Goal: Task Accomplishment & Management: Use online tool/utility

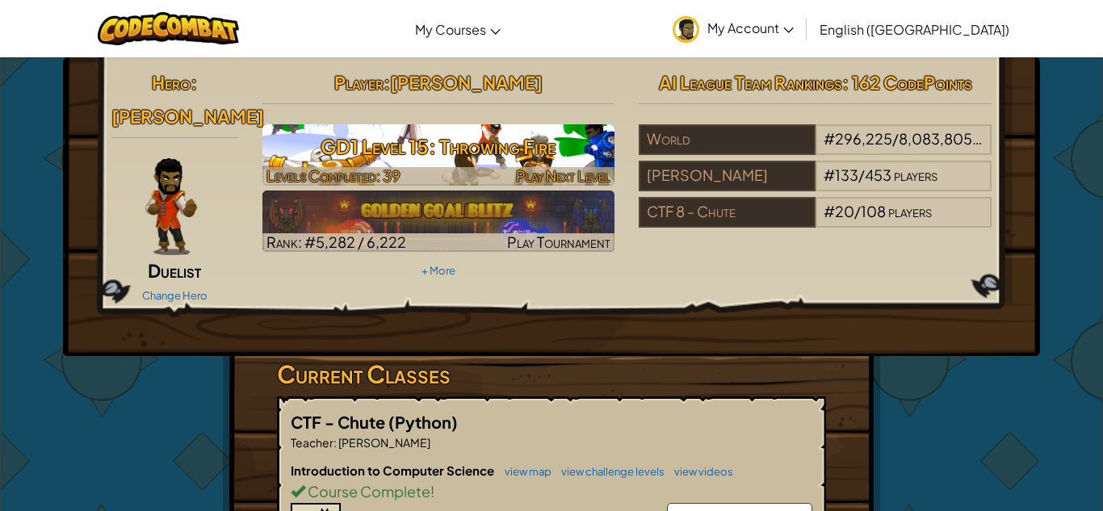
click at [561, 166] on span "Play Next Level" at bounding box center [563, 175] width 94 height 19
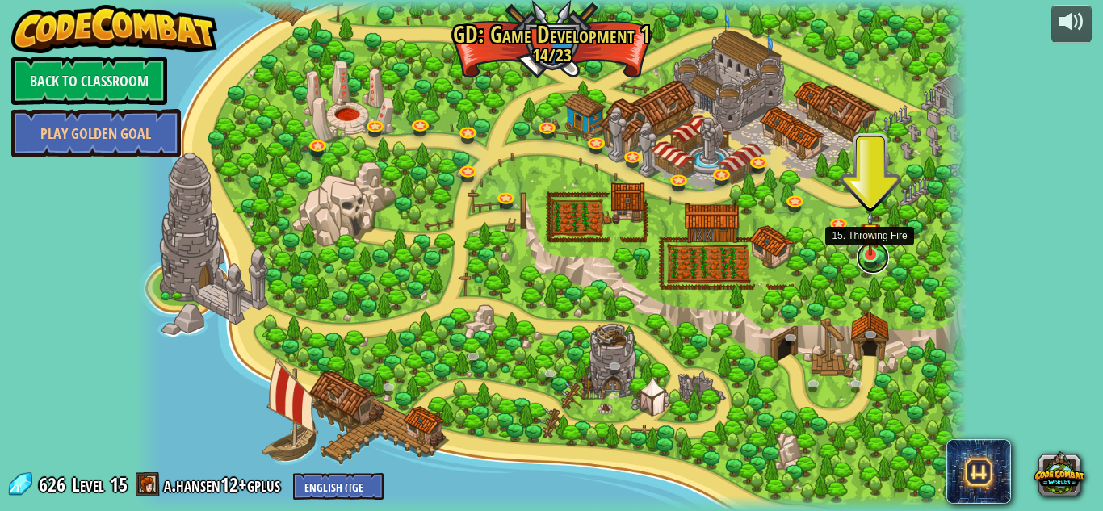
click at [868, 257] on link at bounding box center [873, 257] width 32 height 32
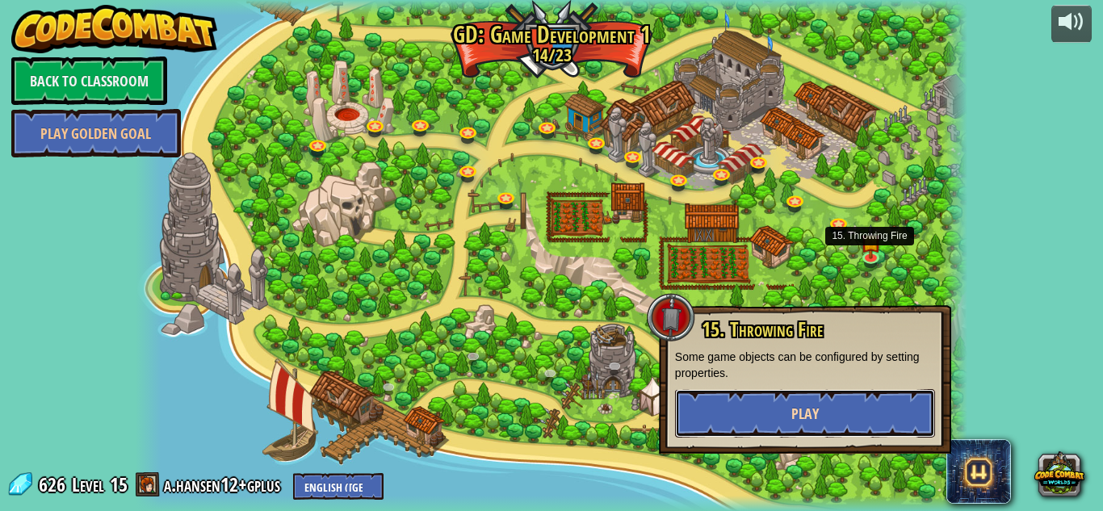
click at [815, 412] on span "Play" at bounding box center [804, 414] width 27 height 20
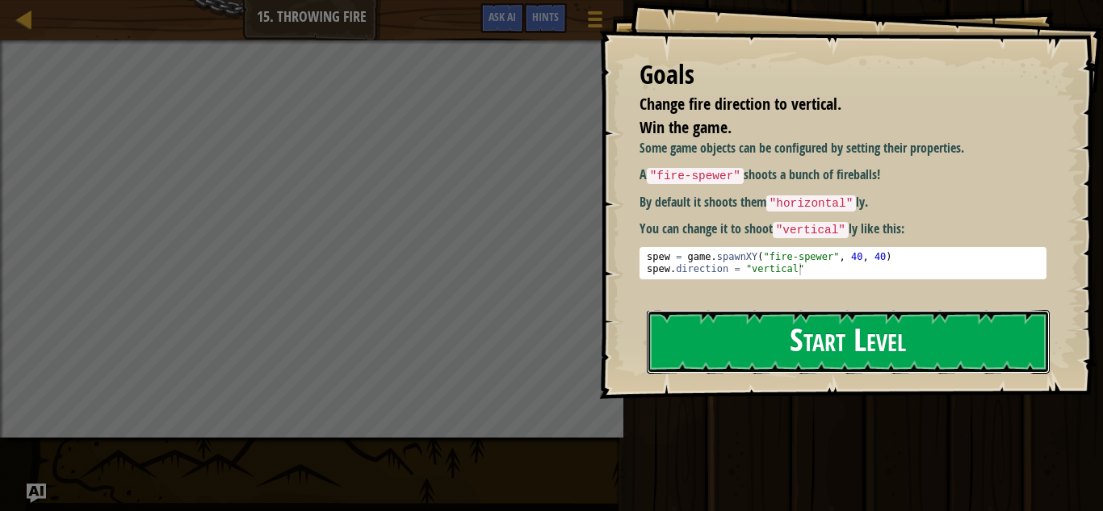
click at [777, 344] on button "Start Level" at bounding box center [848, 342] width 403 height 64
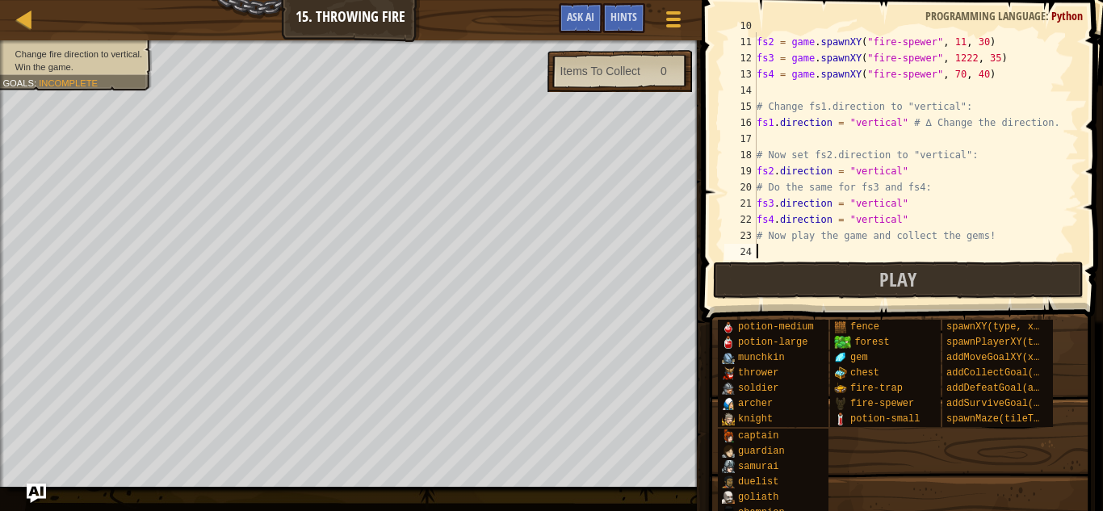
scroll to position [161, 0]
click at [959, 78] on div "fs1 = game . spawnXY ( "fire-spewer" , 222 , 25 ) fs2 = game . spawnXY ( "fire-…" at bounding box center [916, 147] width 325 height 258
click at [968, 58] on div "fs1 = game . spawnXY ( "fire-spewer" , 222 , 25 ) fs2 = game . spawnXY ( "fire-…" at bounding box center [916, 147] width 325 height 258
click at [970, 58] on div "fs1 = game . spawnXY ( "fire-spewer" , 222 , 25 ) fs2 = game . spawnXY ( "fire-…" at bounding box center [916, 147] width 325 height 258
click at [974, 60] on div "fs1 = game . spawnXY ( "fire-spewer" , 222 , 25 ) fs2 = game . spawnXY ( "fire-…" at bounding box center [916, 147] width 325 height 258
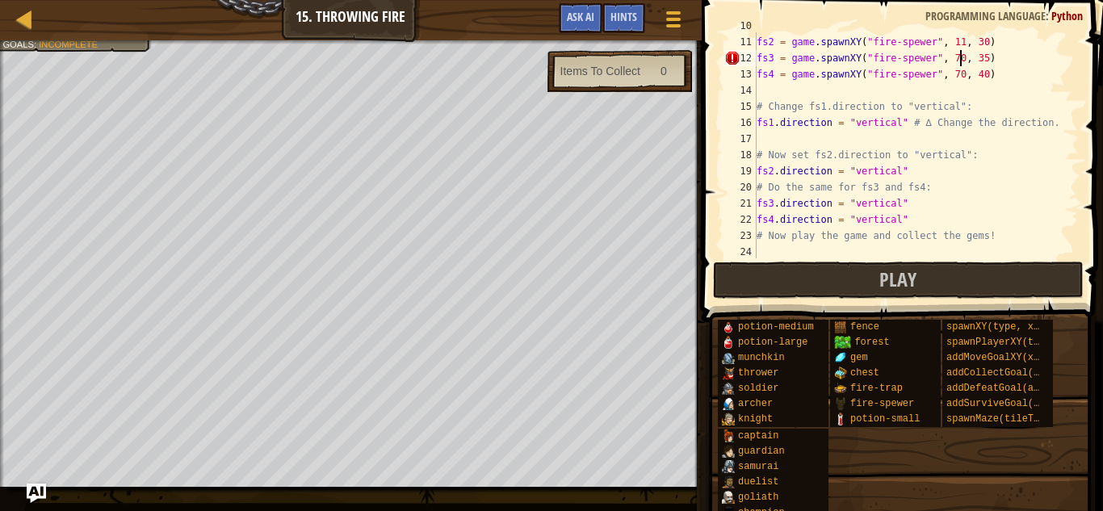
scroll to position [7, 29]
click at [985, 67] on div "fs1 = game . spawnXY ( "fire-spewer" , 222 , 25 ) fs2 = game . spawnXY ( "fire-…" at bounding box center [916, 147] width 325 height 258
click at [984, 61] on div "fs1 = game . spawnXY ( "fire-spewer" , 222 , 25 ) fs2 = game . spawnXY ( "fire-…" at bounding box center [916, 147] width 325 height 258
click at [956, 43] on div "fs1 = game . spawnXY ( "fire-spewer" , 222 , 25 ) fs2 = game . spawnXY ( "fire-…" at bounding box center [916, 147] width 325 height 258
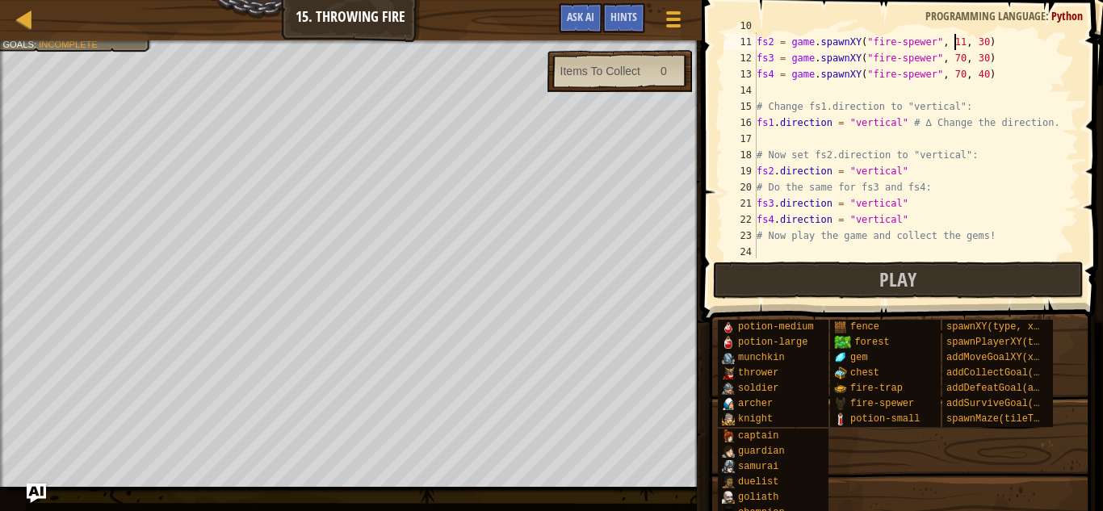
click at [957, 44] on div "fs1 = game . spawnXY ( "fire-spewer" , 222 , 25 ) fs2 = game . spawnXY ( "fire-…" at bounding box center [916, 147] width 325 height 258
click at [982, 42] on div "fs1 = game . spawnXY ( "fire-spewer" , 222 , 25 ) fs2 = game . spawnXY ( "fire-…" at bounding box center [916, 147] width 325 height 258
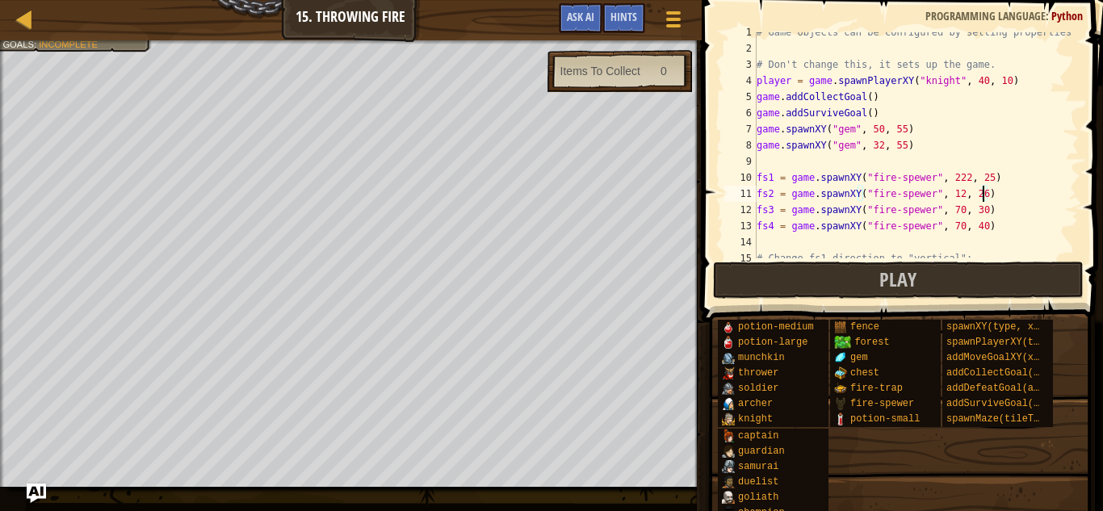
scroll to position [5, 0]
click at [968, 182] on div "# Game objects can be configured by setting properties # Don't change this, it …" at bounding box center [916, 157] width 325 height 258
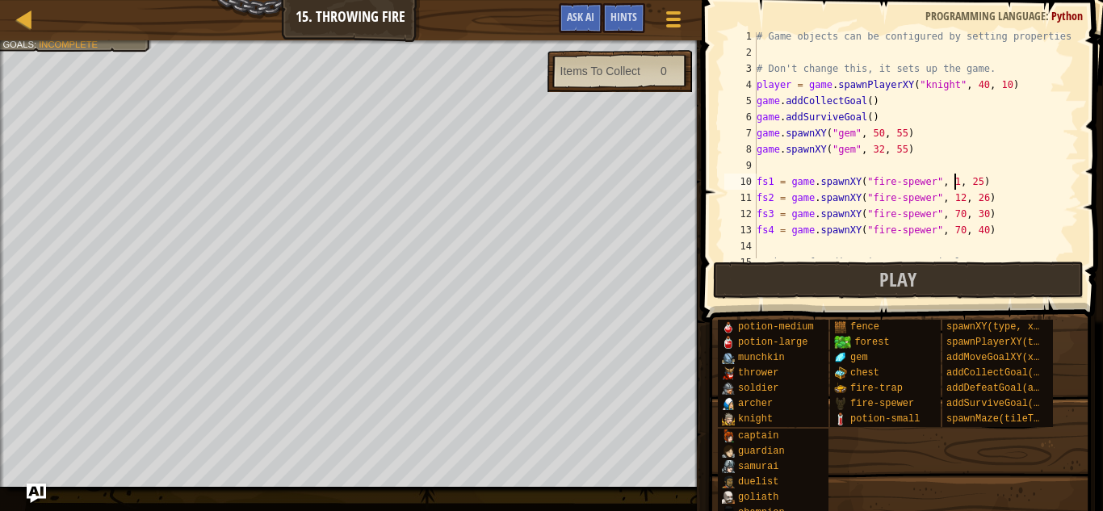
scroll to position [7, 29]
click at [978, 182] on div "# Game objects can be configured by setting properties # Don't change this, it …" at bounding box center [916, 157] width 325 height 258
click at [980, 183] on div "# Game objects can be configured by setting properties # Don't change this, it …" at bounding box center [916, 157] width 325 height 258
click at [979, 183] on div "# Game objects can be configured by setting properties # Don't change this, it …" at bounding box center [916, 157] width 325 height 258
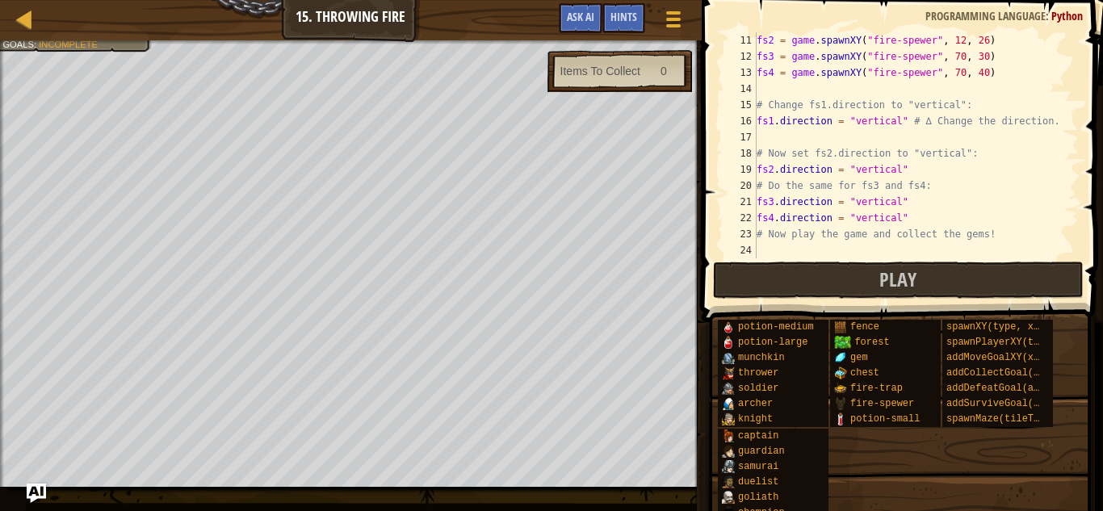
click at [898, 299] on span at bounding box center [904, 138] width 414 height 370
click at [895, 296] on button "Play" at bounding box center [898, 280] width 371 height 37
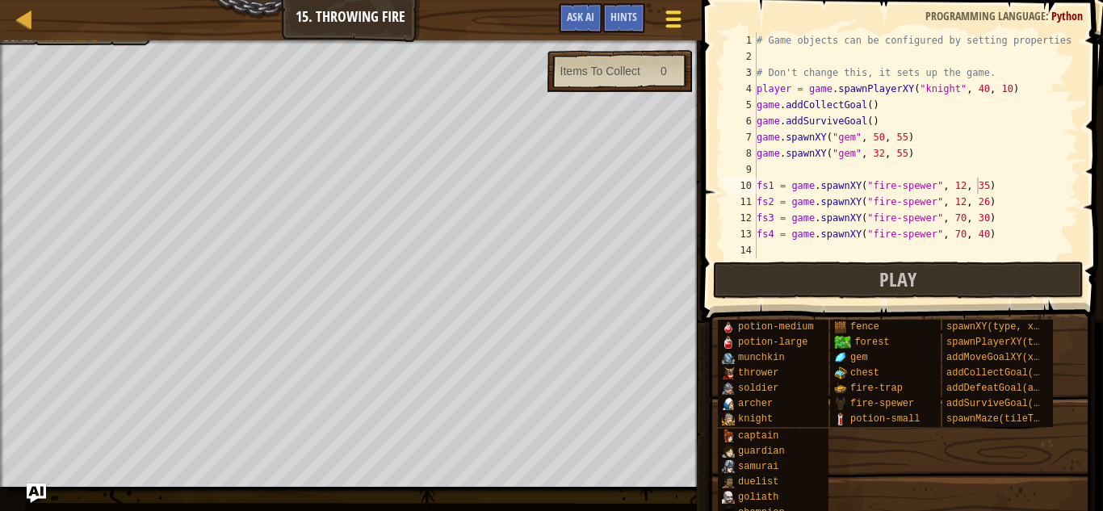
click at [672, 15] on div at bounding box center [673, 18] width 22 height 23
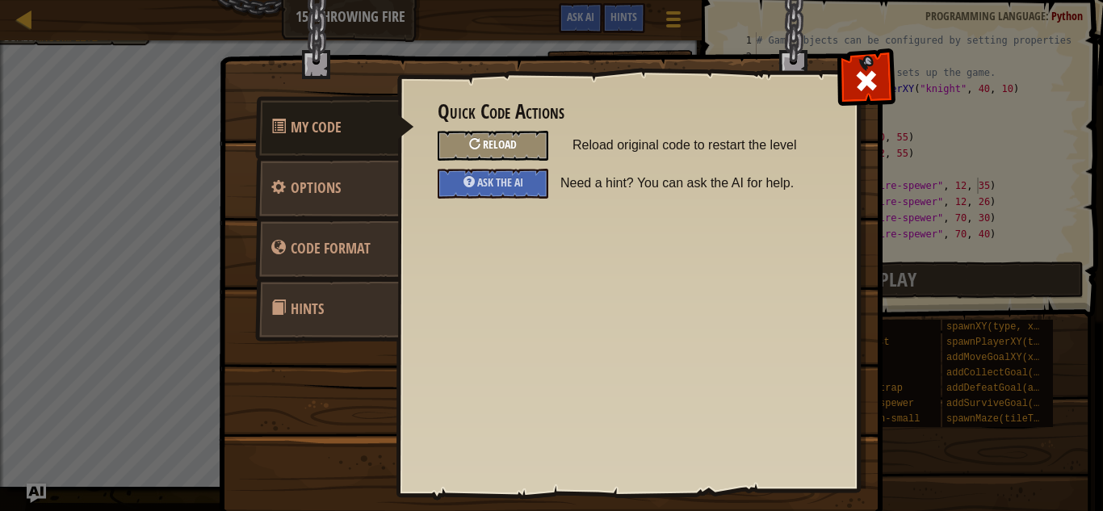
click at [477, 144] on div at bounding box center [474, 143] width 11 height 11
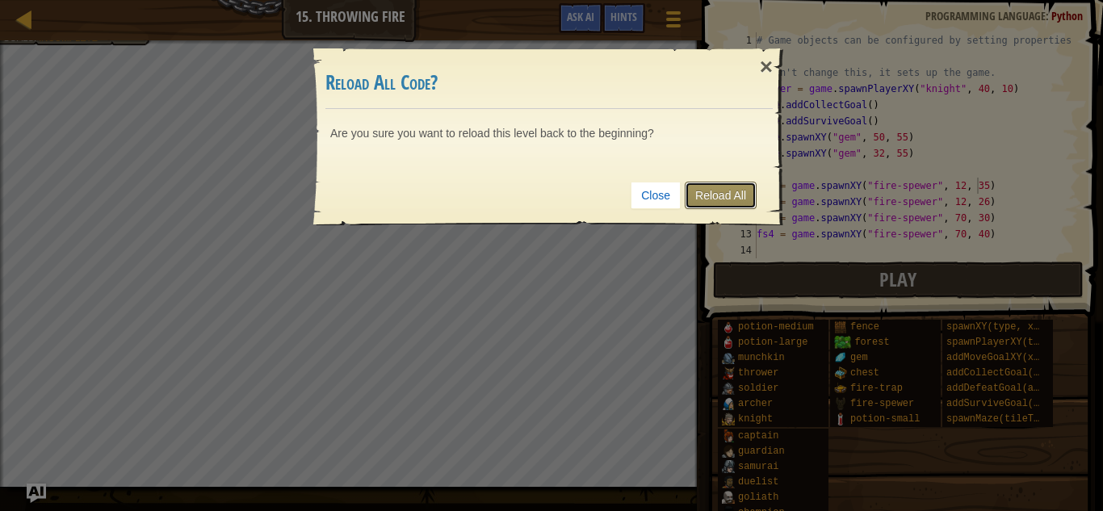
click at [748, 190] on link "Reload All" at bounding box center [721, 195] width 72 height 27
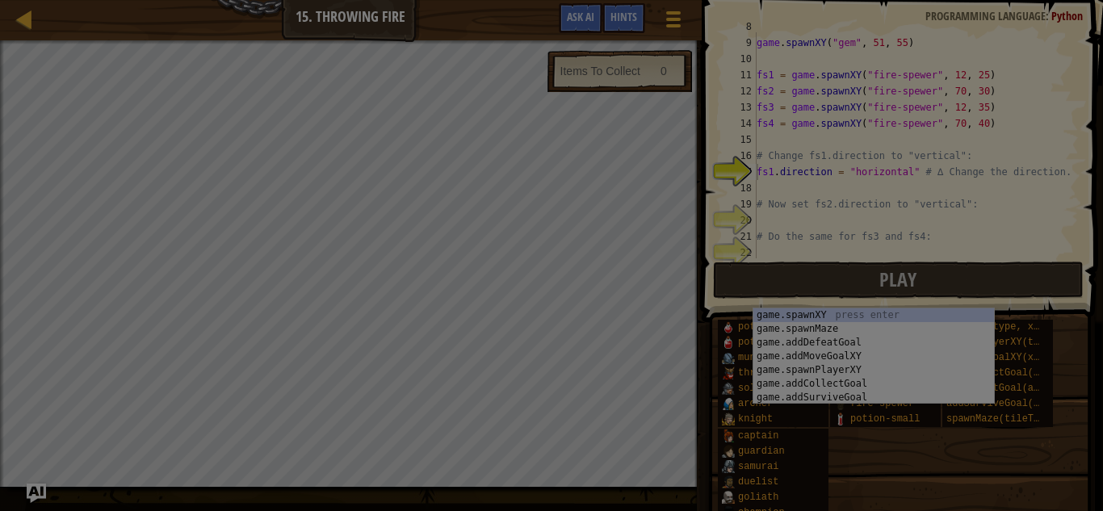
type textarea "fs1.direction = "horizontal" # ∆ Change the direction."
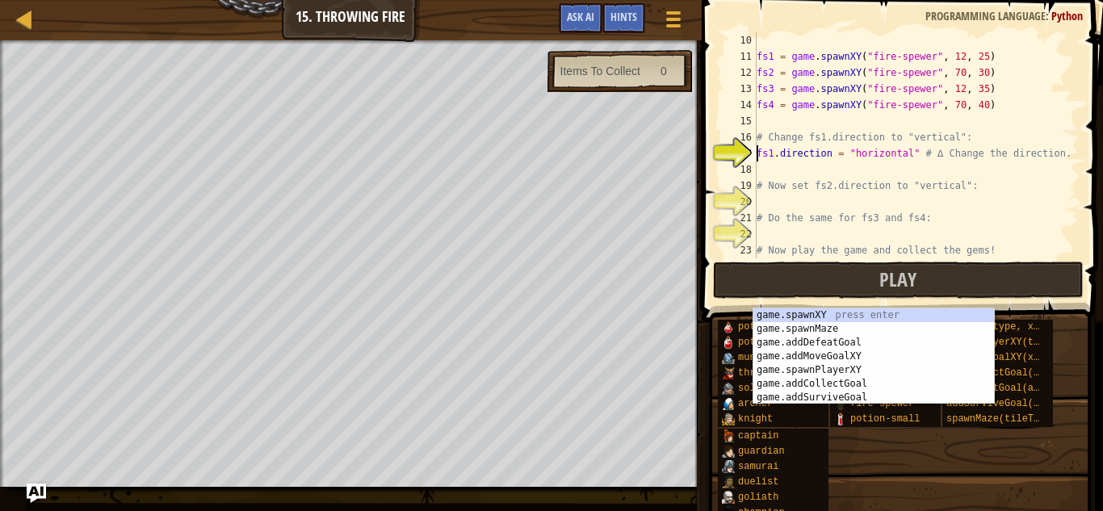
click at [866, 201] on div "fs1 = game . spawnXY ( "fire-spewer" , 12 , 25 ) fs2 = game . spawnXY ( "fire-s…" at bounding box center [916, 161] width 325 height 258
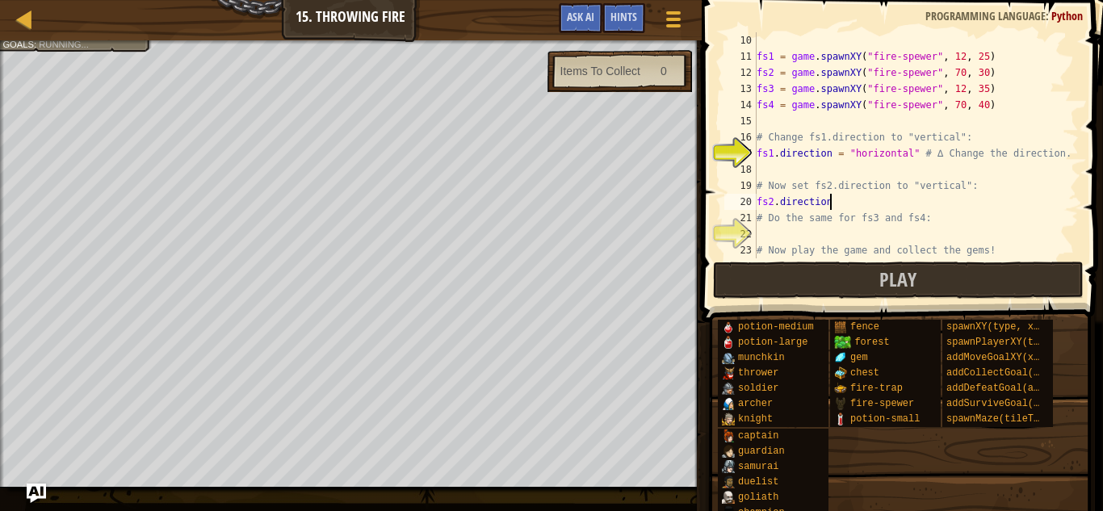
scroll to position [7, 10]
type textarea "fs2.direction "vertical""
click at [884, 230] on div "fs1 = game . spawnXY ( "fire-spewer" , 12 , 25 ) fs2 = game . spawnXY ( "fire-s…" at bounding box center [916, 161] width 325 height 258
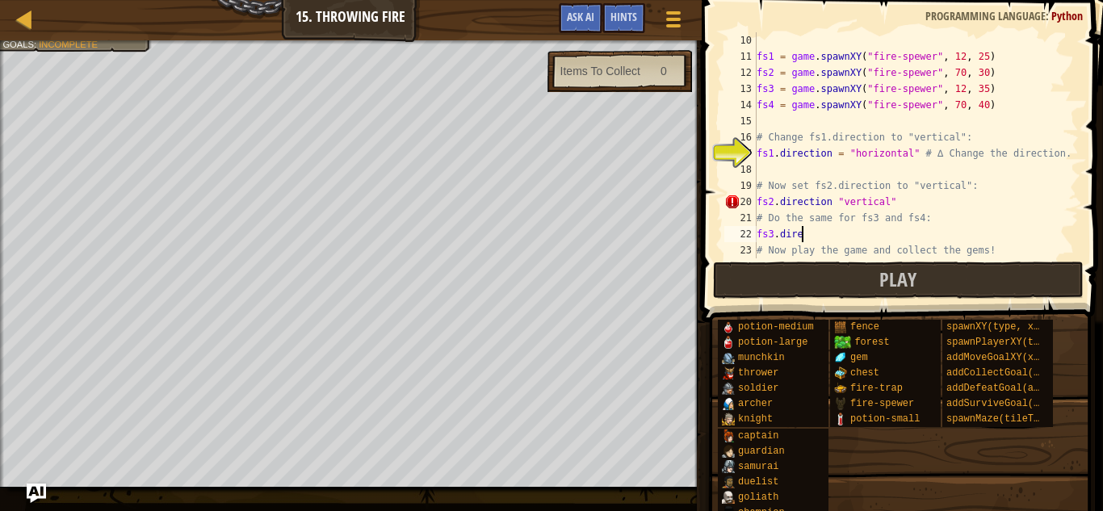
click at [832, 205] on div "fs1 = game . spawnXY ( "fire-spewer" , 12 , 25 ) fs2 = game . spawnXY ( "fire-s…" at bounding box center [916, 161] width 325 height 258
click at [835, 207] on div "fs1 = game . spawnXY ( "fire-spewer" , 12 , 25 ) fs2 = game . spawnXY ( "fire-s…" at bounding box center [916, 161] width 325 height 258
click at [817, 226] on div "fs1 = game . spawnXY ( "fire-spewer" , 12 , 25 ) fs2 = game . spawnXY ( "fire-s…" at bounding box center [916, 161] width 325 height 258
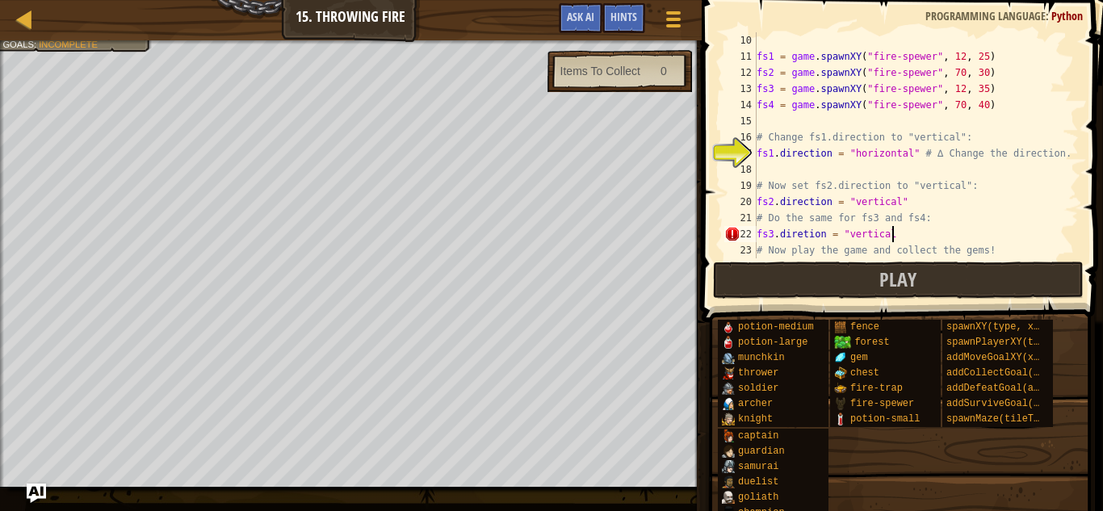
type textarea "fs3.diretion = "vertical""
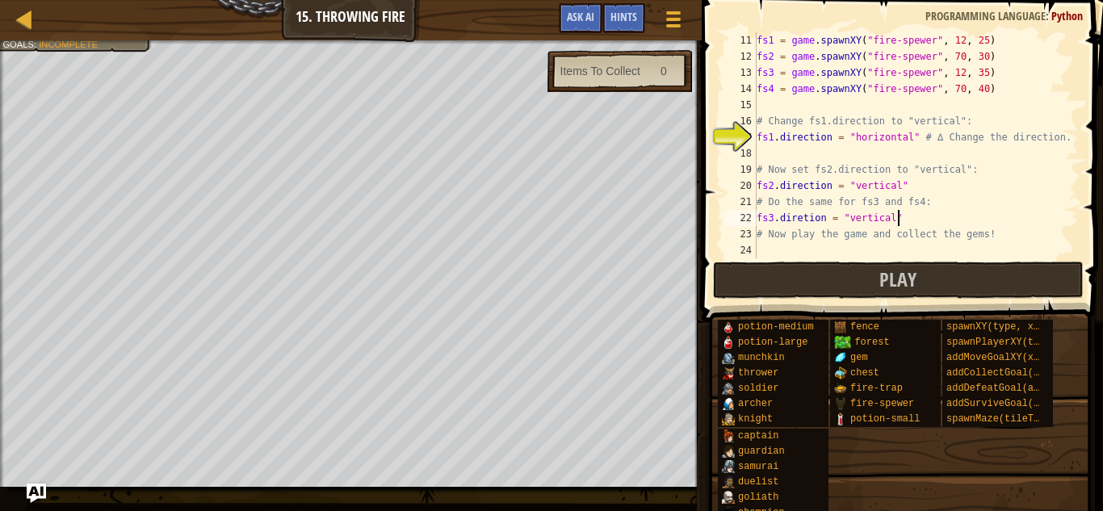
click at [776, 220] on div "fs1 = game . spawnXY ( "fire-spewer" , 12 , 25 ) fs2 = game . spawnXY ( "fire-s…" at bounding box center [916, 161] width 325 height 258
click at [904, 219] on div "fs1 = game . spawnXY ( "fire-spewer" , 12 , 25 ) fs2 = game . spawnXY ( "fire-s…" at bounding box center [916, 161] width 325 height 258
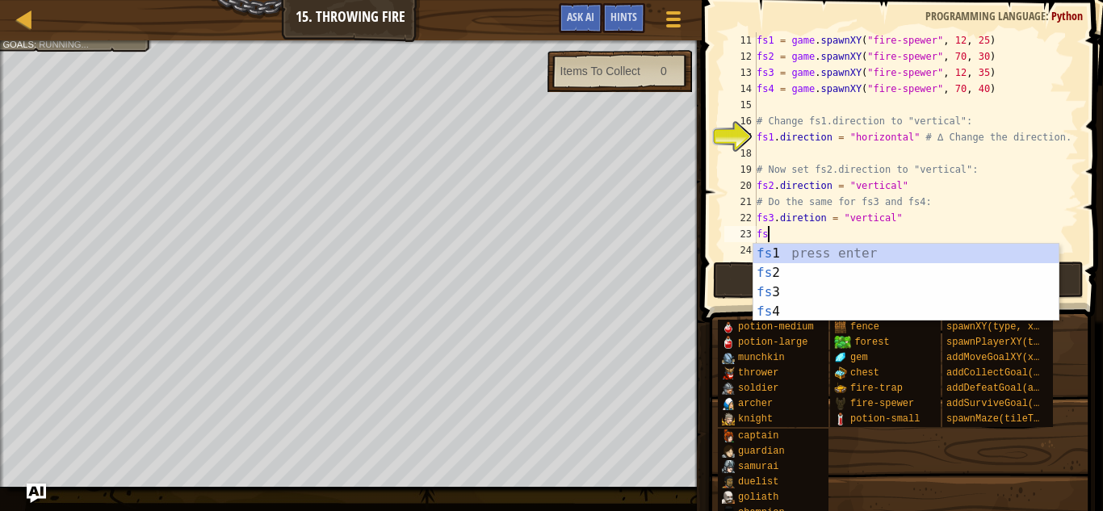
scroll to position [7, 1]
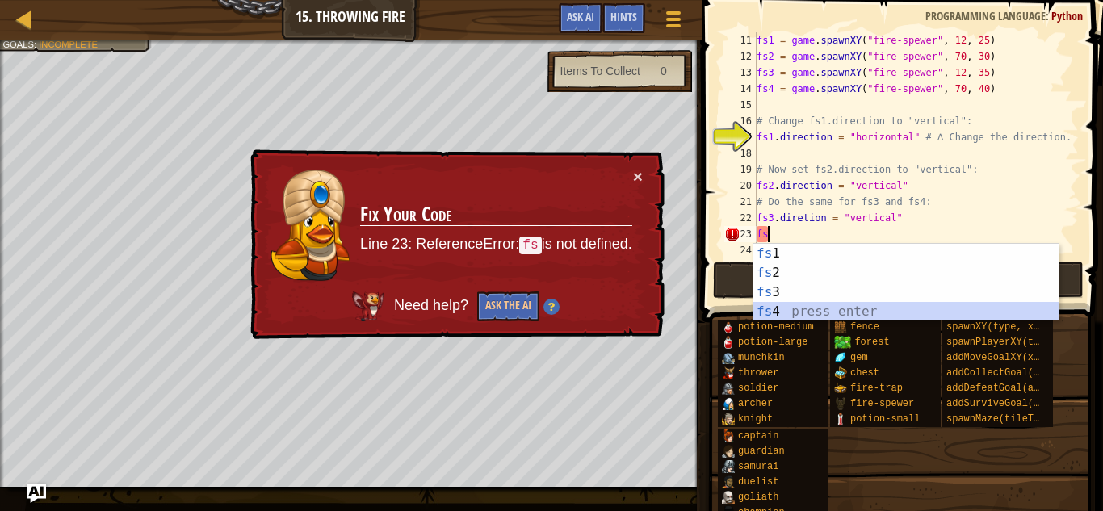
click at [917, 309] on div "fs 1 press enter fs 2 press enter fs 3 press enter fs 4 press enter" at bounding box center [906, 302] width 305 height 116
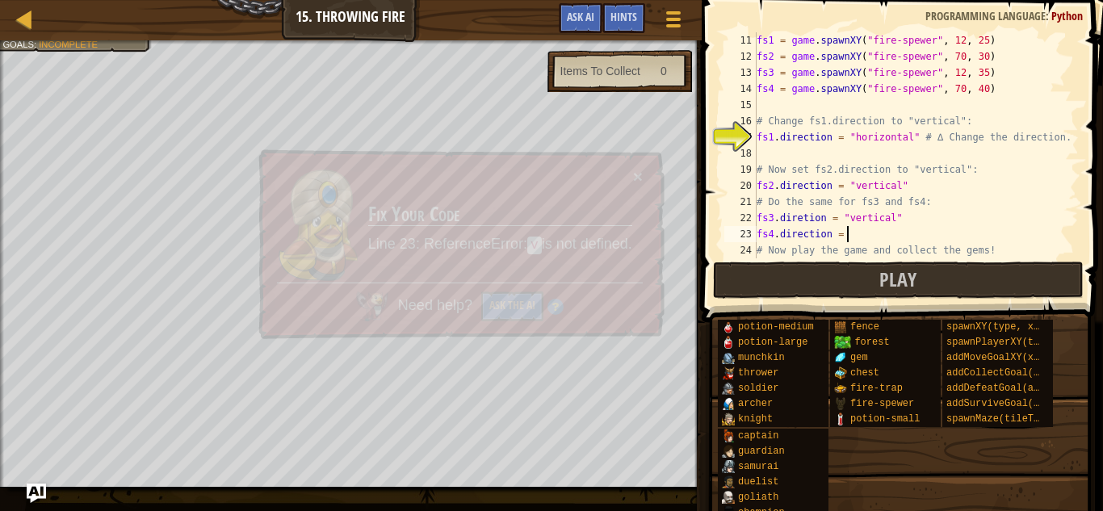
scroll to position [7, 12]
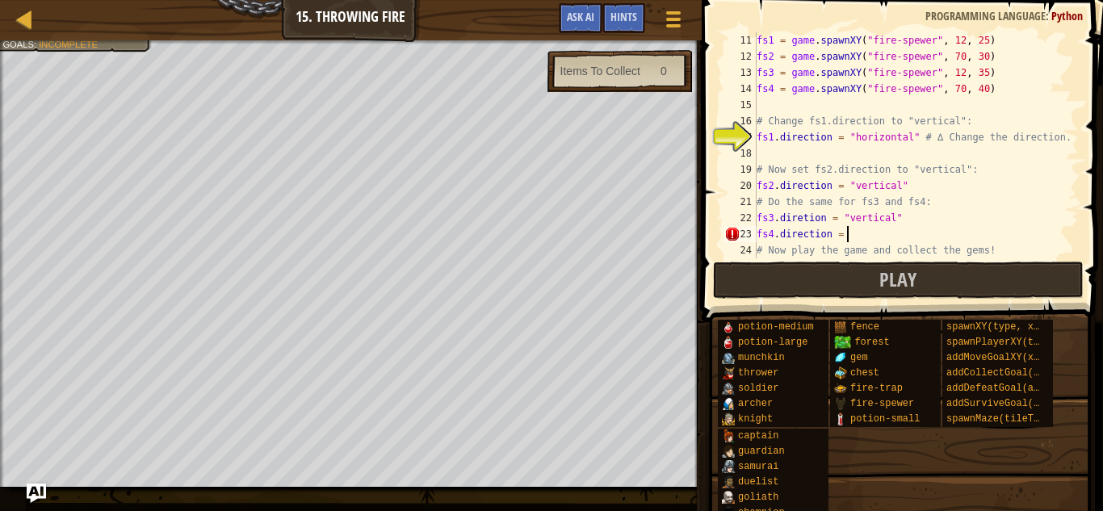
click at [803, 216] on div "fs1 = game . spawnXY ( "fire-spewer" , 12 , 25 ) fs2 = game . spawnXY ( "fire-s…" at bounding box center [916, 161] width 325 height 258
click at [854, 238] on div "fs1 = game . spawnXY ( "fire-spewer" , 12 , 25 ) fs2 = game . spawnXY ( "fire-s…" at bounding box center [916, 161] width 325 height 258
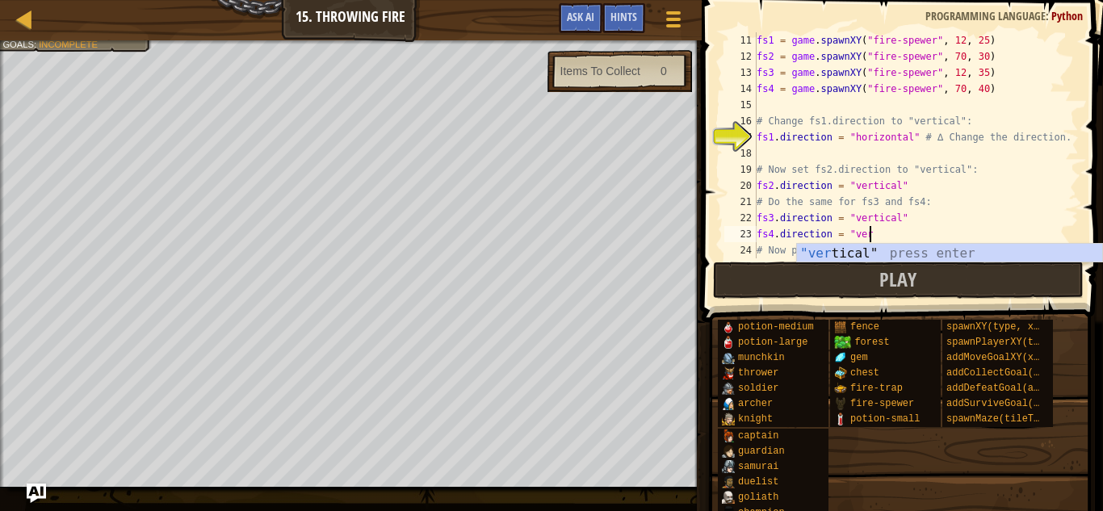
scroll to position [7, 15]
type textarea "fs4.direction = "ver"
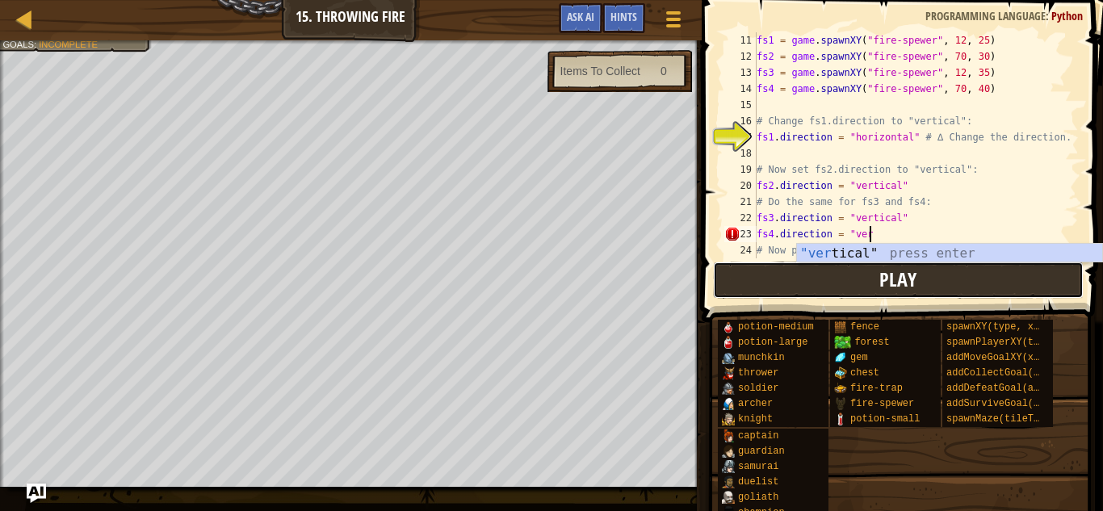
click at [858, 266] on button "Play" at bounding box center [898, 280] width 371 height 37
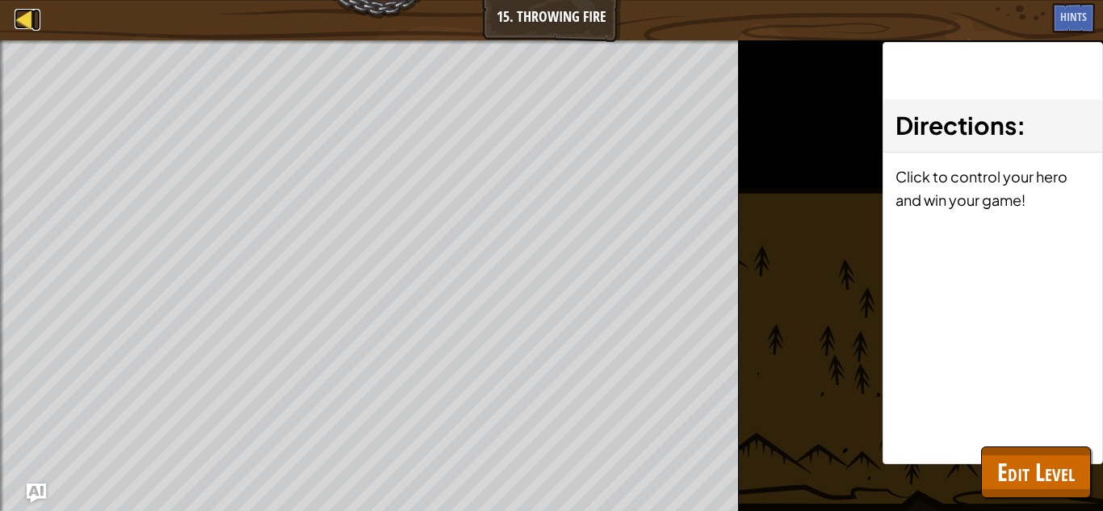
click at [19, 26] on div at bounding box center [25, 19] width 20 height 20
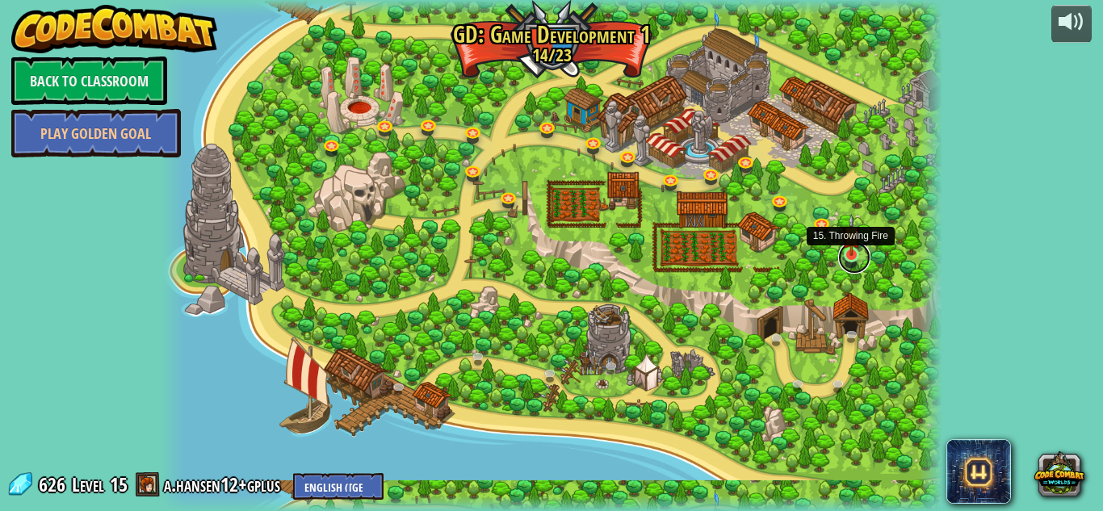
click at [851, 264] on link at bounding box center [854, 257] width 32 height 32
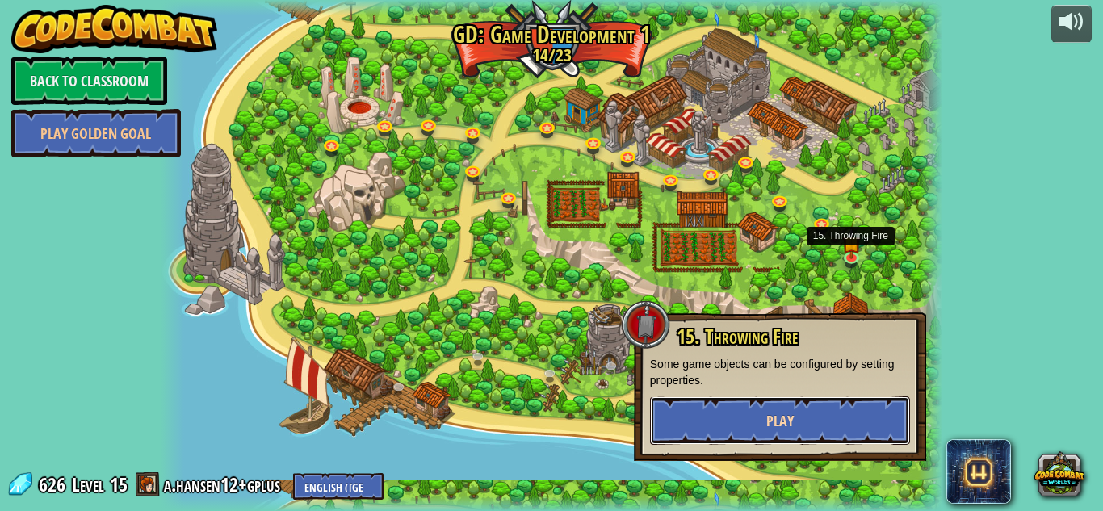
click at [791, 434] on button "Play" at bounding box center [780, 421] width 260 height 48
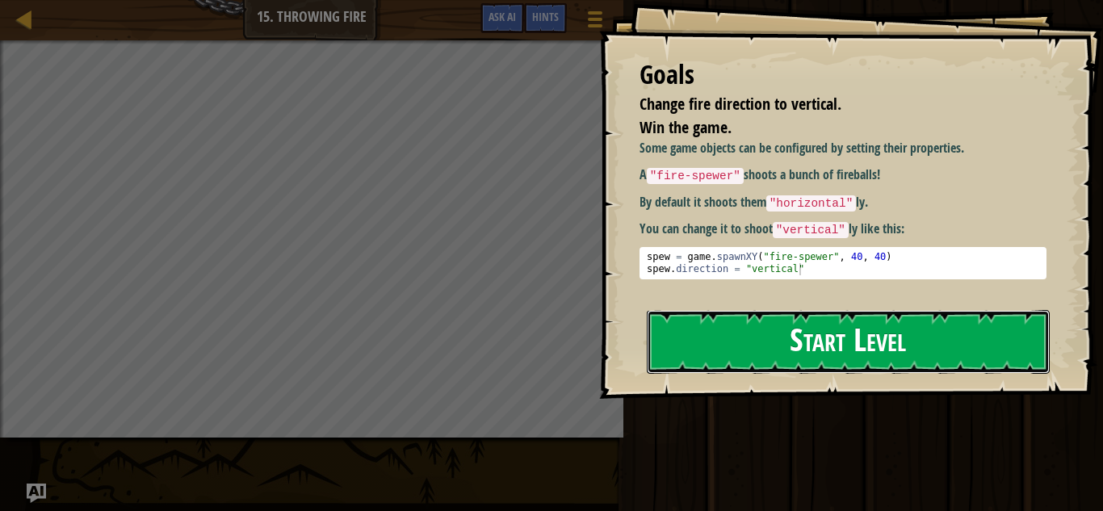
click at [746, 313] on button "Start Level" at bounding box center [848, 342] width 403 height 64
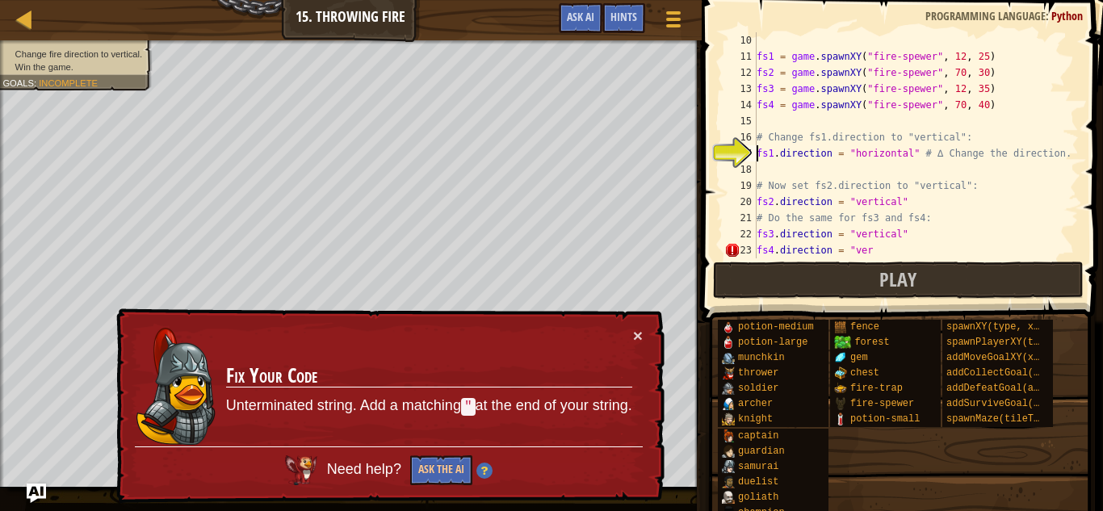
scroll to position [145, 0]
click at [913, 155] on div "fs1 = game . spawnXY ( "fire-spewer" , 12 , 25 ) fs2 = game . spawnXY ( "fire-s…" at bounding box center [916, 161] width 325 height 258
click at [909, 157] on div "fs1 = game . spawnXY ( "fire-spewer" , 12 , 25 ) fs2 = game . spawnXY ( "fire-s…" at bounding box center [916, 161] width 325 height 258
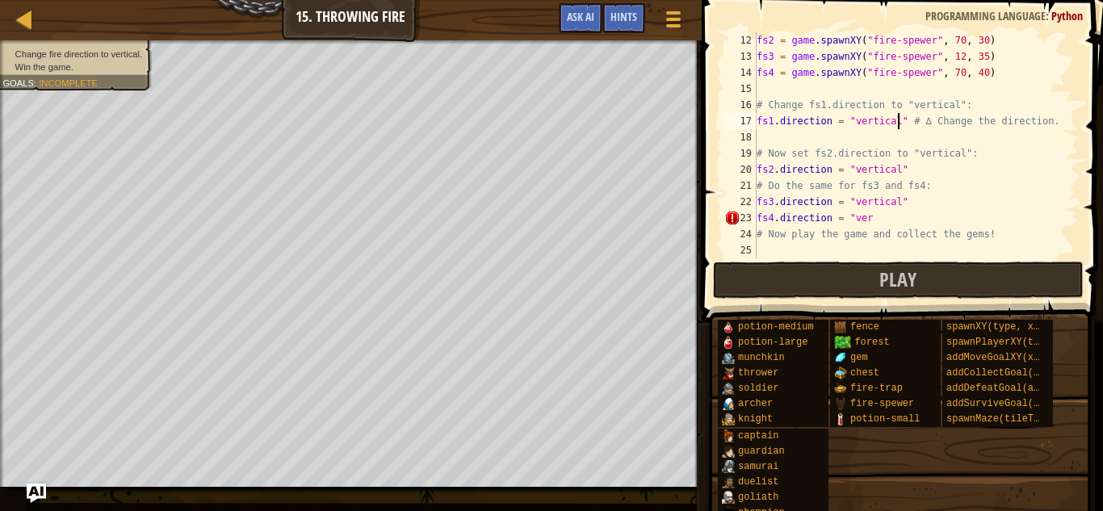
scroll to position [178, 0]
click at [887, 226] on div "fs2 = game . spawnXY ( "fire-spewer" , 70 , 30 ) fs3 = game . spawnXY ( "fire-s…" at bounding box center [916, 161] width 325 height 258
click at [875, 216] on div "fs2 = game . spawnXY ( "fire-spewer" , 70 , 30 ) fs3 = game . spawnXY ( "fire-s…" at bounding box center [916, 161] width 325 height 258
type textarea "fs4.direction = "vertical""
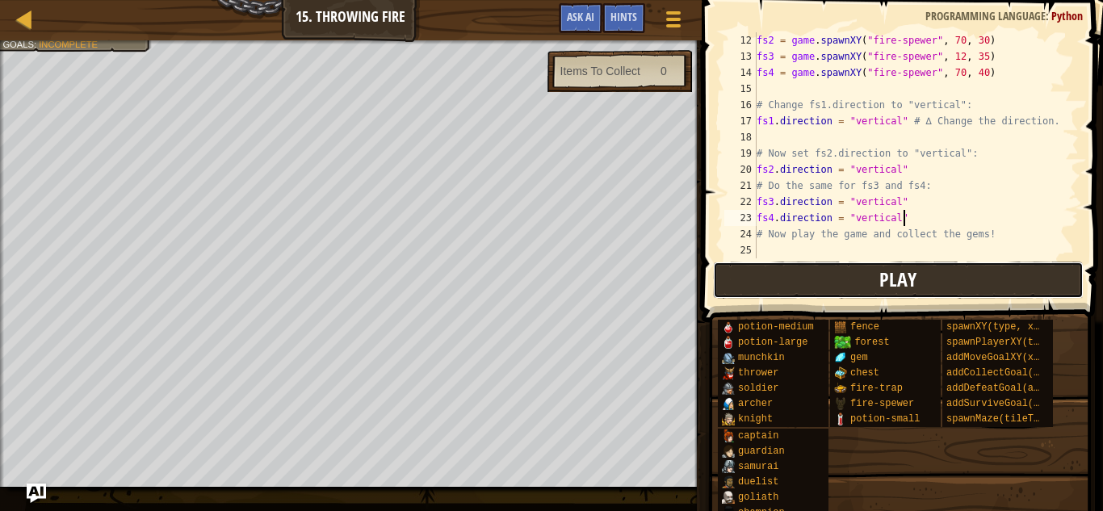
click at [869, 285] on button "Play" at bounding box center [898, 280] width 371 height 37
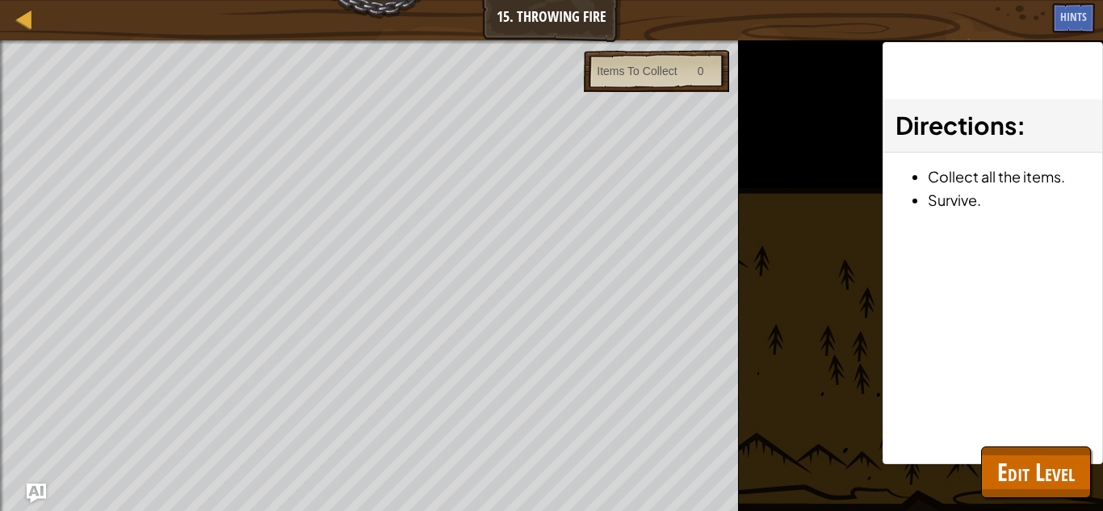
click at [0, 0] on div "spawnPlayerXY(type, x, y)" at bounding box center [0, 0] width 0 height 0
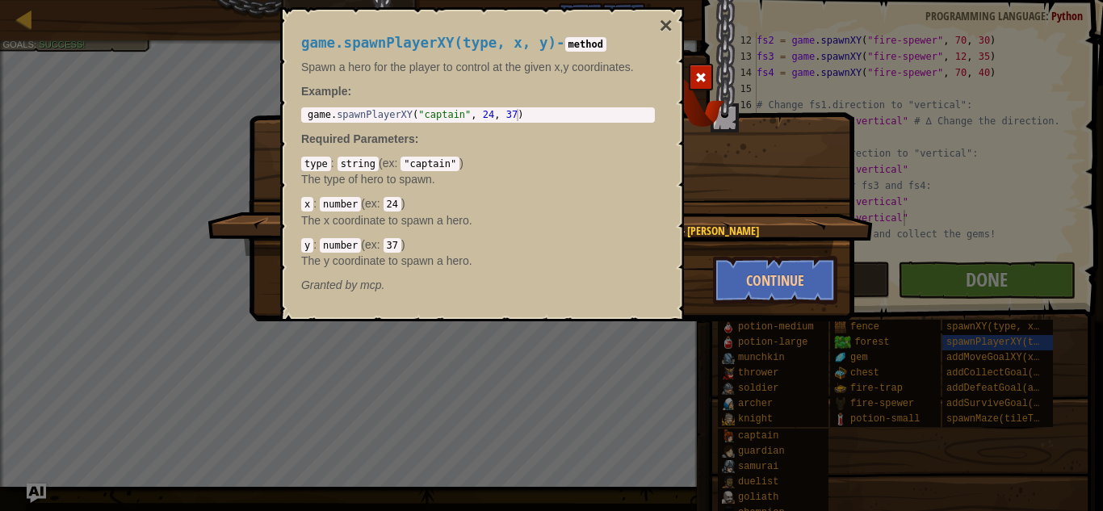
click at [943, 293] on div ""It doesn't have to be perfect.. It just needs to be fun (most of the time)" --…" at bounding box center [551, 255] width 1103 height 511
click at [665, 19] on button "×" at bounding box center [666, 26] width 13 height 23
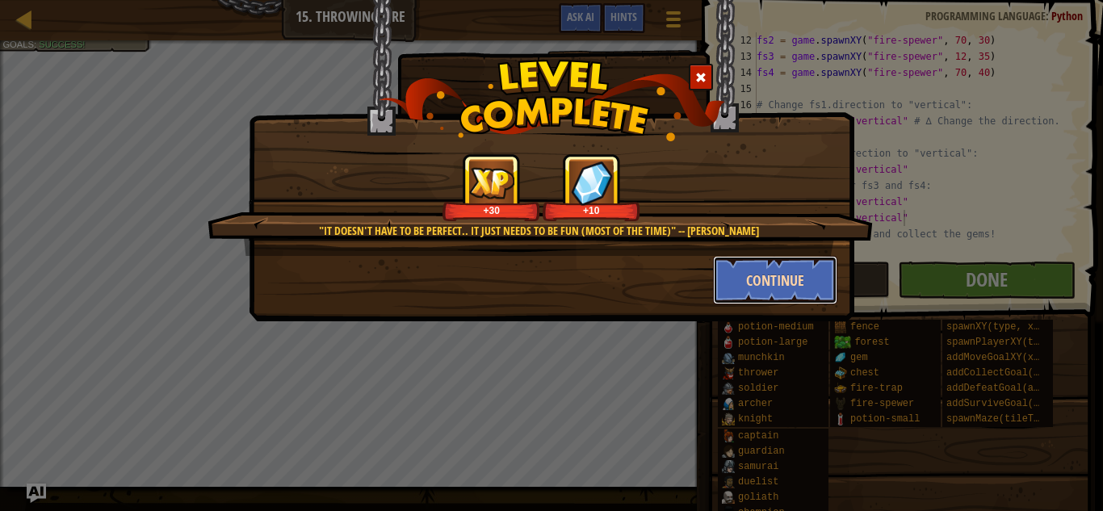
click at [762, 275] on button "Continue" at bounding box center [775, 280] width 125 height 48
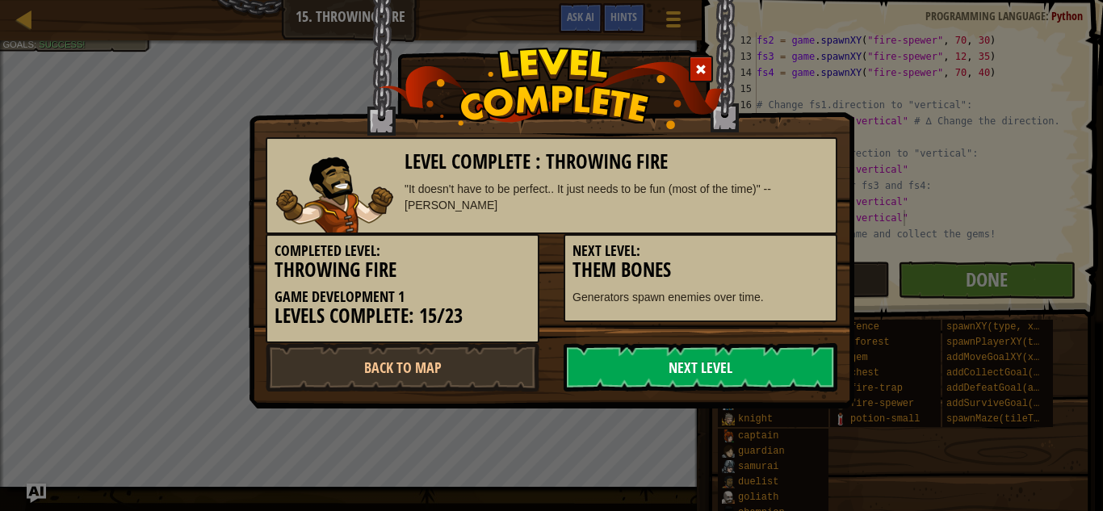
click at [761, 363] on link "Next Level" at bounding box center [701, 367] width 274 height 48
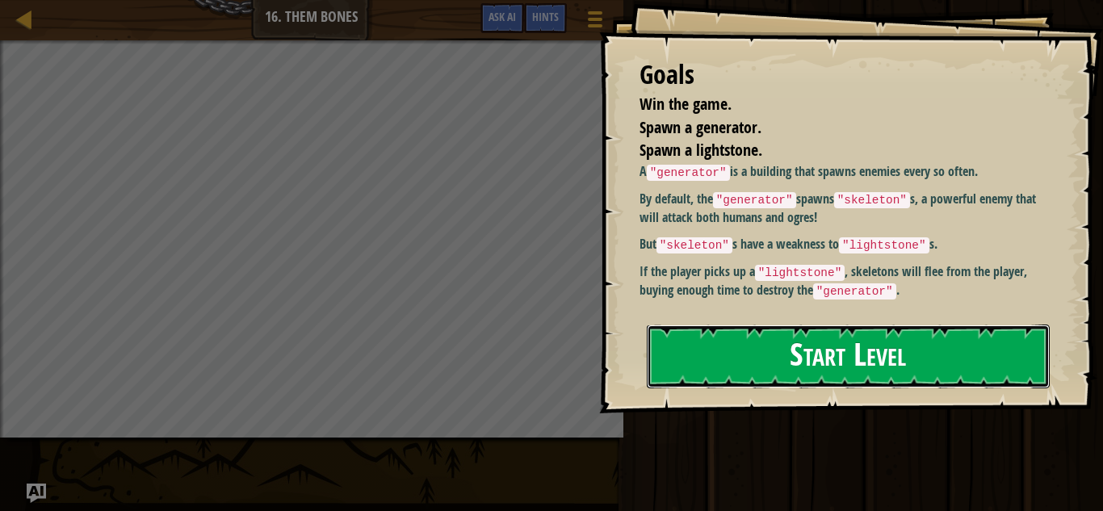
click at [718, 325] on button "Start Level" at bounding box center [848, 357] width 403 height 64
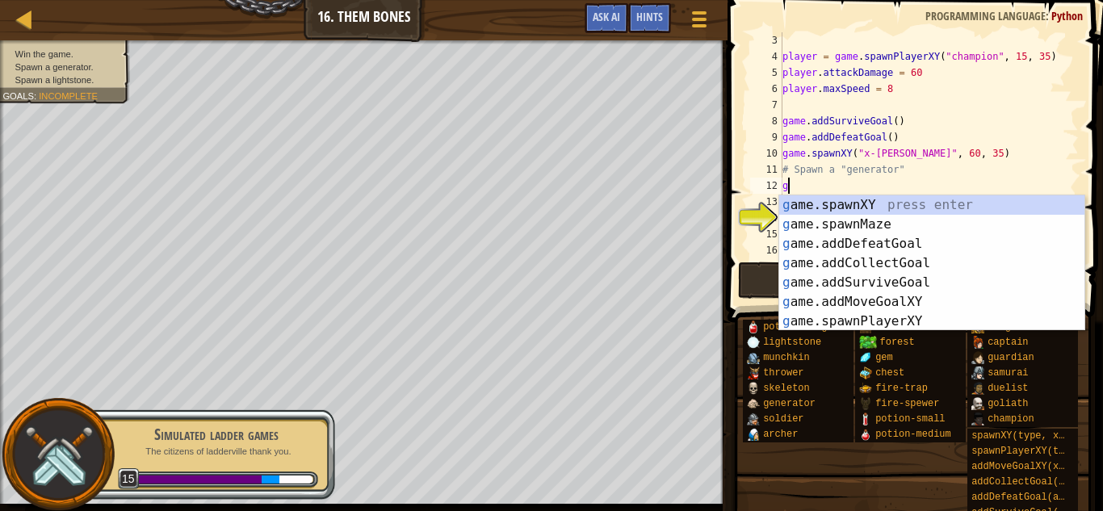
scroll to position [7, 1]
click at [832, 206] on div "ga me.spawnXY press enter ga me.addDefeatGoal press enter ga me.spawnMaze press…" at bounding box center [931, 282] width 305 height 174
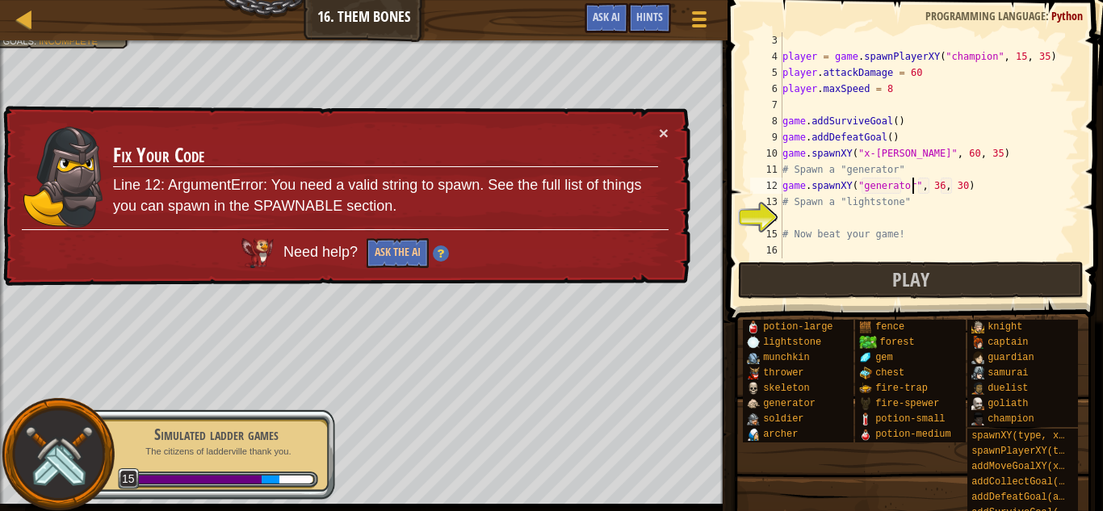
type textarea "game.spawnXY("generator", 36, 30)"
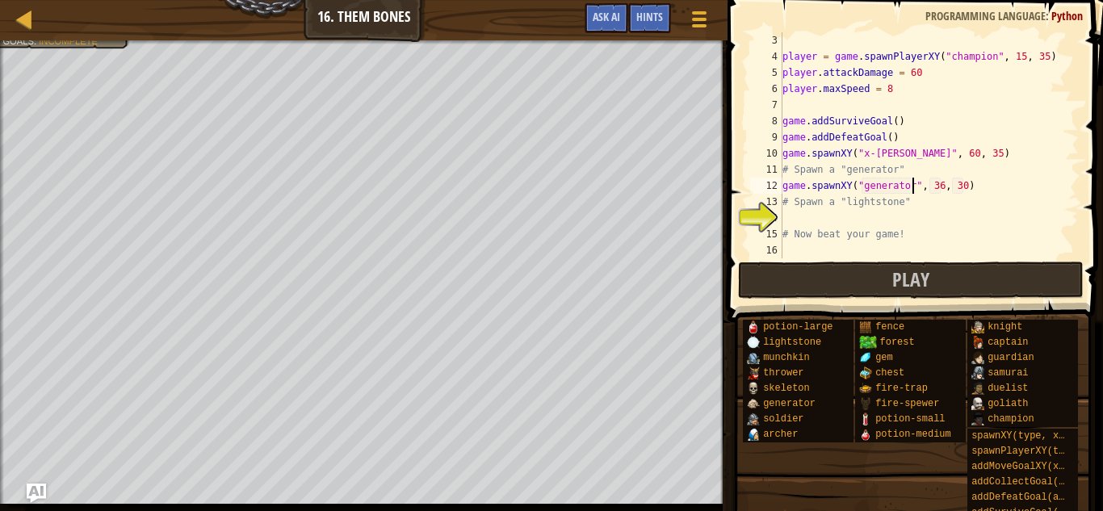
click at [830, 225] on div "player = game . spawnPlayerXY ( "champion" , 15 , 35 ) player . attackDamage = …" at bounding box center [929, 161] width 300 height 258
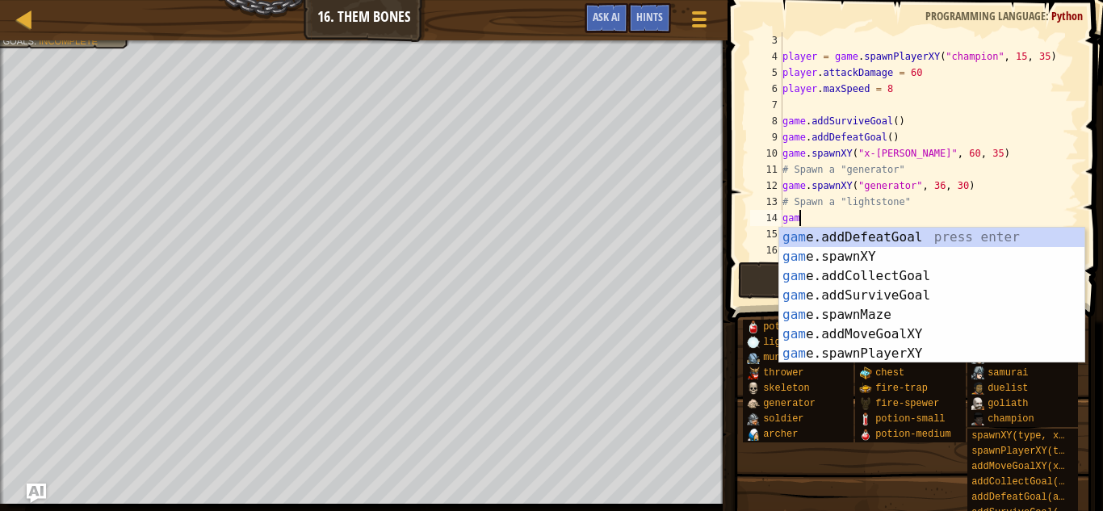
scroll to position [7, 2]
click at [858, 297] on div "game .addDefeatGoal press enter game .addCollectGoal press enter game .addSurvi…" at bounding box center [931, 315] width 305 height 174
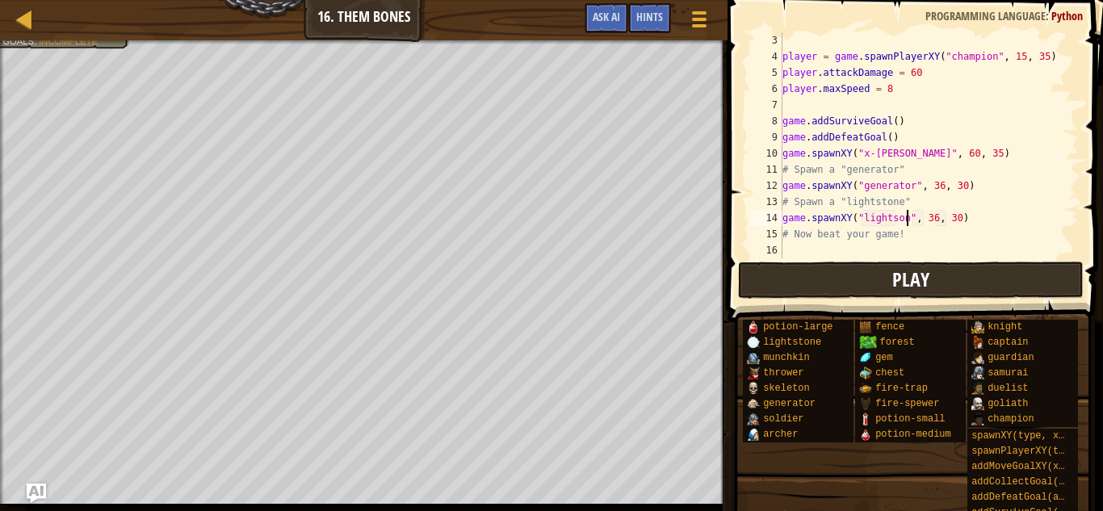
scroll to position [7, 19]
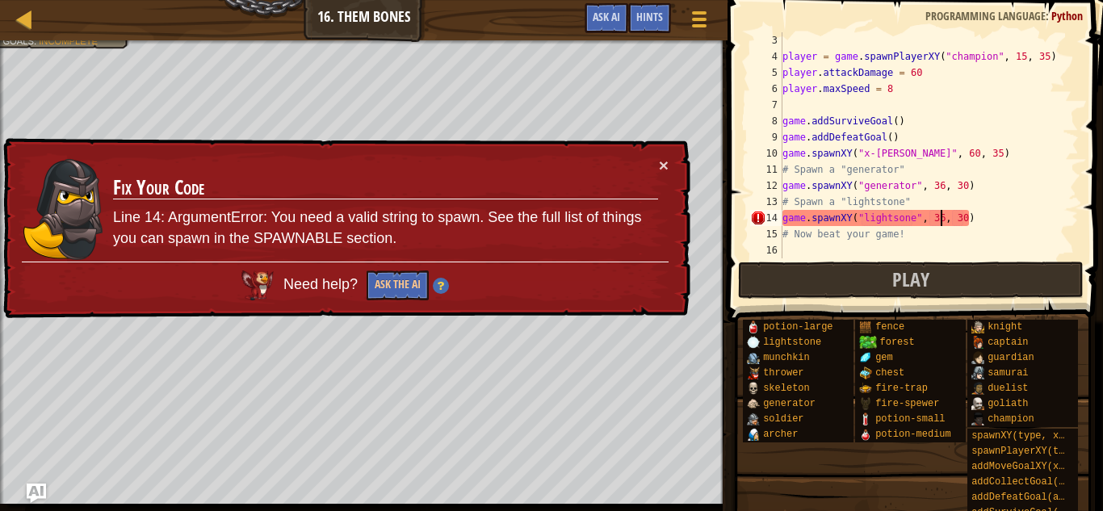
click at [941, 222] on div "player = game . spawnPlayerXY ( "champion" , 15 , 35 ) player . attackDamage = …" at bounding box center [929, 161] width 300 height 258
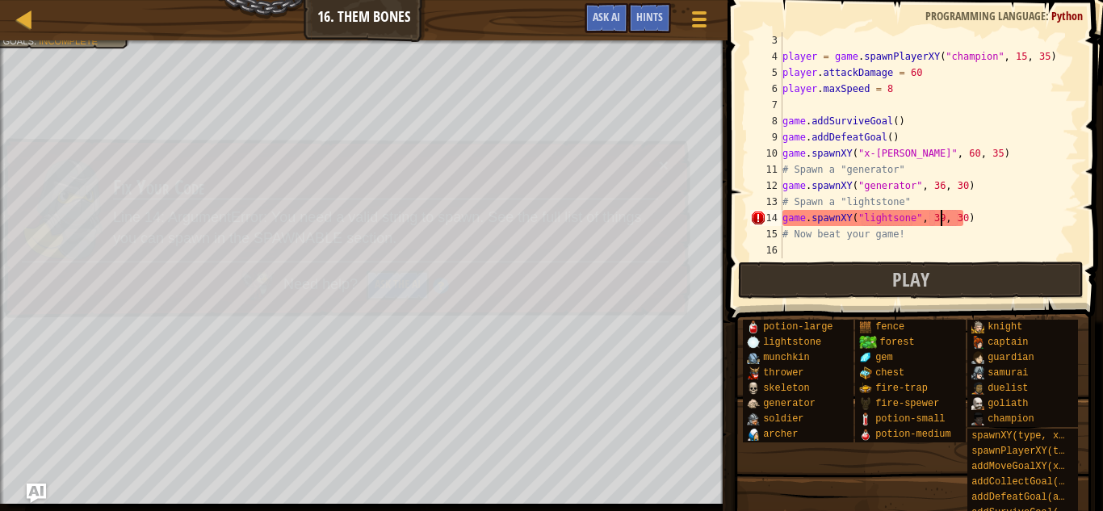
scroll to position [7, 23]
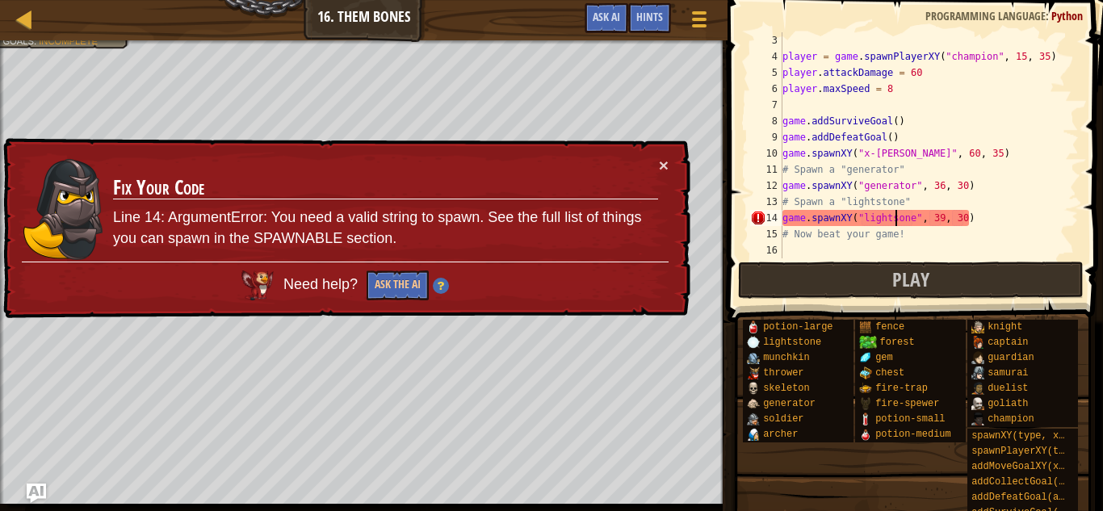
click at [896, 217] on div "player = game . spawnPlayerXY ( "champion" , 15 , 35 ) player . attackDamage = …" at bounding box center [929, 161] width 300 height 258
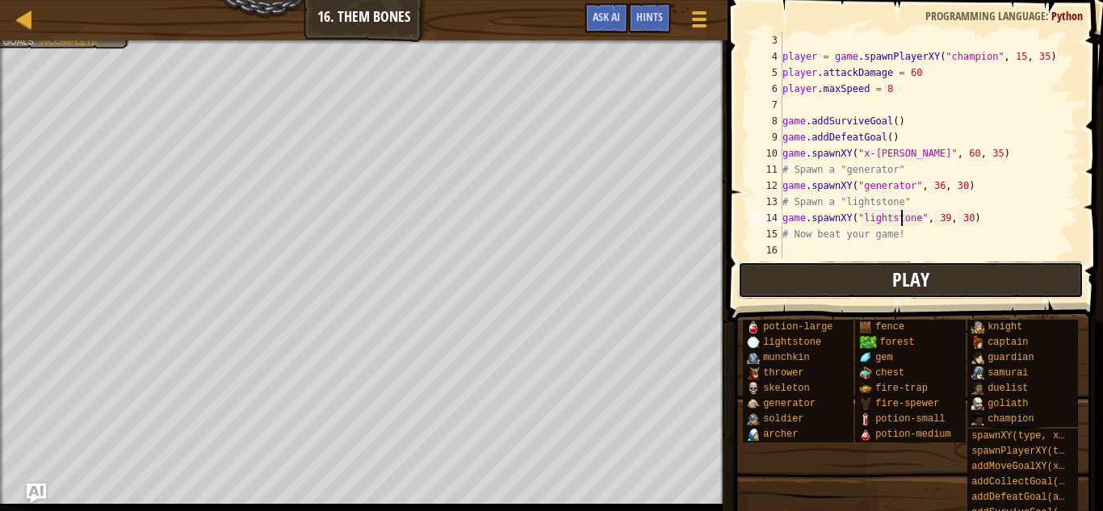
click at [806, 275] on button "Play" at bounding box center [911, 280] width 346 height 37
click at [936, 69] on div "player = game . spawnPlayerXY ( "champion" , 15 , 35 ) player . attackDamage = …" at bounding box center [929, 161] width 300 height 258
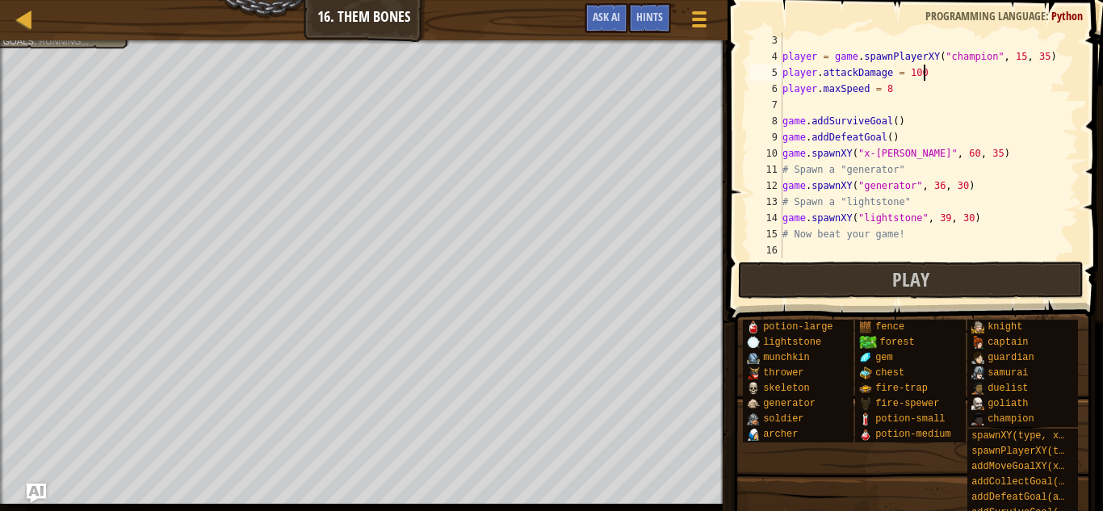
scroll to position [7, 20]
click at [901, 92] on div "player = game . spawnPlayerXY ( "champion" , 15 , 35 ) player . attackDamage = …" at bounding box center [929, 161] width 300 height 258
click at [895, 127] on div "player = game . spawnPlayerXY ( "champion" , 15 , 35 ) player . attackDamage = …" at bounding box center [929, 161] width 300 height 258
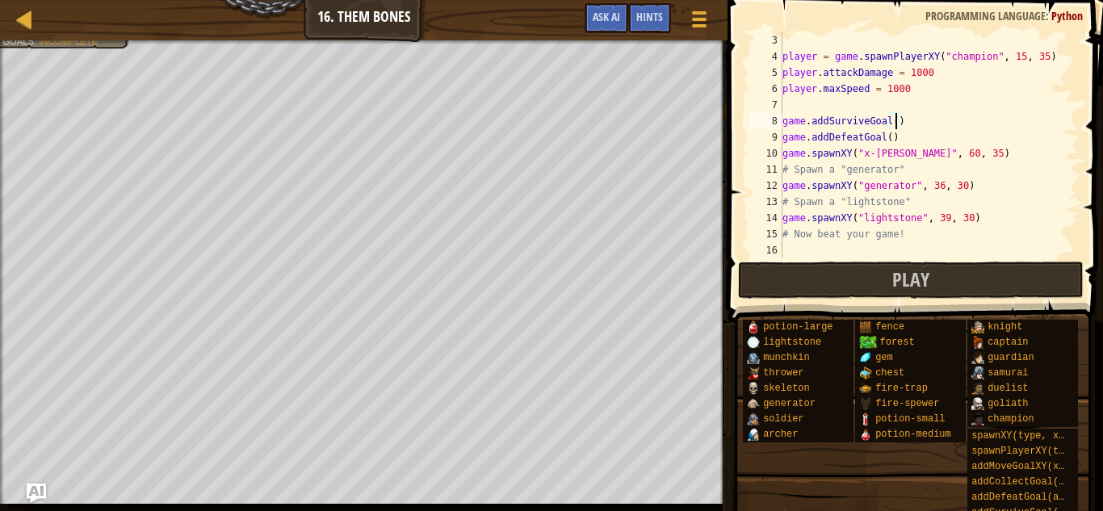
click at [892, 136] on div "player = game . spawnPlayerXY ( "champion" , 15 , 35 ) player . attackDamage = …" at bounding box center [929, 161] width 300 height 258
click at [947, 214] on div "player = game . spawnPlayerXY ( "champion" , 15 , 35 ) player . attackDamage = …" at bounding box center [929, 161] width 300 height 258
click at [968, 220] on div "player = game . spawnPlayerXY ( "champion" , 15 , 35 ) player . attackDamage = …" at bounding box center [929, 161] width 300 height 258
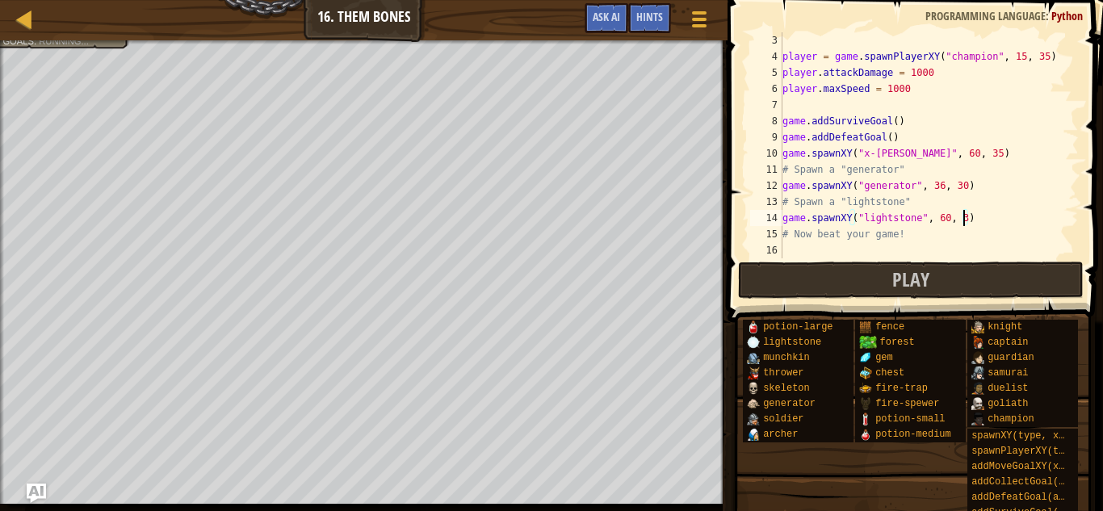
type textarea "game.spawnXY("lightstone", 60, 35)"
click at [828, 271] on button "Play" at bounding box center [911, 280] width 346 height 37
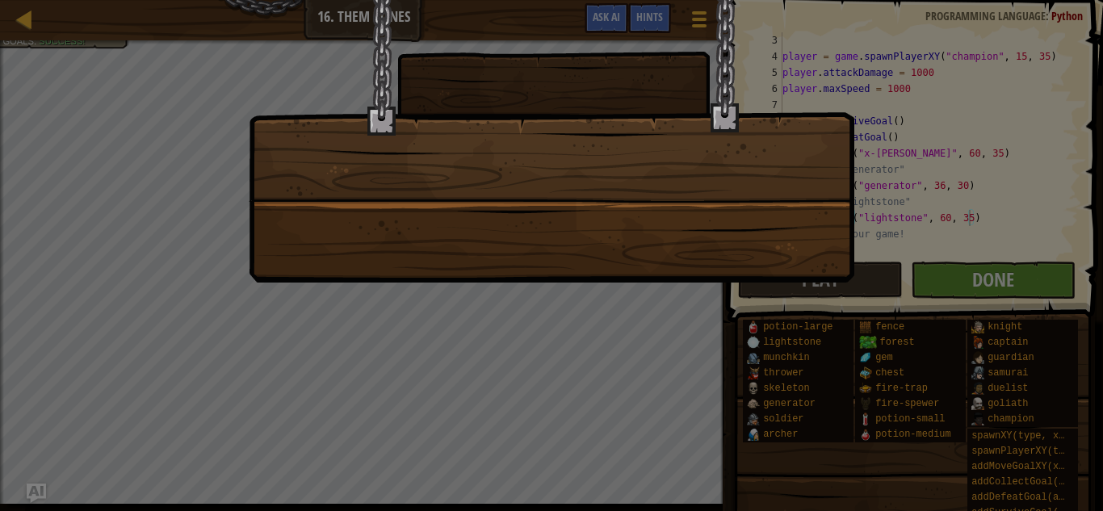
click at [907, 268] on div at bounding box center [551, 255] width 1103 height 511
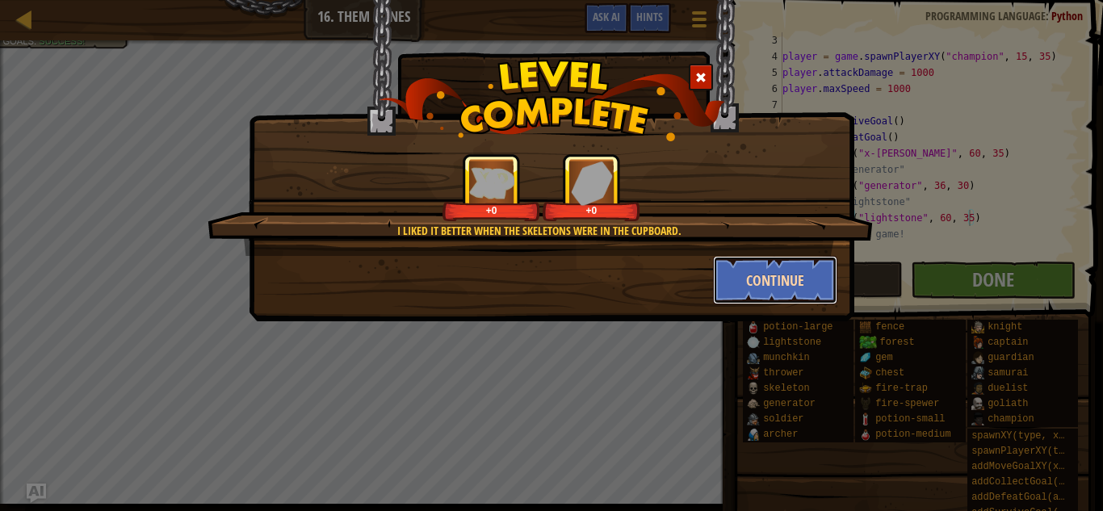
click at [800, 264] on button "Continue" at bounding box center [775, 280] width 125 height 48
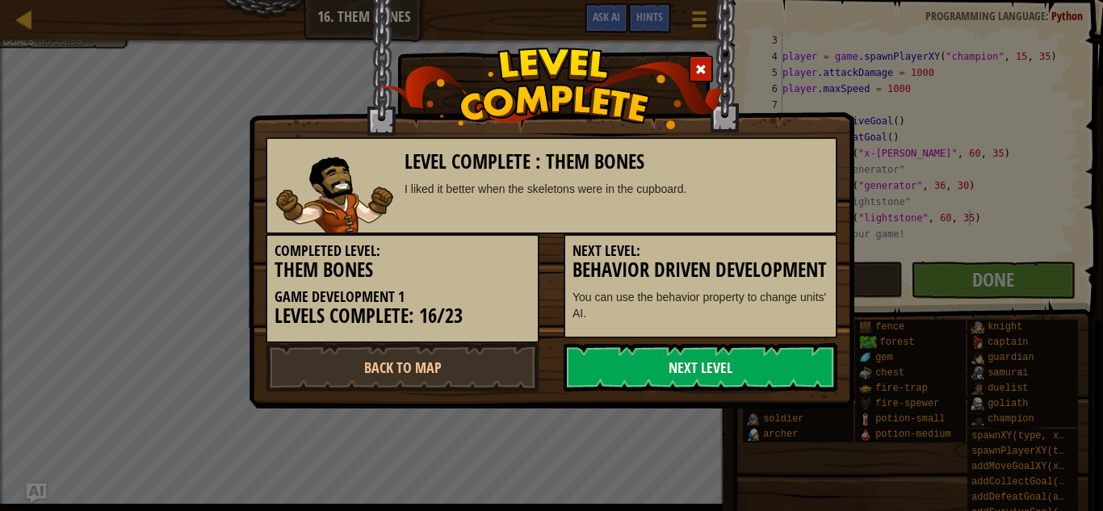
click at [649, 384] on link "Next Level" at bounding box center [701, 367] width 274 height 48
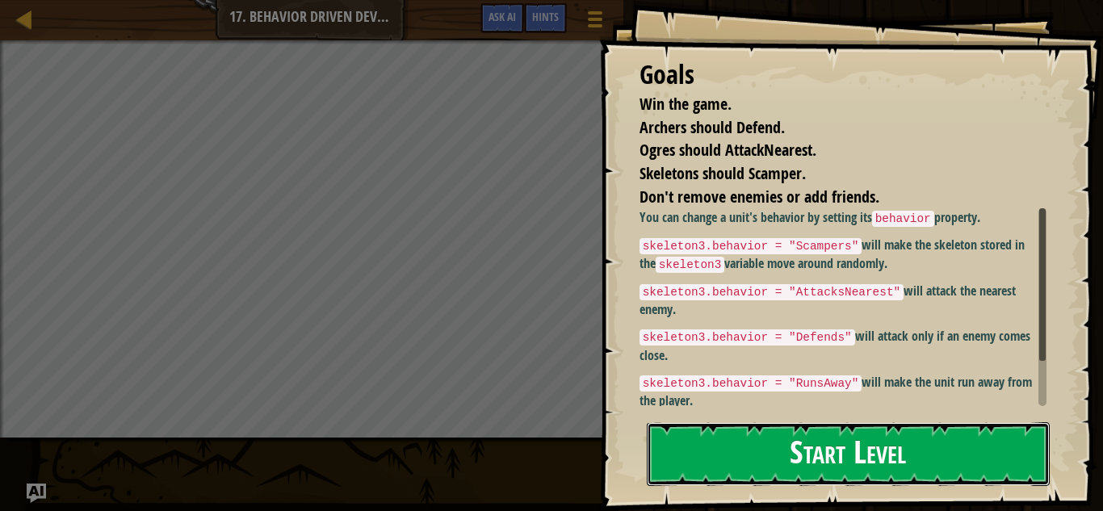
click at [720, 465] on button "Start Level" at bounding box center [848, 454] width 403 height 64
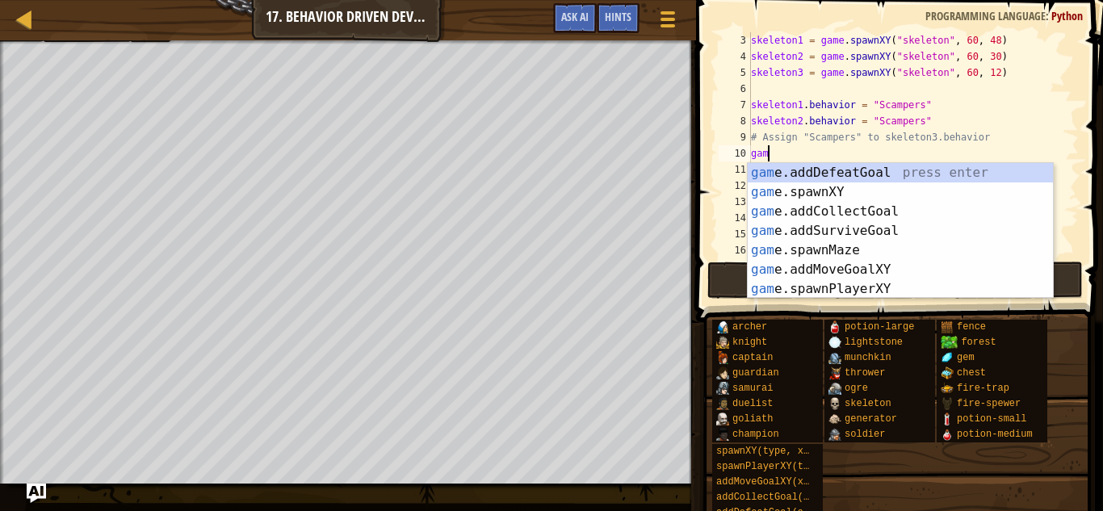
scroll to position [7, 1]
type textarea "g"
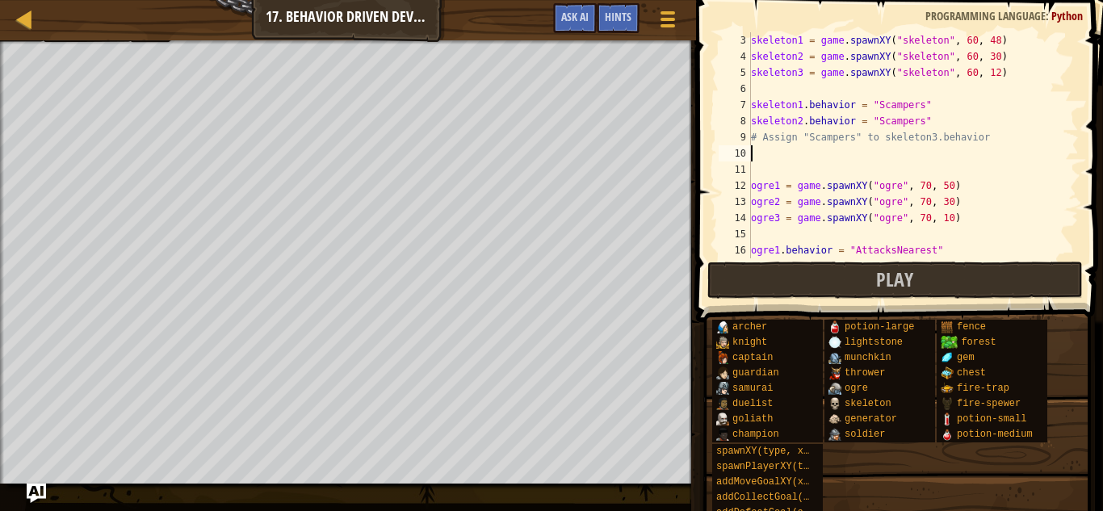
type textarea "# Assign "Scampers" to skeleton3.behavior"
type textarea "s"
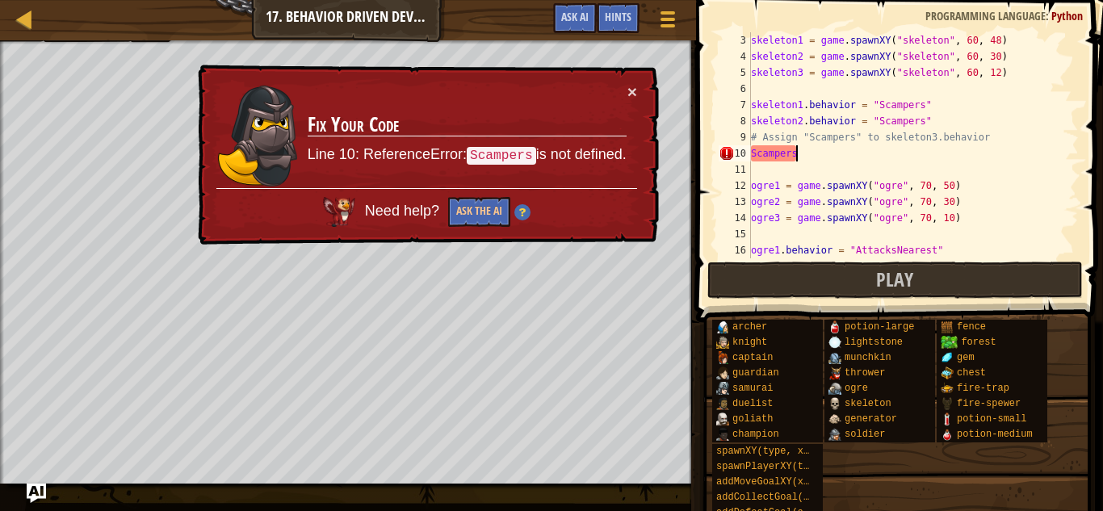
click at [750, 154] on div "10" at bounding box center [735, 153] width 32 height 16
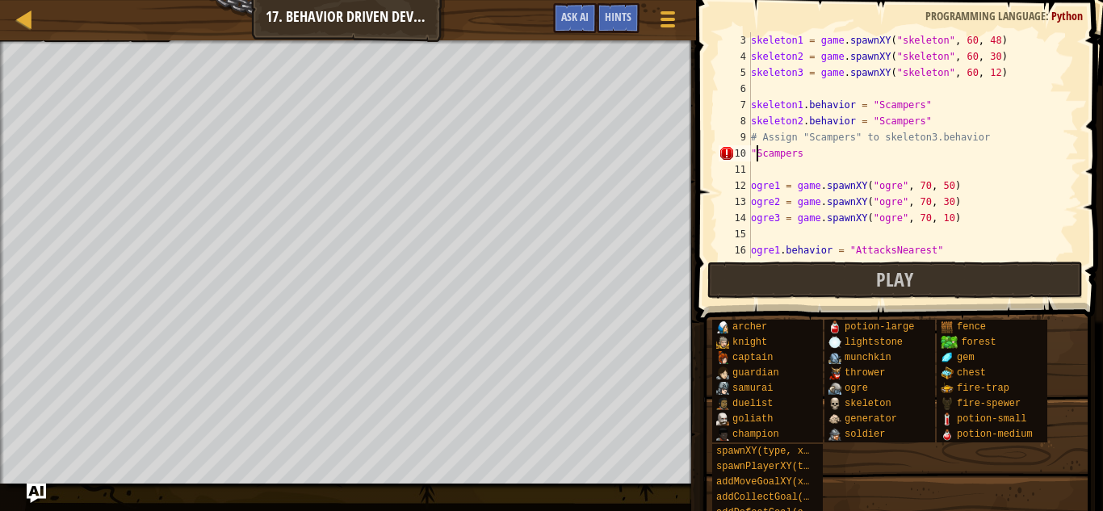
click at [806, 148] on div "skeleton1 = game . spawnXY ( "skeleton" , 60 , 48 ) skeleton2 = game . spawnXY …" at bounding box center [913, 161] width 331 height 258
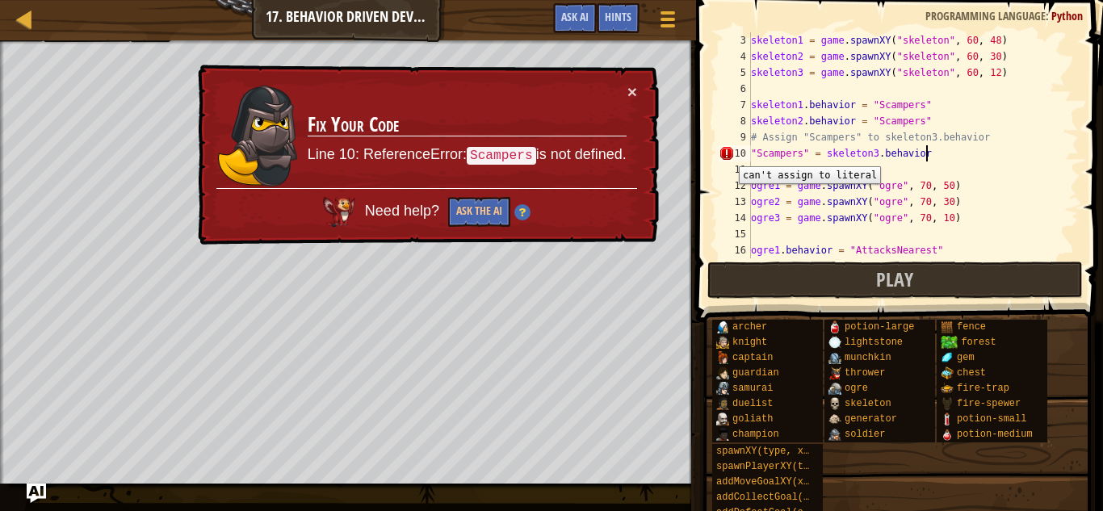
click at [727, 154] on div "10" at bounding box center [735, 153] width 32 height 16
type textarea ""Scampers" = skeleton3.behavior"
click at [618, 15] on span "Hints" at bounding box center [618, 16] width 27 height 15
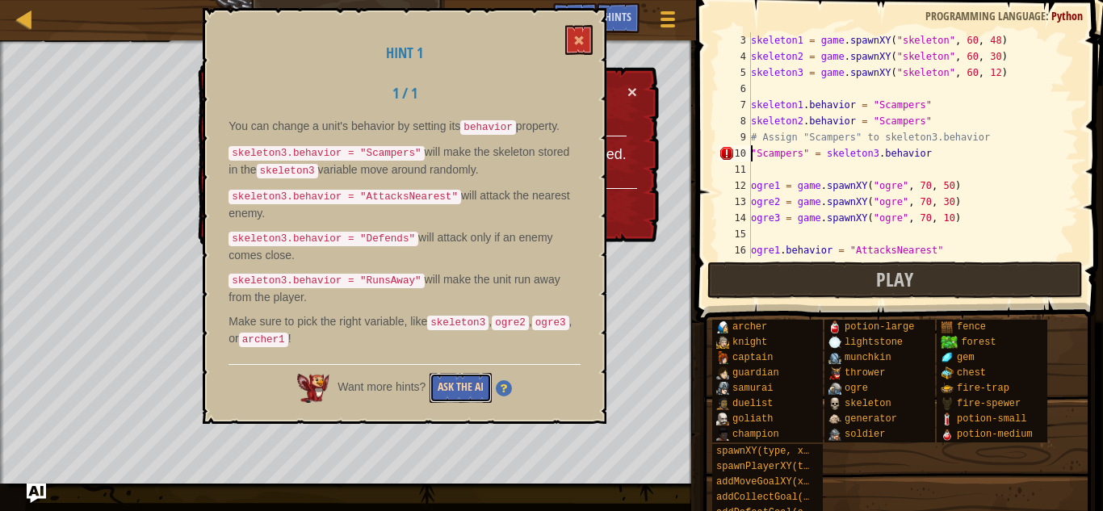
click at [465, 376] on button "Ask the AI" at bounding box center [461, 388] width 62 height 30
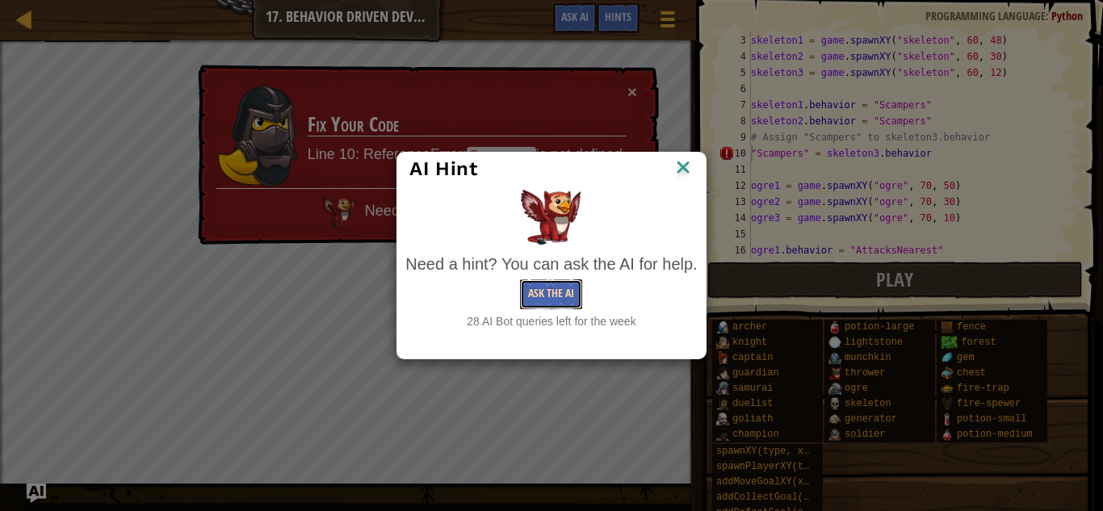
click at [525, 288] on button "Ask the AI" at bounding box center [551, 294] width 62 height 30
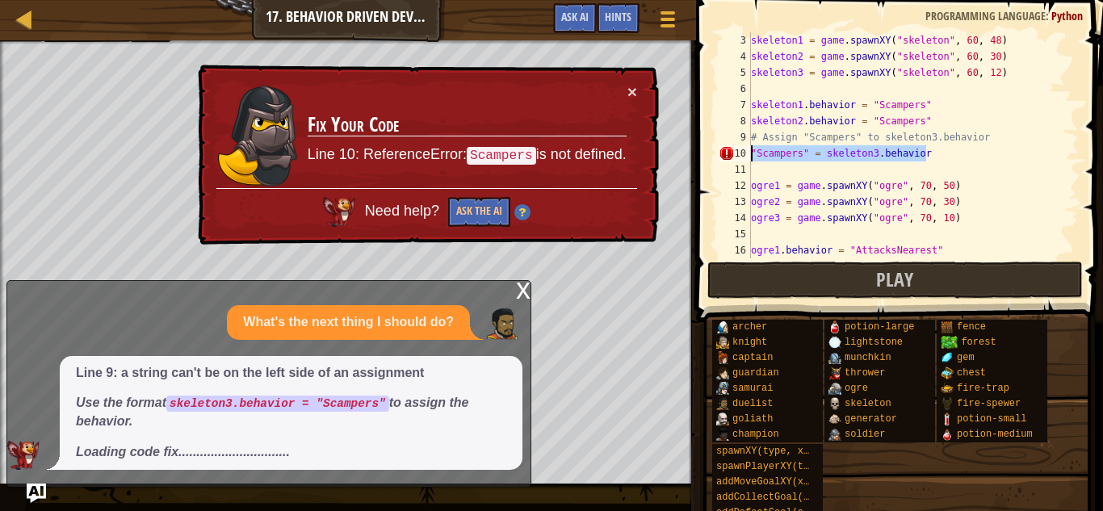
drag, startPoint x: 933, startPoint y: 149, endPoint x: 753, endPoint y: 154, distance: 180.2
click at [753, 154] on div "skeleton1 = game . spawnXY ( "skeleton" , 60 , 48 ) skeleton2 = game . spawnXY …" at bounding box center [913, 161] width 331 height 258
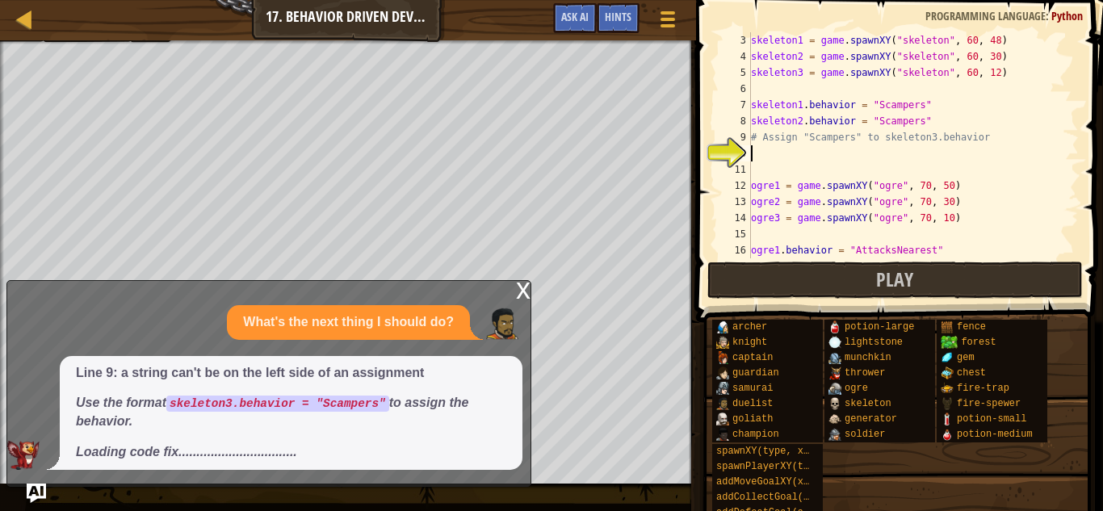
scroll to position [7, 0]
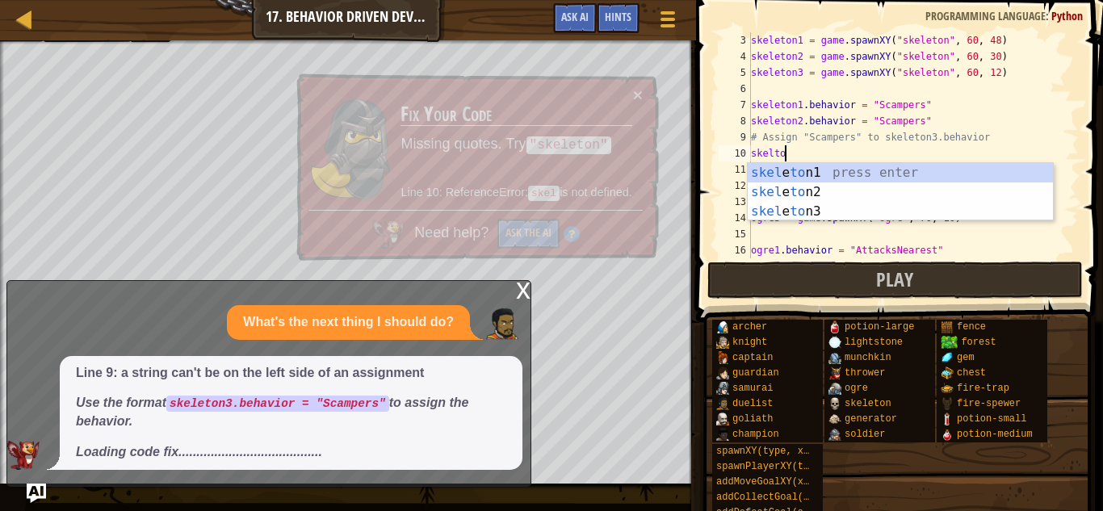
type textarea "[PERSON_NAME]"
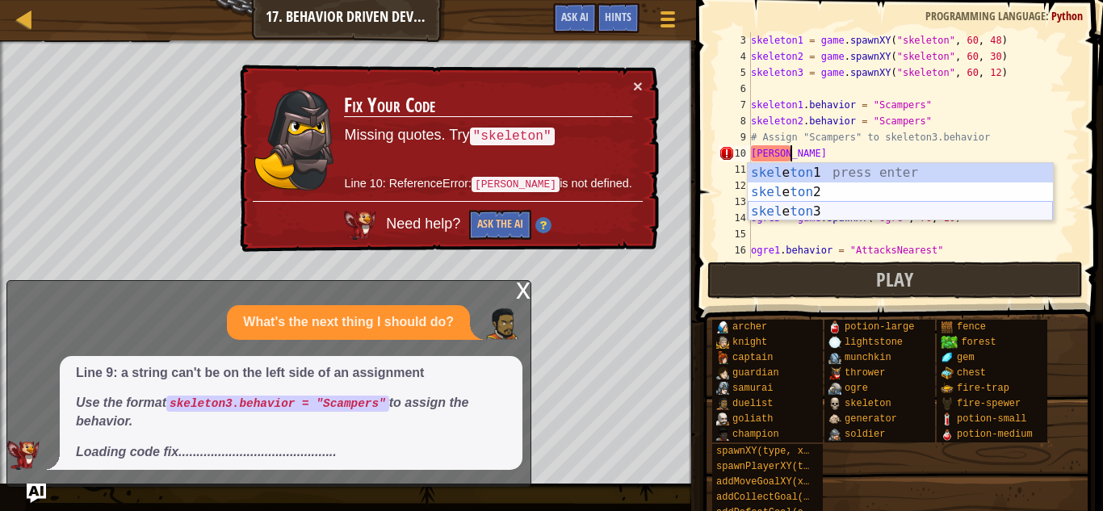
click at [799, 219] on div "skel e ton 1 press enter skel e ton 2 press enter skel e ton 3 press enter" at bounding box center [900, 211] width 305 height 97
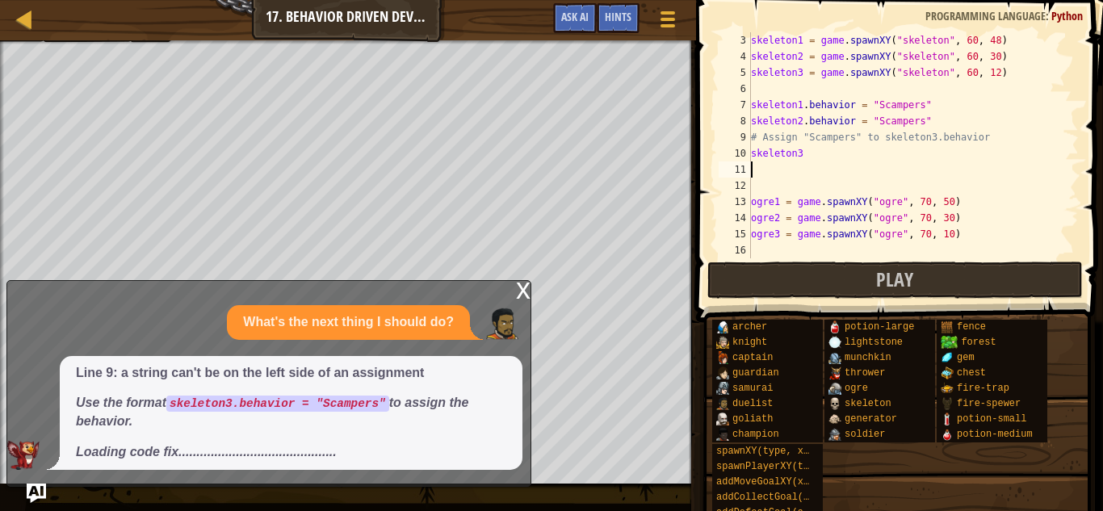
scroll to position [7, 0]
click at [808, 156] on div "skeleton1 = game . spawnXY ( "skeleton" , 60 , 48 ) skeleton2 = game . spawnXY …" at bounding box center [913, 161] width 331 height 258
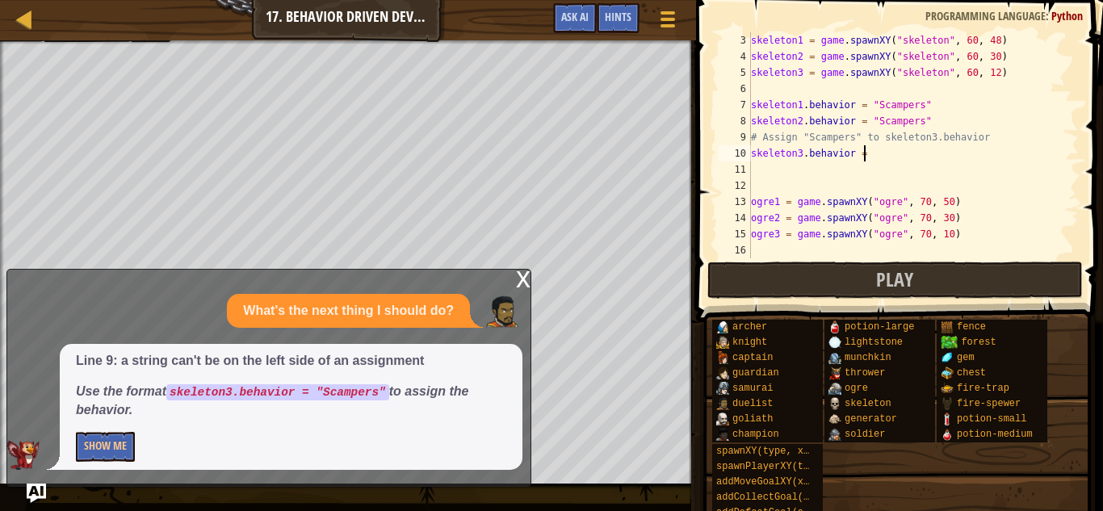
scroll to position [7, 15]
type textarea "skeleton3.behavior ="
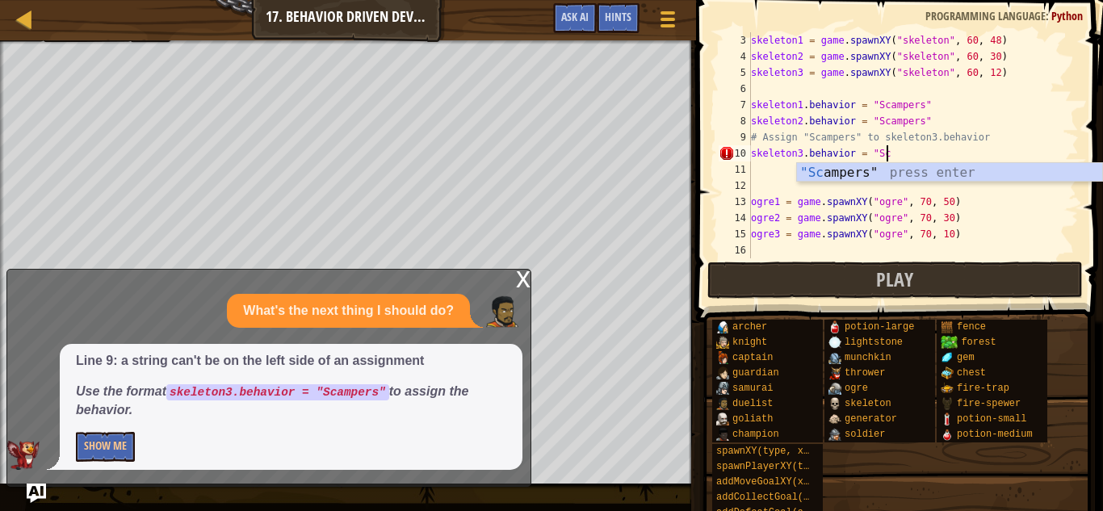
scroll to position [7, 19]
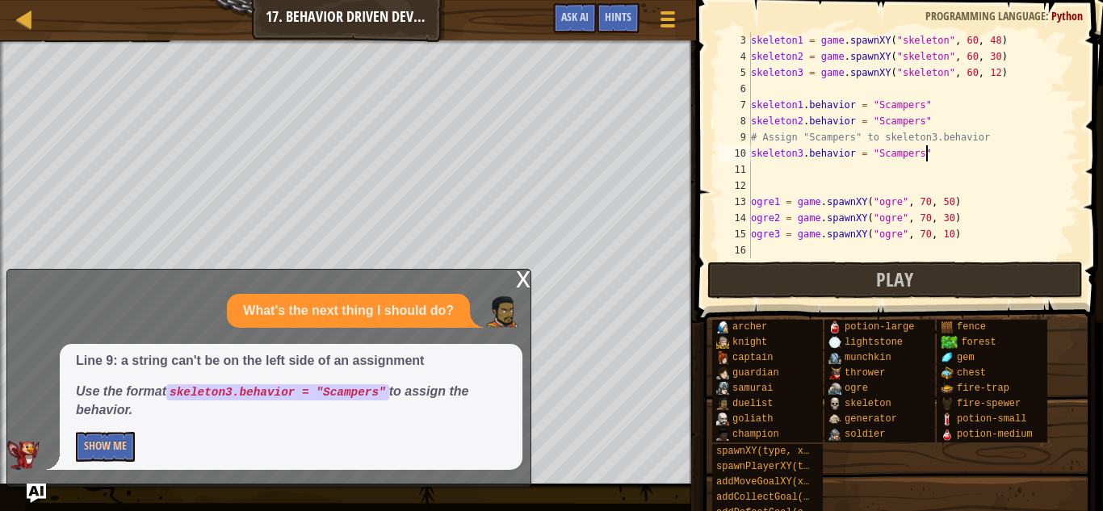
type textarea "skeleton3.behavior = "Scampers""
click at [523, 280] on div "x" at bounding box center [523, 278] width 15 height 16
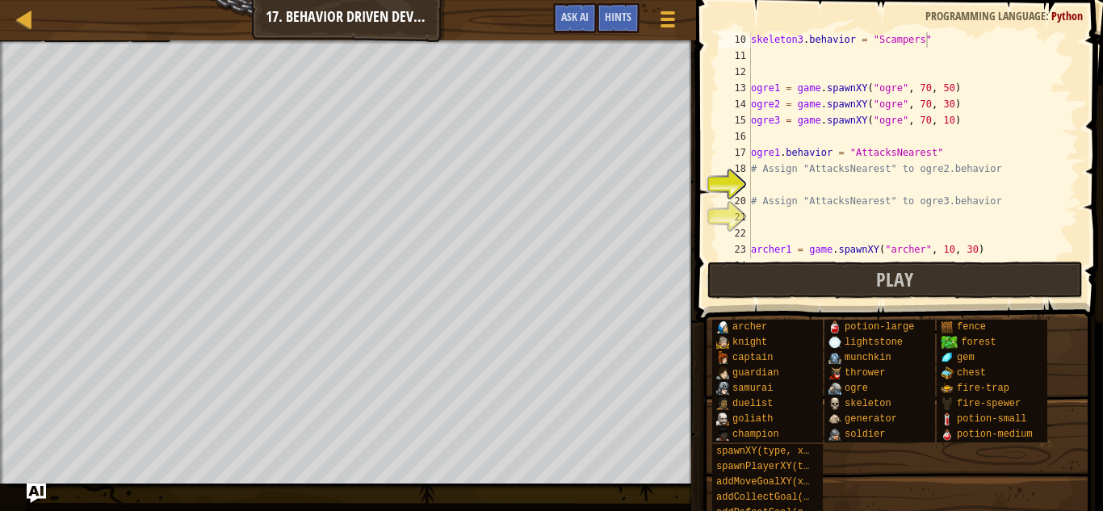
scroll to position [147, 0]
click at [829, 185] on div "skeleton3 . behavior = "Scampers" ogre1 = game . spawnXY ( "ogre" , 70 , 50 ) o…" at bounding box center [913, 160] width 331 height 258
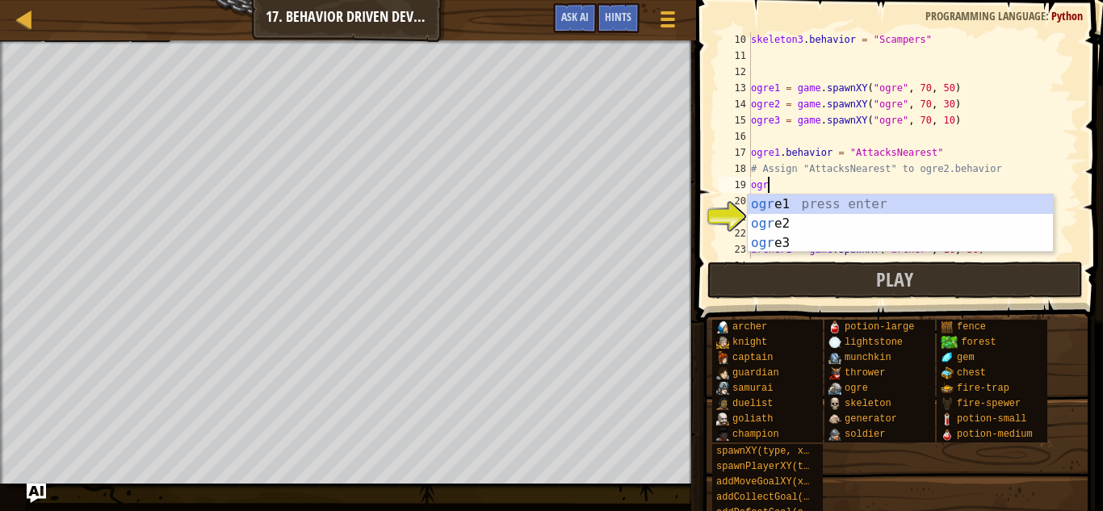
scroll to position [7, 2]
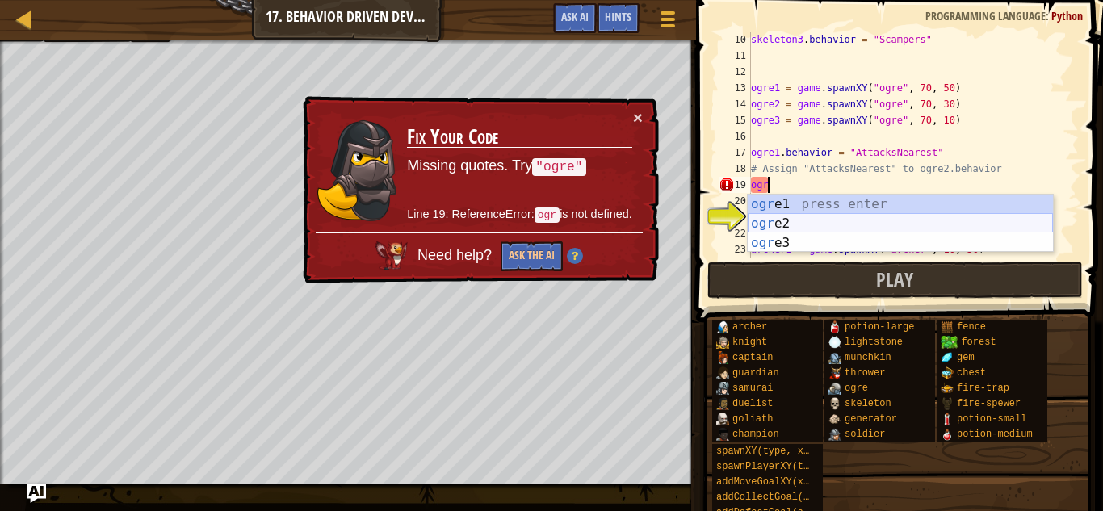
click at [849, 219] on div "ogr e1 press enter ogr e2 press enter ogr e3 press enter" at bounding box center [900, 243] width 305 height 97
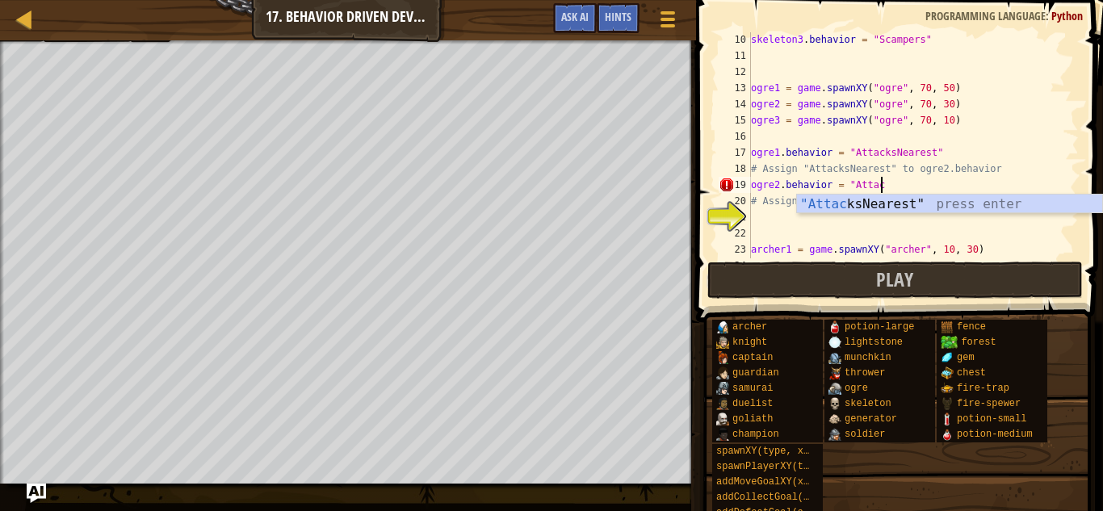
scroll to position [7, 19]
click at [880, 207] on div ""Attack sNearest" press enter" at bounding box center [949, 224] width 305 height 58
type textarea "ogre2.behavior = "AttacksNearest""
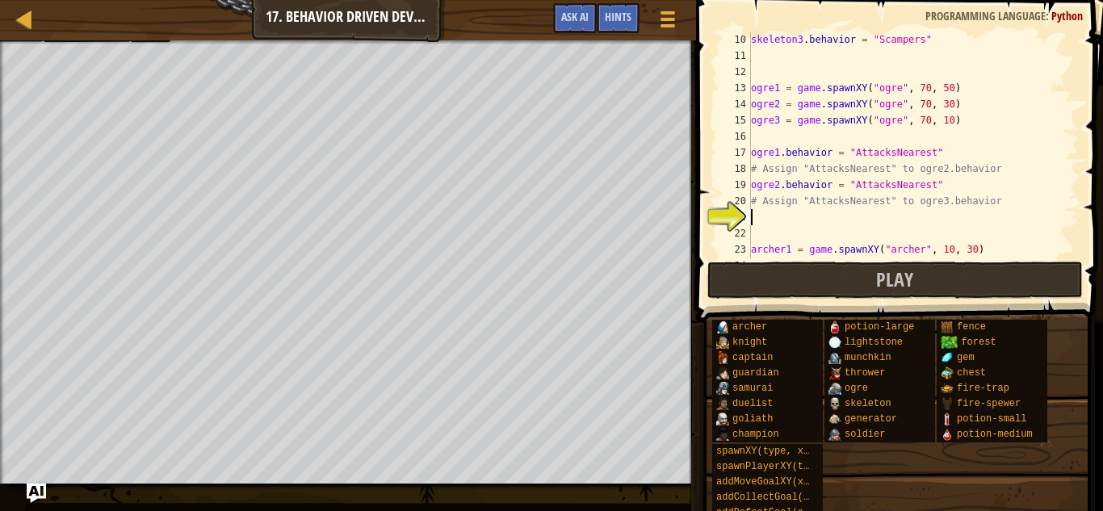
click at [786, 217] on div "skeleton3 . behavior = "Scampers" ogre1 = game . spawnXY ( "ogre" , 70 , 50 ) o…" at bounding box center [913, 160] width 331 height 258
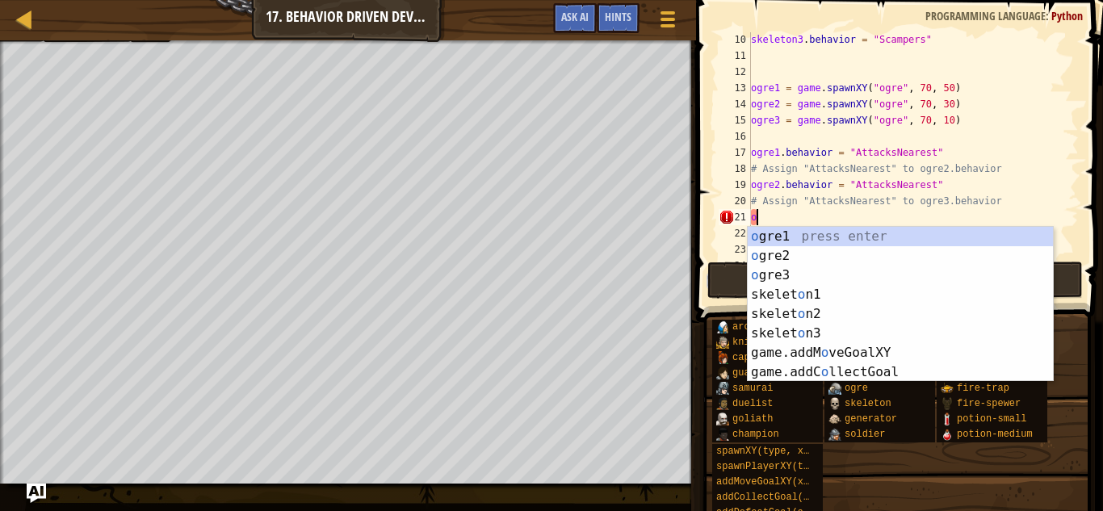
scroll to position [7, 0]
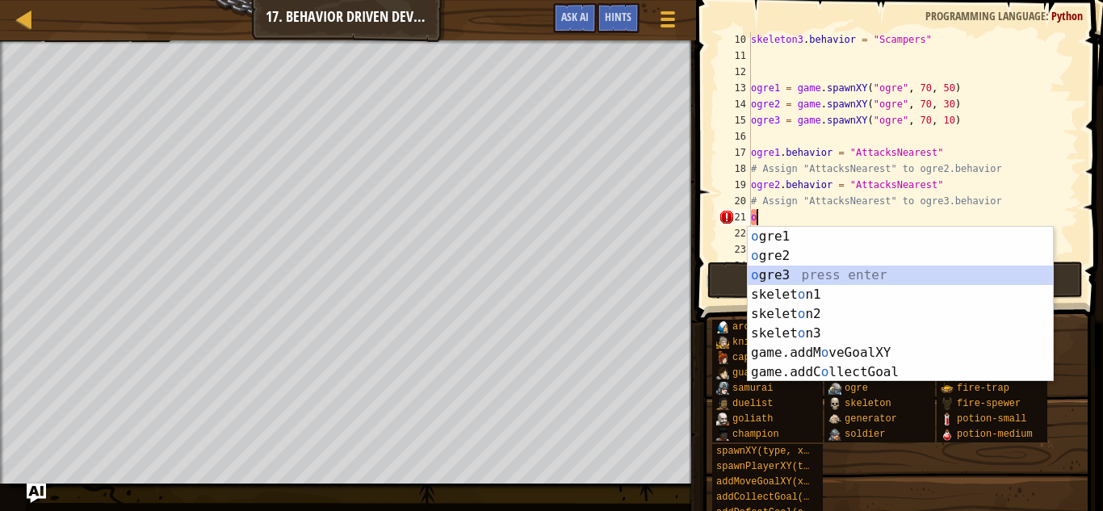
click at [876, 274] on div "o gre1 press enter o gre2 press enter o gre3 press enter skelet o n1 press ente…" at bounding box center [900, 324] width 305 height 194
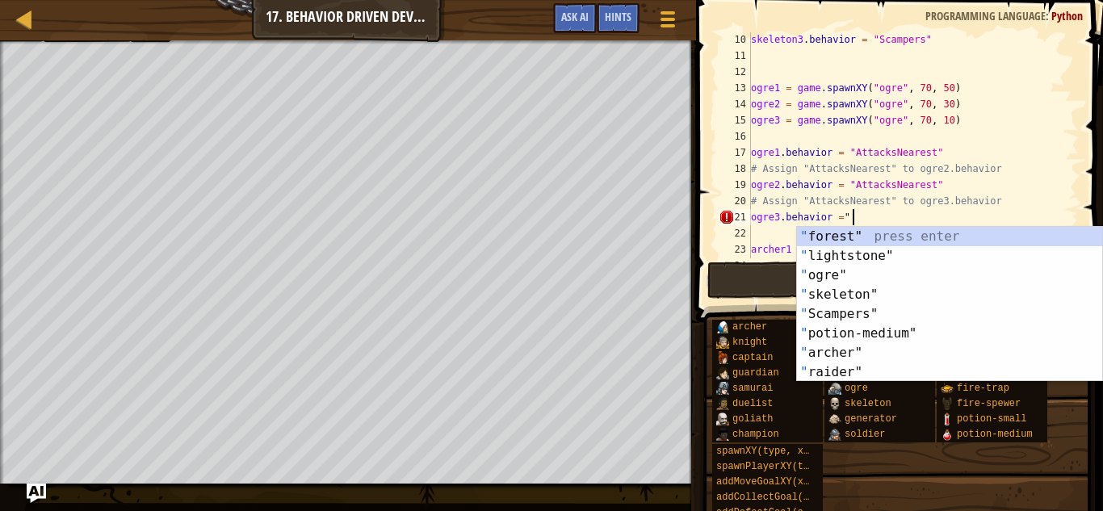
scroll to position [7, 15]
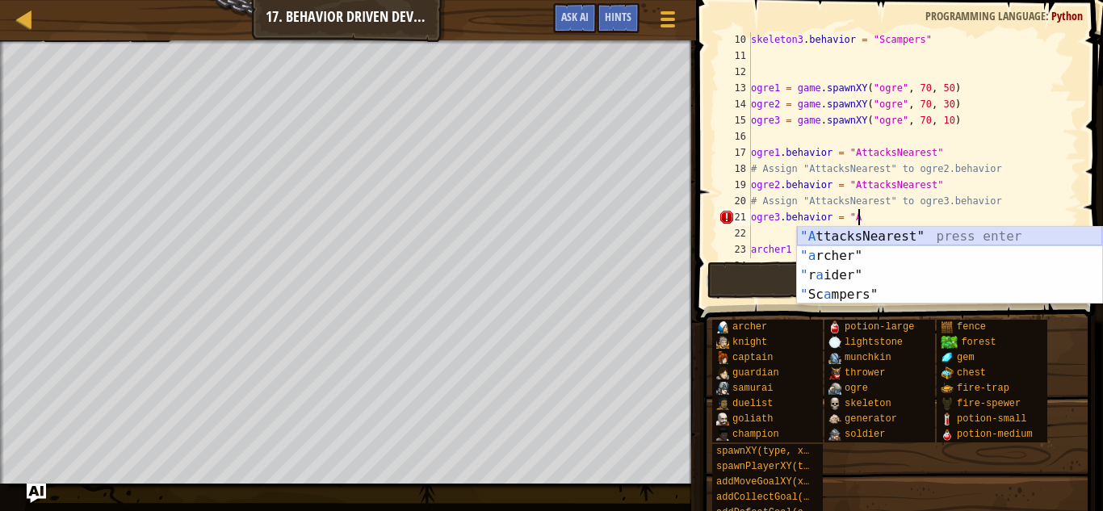
click at [892, 229] on div ""A ttacksNearest" press enter "a rcher" press enter " r a ider" press enter " S…" at bounding box center [949, 285] width 305 height 116
type textarea "ogre3.behavior = "AttacksNearest""
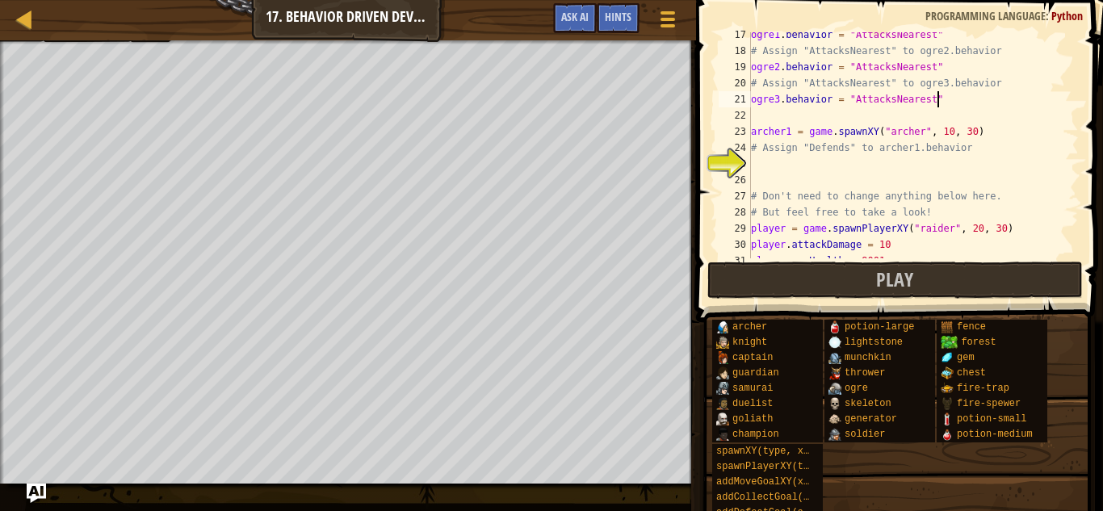
scroll to position [270, 0]
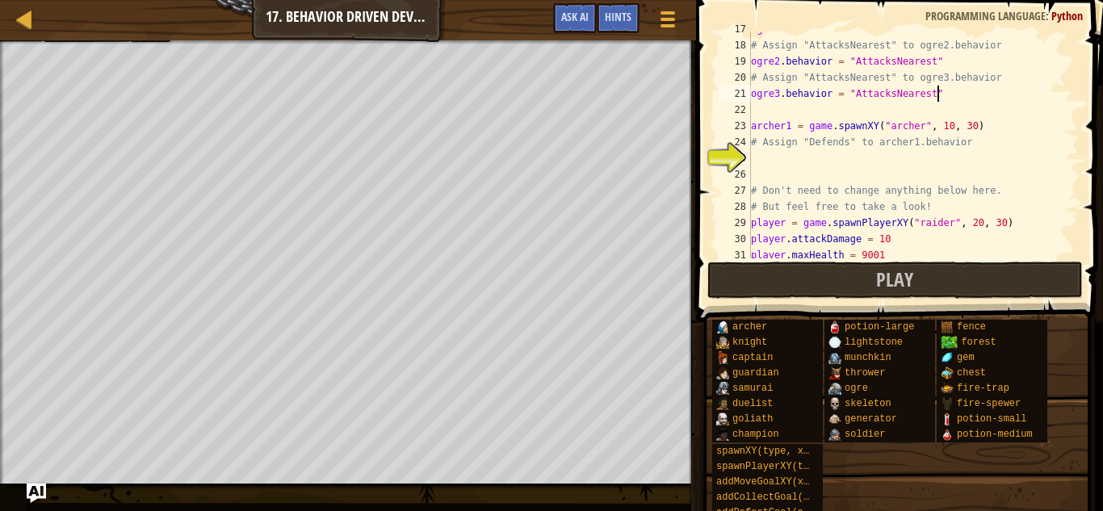
click at [774, 160] on div "ogre1 . behavior = "AttacksNearest" # Assign "AttacksNearest" to ogre2.behavior…" at bounding box center [913, 150] width 331 height 258
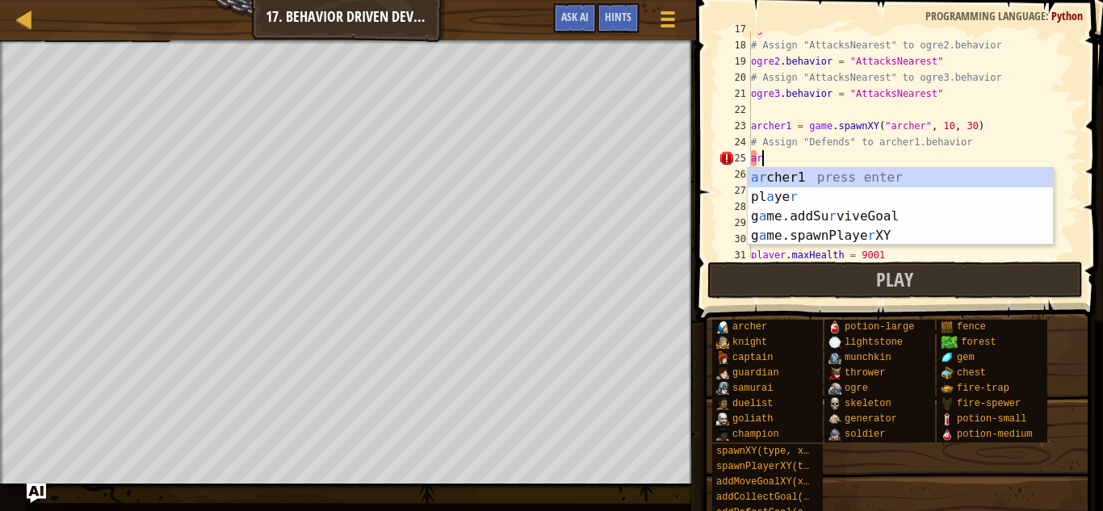
scroll to position [7, 1]
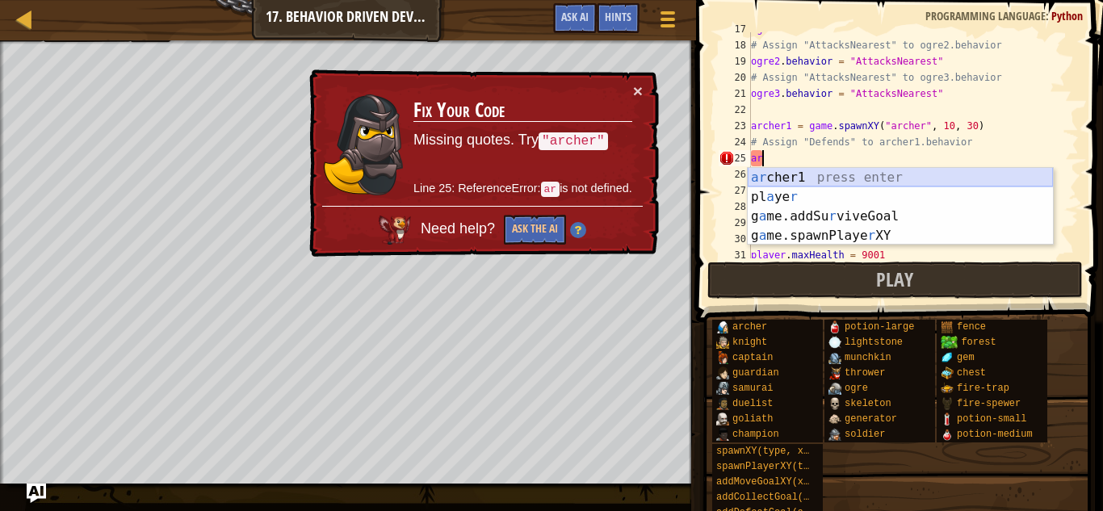
click at [829, 174] on div "ar cher1 press enter pl a ye r press enter g a me.addSu r viveGoal press enter …" at bounding box center [900, 226] width 305 height 116
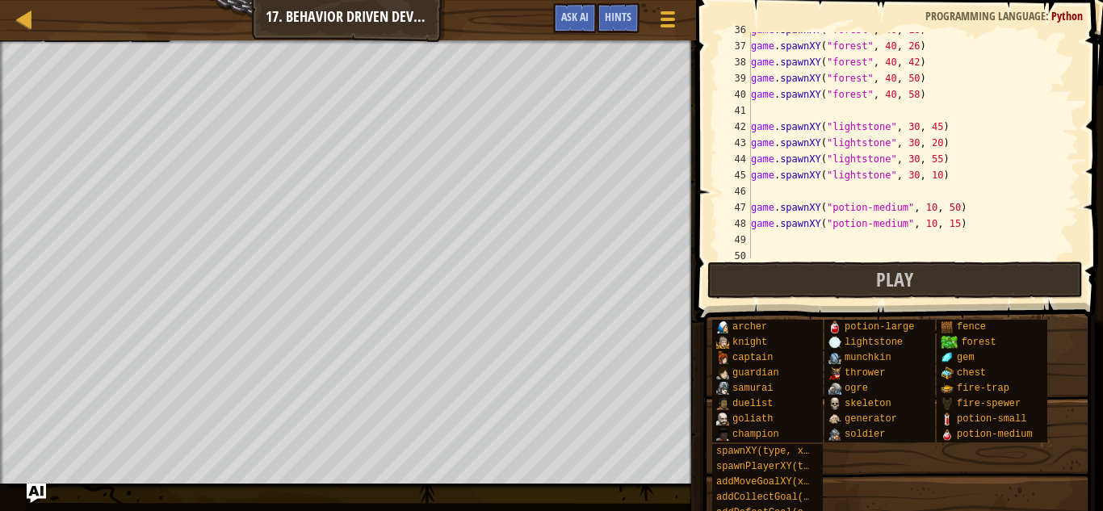
scroll to position [614, 0]
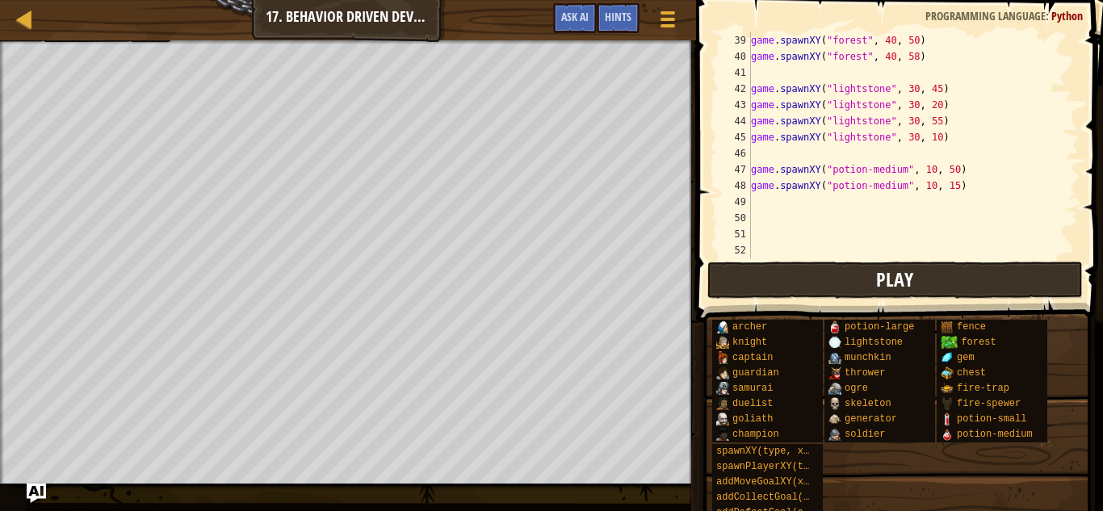
type textarea "archer1.behavior = "Defends""
click at [848, 271] on button "Play" at bounding box center [895, 280] width 376 height 37
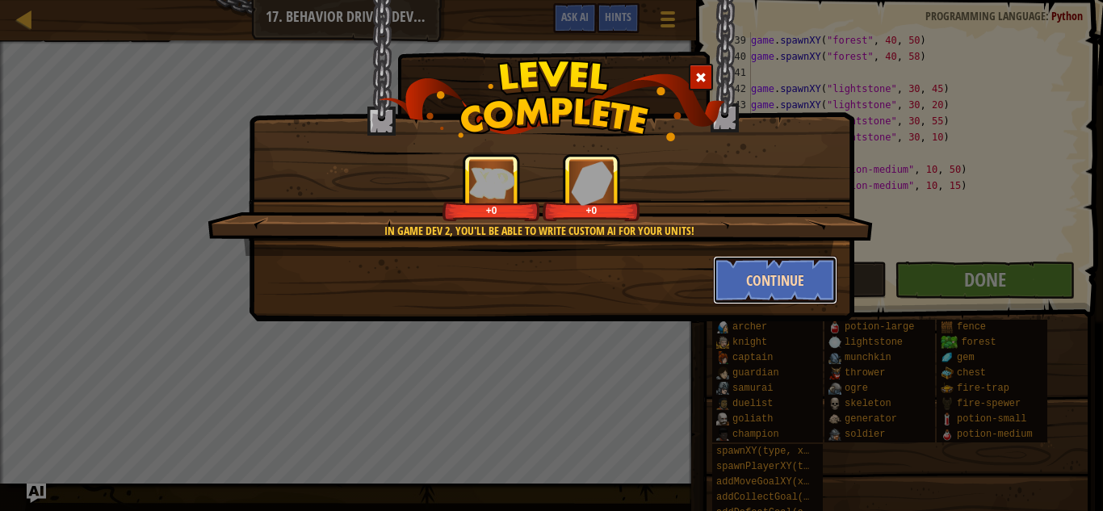
click at [766, 268] on button "Continue" at bounding box center [775, 280] width 125 height 48
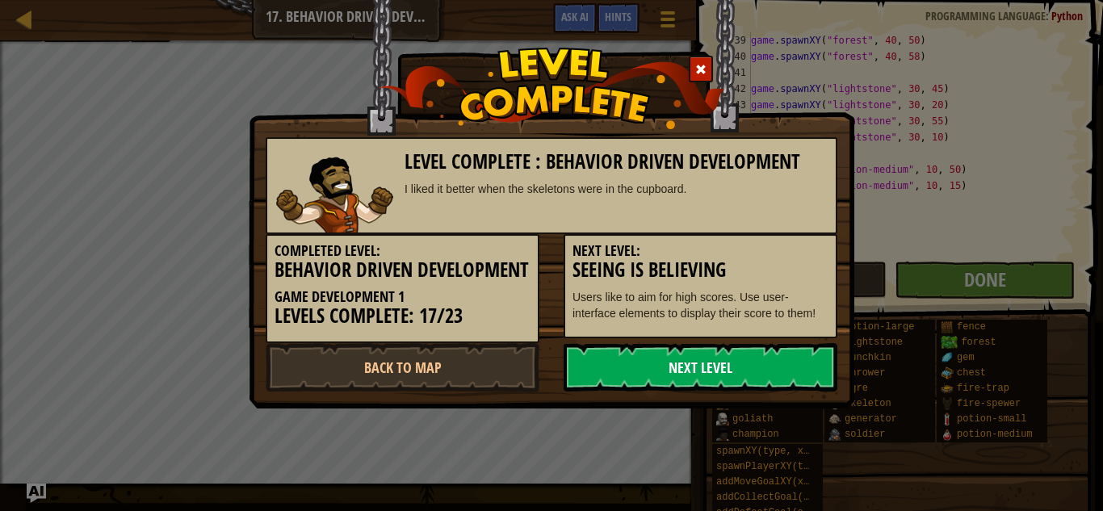
click at [705, 384] on link "Next Level" at bounding box center [701, 367] width 274 height 48
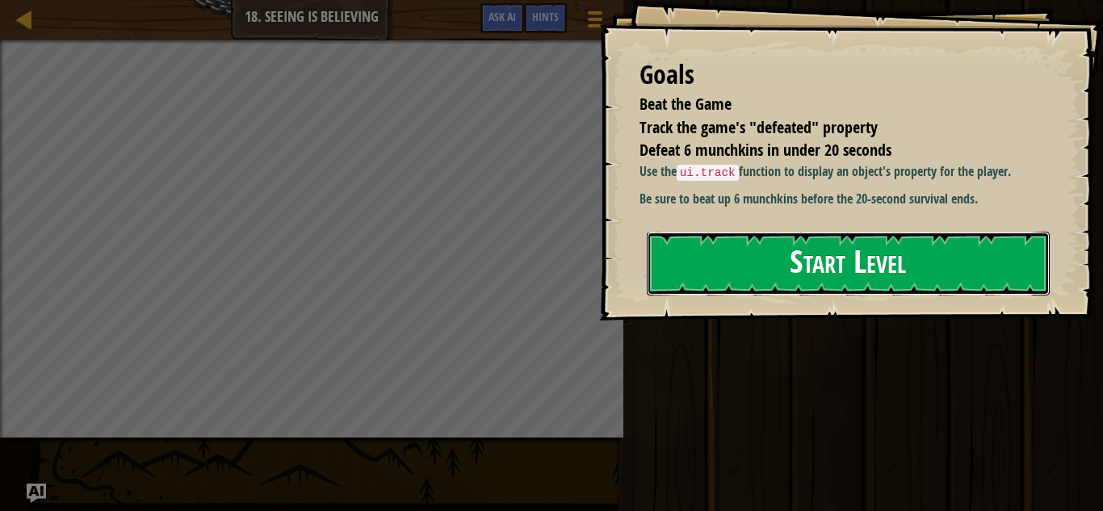
click at [741, 296] on button "Start Level" at bounding box center [848, 264] width 403 height 64
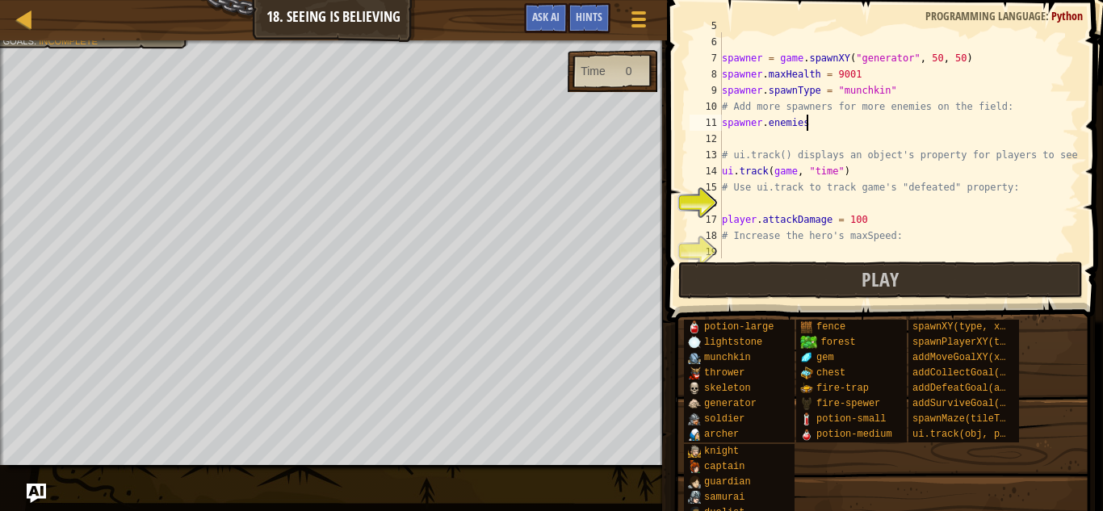
scroll to position [7, 11]
type textarea "spawner.enemies"
click at [548, 18] on span "Ask AI" at bounding box center [545, 16] width 27 height 15
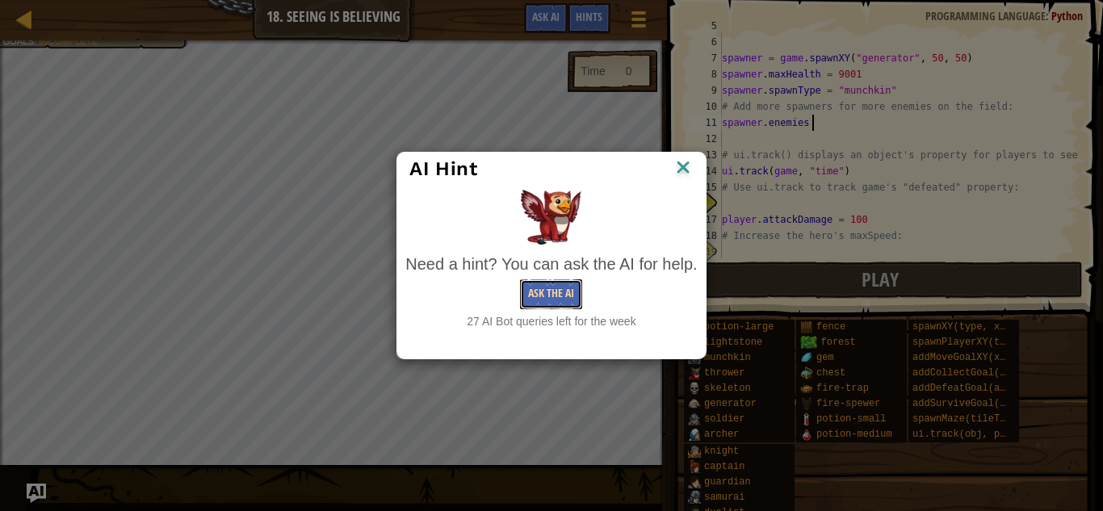
click at [544, 285] on button "Ask the AI" at bounding box center [551, 294] width 62 height 30
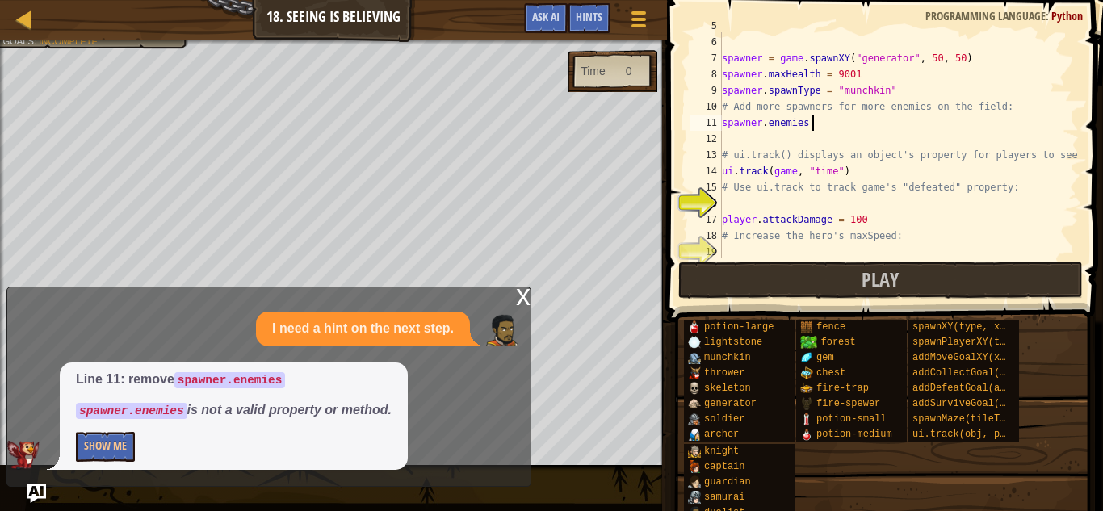
click at [120, 427] on div "Line 11: remove spawner.enemies spawner.enemies is not a valid property or meth…" at bounding box center [234, 416] width 348 height 107
click at [118, 441] on button "Show Me" at bounding box center [105, 447] width 59 height 30
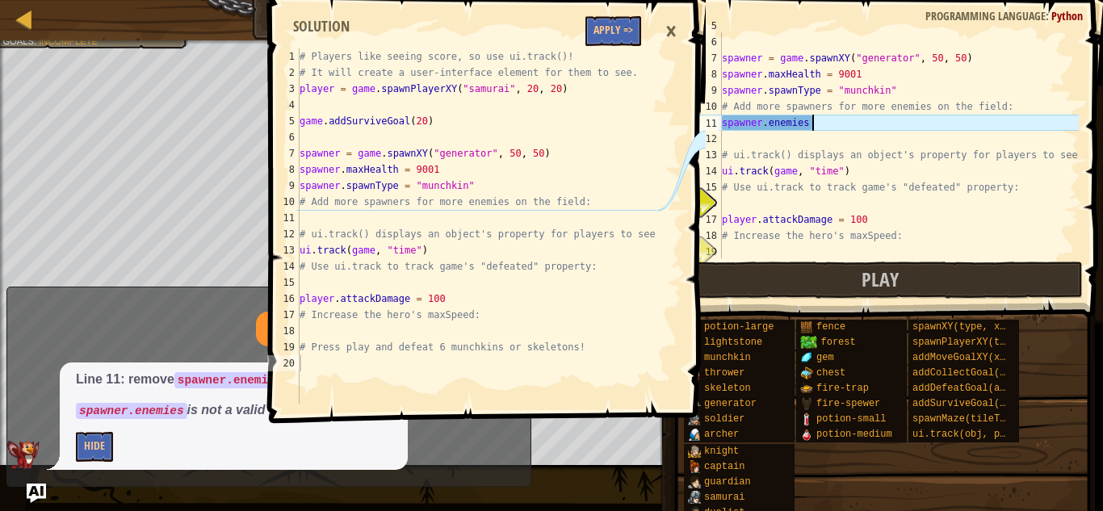
click at [859, 115] on div "game . addSurviveGoal ( 20 ) spawner = game . spawnXY ( "generator" , 50 , 50 )…" at bounding box center [899, 147] width 360 height 258
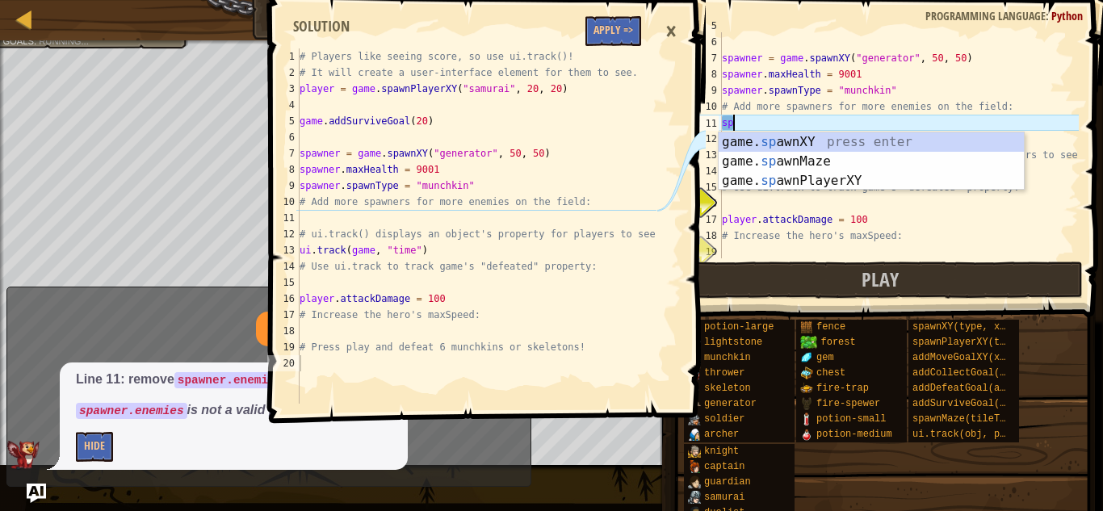
scroll to position [7, 1]
type textarea "s"
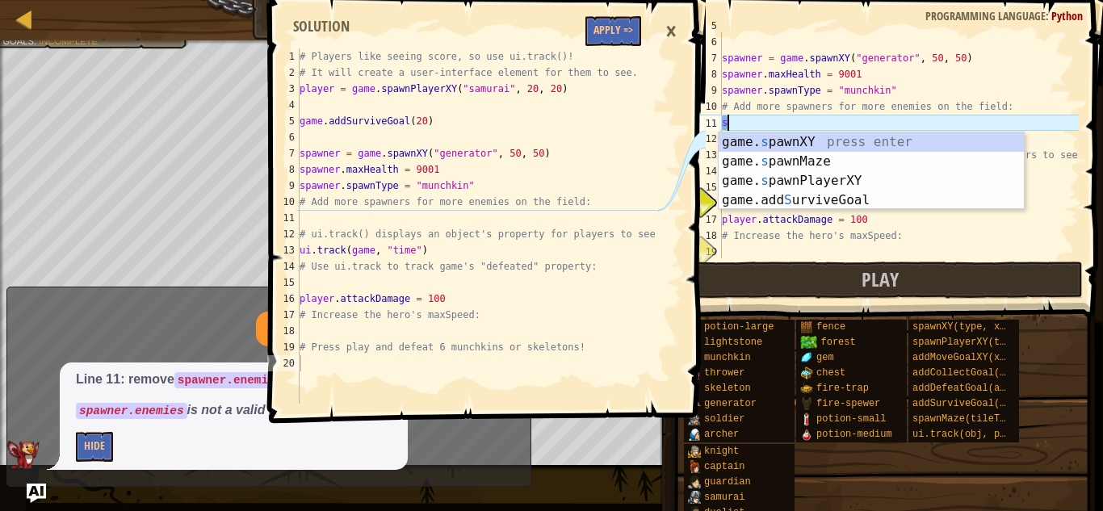
scroll to position [7, 0]
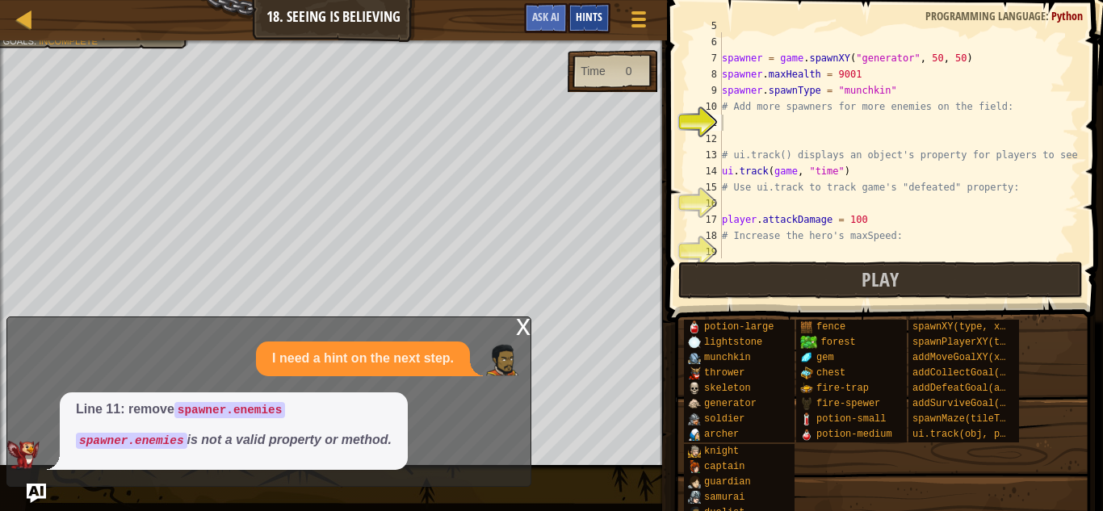
click at [569, 13] on div "Hints" at bounding box center [589, 18] width 43 height 30
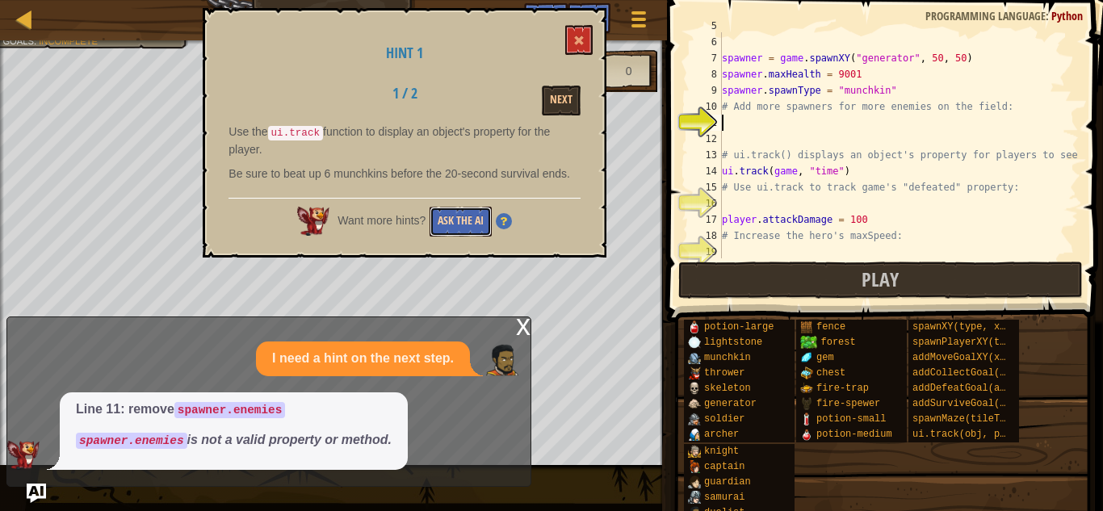
click at [457, 218] on button "Ask the AI" at bounding box center [461, 222] width 62 height 30
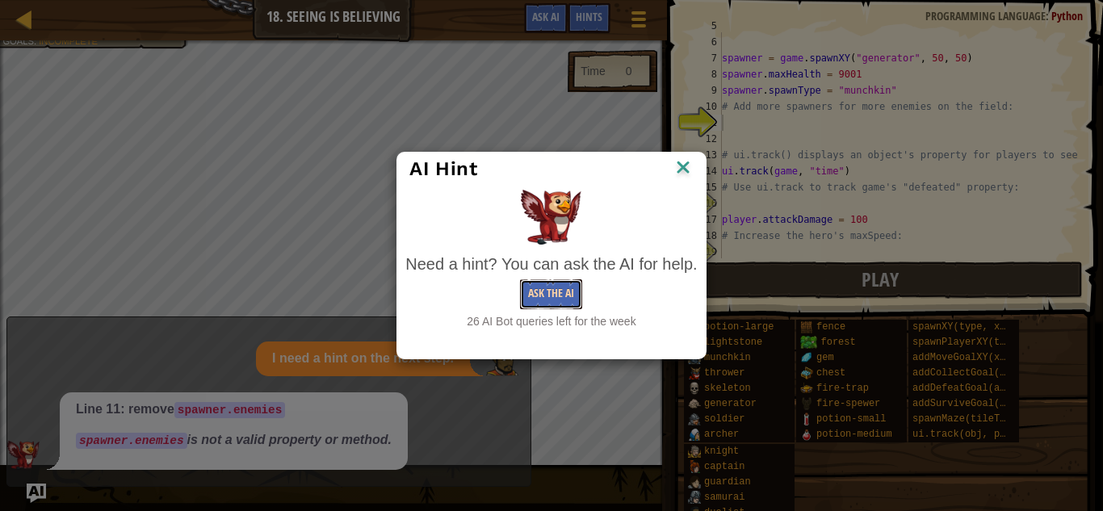
click at [532, 294] on button "Ask the AI" at bounding box center [551, 294] width 62 height 30
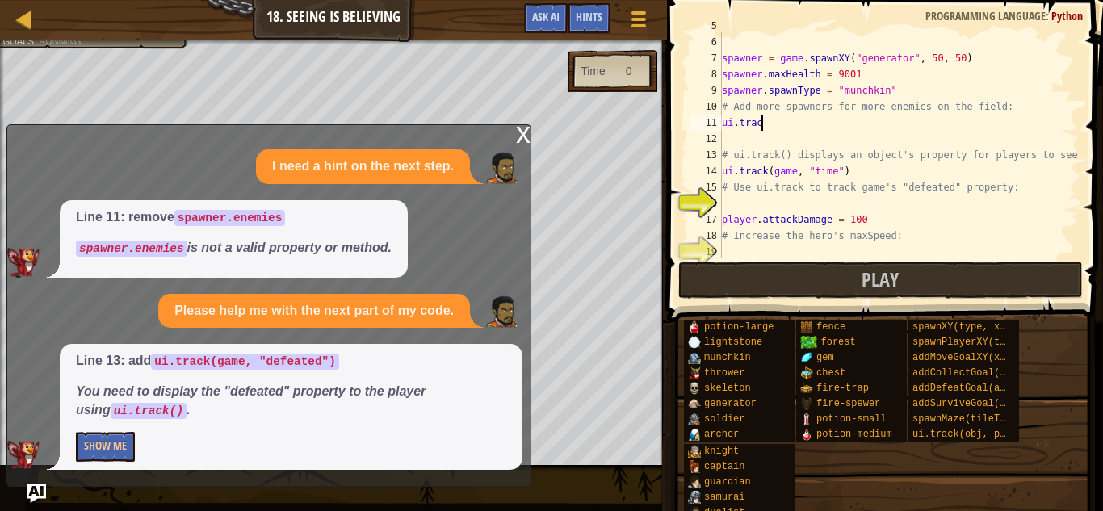
type textarea "ui.track"
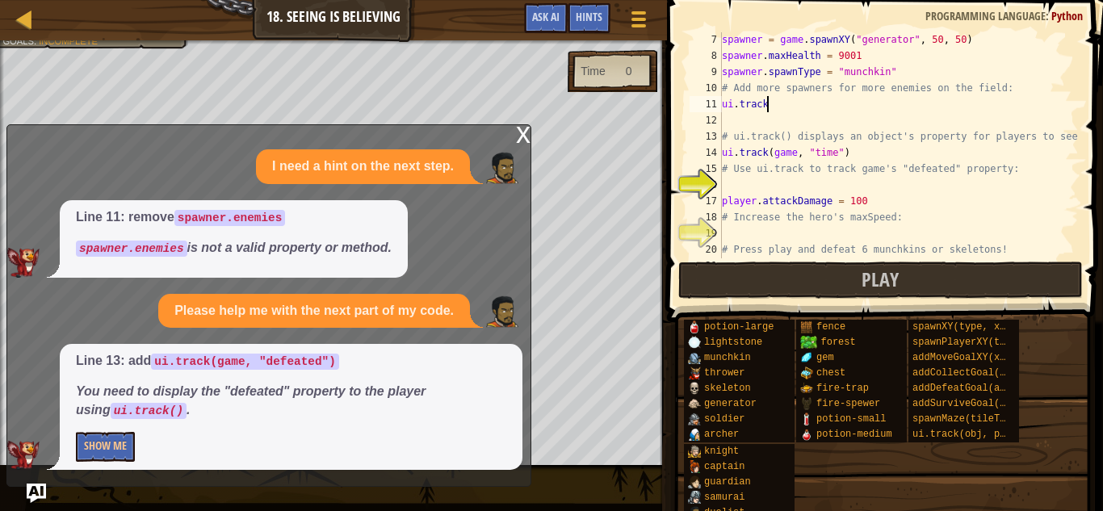
scroll to position [113, 0]
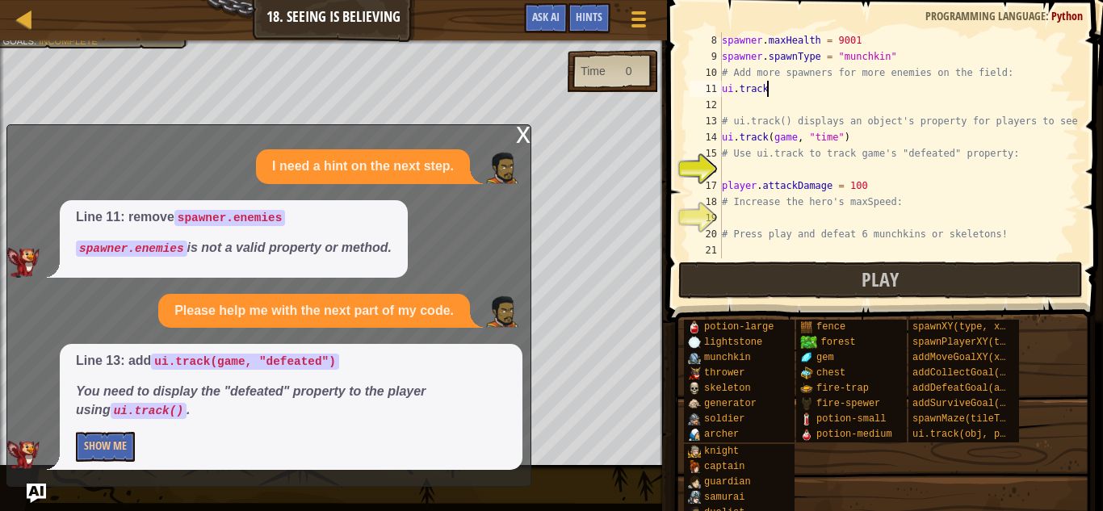
click at [816, 221] on div "spawner . maxHealth = 9001 spawner . spawnType = "munchkin" # Add more spawners…" at bounding box center [899, 161] width 360 height 258
click at [784, 82] on div "spawner . maxHealth = 9001 spawner . spawnType = "munchkin" # Add more spawners…" at bounding box center [899, 161] width 360 height 258
type textarea "ui.track"
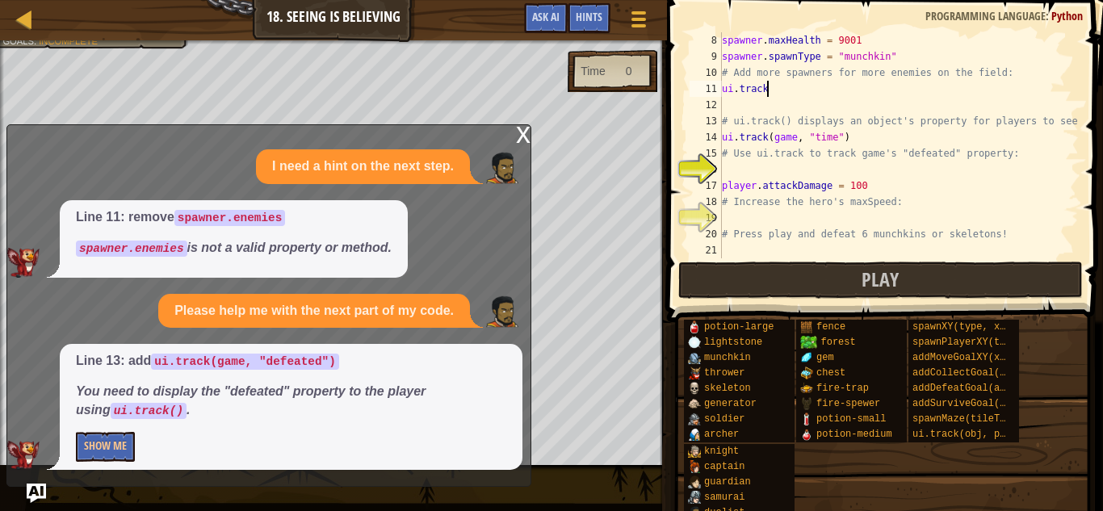
type textarea "("
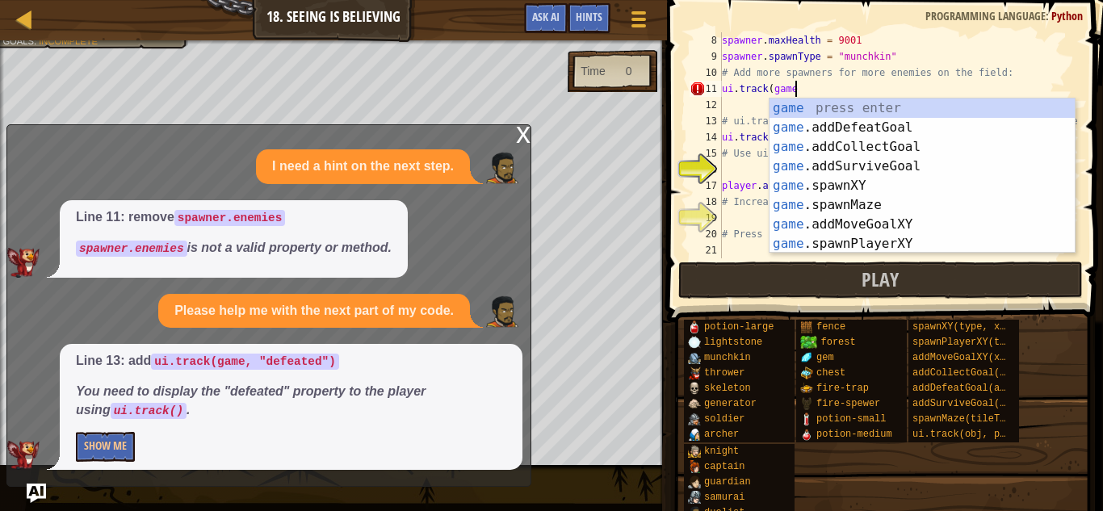
scroll to position [7, 10]
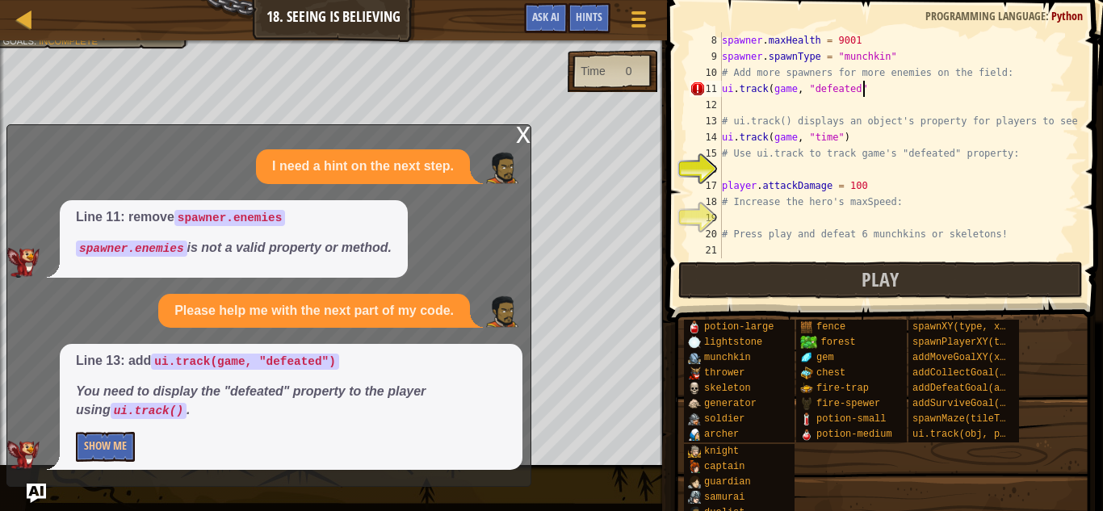
type textarea "ui.track(game, "defeated")"
click at [750, 111] on div "spawner . maxHealth = 9001 spawner . spawnType = "munchkin" # Add more spawners…" at bounding box center [899, 161] width 360 height 258
click at [838, 217] on div "spawner . maxHealth = 9001 spawner . spawnType = "munchkin" # Add more spawners…" at bounding box center [899, 161] width 360 height 258
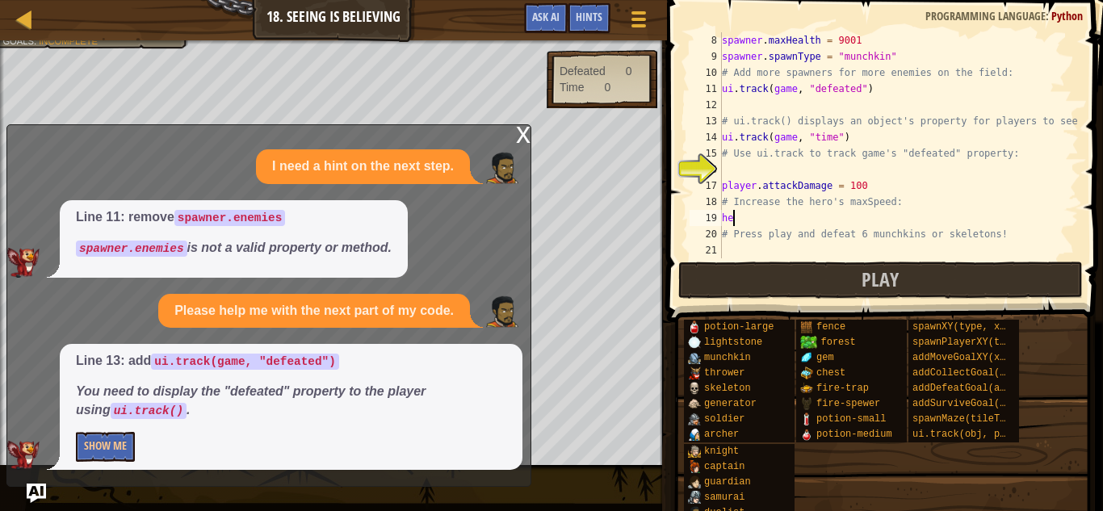
scroll to position [7, 1]
type textarea "h"
type textarea "player.maxSpeed"
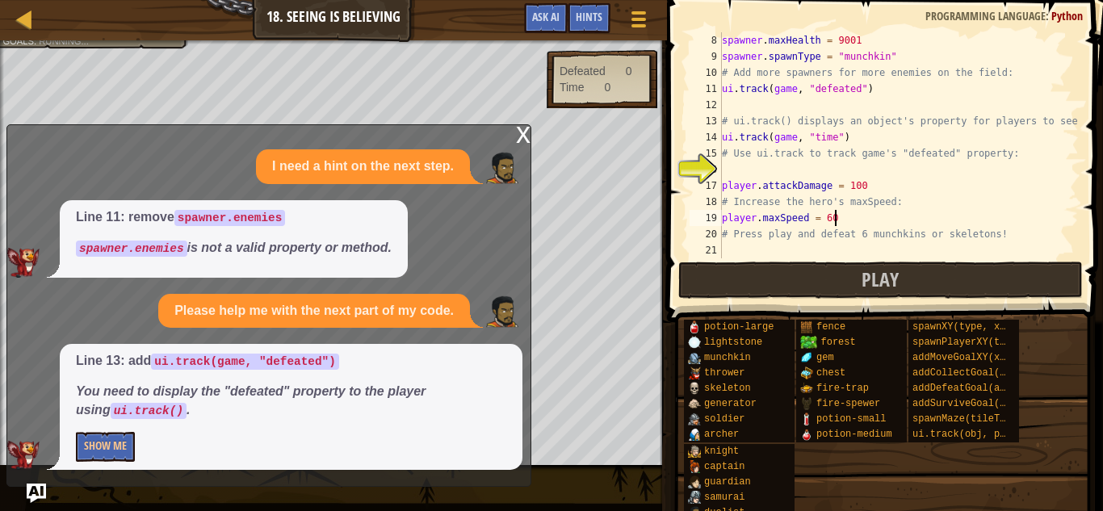
type textarea "player.maxSpeed = 6000"
click at [808, 250] on div "spawner . maxHealth = 9001 spawner . spawnType = "munchkin" # Add more spawners…" at bounding box center [899, 161] width 360 height 258
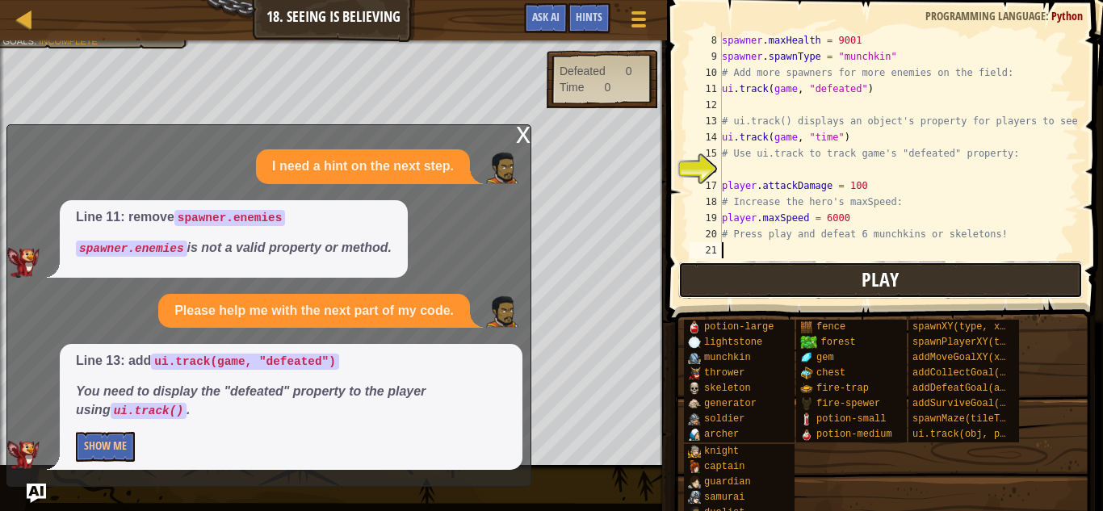
click at [855, 273] on button "Play" at bounding box center [880, 280] width 405 height 37
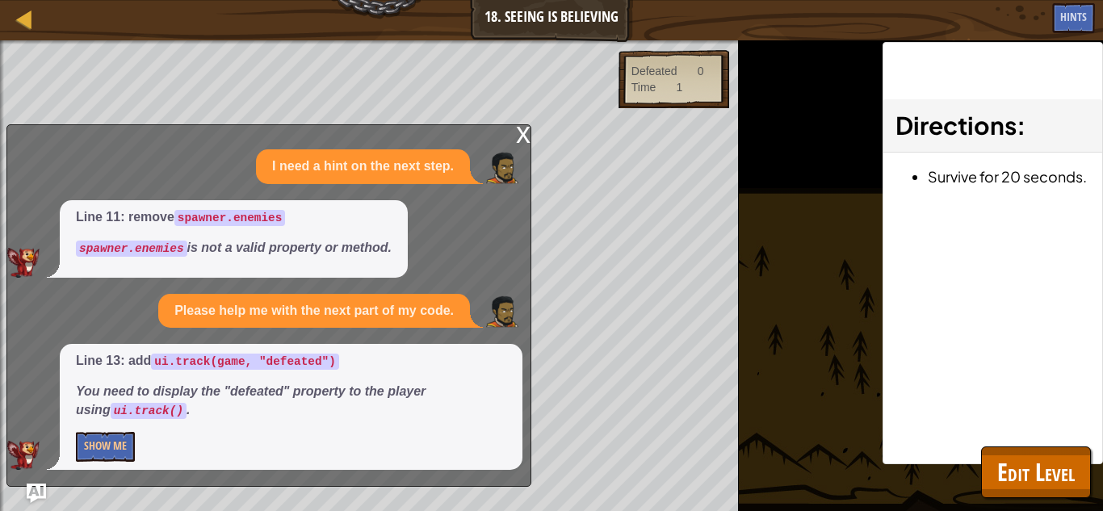
click at [516, 132] on div "x" at bounding box center [523, 133] width 15 height 16
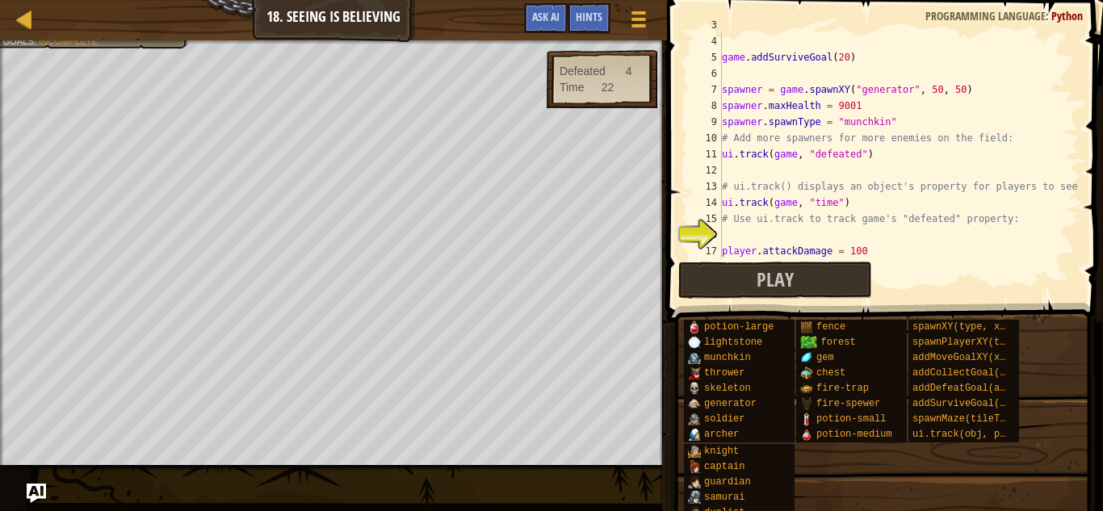
scroll to position [129, 0]
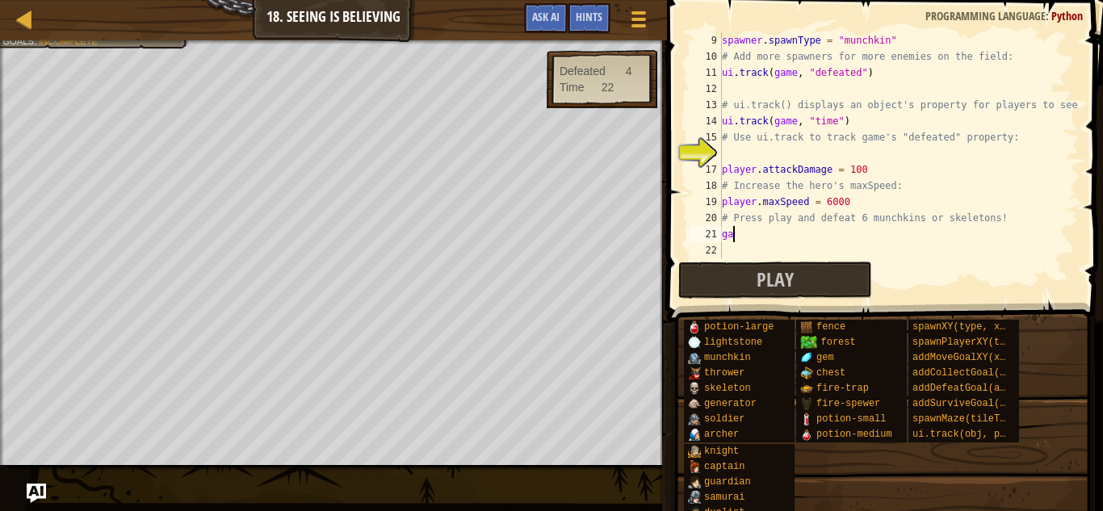
type textarea "g"
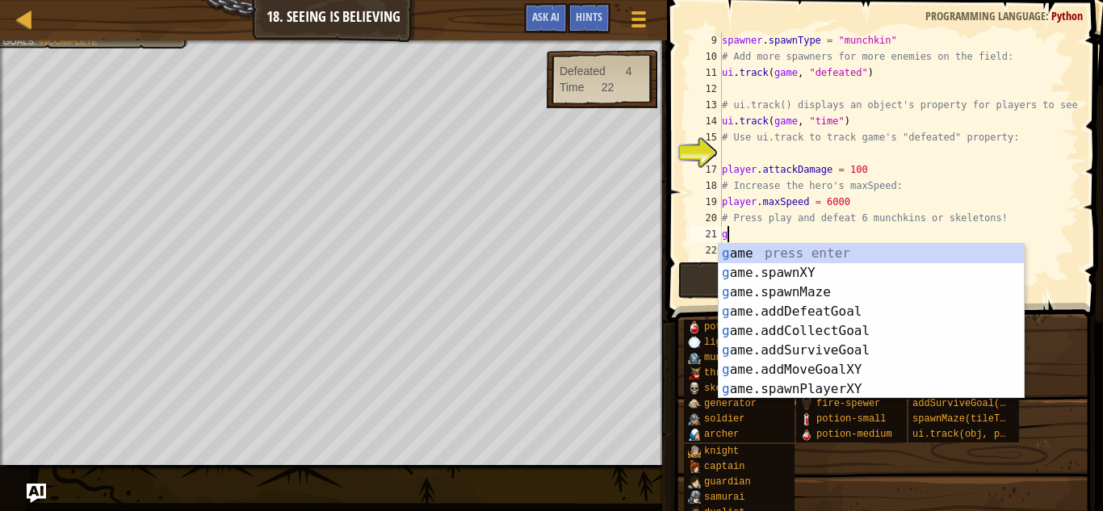
scroll to position [7, 0]
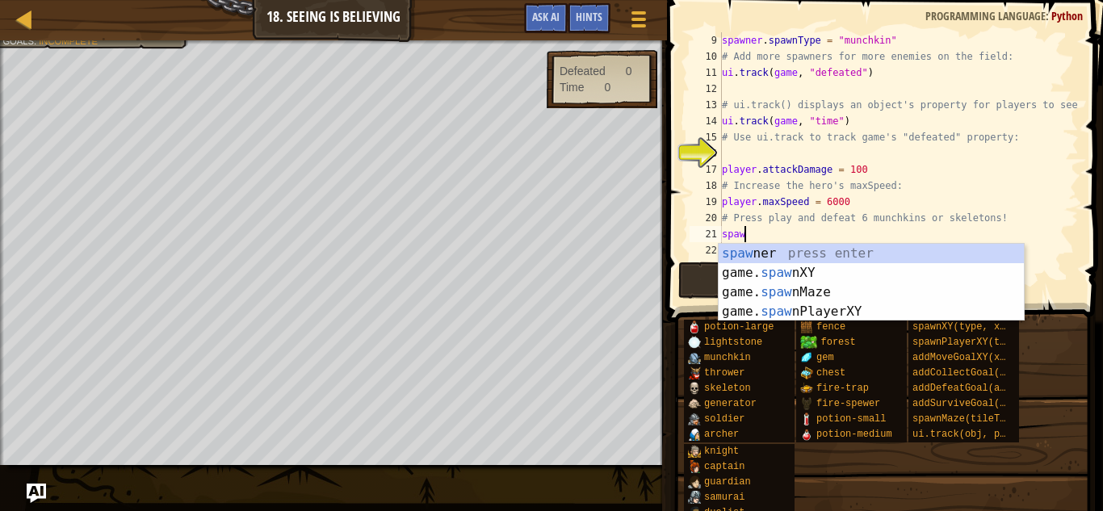
type textarea "spawe"
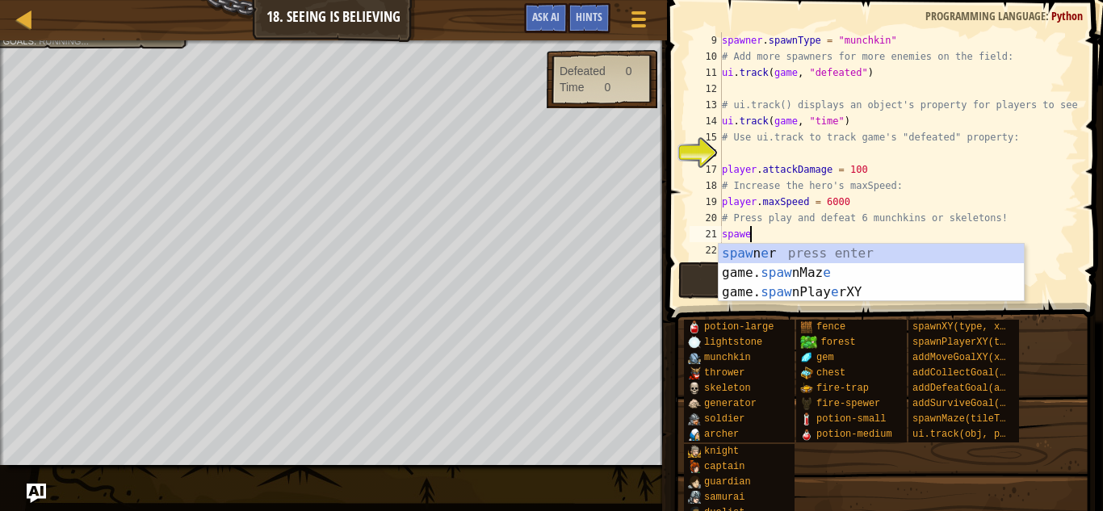
scroll to position [7, 3]
click at [789, 255] on div "[PERSON_NAME] n e r press enter game. [PERSON_NAME] nMaz e press enter game. [P…" at bounding box center [871, 292] width 305 height 97
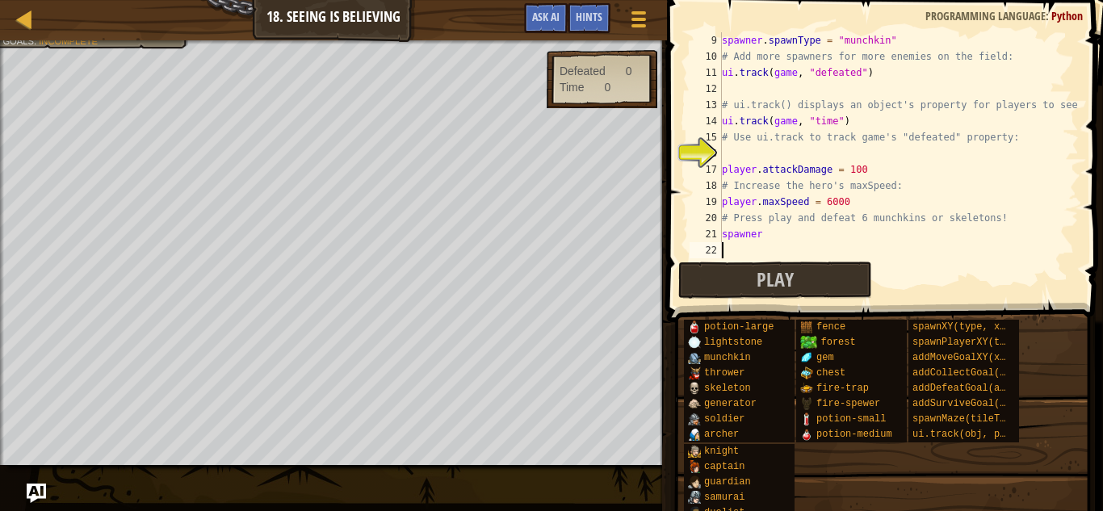
scroll to position [7, 0]
click at [779, 237] on div "spawner . spawnType = "munchkin" # Add more spawners for more enemies on the fi…" at bounding box center [899, 161] width 360 height 258
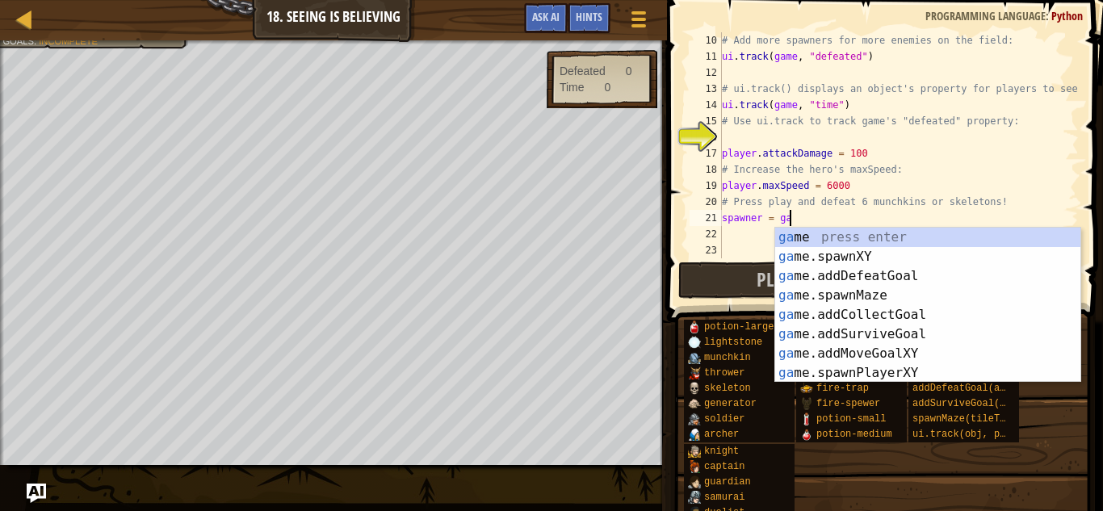
scroll to position [7, 9]
click at [918, 254] on div "ga me press enter ga me.spawnXY press enter ga me.addDefeatGoal press enter ga …" at bounding box center [927, 325] width 305 height 194
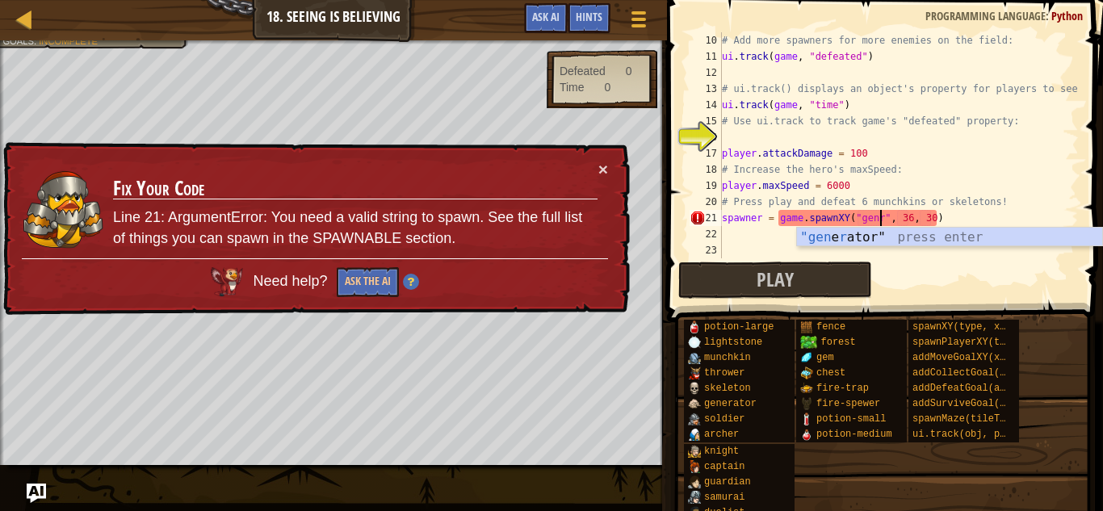
scroll to position [7, 23]
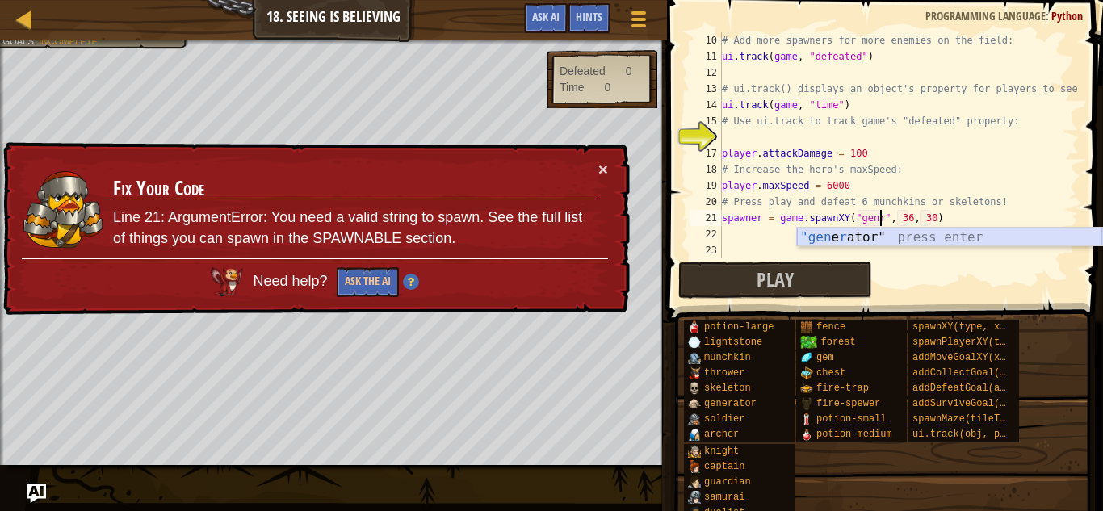
click at [964, 236] on div ""gen [PERSON_NAME]" press enter" at bounding box center [949, 257] width 305 height 58
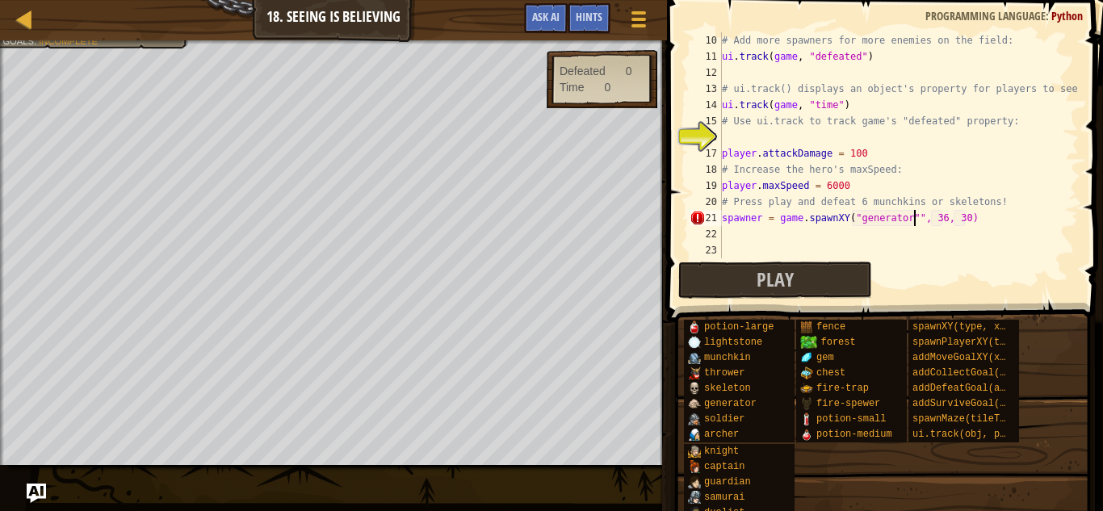
click at [944, 224] on div "# Add more spawners for more enemies on the field: ui . track ( game , "defeate…" at bounding box center [899, 161] width 360 height 258
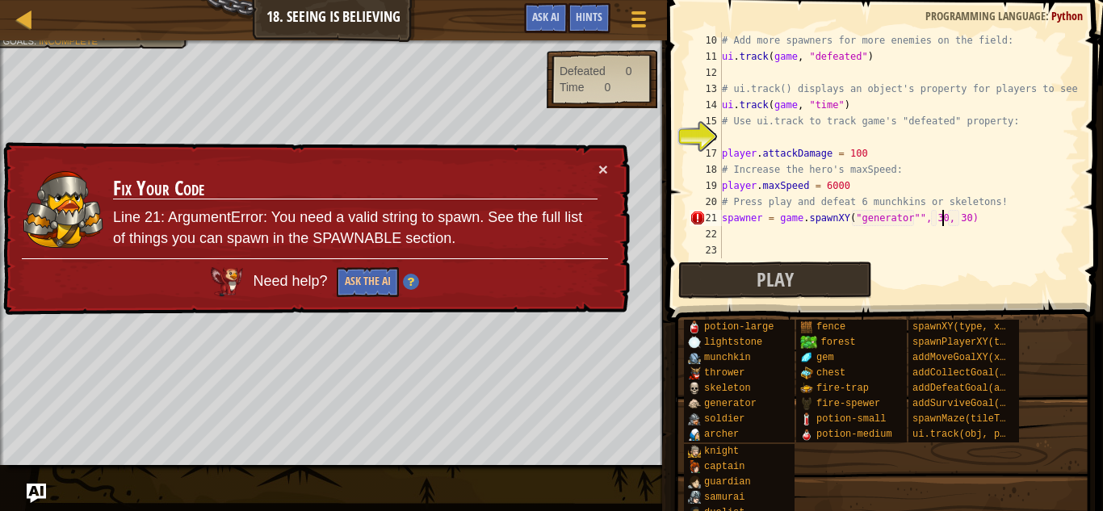
click at [758, 220] on div "# Add more spawners for more enemies on the field: ui . track ( game , "defeate…" at bounding box center [899, 161] width 360 height 258
click at [777, 217] on div "# Add more spawners for more enemies on the field: ui . track ( game , "defeate…" at bounding box center [899, 161] width 360 height 258
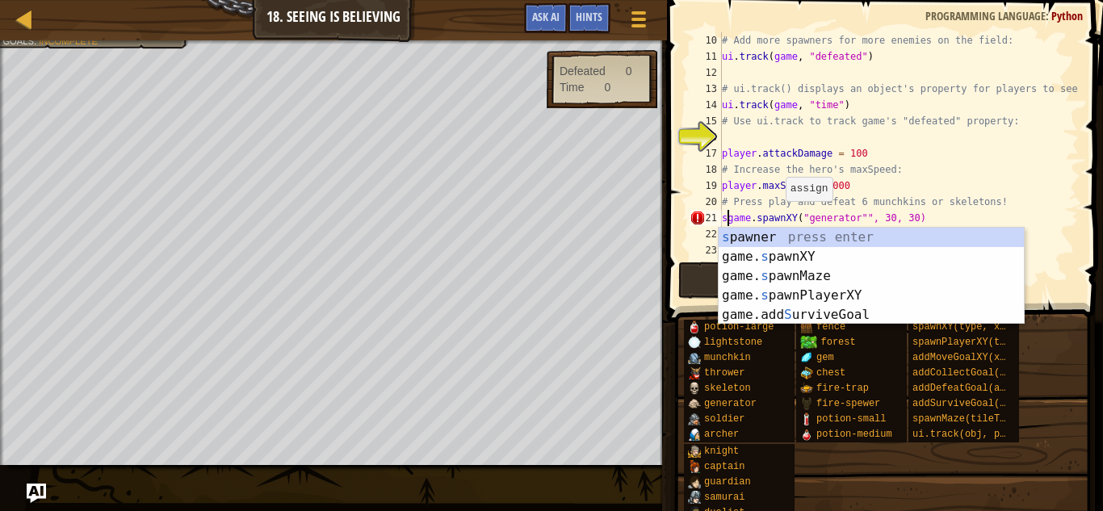
scroll to position [7, 27]
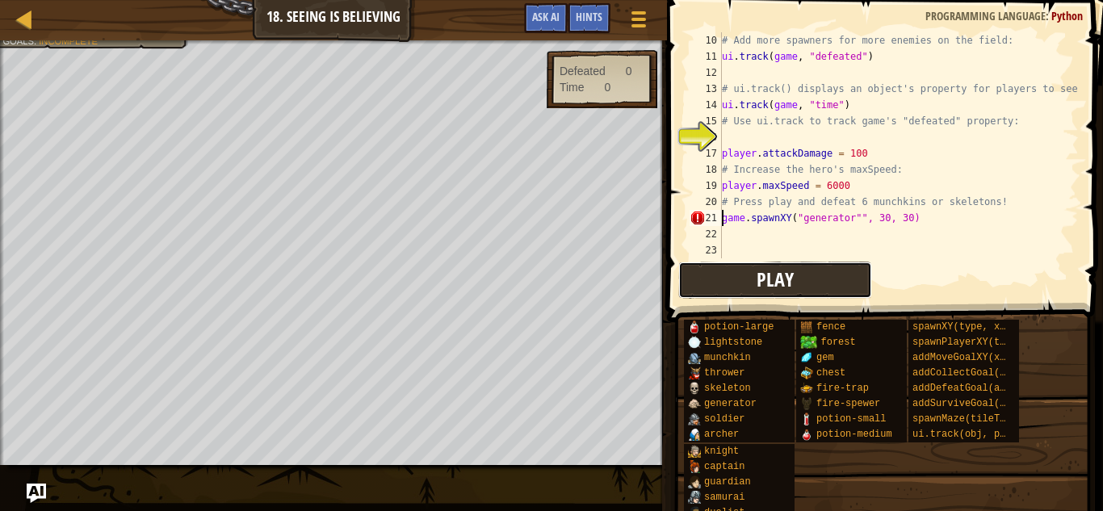
click at [748, 281] on button "Play" at bounding box center [775, 280] width 194 height 37
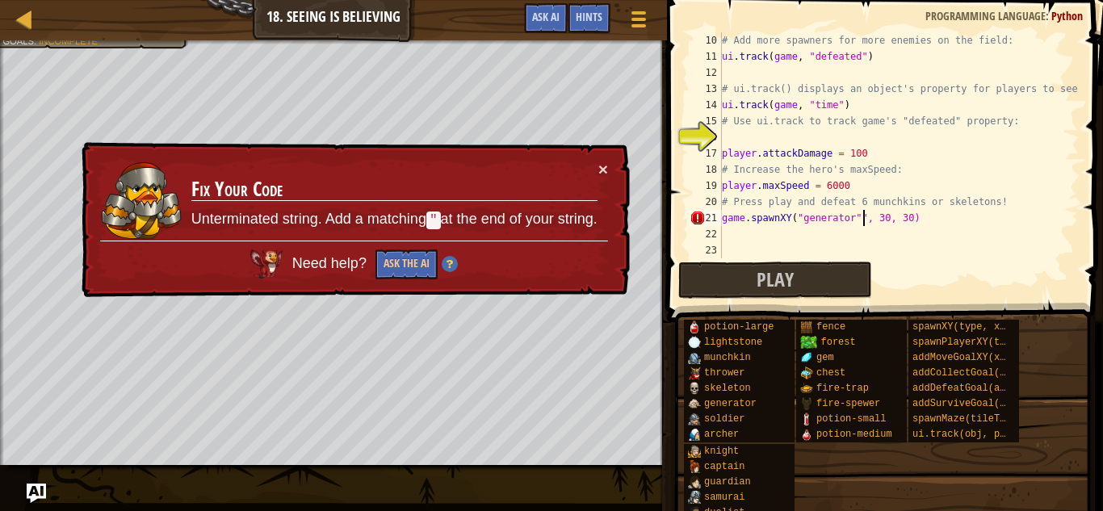
click at [865, 220] on div "# Add more spawners for more enemies on the field: ui . track ( game , "defeate…" at bounding box center [899, 161] width 360 height 258
type textarea "game.spawnXY("generator", 30, 30)"
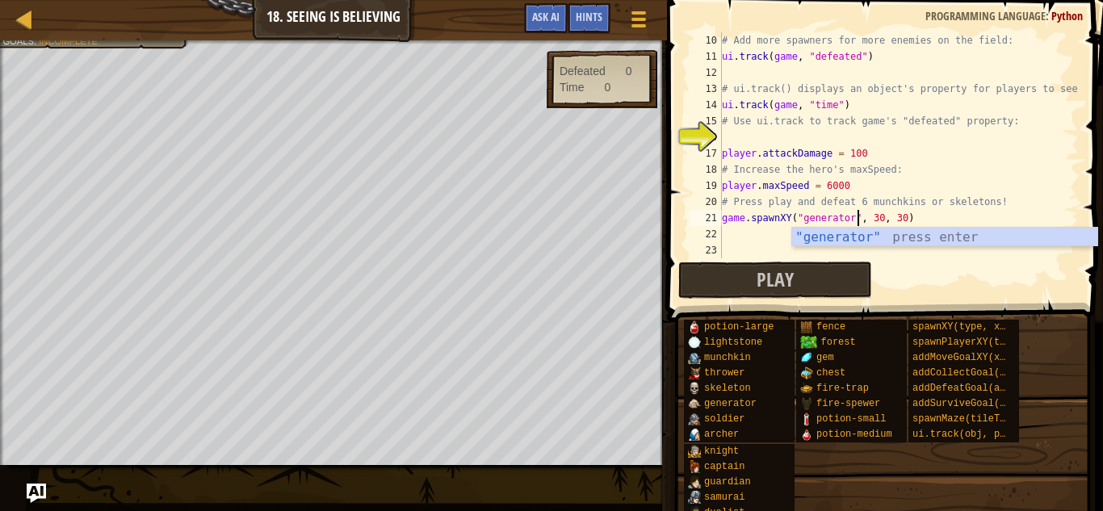
click at [731, 243] on div "# Add more spawners for more enemies on the field: ui . track ( game , "defeate…" at bounding box center [899, 161] width 360 height 258
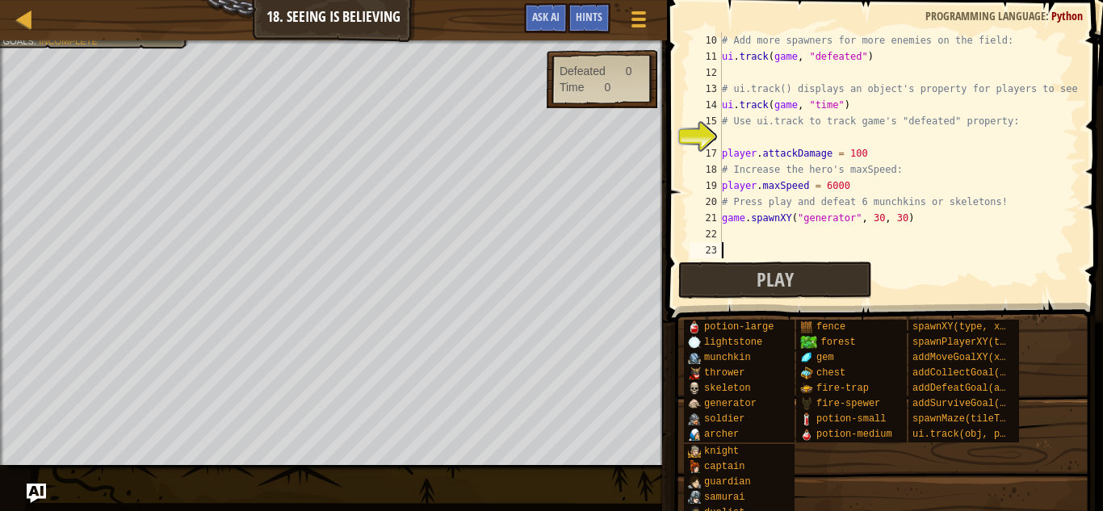
scroll to position [7, 0]
click at [741, 230] on div "# Add more spawners for more enemies on the field: ui . track ( game , "defeate…" at bounding box center [899, 161] width 360 height 258
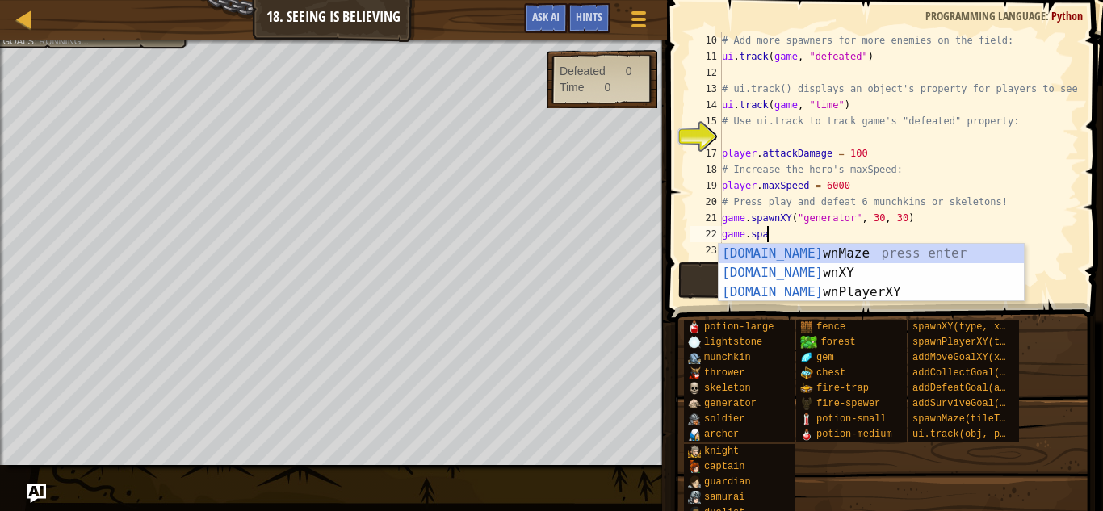
scroll to position [7, 6]
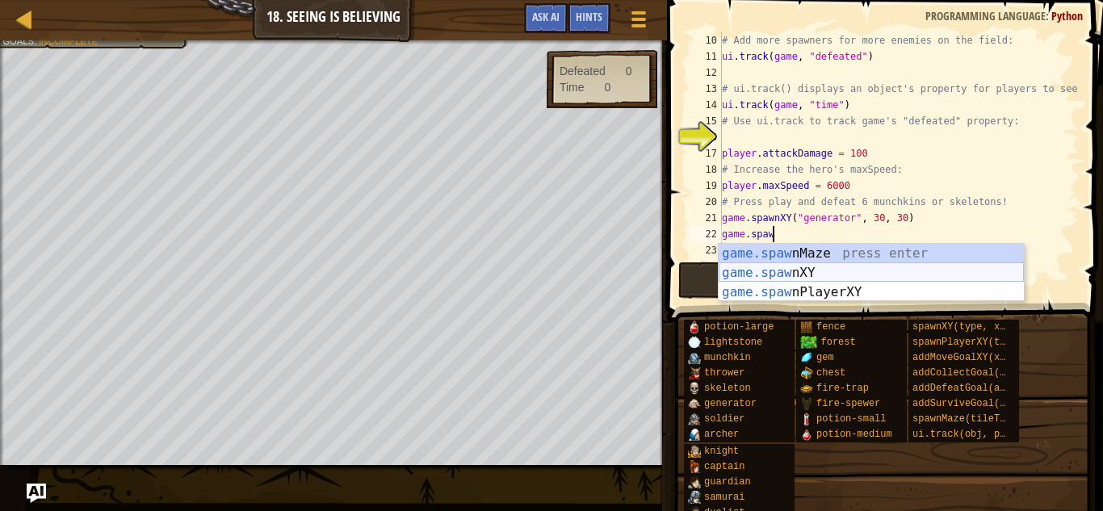
click at [775, 271] on div "game.[PERSON_NAME] nMaze press enter game.[PERSON_NAME] nXY press enter game.[P…" at bounding box center [871, 292] width 305 height 97
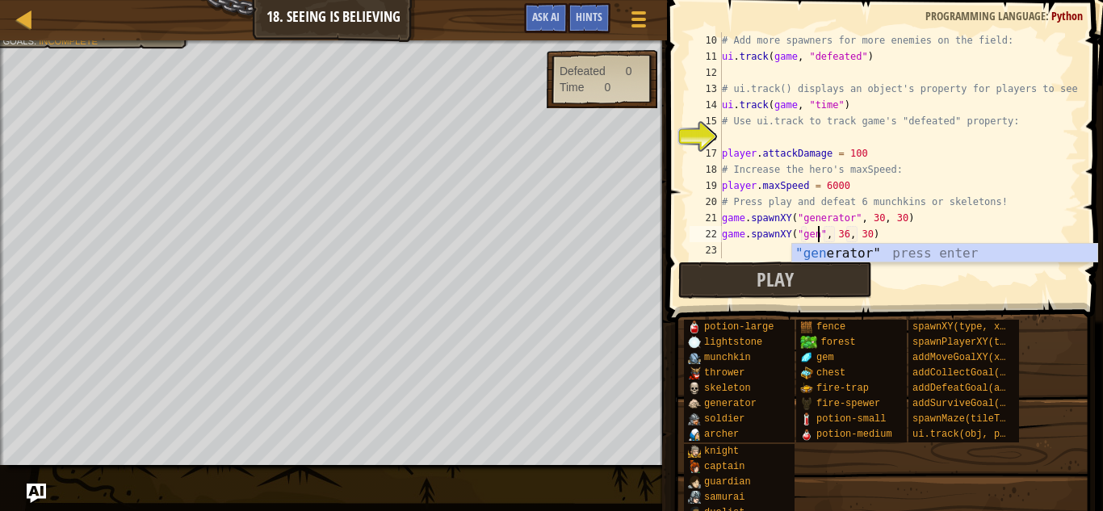
scroll to position [7, 15]
click at [947, 257] on div ""[PERSON_NAME]" press enter" at bounding box center [944, 273] width 305 height 58
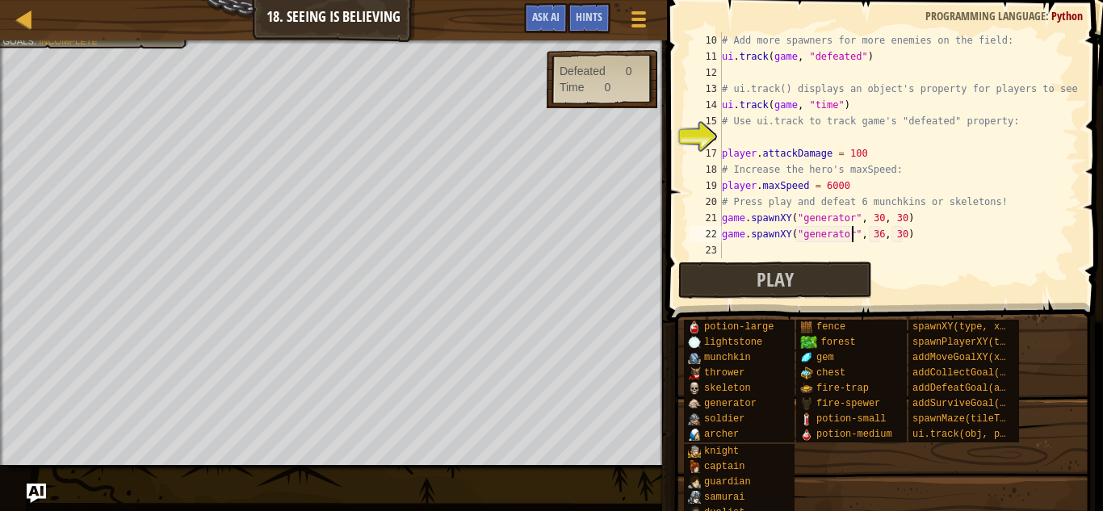
click at [882, 232] on div "# Add more spawners for more enemies on the field: ui . track ( game , "defeate…" at bounding box center [899, 161] width 360 height 258
click at [903, 237] on div "# Add more spawners for more enemies on the field: ui . track ( game , "defeate…" at bounding box center [899, 161] width 360 height 258
click at [716, 288] on button "Play" at bounding box center [775, 280] width 194 height 37
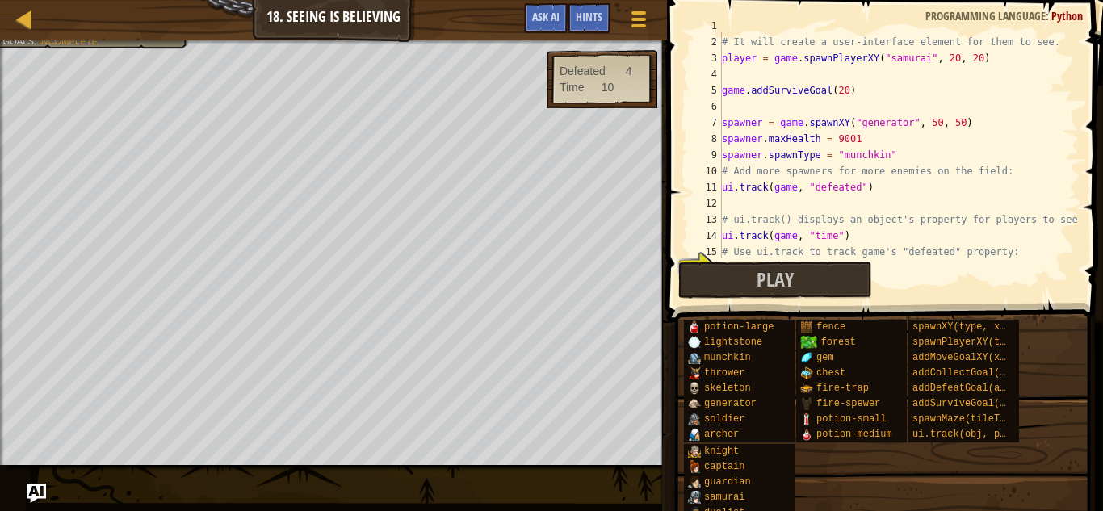
scroll to position [6, 0]
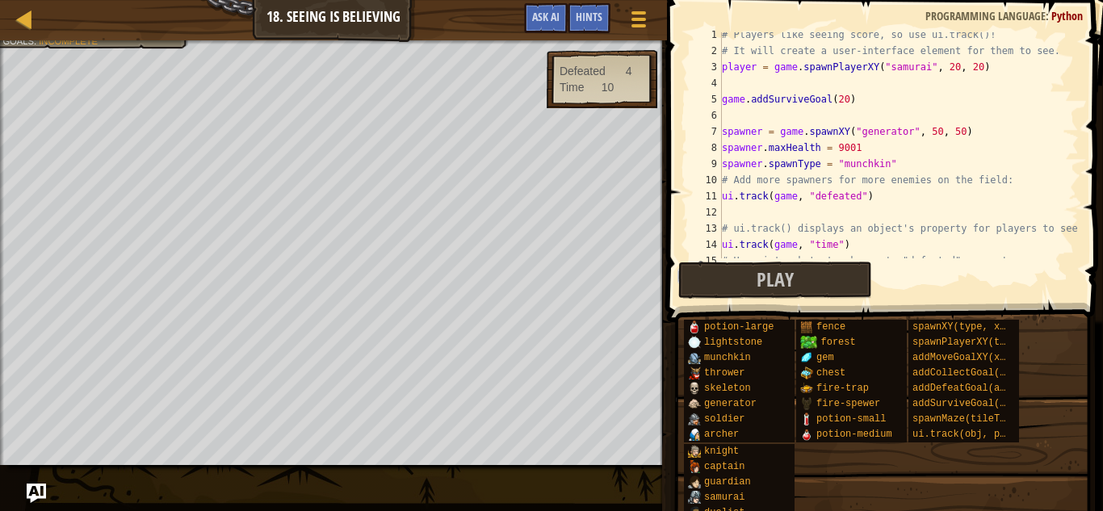
click at [120, 42] on div at bounding box center [333, 42] width 667 height 4
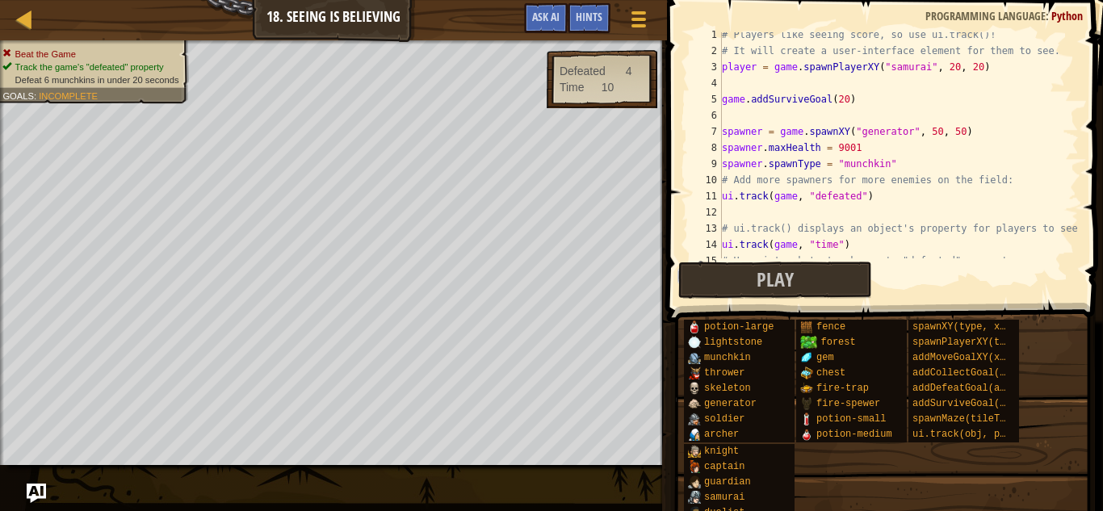
click at [42, 48] on div "Beat the Game Track the game's "defeated" property Defeat 6 munchkins in under …" at bounding box center [91, 67] width 179 height 39
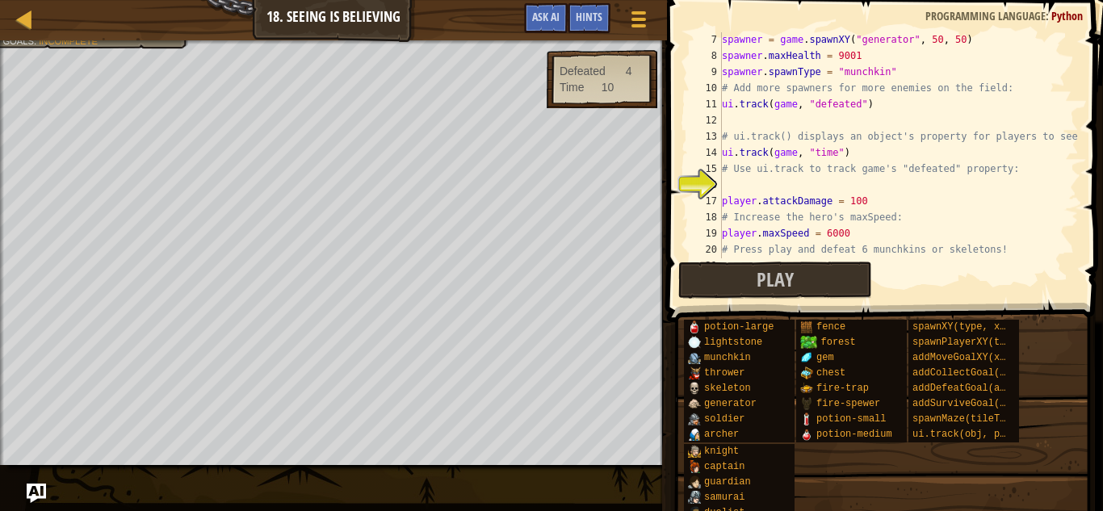
scroll to position [101, 0]
type textarea "ui.track(game, "defeated")"
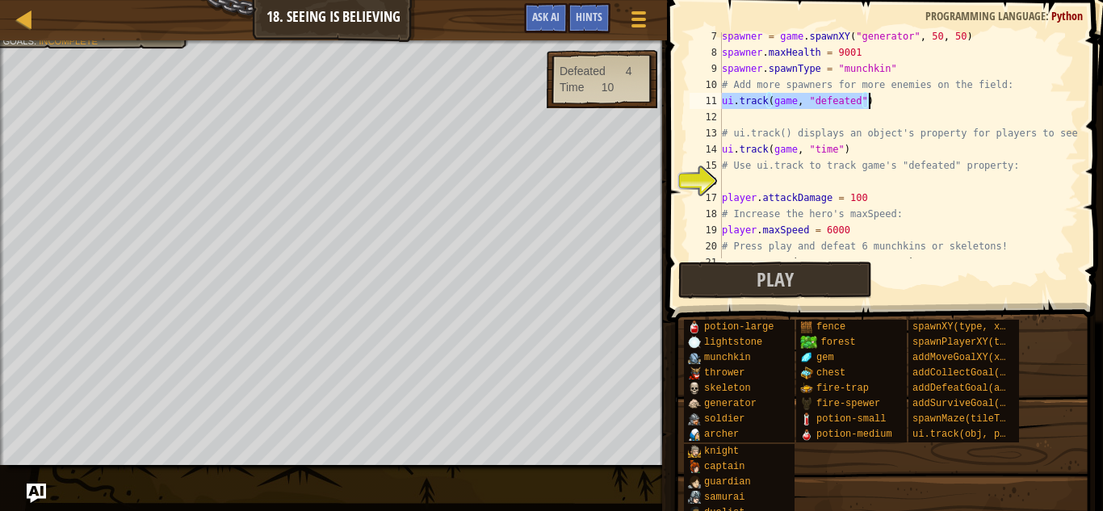
drag, startPoint x: 723, startPoint y: 103, endPoint x: 898, endPoint y: 100, distance: 175.3
click at [898, 100] on div "spawner = game . spawnXY ( "generator" , 50 , 50 ) spawner . maxHealth = 9001 s…" at bounding box center [899, 157] width 360 height 258
click at [794, 177] on div "spawner = game . spawnXY ( "generator" , 50 , 50 ) spawner . maxHealth = 9001 s…" at bounding box center [899, 157] width 360 height 258
paste textarea "ui.track(game, "defeated")"
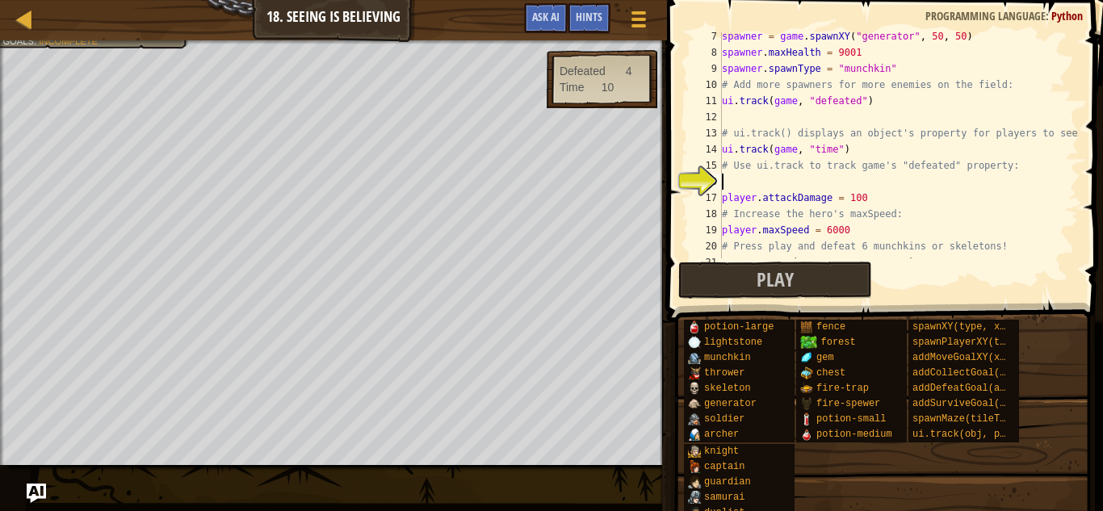
type textarea "ui.track(game, "defeated")"
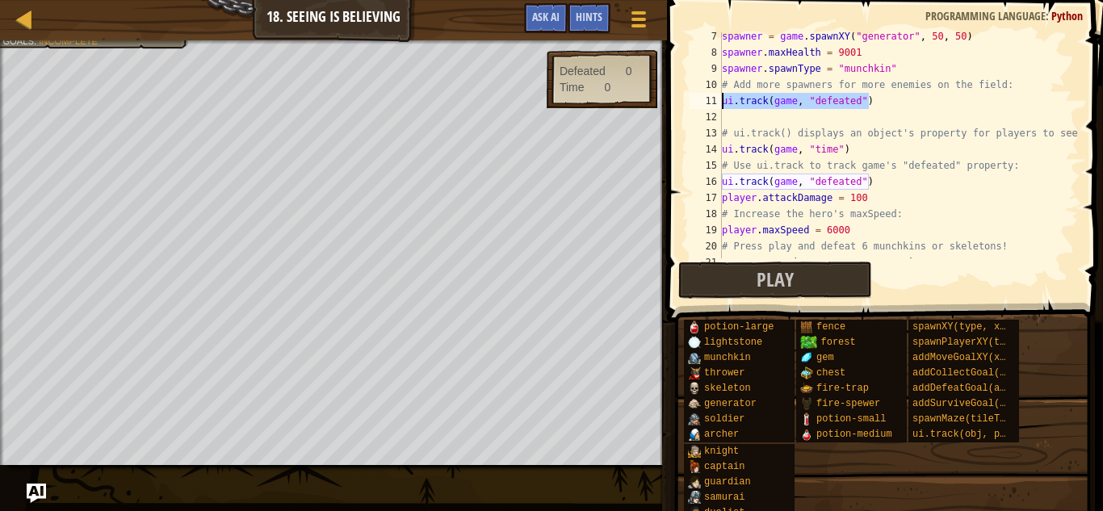
drag, startPoint x: 878, startPoint y: 100, endPoint x: 705, endPoint y: 99, distance: 172.8
click at [705, 99] on div "ui.track(game, "defeated") 7 8 9 10 11 12 13 14 15 16 17 18 19 20 21 22 spawner…" at bounding box center [882, 145] width 393 height 226
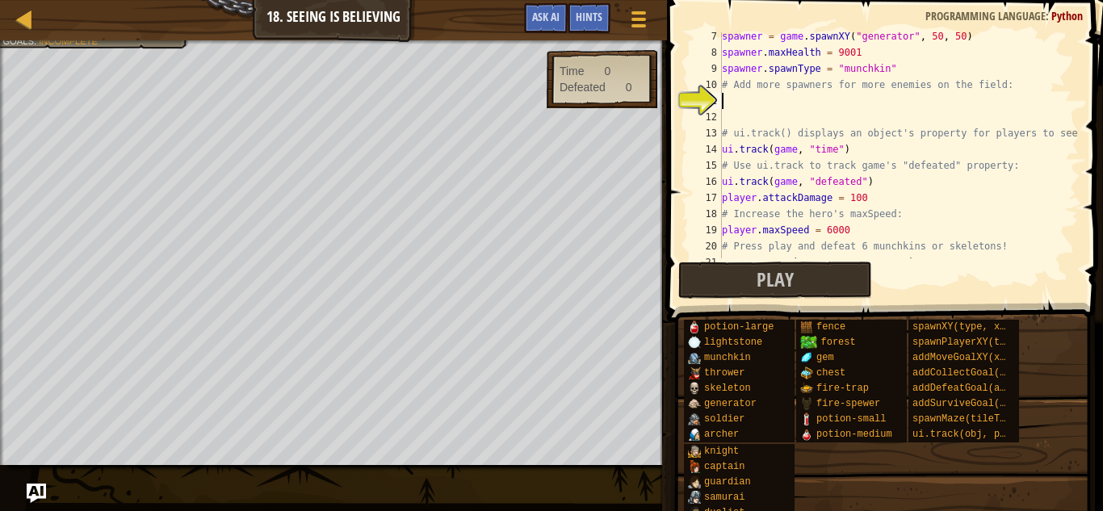
click at [788, 93] on div "spawner = game . spawnXY ( "generator" , 50 , 50 ) spawner . maxHealth = 9001 s…" at bounding box center [899, 157] width 360 height 258
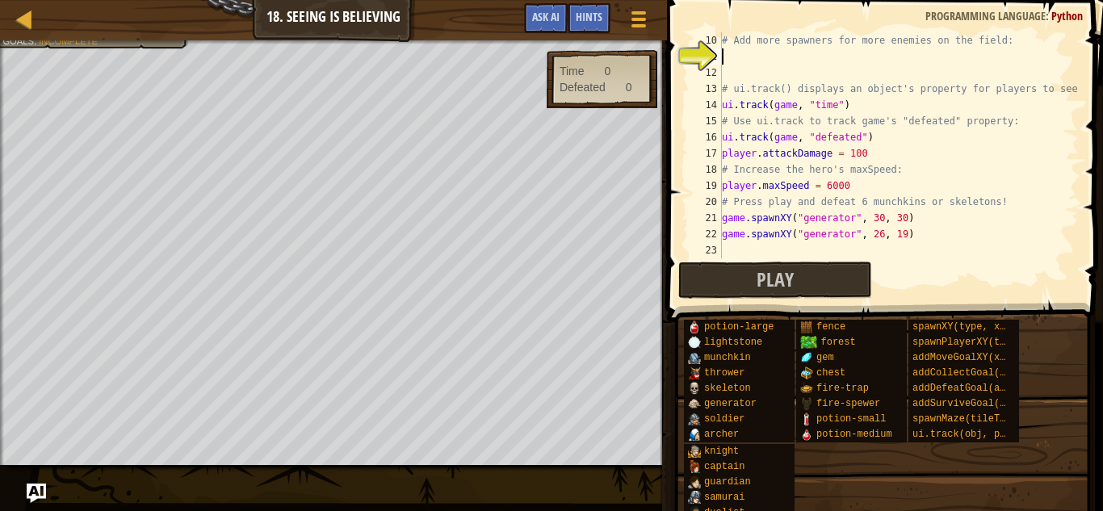
scroll to position [145, 0]
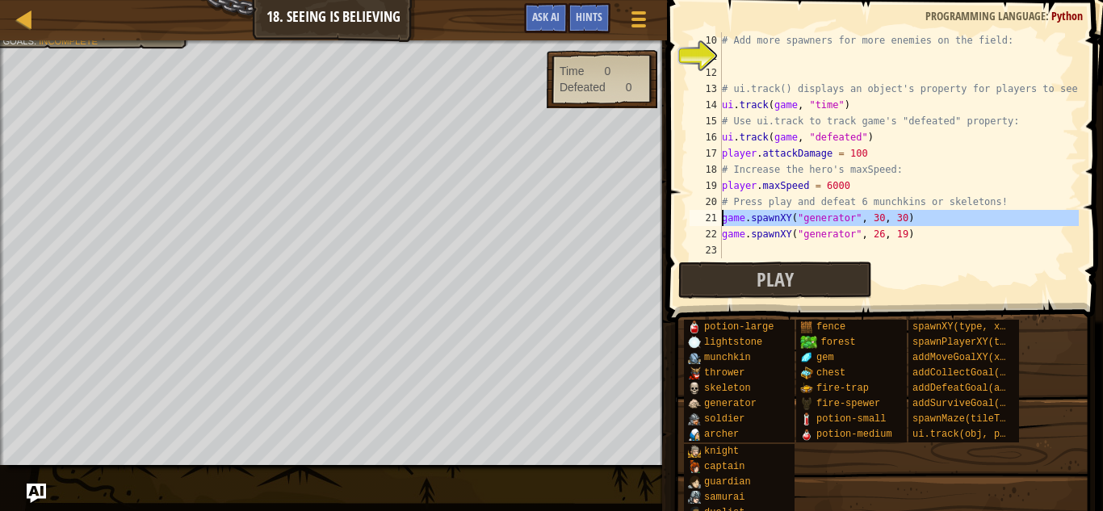
click at [721, 212] on div "21" at bounding box center [706, 218] width 32 height 16
click at [721, 213] on div "21" at bounding box center [706, 218] width 32 height 16
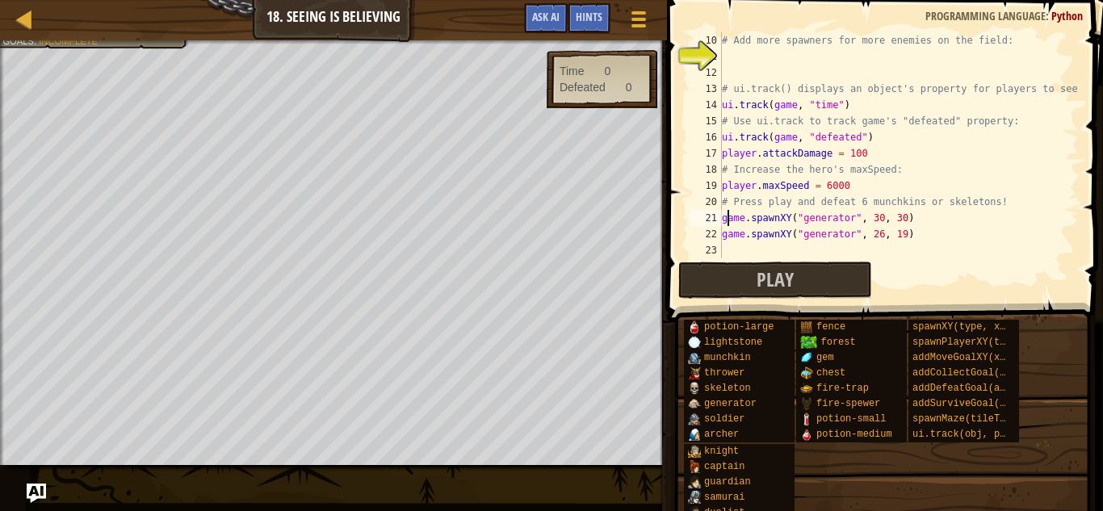
click at [731, 218] on div "# Add more spawners for more enemies on the field: # ui.track() displays an obj…" at bounding box center [899, 161] width 360 height 258
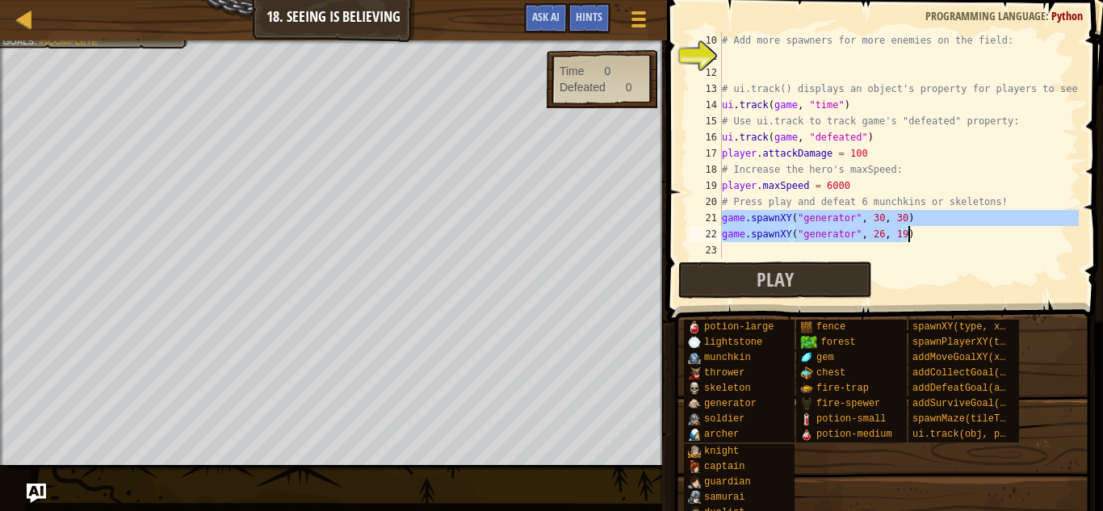
drag, startPoint x: 723, startPoint y: 217, endPoint x: 930, endPoint y: 233, distance: 207.4
click at [930, 233] on div "# Add more spawners for more enemies on the field: # ui.track() displays an obj…" at bounding box center [899, 161] width 360 height 258
type textarea "game.spawnXY("generator", 30, 30) game.spawnXY("generator", 26, 19)"
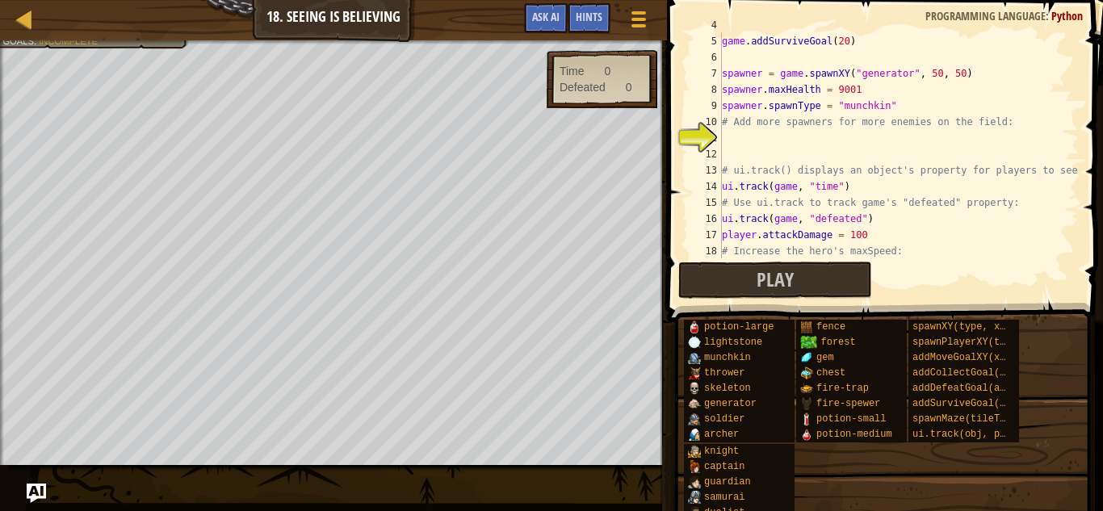
scroll to position [23, 0]
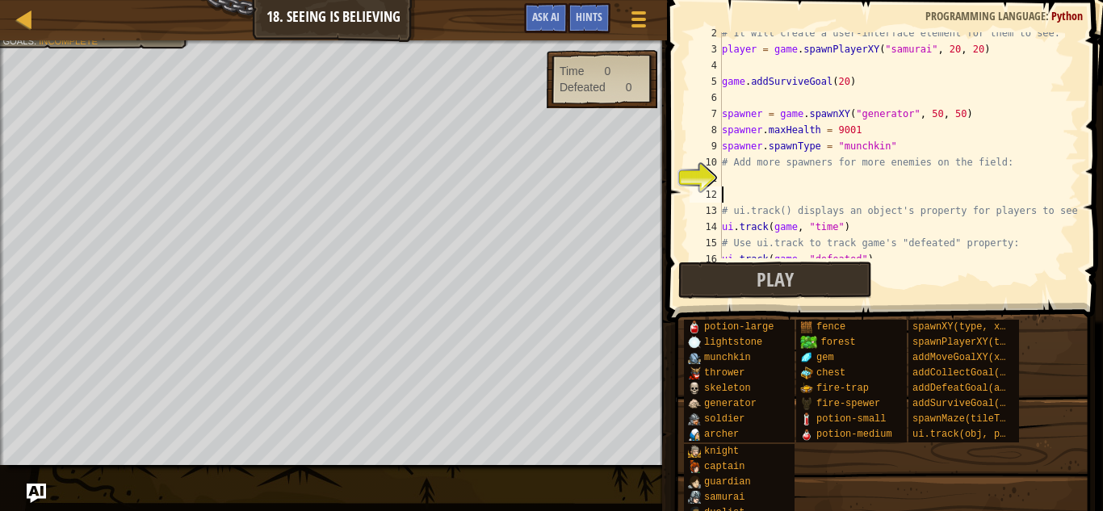
click at [839, 195] on div "# It will create a user-interface element for them to see. player = game . spaw…" at bounding box center [899, 154] width 360 height 258
click at [829, 186] on div "# It will create a user-interface element for them to see. player = game . spaw…" at bounding box center [899, 154] width 360 height 258
paste textarea "game.spawnXY("generator", 26, 19)"
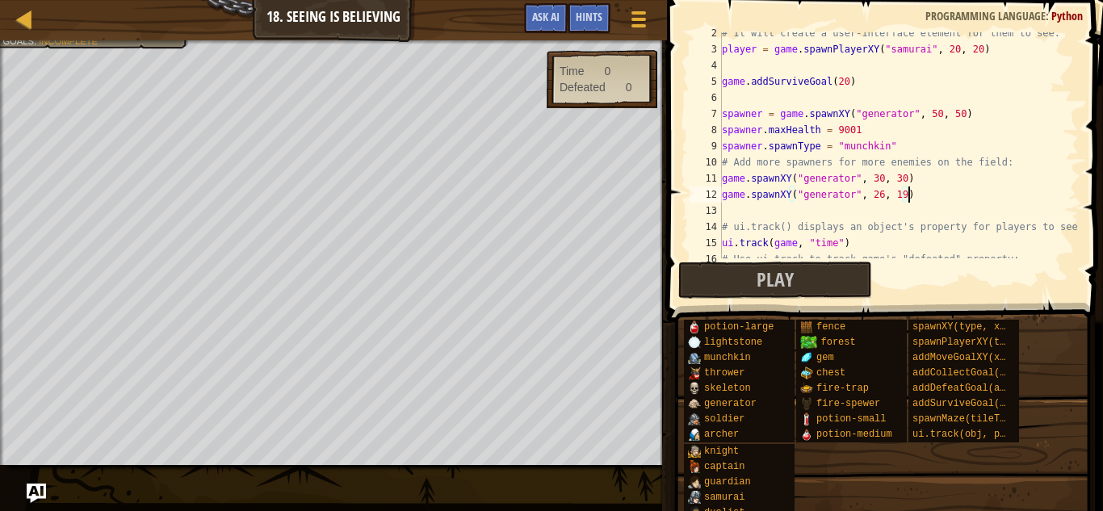
scroll to position [162, 0]
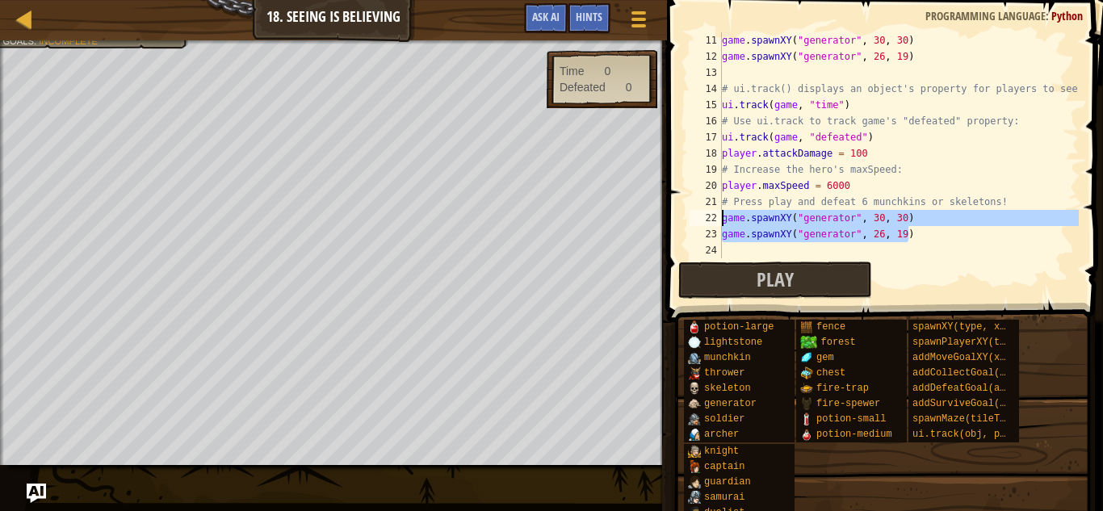
drag, startPoint x: 909, startPoint y: 241, endPoint x: 720, endPoint y: 212, distance: 190.3
click at [720, 212] on div "game.spawnXY("generator", 26, 19) 11 12 13 14 15 16 17 18 19 20 21 22 23 24 gam…" at bounding box center [882, 145] width 393 height 226
type textarea "game.spawnXY("generator", 30, 30) game.spawnXY("generator", 26, 19)"
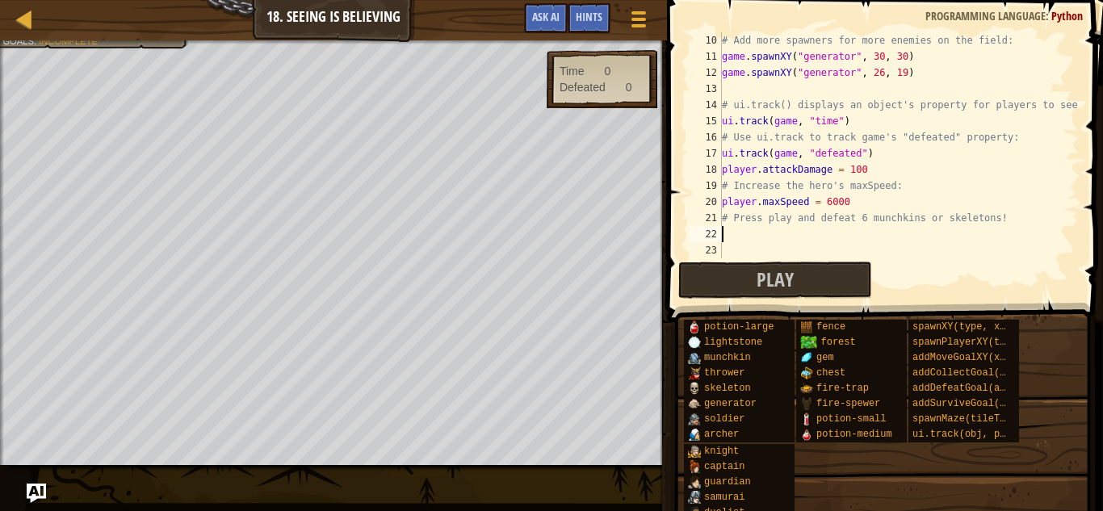
scroll to position [145, 0]
click at [749, 268] on button "Play" at bounding box center [775, 280] width 194 height 37
click at [745, 279] on button "Play" at bounding box center [775, 280] width 194 height 37
click at [807, 289] on button "Play" at bounding box center [775, 280] width 194 height 37
click at [856, 207] on div "# Add more spawners for more enemies on the field: game . spawnXY ( "generator"…" at bounding box center [899, 161] width 360 height 258
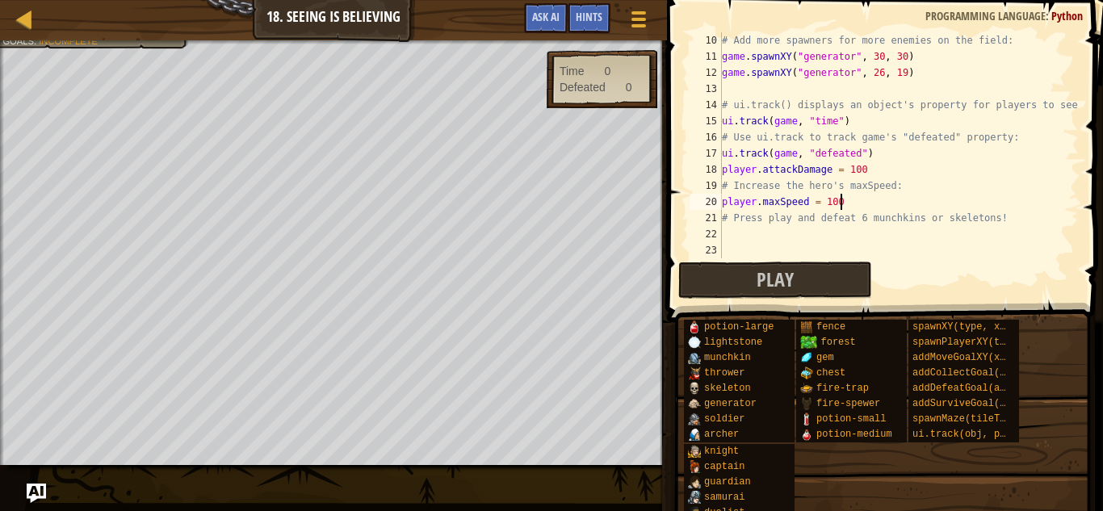
scroll to position [7, 16]
click at [870, 172] on div "# Add more spawners for more enemies on the field: game . spawnXY ( "generator"…" at bounding box center [899, 161] width 360 height 258
type textarea "player.attackDamage = 1000"
click at [806, 287] on button "Play" at bounding box center [775, 280] width 194 height 37
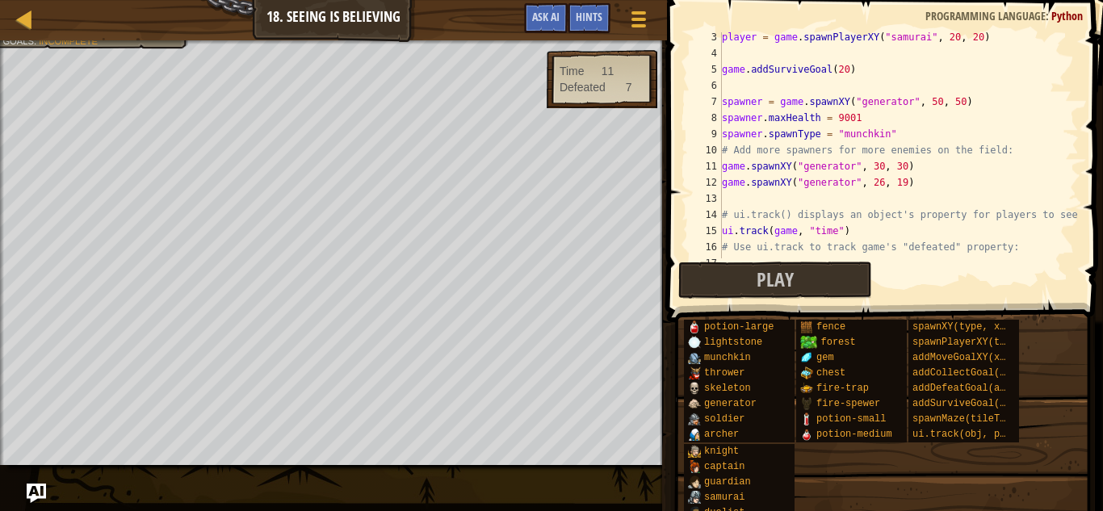
scroll to position [145, 0]
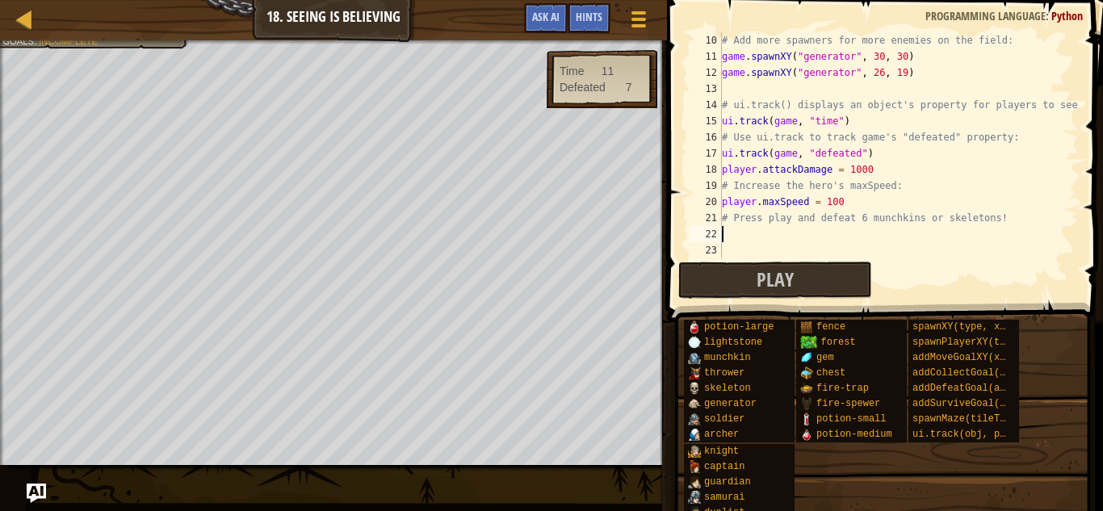
click at [754, 237] on div "# Add more spawners for more enemies on the field: game . spawnXY ( "generator"…" at bounding box center [899, 161] width 360 height 258
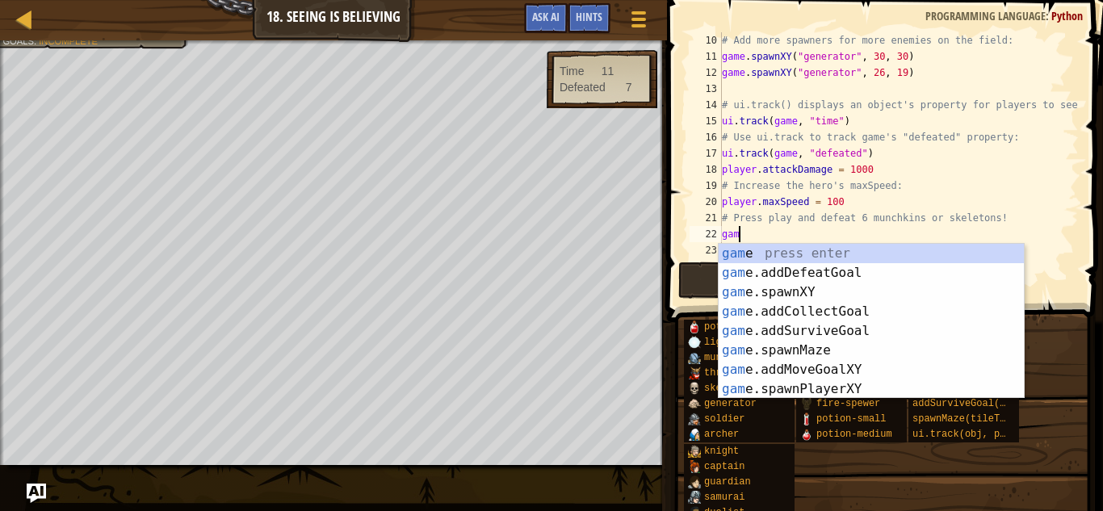
scroll to position [7, 2]
type textarea "game"
click at [800, 267] on div "game press enter game .addDefeatGoal press enter game .addCollectGoal press ent…" at bounding box center [871, 341] width 305 height 194
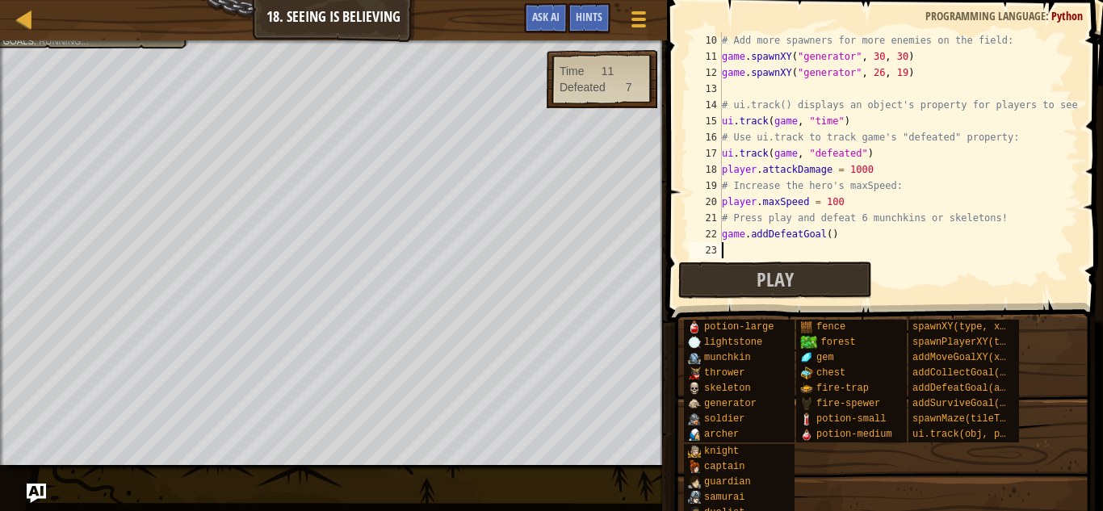
scroll to position [7, 0]
click at [829, 239] on div "# Add more spawners for more enemies on the field: game . spawnXY ( "generator"…" at bounding box center [899, 161] width 360 height 258
type textarea "game.addDefeatGoal(6)"
click at [825, 268] on button "Play" at bounding box center [775, 280] width 194 height 37
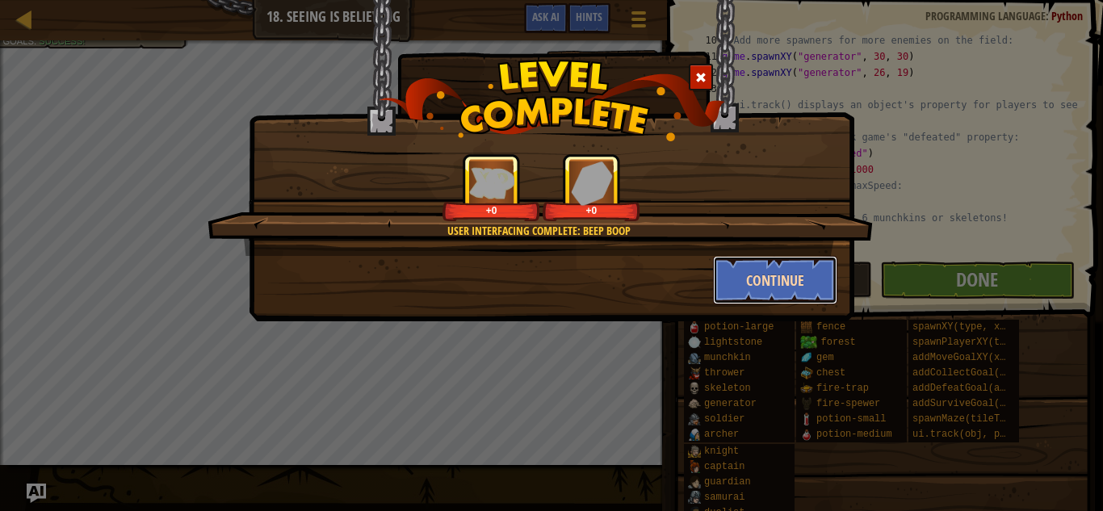
click at [795, 270] on button "Continue" at bounding box center [775, 280] width 125 height 48
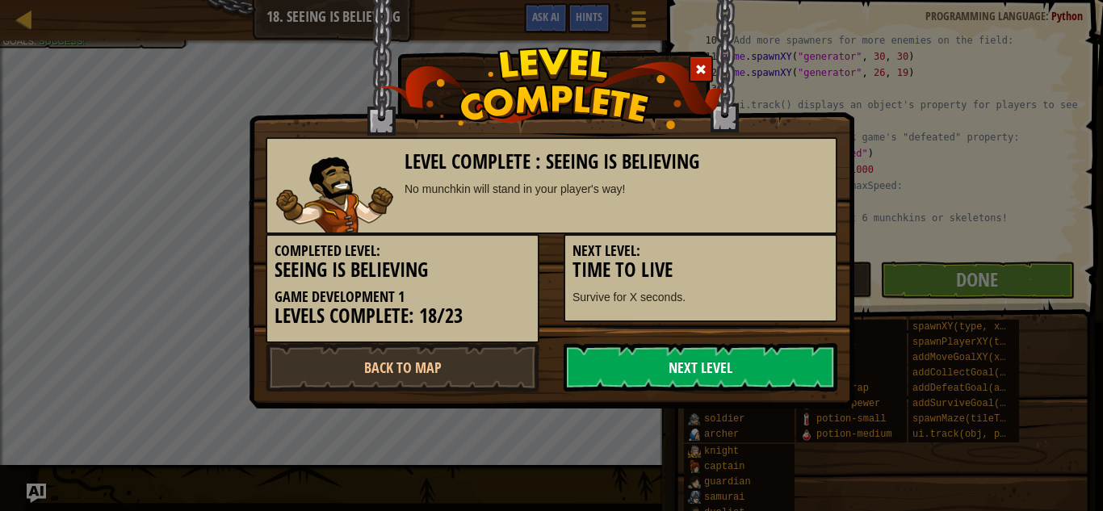
click at [726, 374] on link "Next Level" at bounding box center [701, 367] width 274 height 48
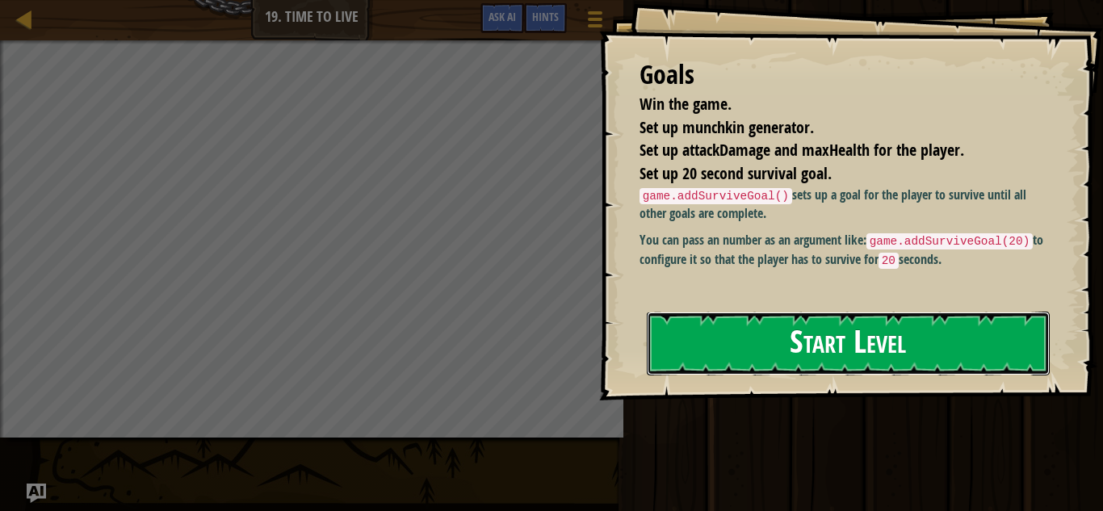
click at [722, 361] on button "Start Level" at bounding box center [848, 344] width 403 height 64
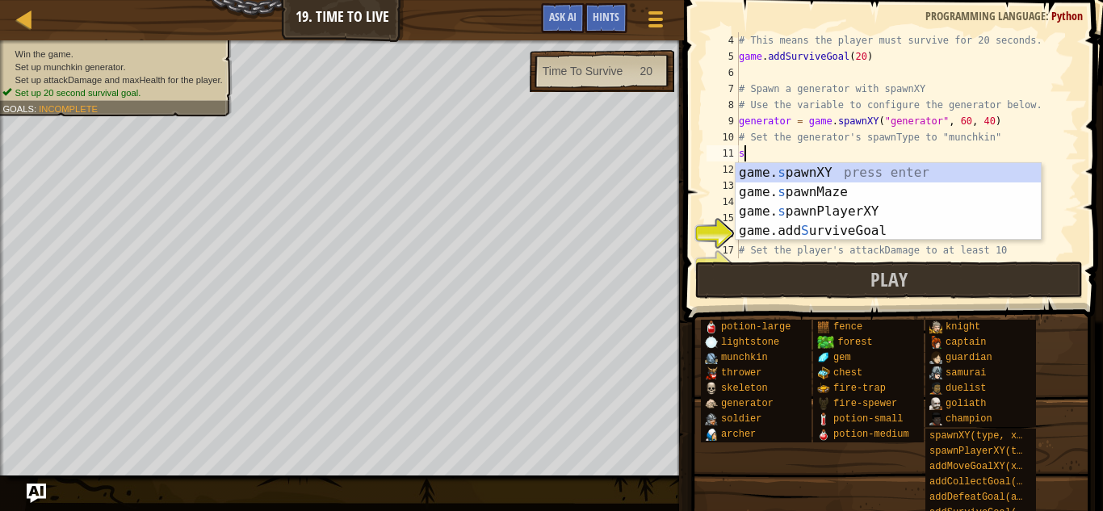
scroll to position [7, 1]
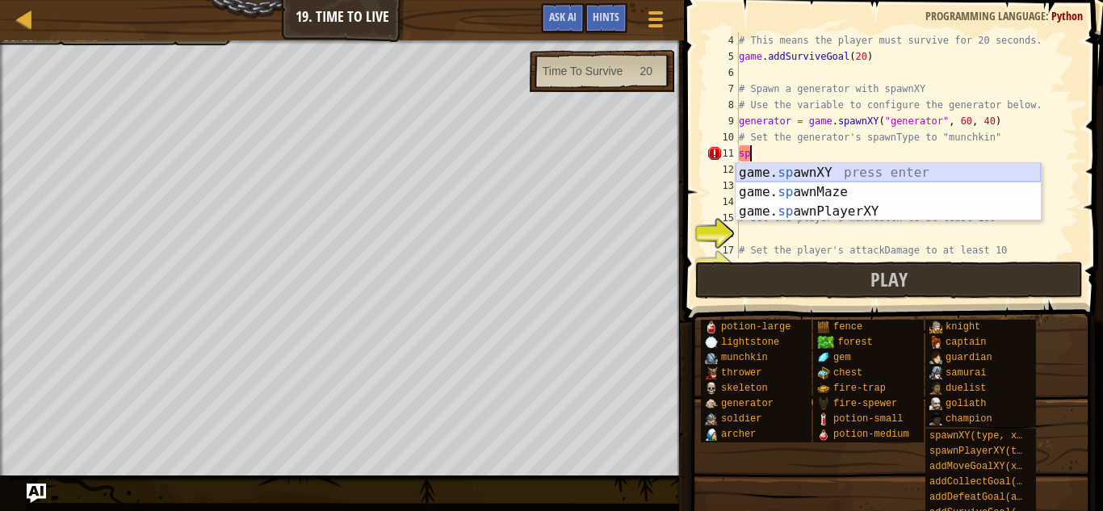
click at [782, 177] on div "game. sp awnXY press enter game. sp awnMaze press enter game. sp awnPlayerXY pr…" at bounding box center [888, 211] width 305 height 97
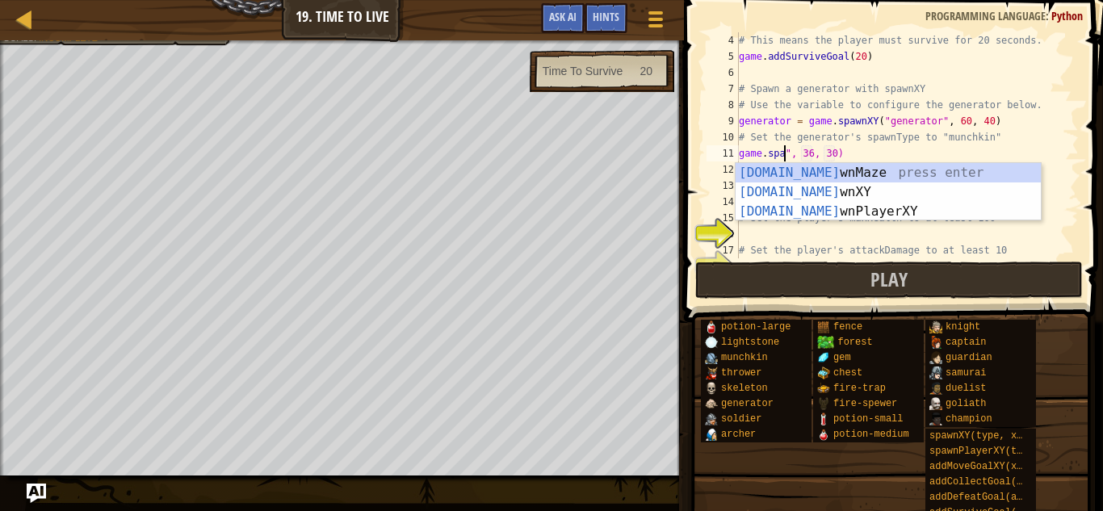
scroll to position [7, 12]
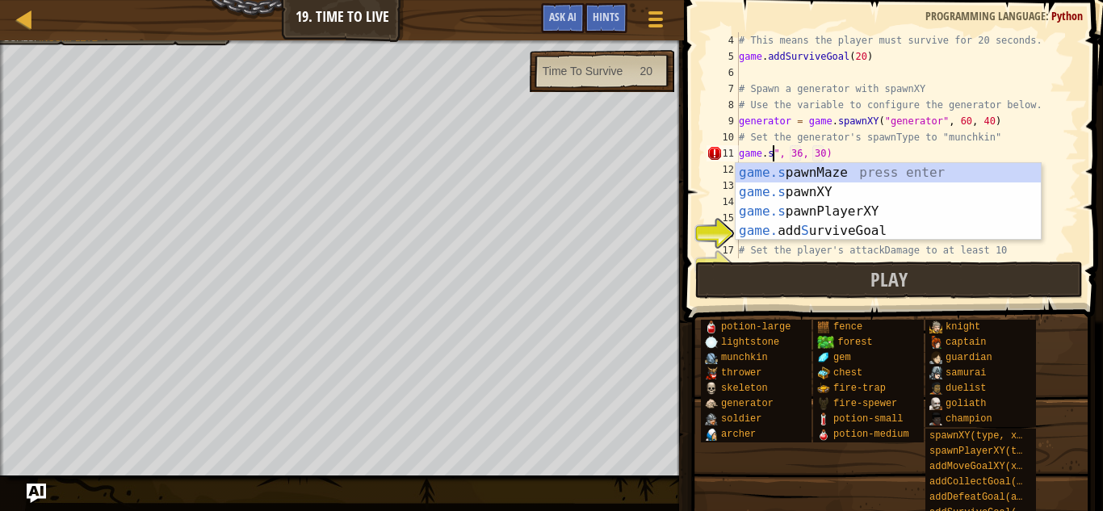
click at [884, 158] on div "# This means the player must survive for 20 seconds. game . addSurviveGoal ( 20…" at bounding box center [907, 161] width 343 height 258
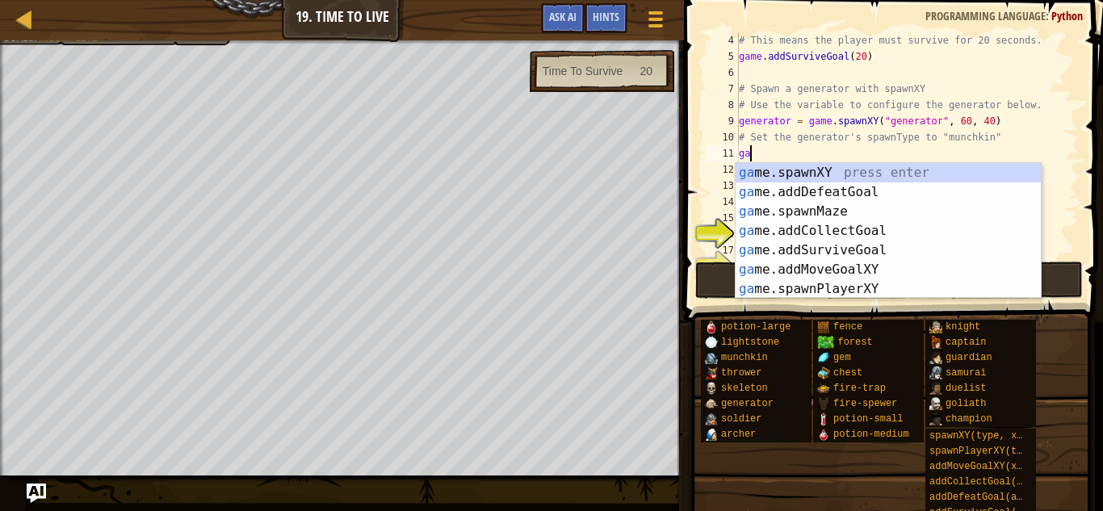
scroll to position [7, 0]
type textarea "g"
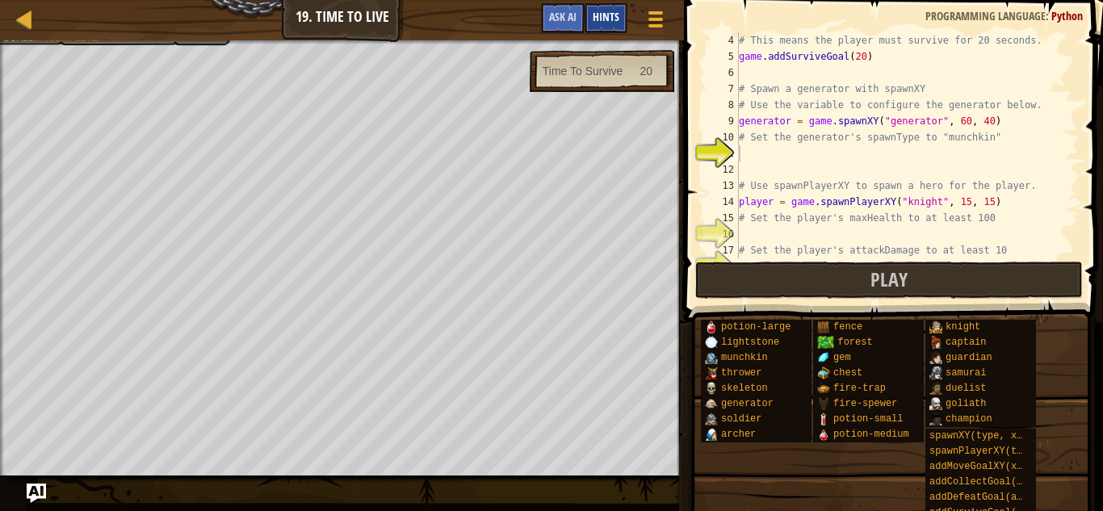
click at [618, 15] on span "Hints" at bounding box center [606, 16] width 27 height 15
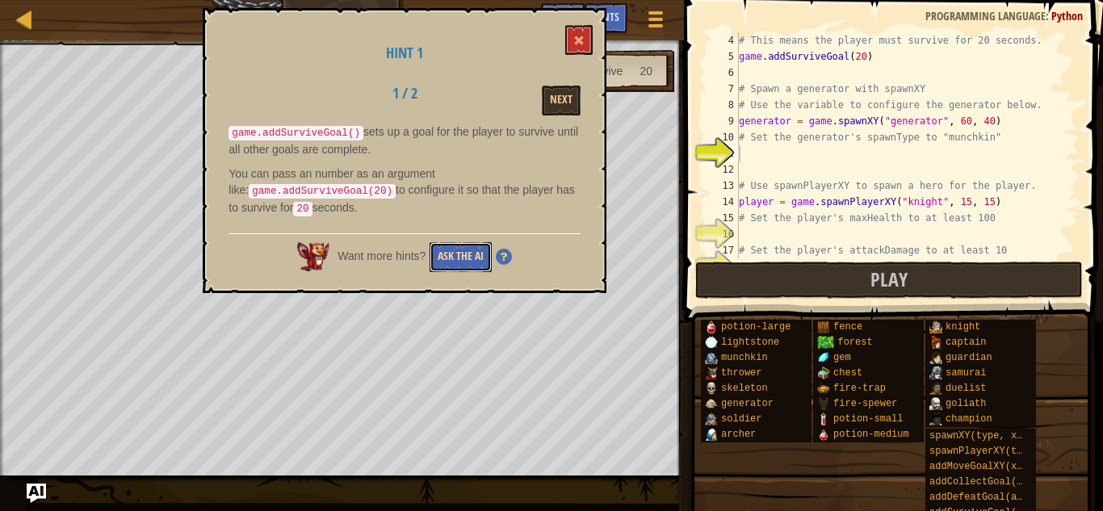
click at [460, 254] on button "Ask the AI" at bounding box center [461, 257] width 62 height 30
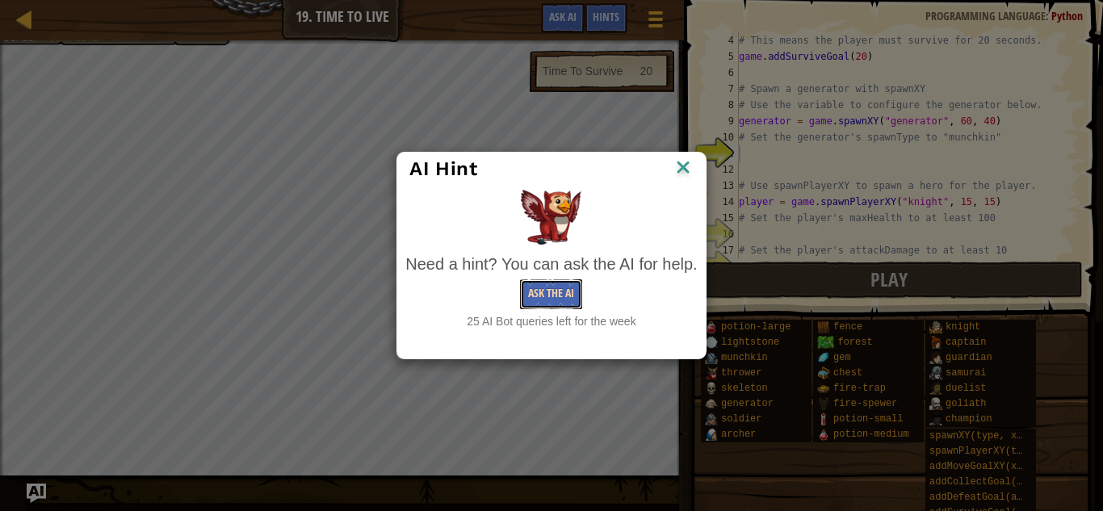
click at [573, 297] on button "Ask the AI" at bounding box center [551, 294] width 62 height 30
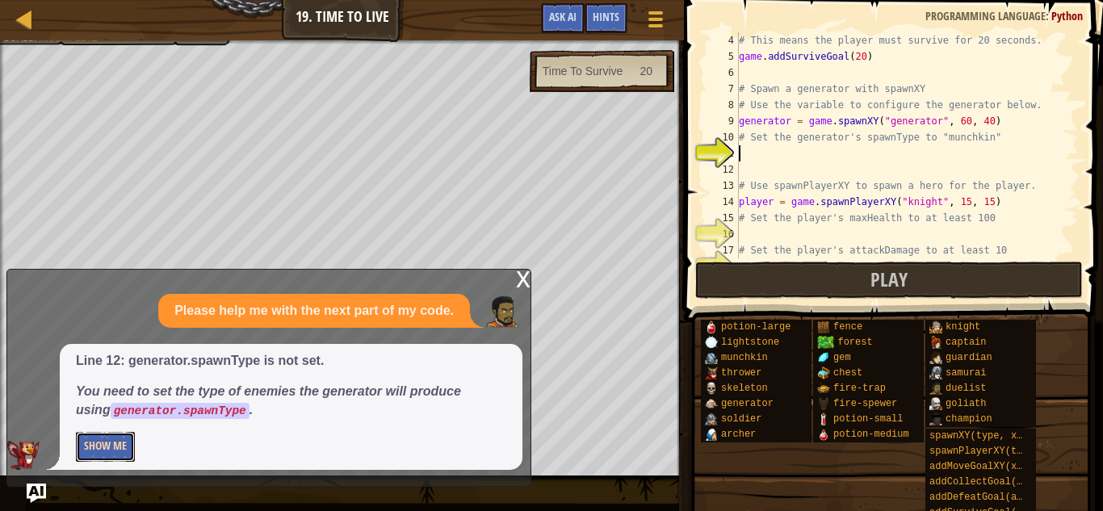
click at [94, 457] on button "Show Me" at bounding box center [105, 447] width 59 height 30
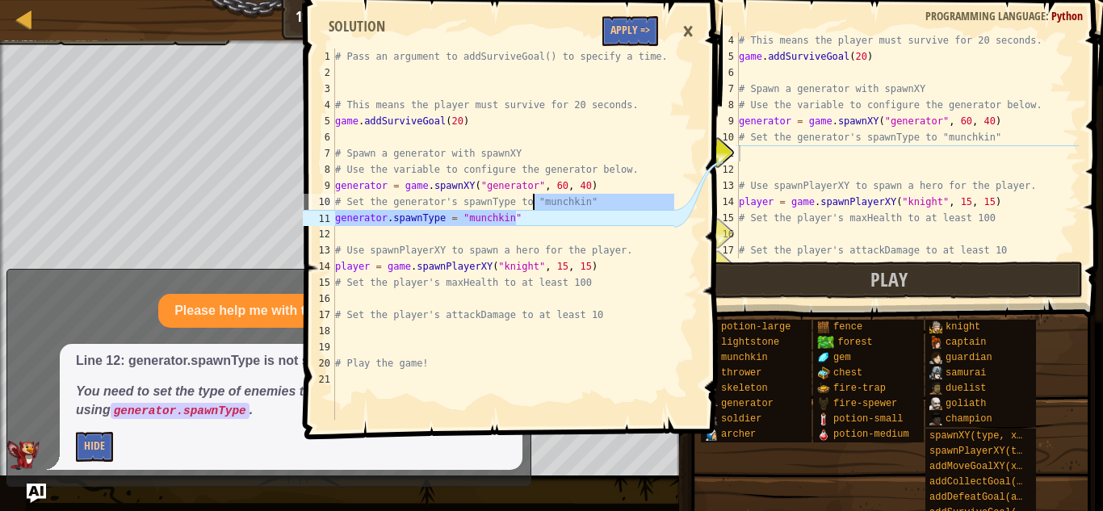
drag, startPoint x: 523, startPoint y: 225, endPoint x: 551, endPoint y: 204, distance: 34.7
click at [551, 204] on div "# Pass an argument to addSurviveGoal() to specify a time. # This means the play…" at bounding box center [503, 250] width 343 height 404
type textarea "# Set the generator's spawnType to "munchkin" generator.spawnType = "munchkin""
click at [631, 15] on span at bounding box center [516, 196] width 432 height 487
click at [633, 18] on button "Apply =>" at bounding box center [630, 31] width 56 height 30
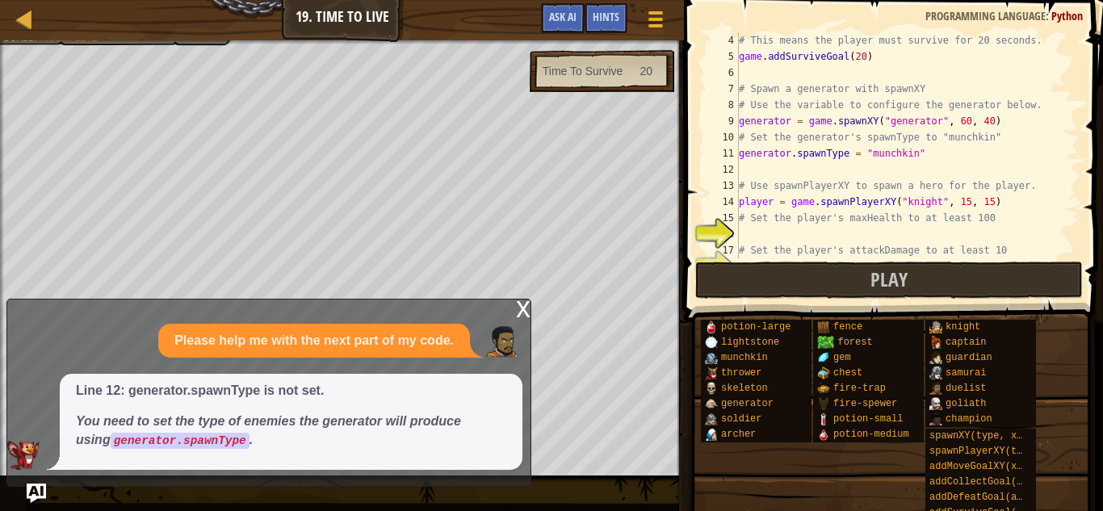
click at [764, 236] on div "# This means the player must survive for 20 seconds. game . addSurviveGoal ( 20…" at bounding box center [907, 161] width 343 height 258
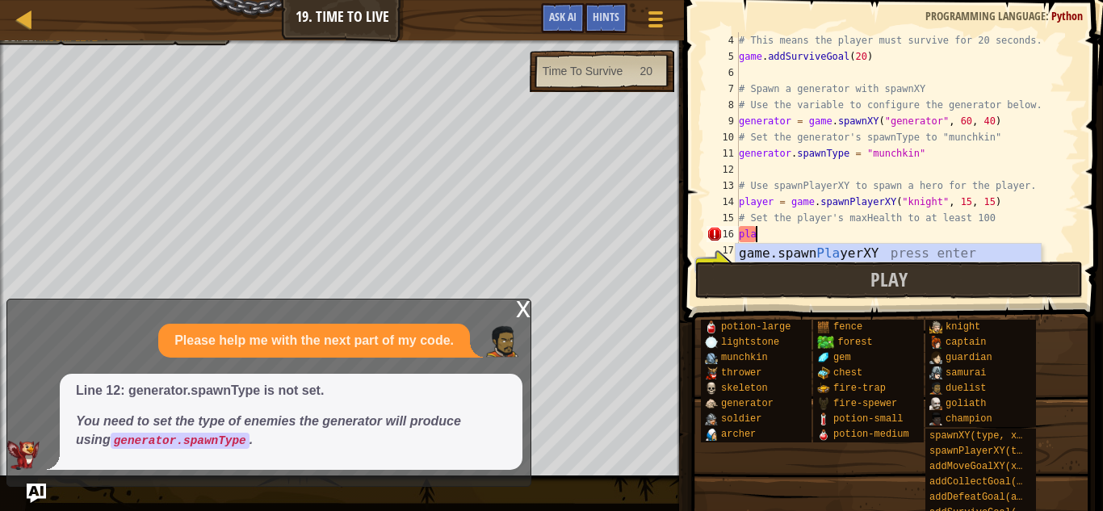
scroll to position [7, 1]
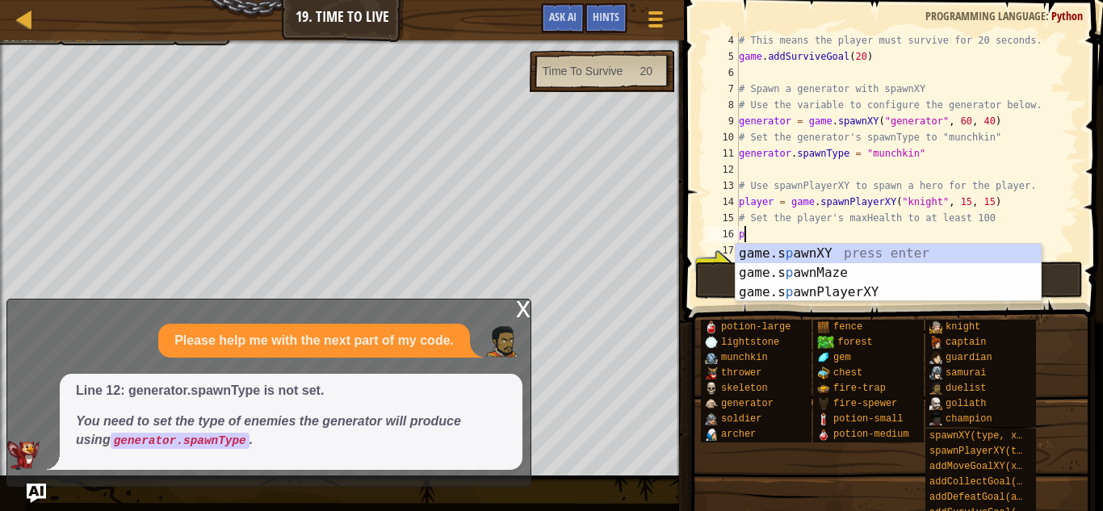
type textarea "p"
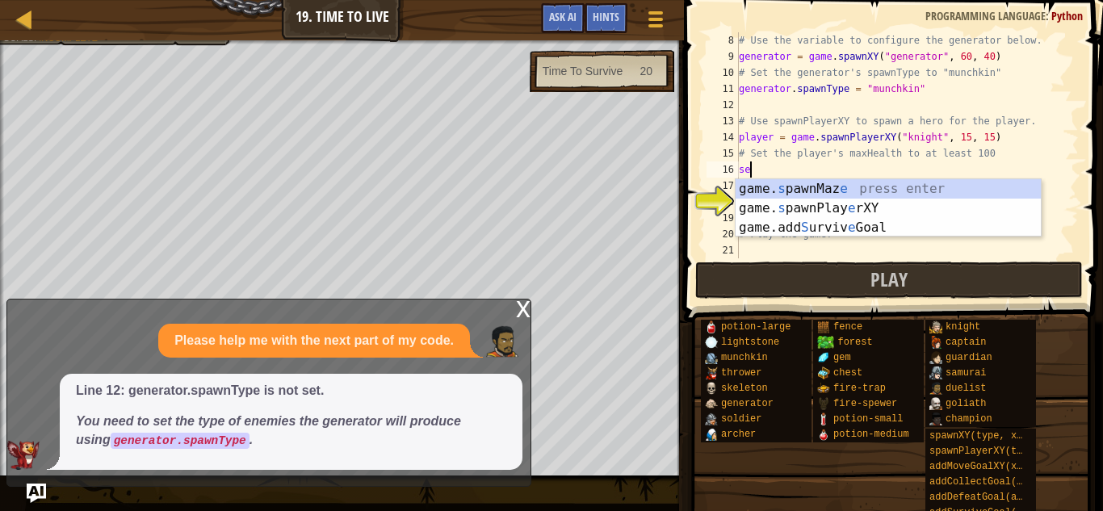
type textarea "s"
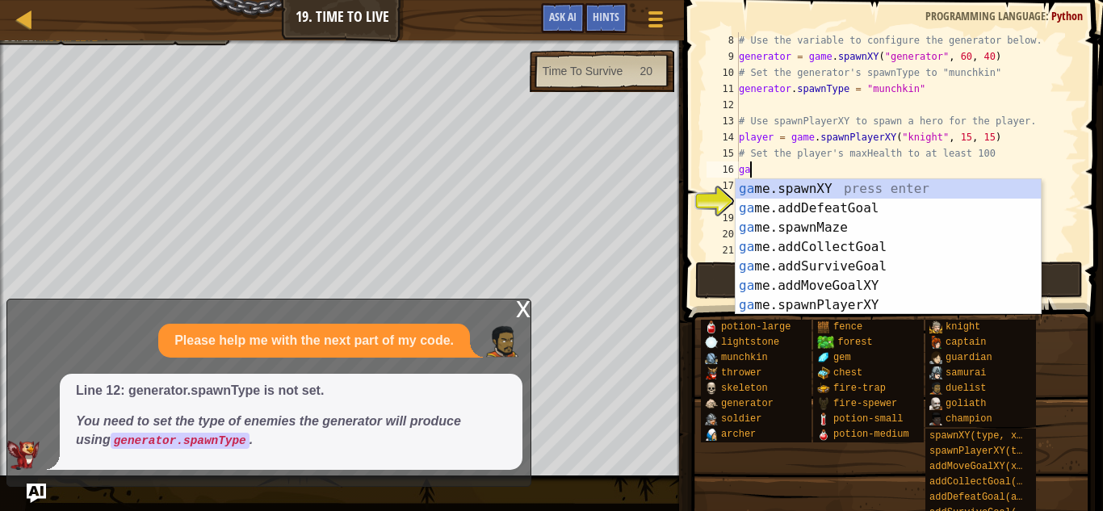
type textarea "g"
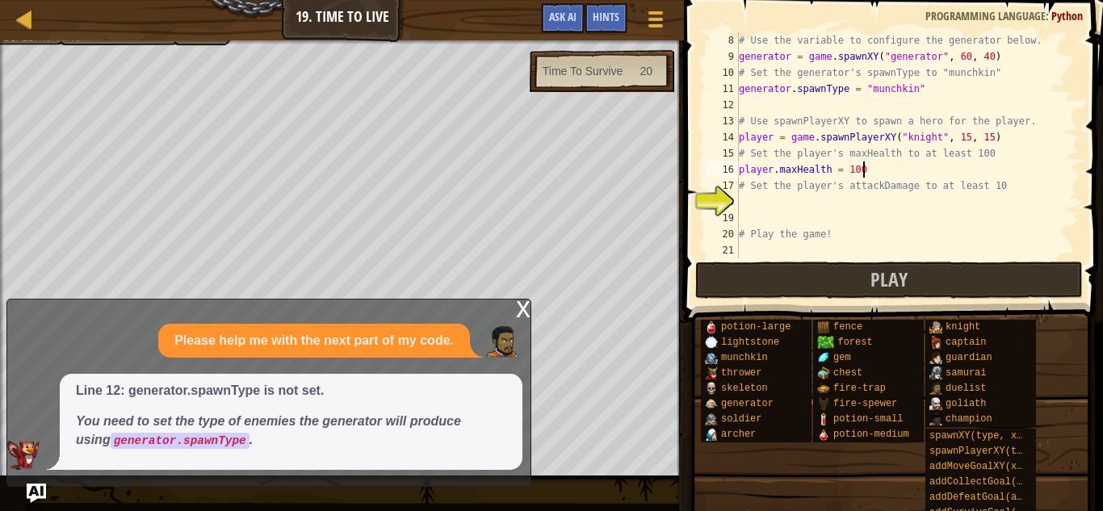
scroll to position [7, 17]
type textarea "player.maxHealth = 1000"
click at [884, 218] on div "# Use the variable to configure the generator below. generator = game . spawnXY…" at bounding box center [907, 161] width 343 height 258
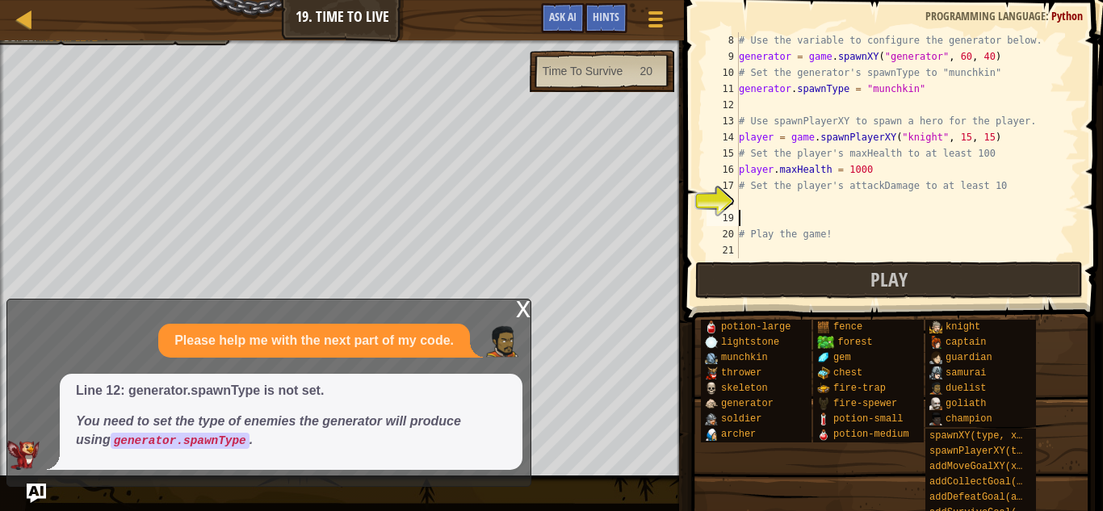
click at [884, 218] on div "# Use the variable to configure the generator below. generator = game . spawnXY…" at bounding box center [907, 161] width 343 height 258
click at [876, 214] on div "# Use the variable to configure the generator below. generator = game . spawnXY…" at bounding box center [907, 161] width 343 height 258
click at [871, 212] on div "# Use the variable to configure the generator below. generator = game . spawnXY…" at bounding box center [907, 161] width 343 height 258
click at [853, 196] on div "# Use the variable to configure the generator below. generator = game . spawnXY…" at bounding box center [907, 161] width 343 height 258
type textarea "player.attackDamage = 1000"
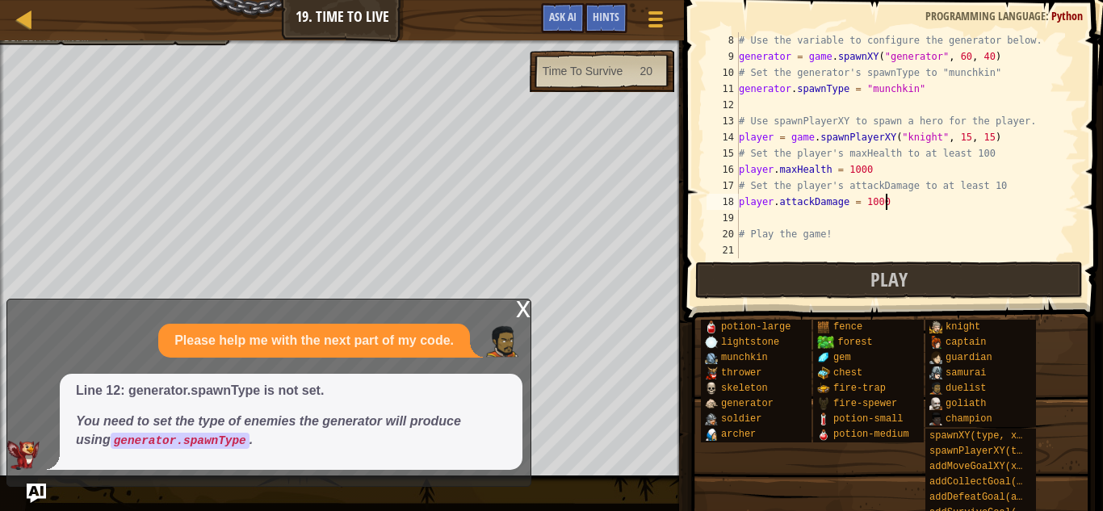
scroll to position [7, 20]
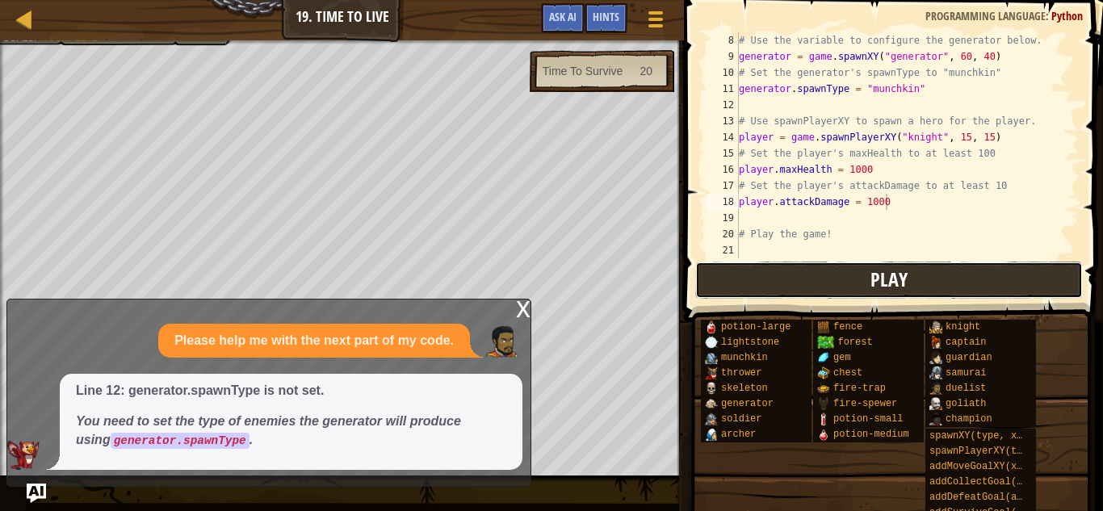
click at [786, 274] on button "Play" at bounding box center [889, 280] width 388 height 37
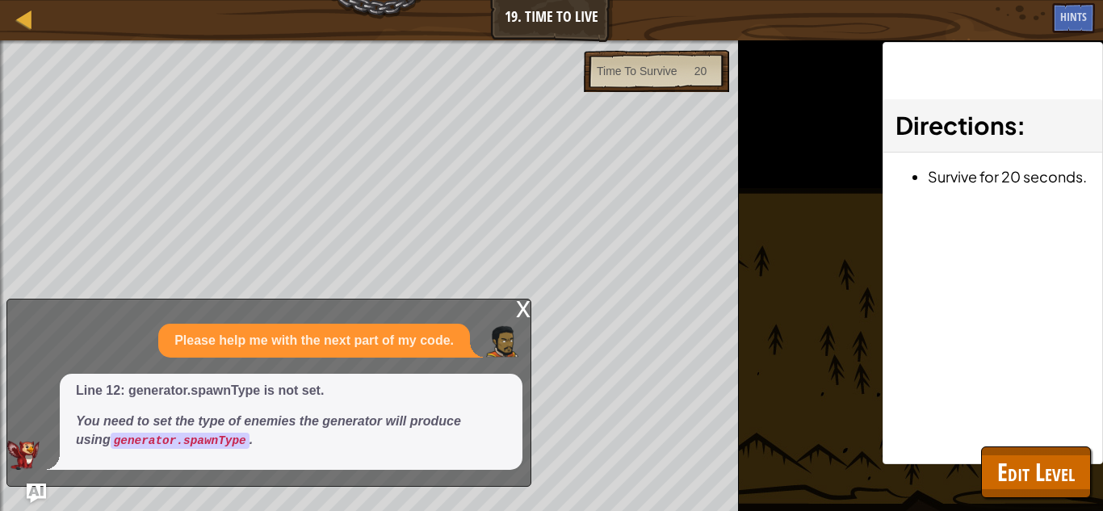
click at [522, 316] on div "x" at bounding box center [523, 308] width 15 height 16
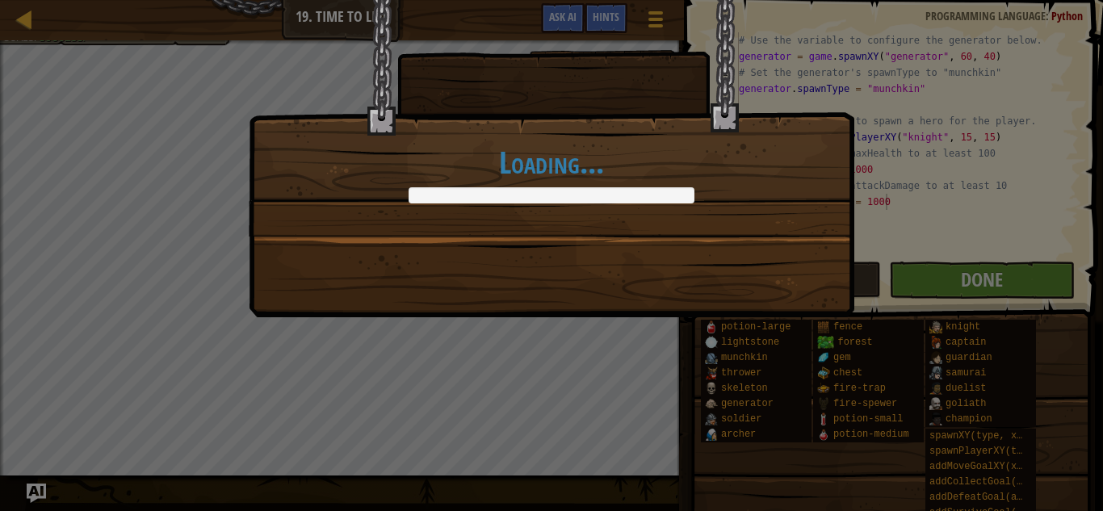
click at [955, 285] on div "Loading..." at bounding box center [551, 255] width 1103 height 511
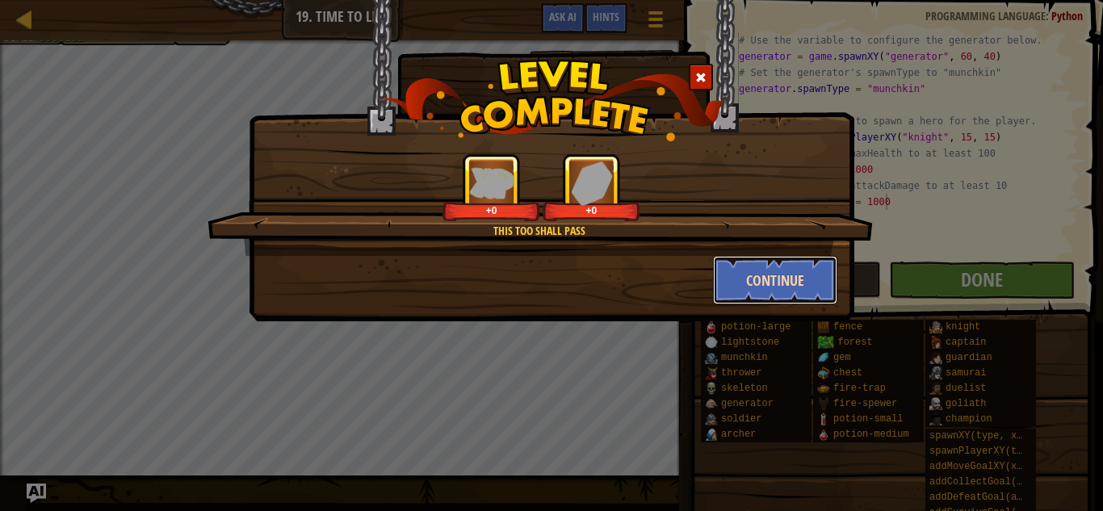
click at [754, 268] on button "Continue" at bounding box center [775, 280] width 125 height 48
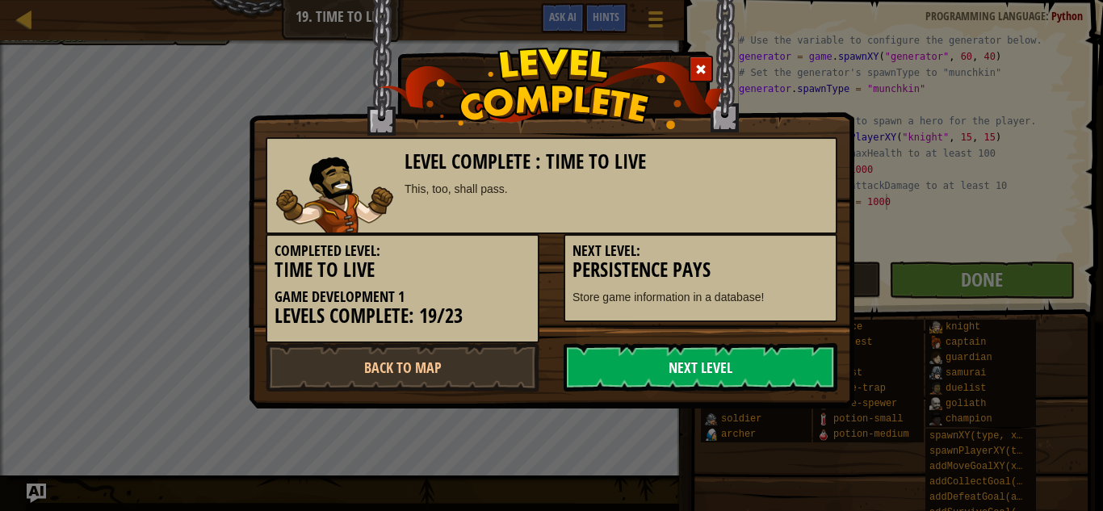
click at [670, 374] on link "Next Level" at bounding box center [701, 367] width 274 height 48
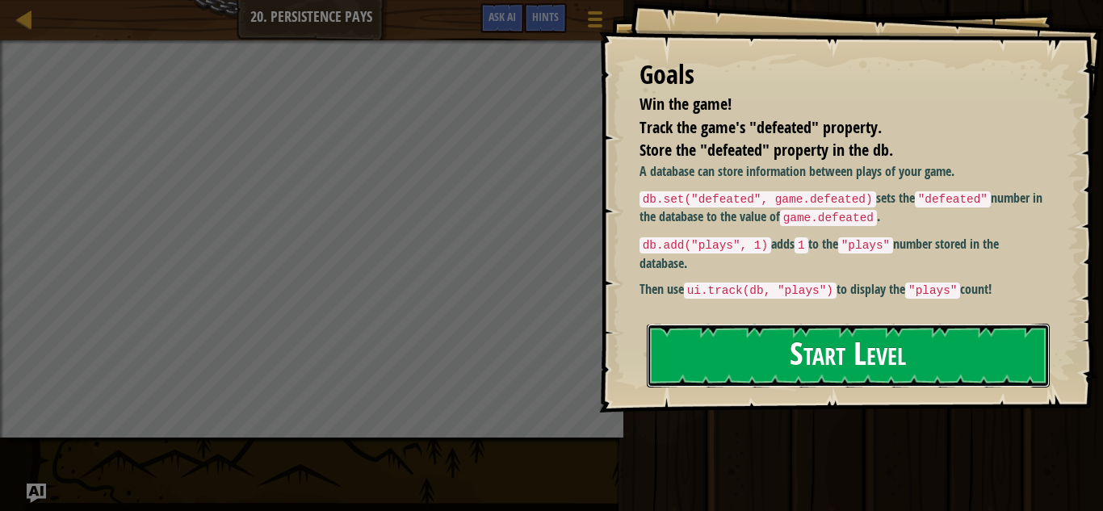
click at [752, 369] on button "Start Level" at bounding box center [848, 356] width 403 height 64
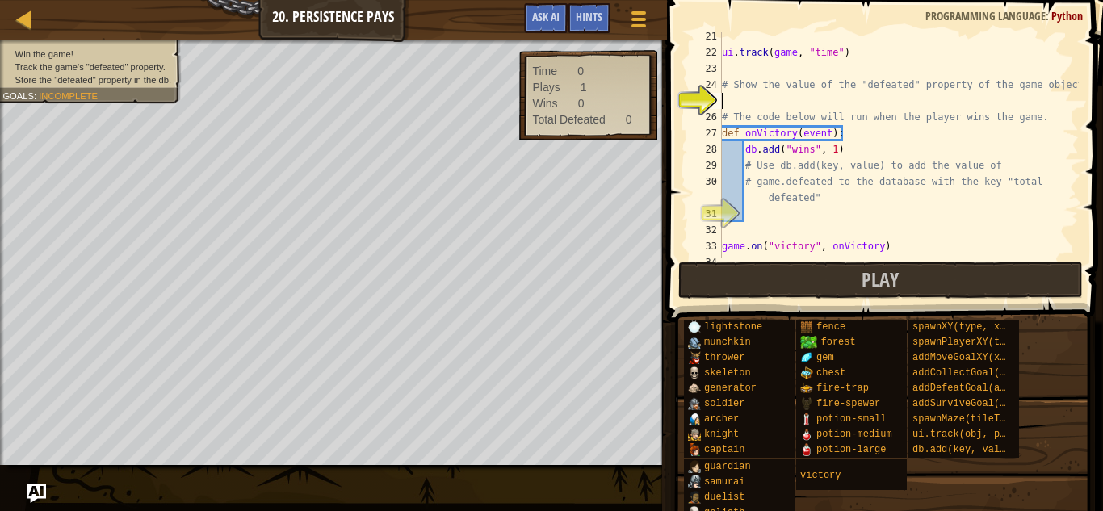
scroll to position [344, 0]
click at [760, 214] on div "ui . track ( game , "time" ) # Show the value of the "defeated" property of the…" at bounding box center [899, 156] width 360 height 258
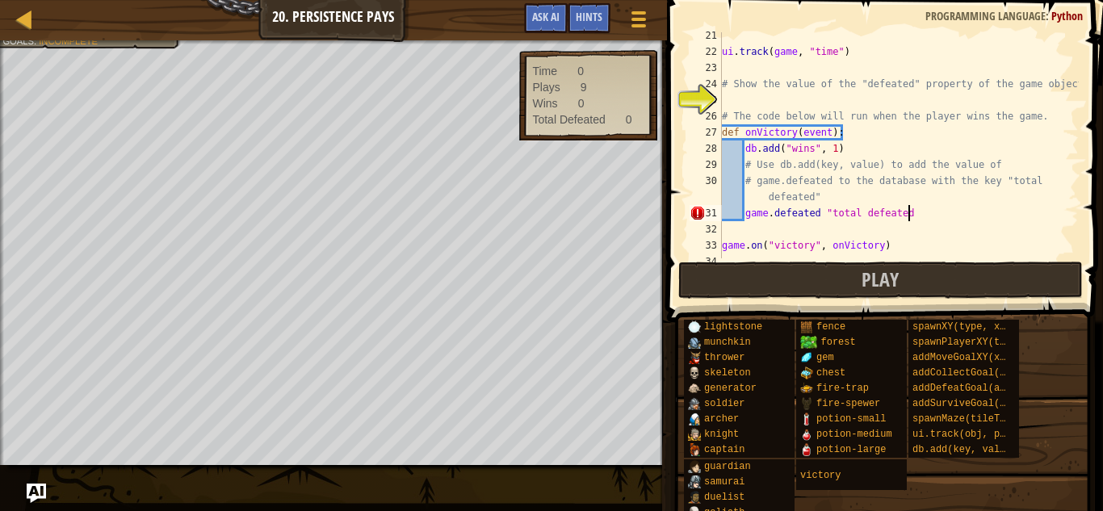
scroll to position [7, 27]
click at [747, 217] on div "ui . track ( game , "time" ) # Show the value of the "defeated" property of the…" at bounding box center [899, 156] width 360 height 258
click at [831, 209] on div "ui . track ( game , "time" ) # Show the value of the "defeated" property of the…" at bounding box center [899, 156] width 360 height 258
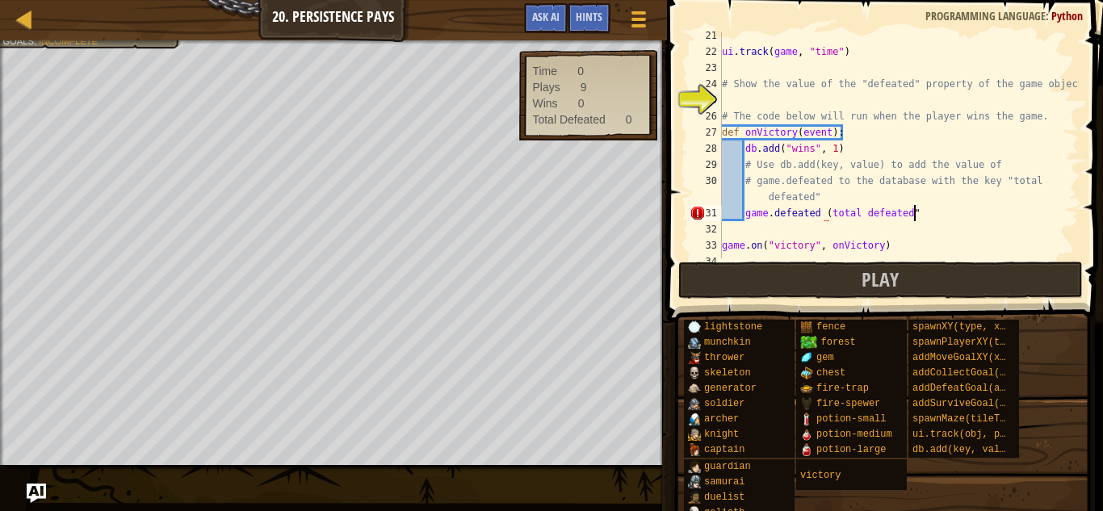
click at [915, 212] on div "ui . track ( game , "time" ) # Show the value of the "defeated" property of the…" at bounding box center [899, 156] width 360 height 258
click at [829, 214] on div "ui . track ( game , "time" ) # Show the value of the "defeated" property of the…" at bounding box center [899, 156] width 360 height 258
click at [747, 215] on div "ui . track ( game , "time" ) # Show the value of the "defeated" property of the…" at bounding box center [899, 156] width 360 height 258
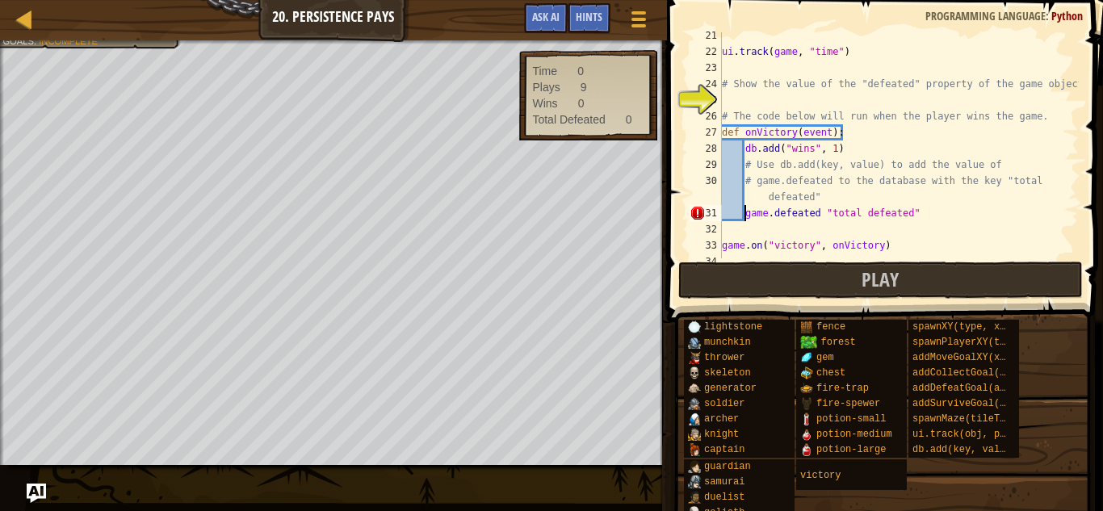
scroll to position [7, 4]
click at [822, 210] on div "ui . track ( game , "time" ) # Show the value of the "defeated" property of the…" at bounding box center [899, 156] width 360 height 258
click at [749, 216] on div "ui . track ( game , "time" ) # Show the value of the "defeated" property of the…" at bounding box center [899, 156] width 360 height 258
click at [825, 212] on div "ui . track ( game , "time" ) # Show the value of the "defeated" property of the…" at bounding box center [899, 156] width 360 height 258
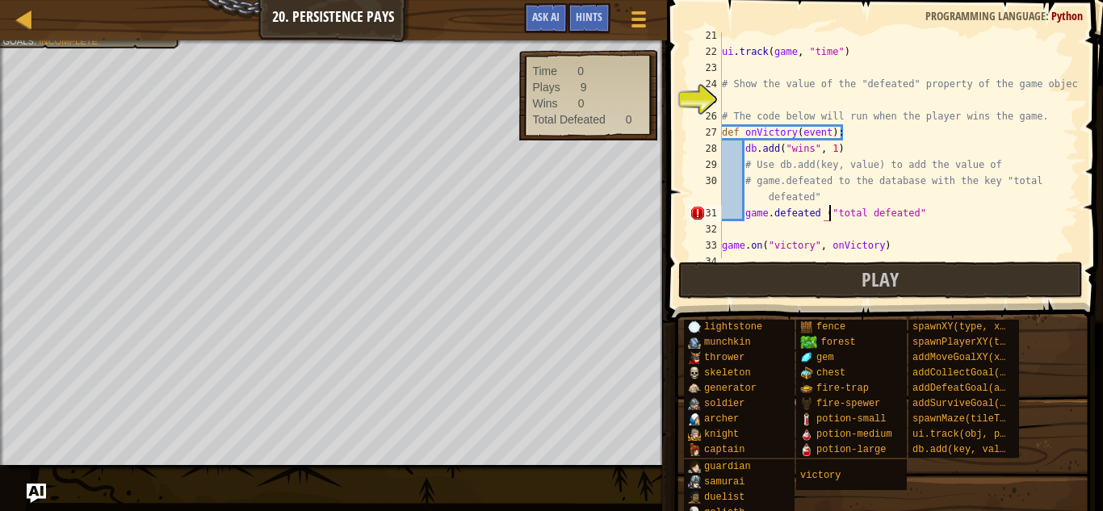
click at [917, 212] on div "ui . track ( game , "time" ) # Show the value of the "defeated" property of the…" at bounding box center [899, 156] width 360 height 258
click at [917, 213] on div "ui . track ( game , "time" ) # Show the value of the "defeated" property of the…" at bounding box center [899, 156] width 360 height 258
type textarea "game.defeated ("total defeated")"
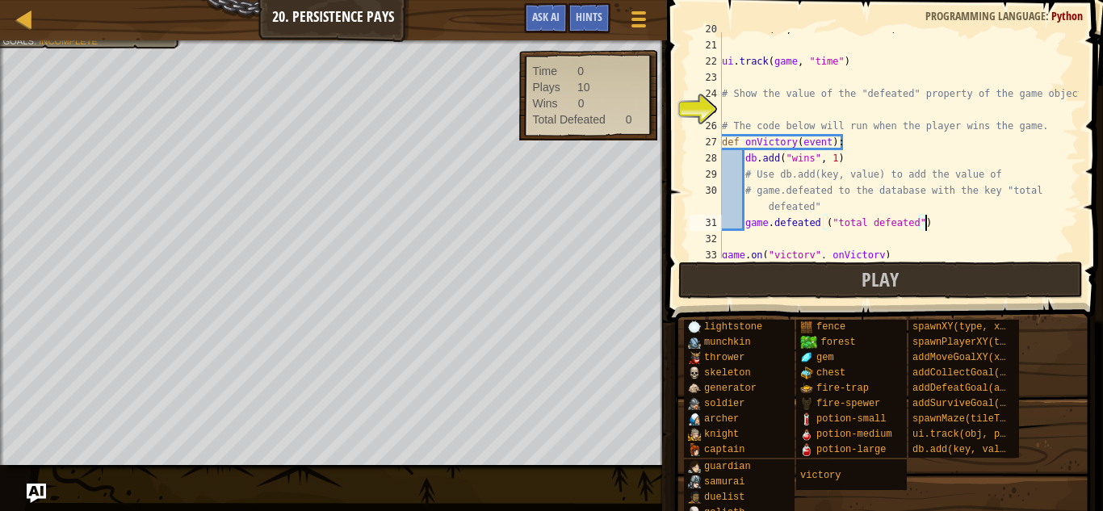
scroll to position [310, 0]
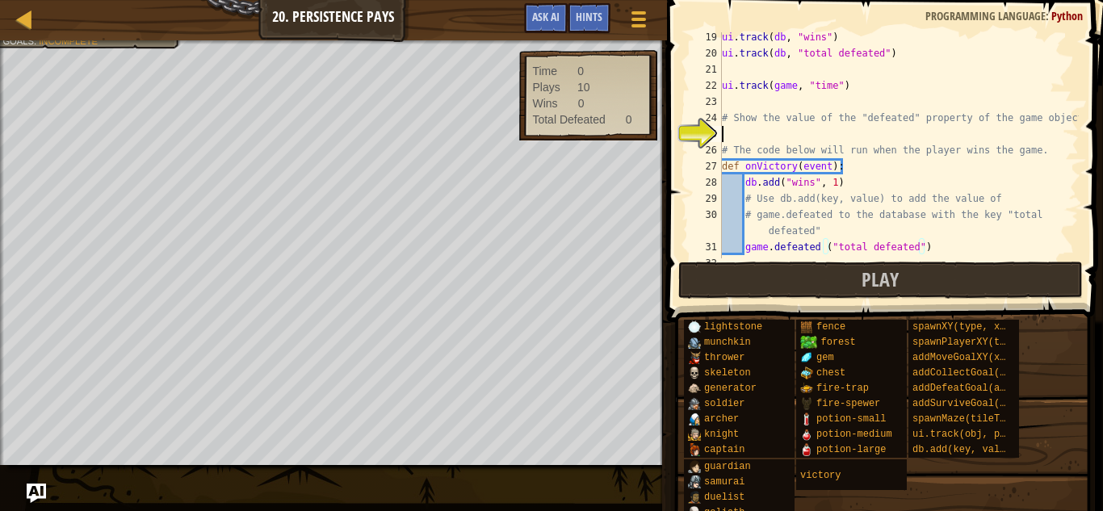
click at [801, 137] on div "ui . track ( db , "wins" ) ui . track ( db , "total defeated" ) ui . track ( ga…" at bounding box center [899, 158] width 360 height 258
type textarea "g"
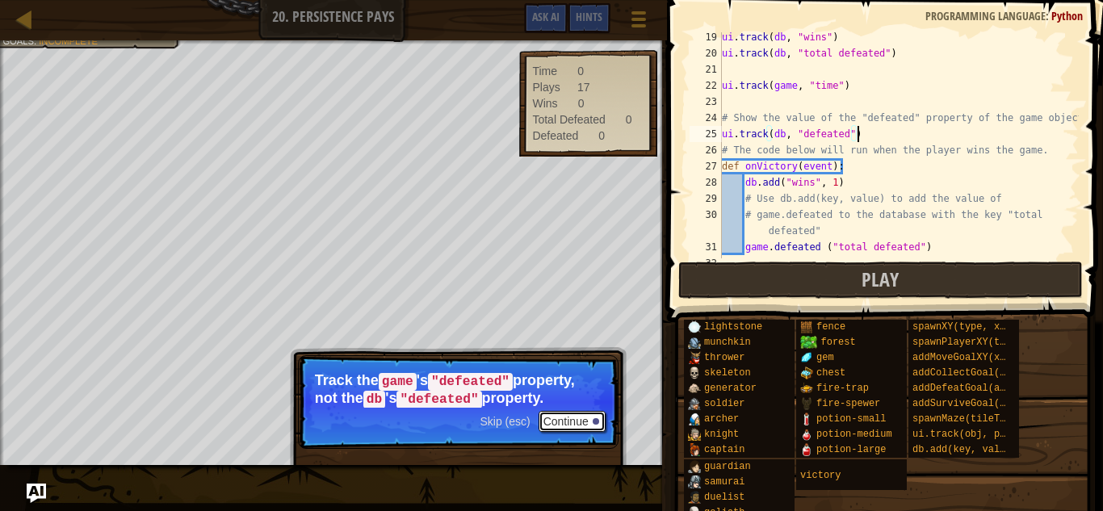
click at [590, 426] on button "Continue" at bounding box center [572, 421] width 67 height 21
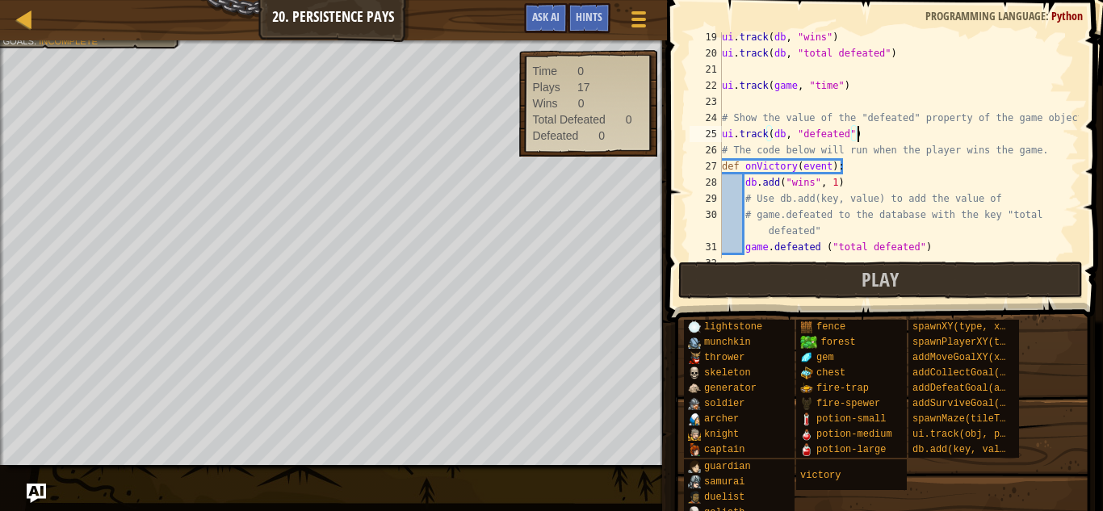
scroll to position [355, 0]
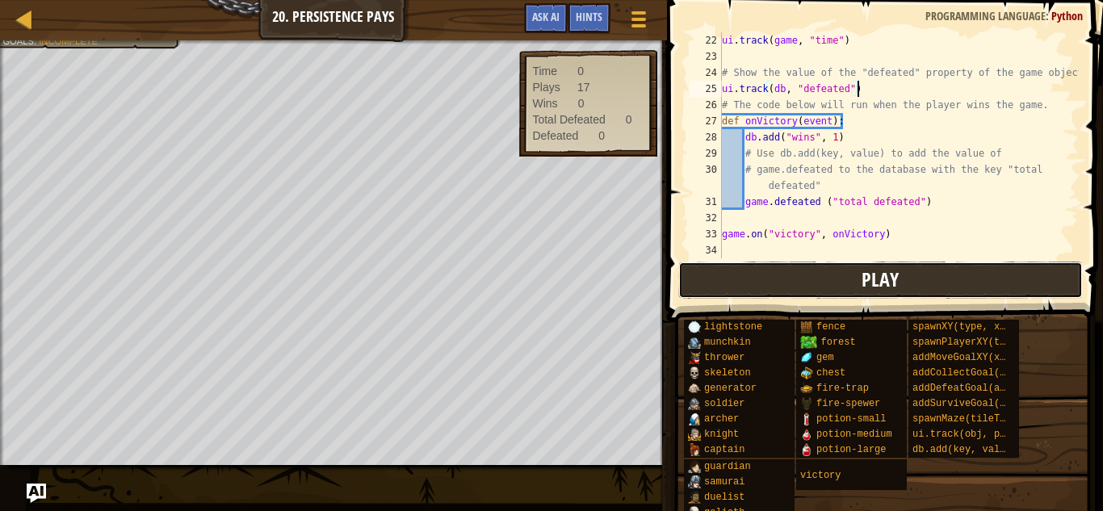
click at [823, 272] on button "Play" at bounding box center [880, 280] width 405 height 37
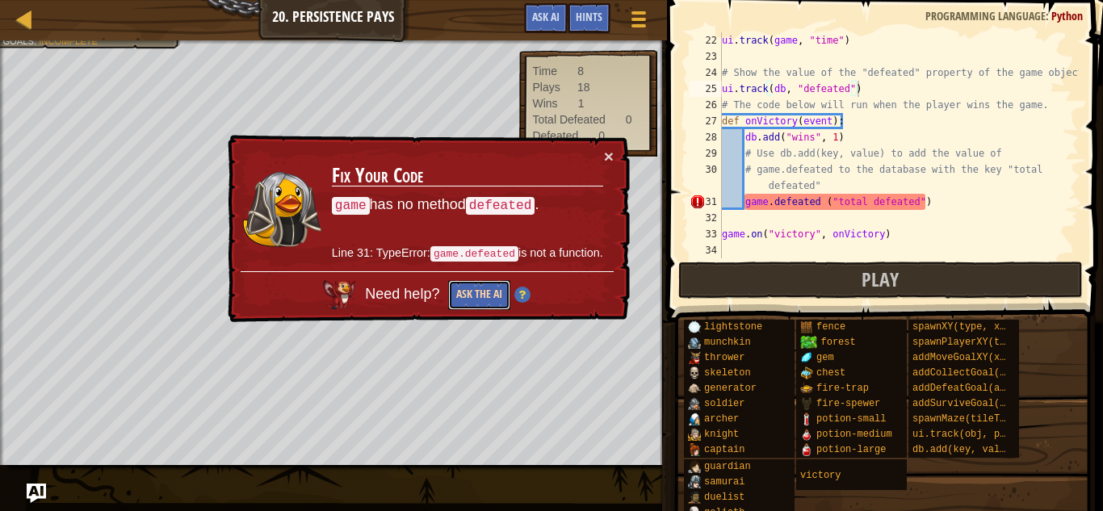
click at [477, 291] on button "Ask the AI" at bounding box center [479, 295] width 62 height 30
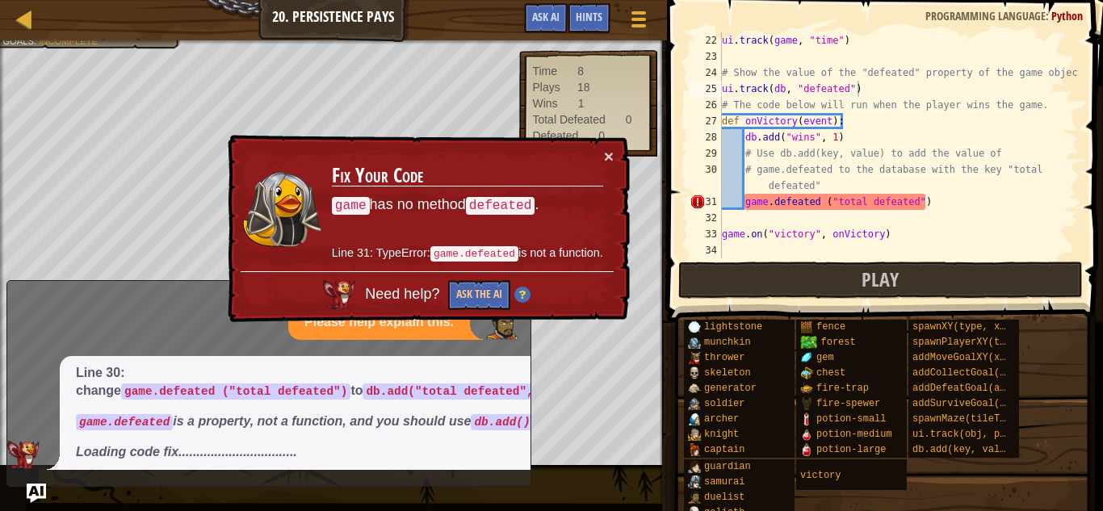
drag, startPoint x: 181, startPoint y: 351, endPoint x: 288, endPoint y: 374, distance: 109.2
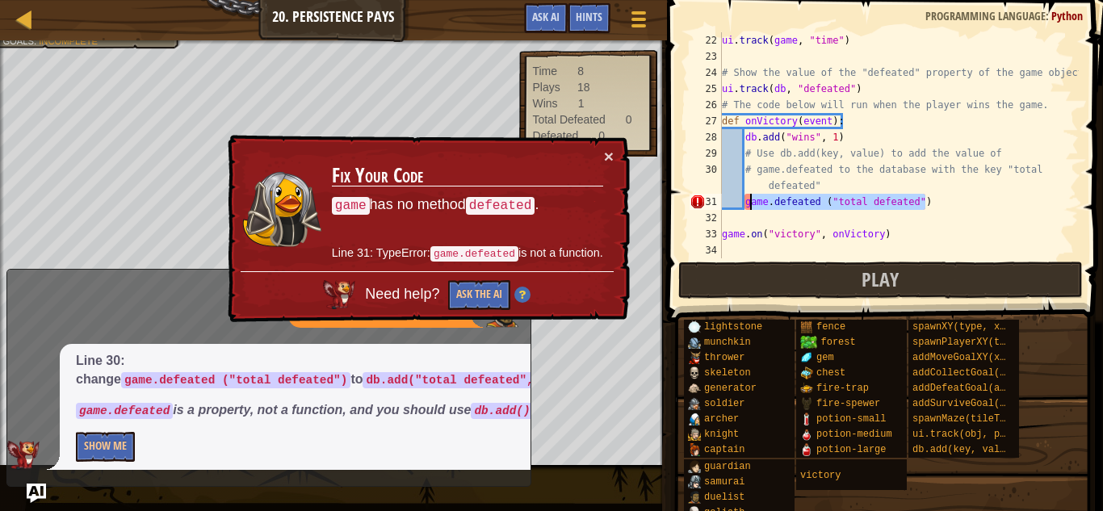
drag, startPoint x: 985, startPoint y: 197, endPoint x: 748, endPoint y: 207, distance: 237.6
click at [748, 207] on div "ui . track ( game , "time" ) # Show the value of the "defeated" property of the…" at bounding box center [899, 161] width 360 height 258
type textarea "g"
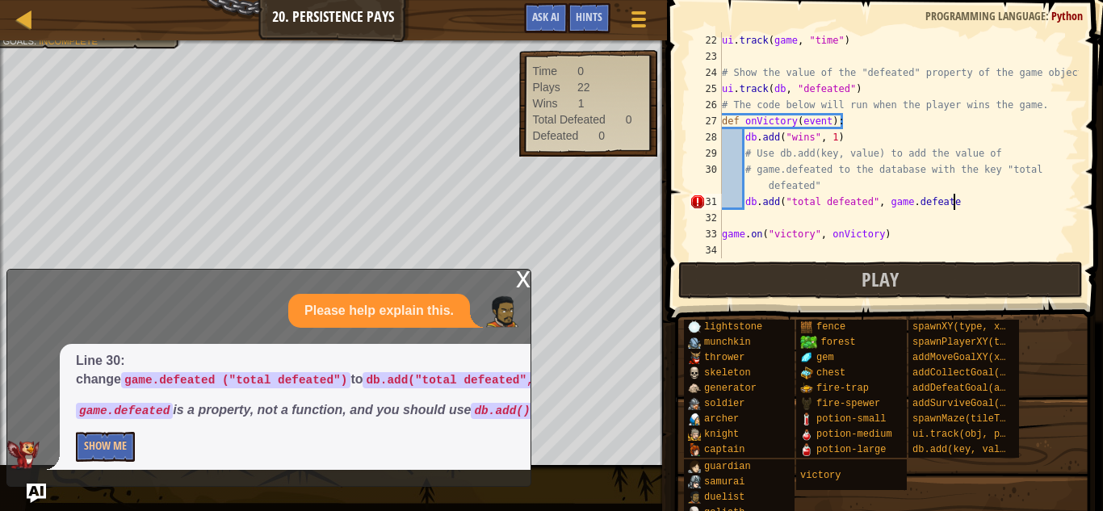
scroll to position [7, 33]
type textarea "db.add("total defeated", game.defeated)"
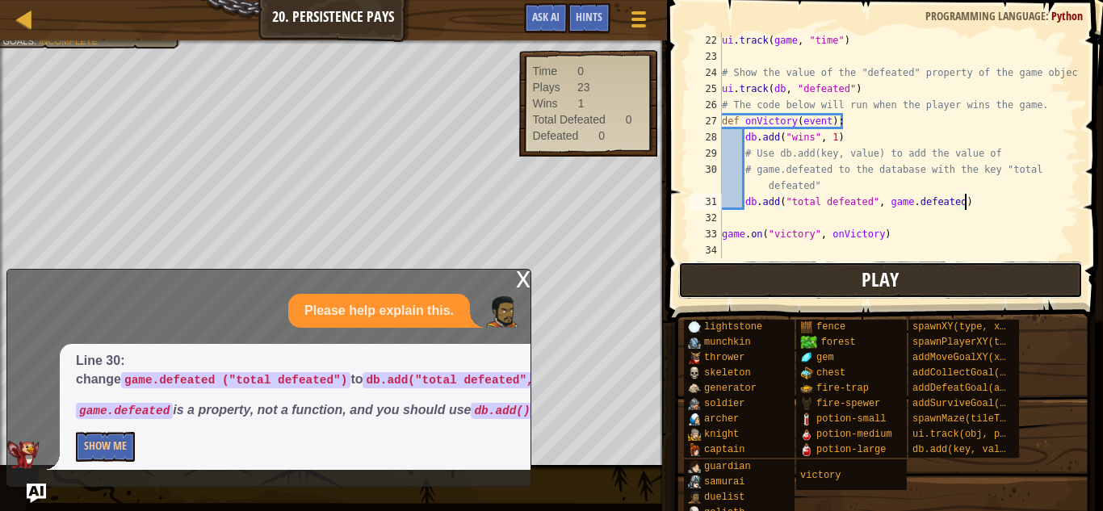
click at [797, 290] on button "Play" at bounding box center [880, 280] width 405 height 37
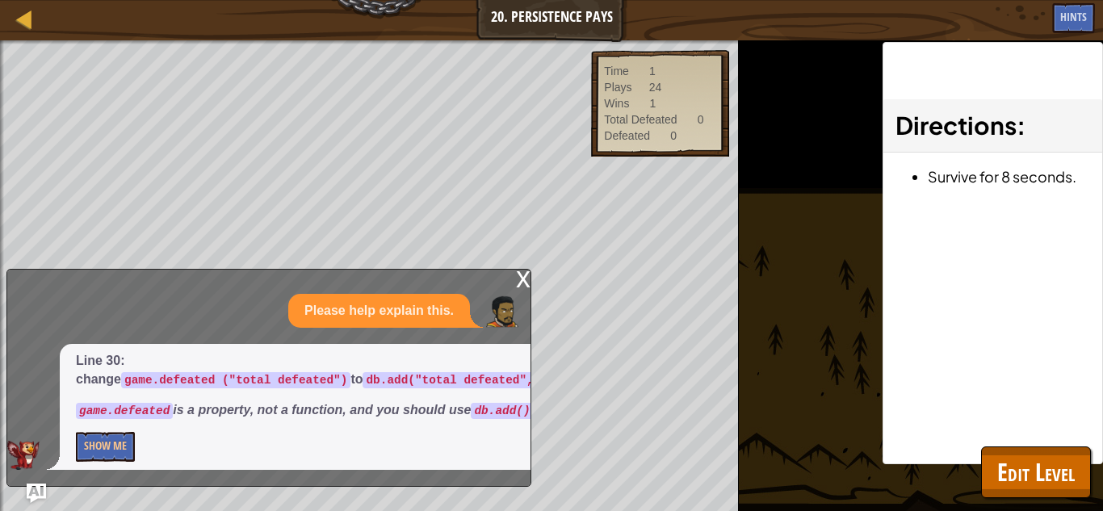
click at [524, 270] on div "x" at bounding box center [523, 278] width 15 height 16
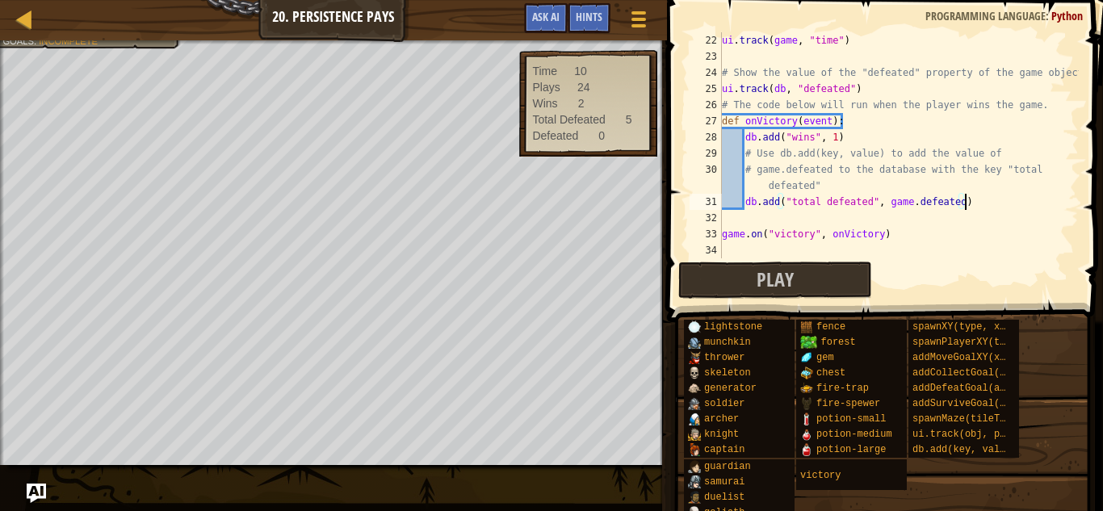
click at [93, 43] on div at bounding box center [333, 42] width 667 height 4
click at [51, 36] on div "Map Game Development 1 20. Persistence Pays Game Menu Done Hints Ask AI" at bounding box center [333, 20] width 667 height 40
click at [31, 42] on div at bounding box center [333, 42] width 667 height 4
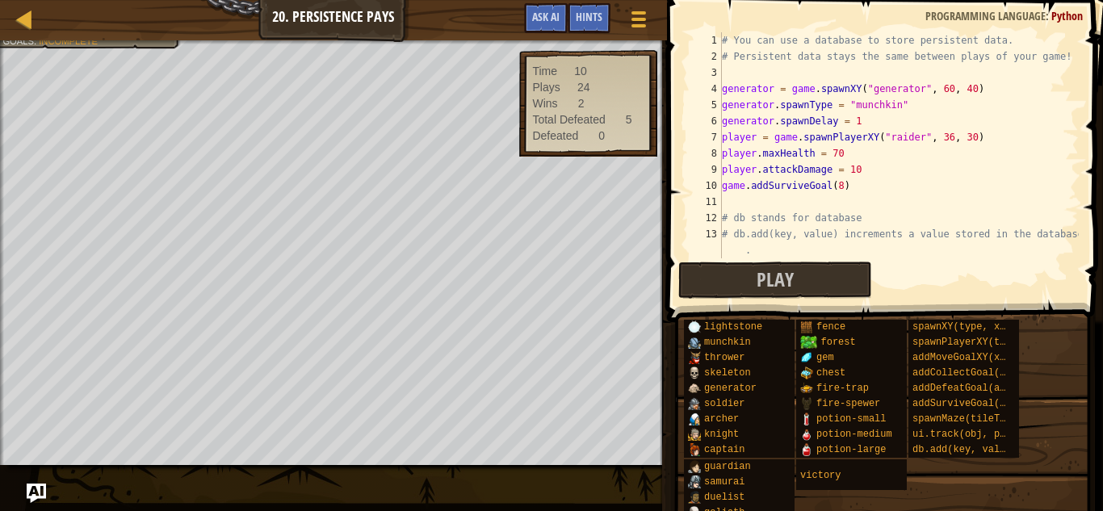
scroll to position [355, 0]
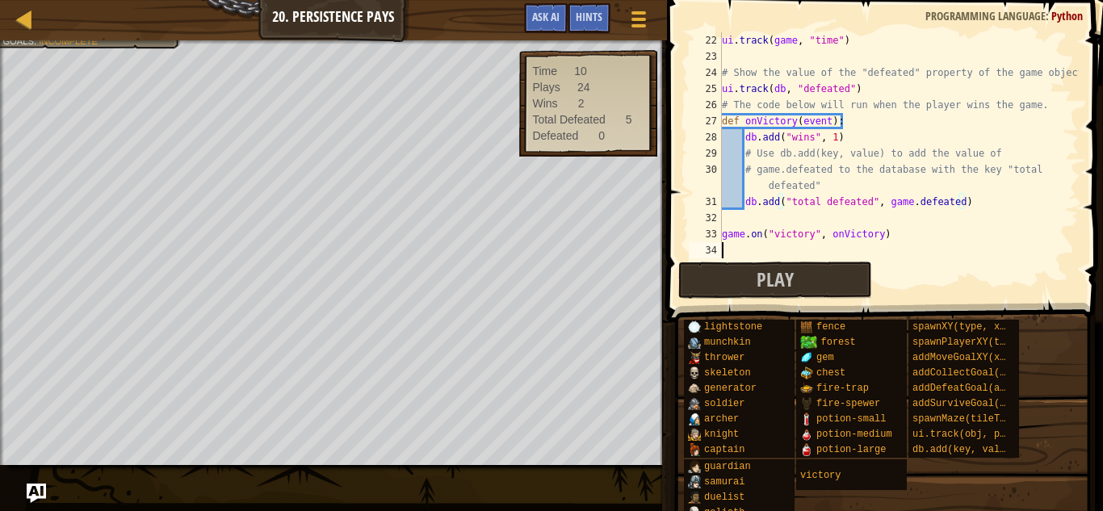
click at [761, 246] on div "ui . track ( game , "time" ) # Show the value of the "defeated" property of the…" at bounding box center [899, 161] width 360 height 258
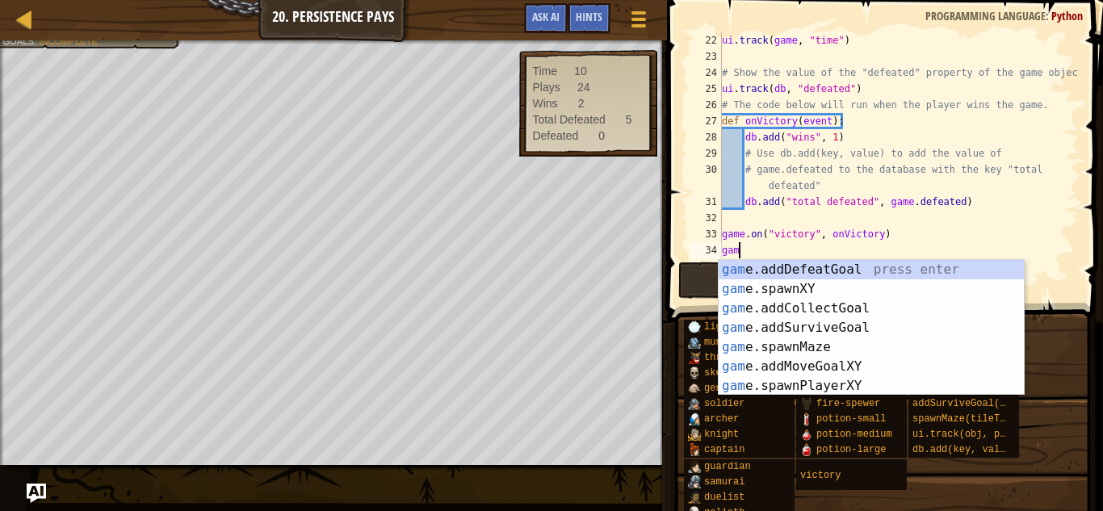
scroll to position [7, 2]
type textarea "game"
click at [808, 277] on div "game .addDefeatGoal press enter game .addCollectGoal press enter game .addSurvi…" at bounding box center [871, 347] width 305 height 174
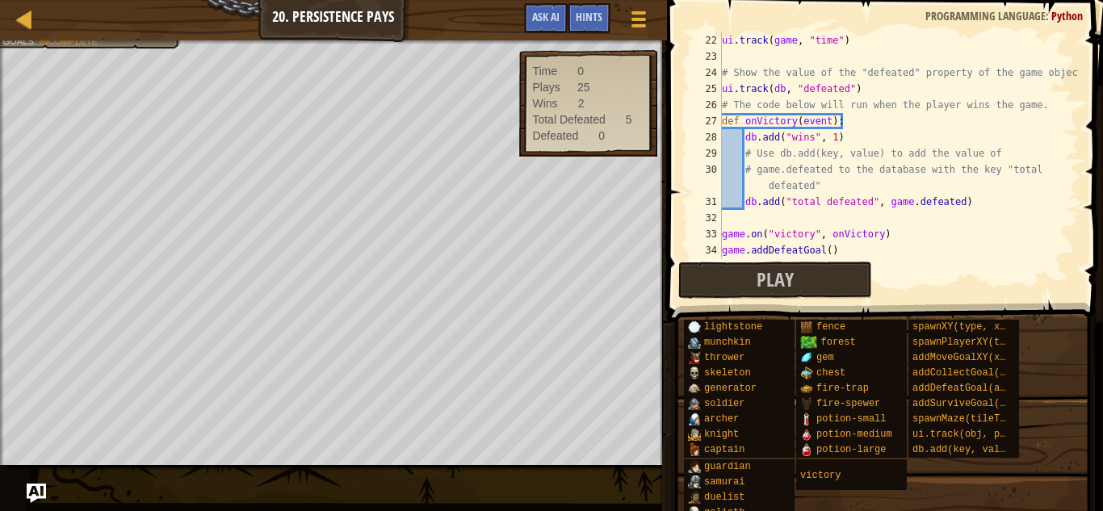
click at [826, 252] on div "ui . track ( game , "time" ) # Show the value of the "defeated" property of the…" at bounding box center [899, 161] width 360 height 258
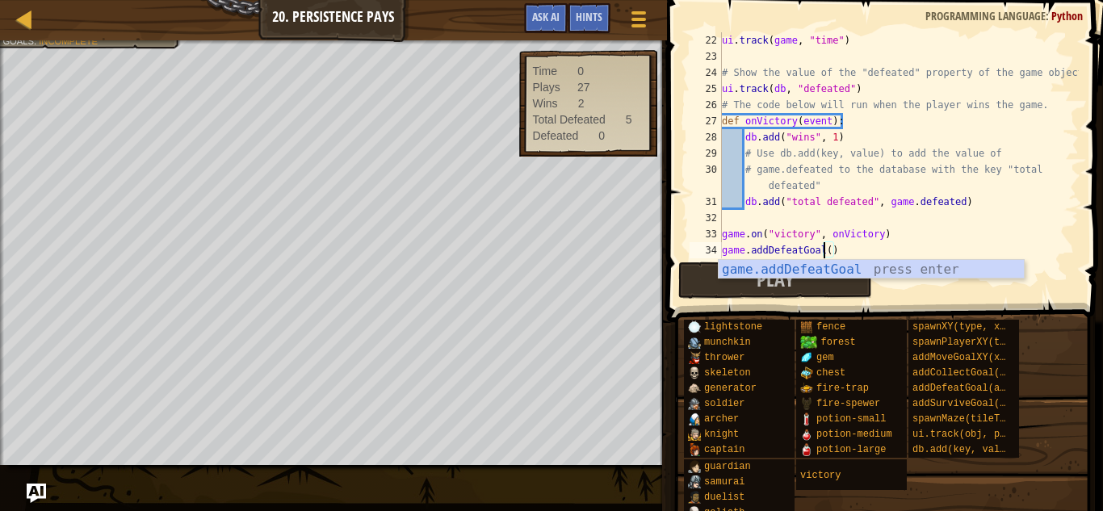
click at [827, 255] on div "ui . track ( game , "time" ) # Show the value of the "defeated" property of the…" at bounding box center [899, 161] width 360 height 258
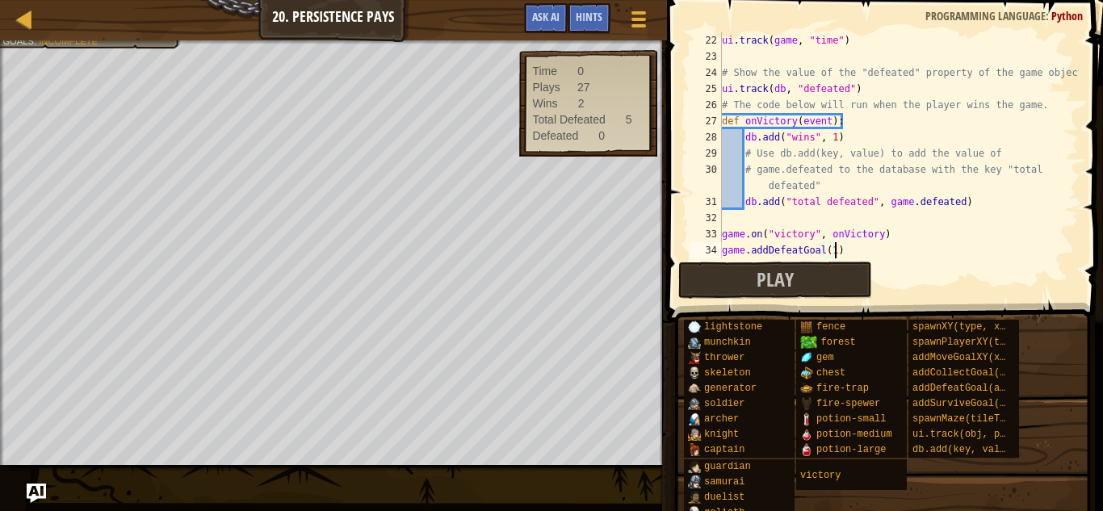
scroll to position [7, 16]
click at [827, 271] on button "Play" at bounding box center [775, 280] width 194 height 37
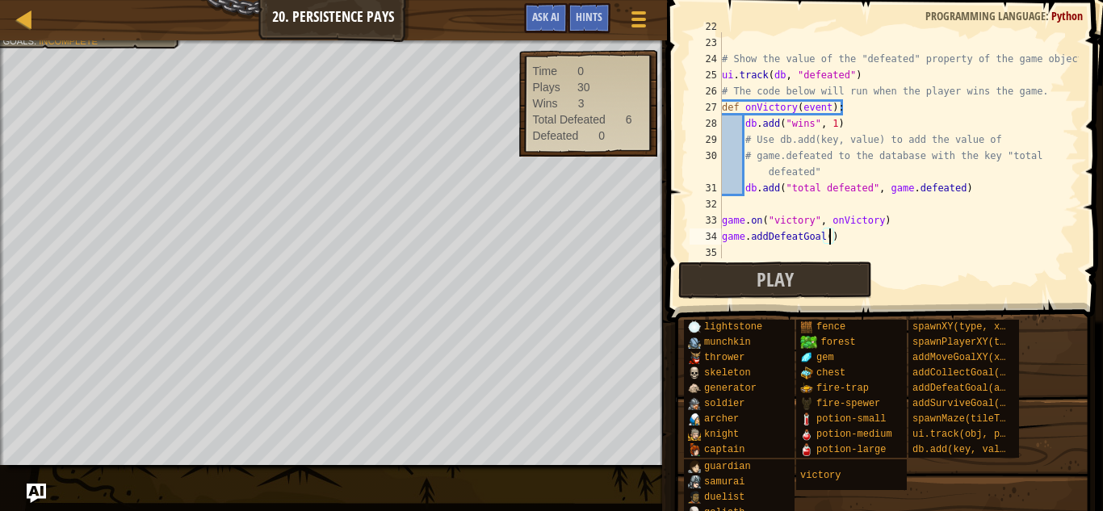
scroll to position [388, 0]
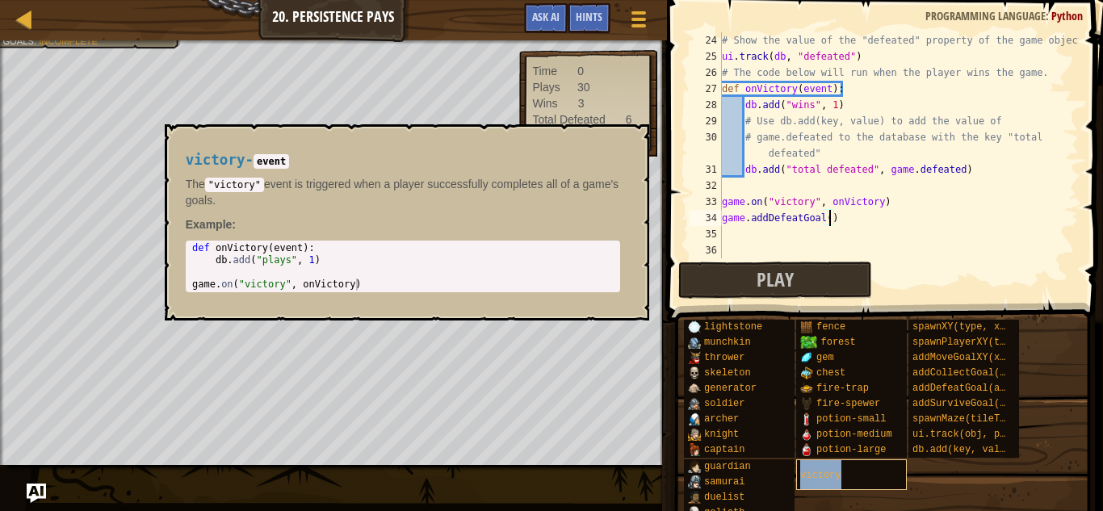
click at [829, 472] on span "victory" at bounding box center [820, 475] width 40 height 11
click at [823, 467] on div "victory" at bounding box center [851, 475] width 111 height 31
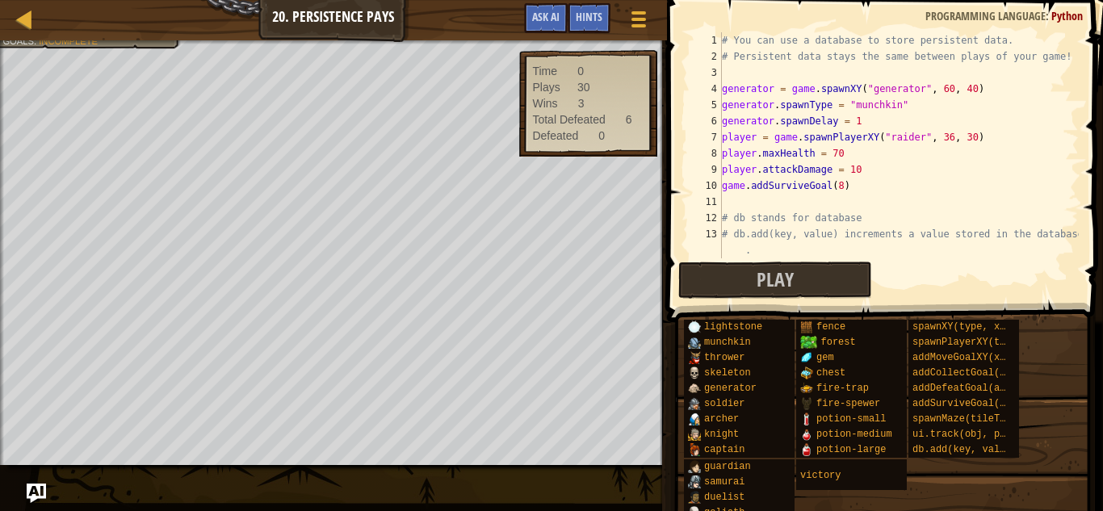
scroll to position [0, 0]
click at [857, 153] on div "# You can use a database to store persistent data. # Persistent data stays the …" at bounding box center [899, 161] width 360 height 258
click at [876, 168] on div "# You can use a database to store persistent data. # Persistent data stays the …" at bounding box center [899, 161] width 360 height 258
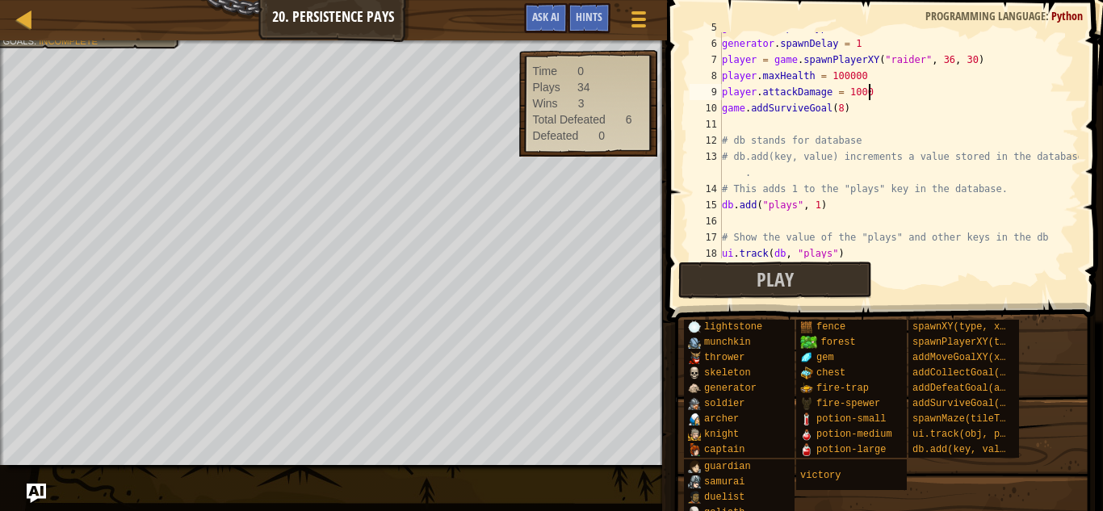
scroll to position [78, 0]
click at [785, 286] on span "Play" at bounding box center [775, 280] width 37 height 26
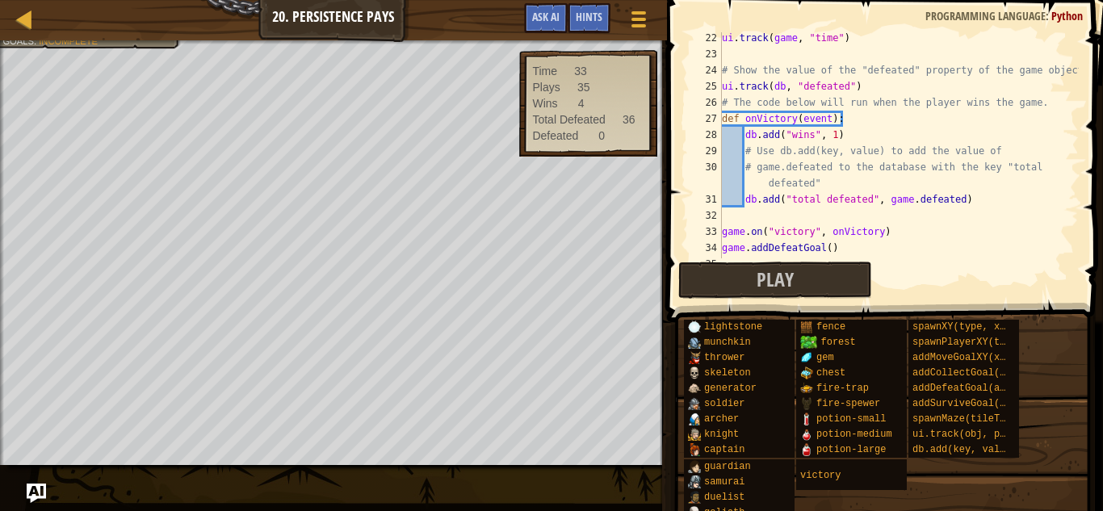
scroll to position [388, 0]
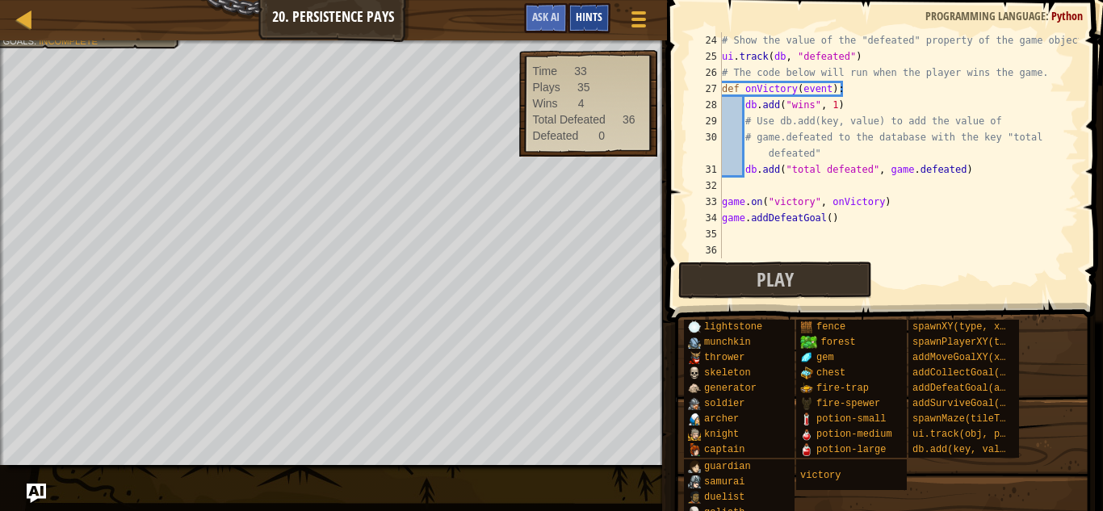
click at [590, 10] on span "Hints" at bounding box center [589, 16] width 27 height 15
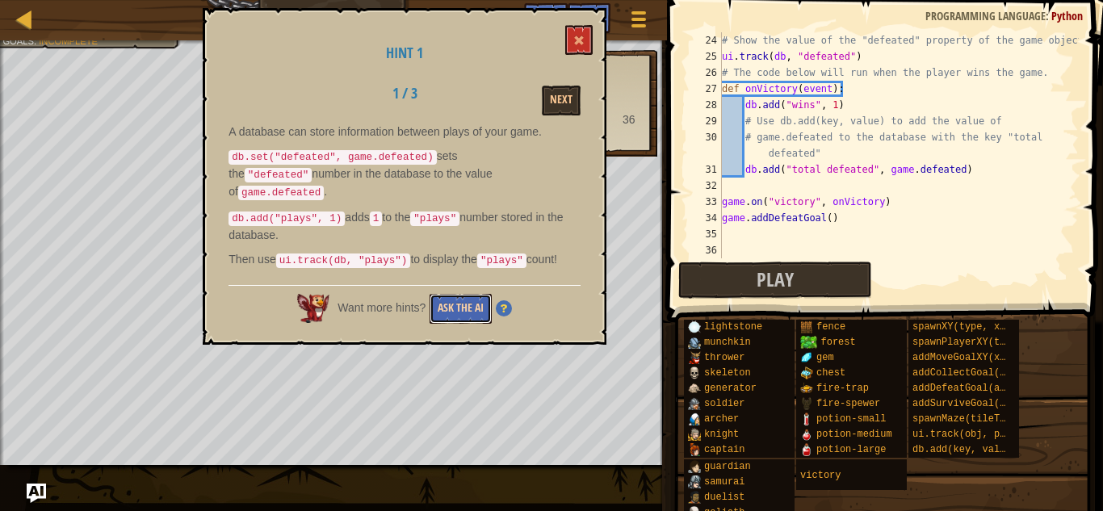
click at [432, 301] on button "Ask the AI" at bounding box center [461, 309] width 62 height 30
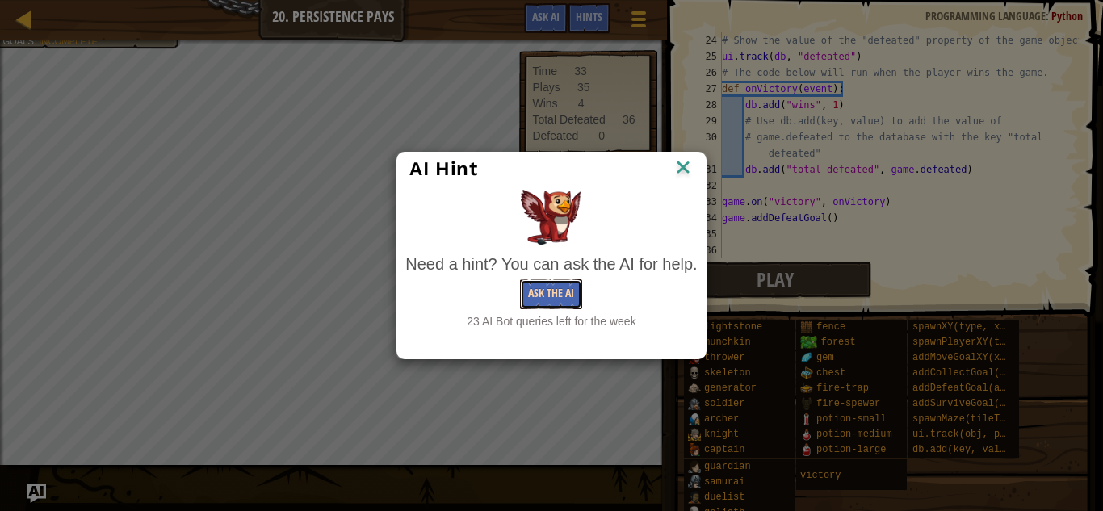
click at [544, 292] on button "Ask the AI" at bounding box center [551, 294] width 62 height 30
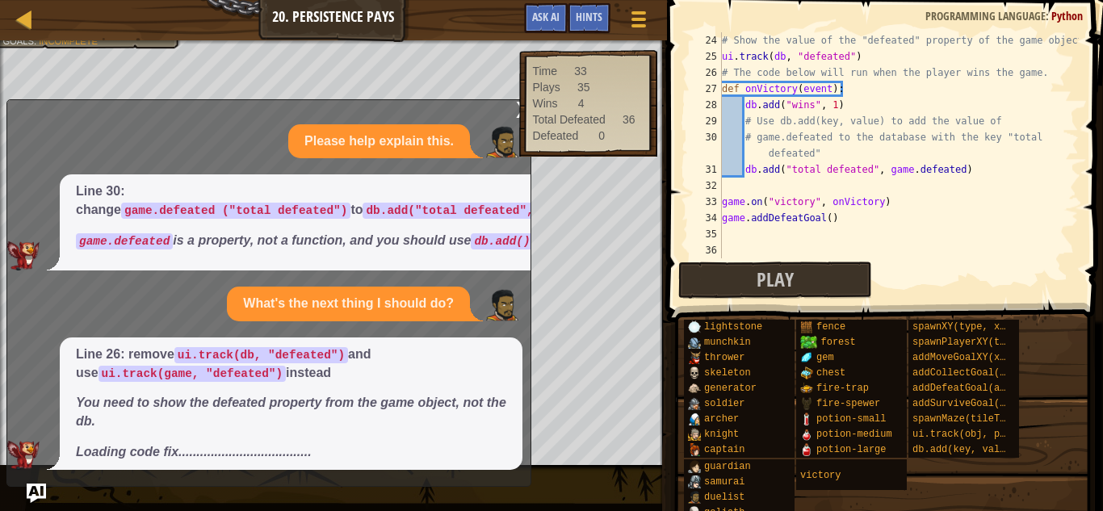
click at [782, 60] on div "# Show the value of the "defeated" property of the game object ui . track ( db …" at bounding box center [899, 161] width 360 height 258
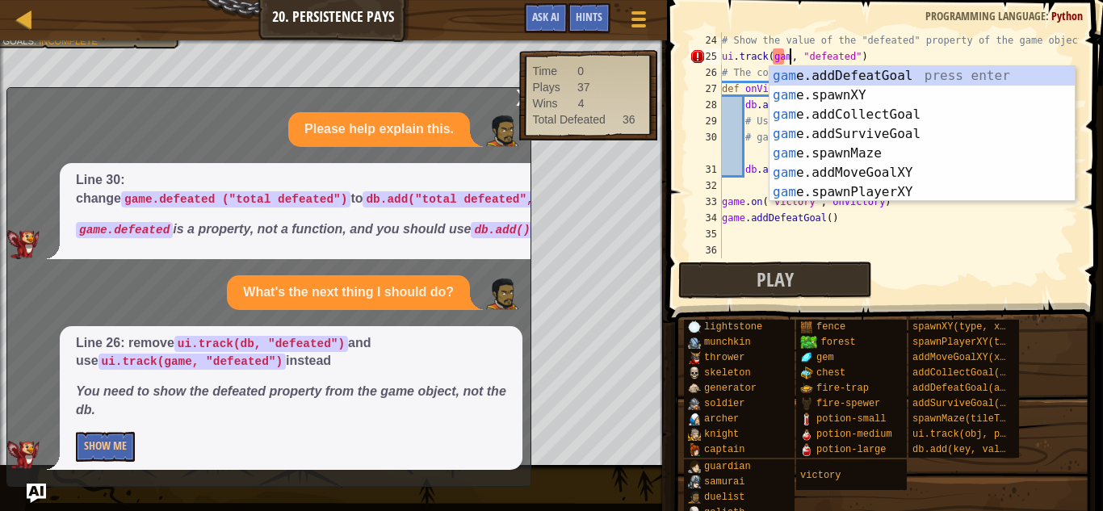
scroll to position [7, 10]
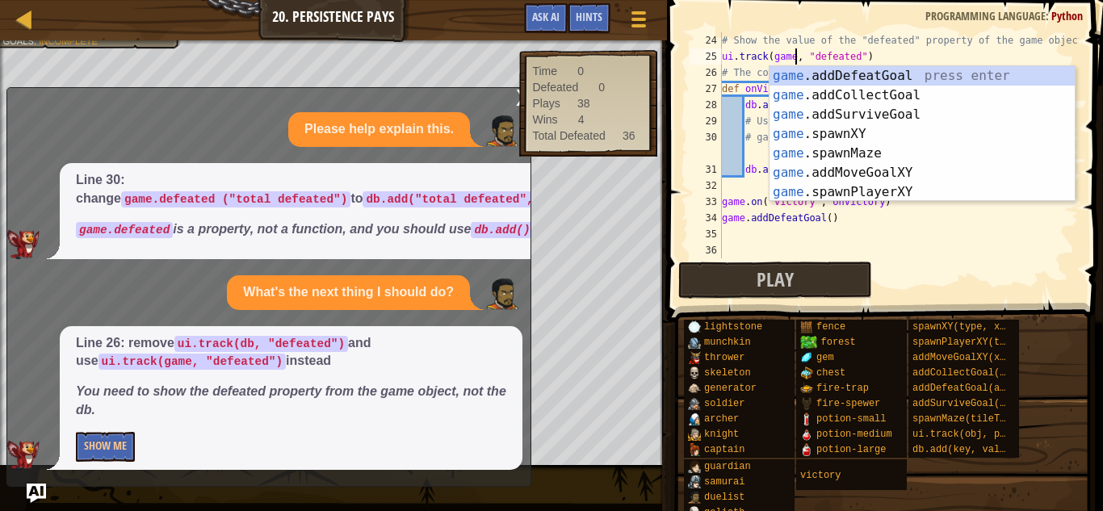
type textarea "ui.track(game, "defeated")"
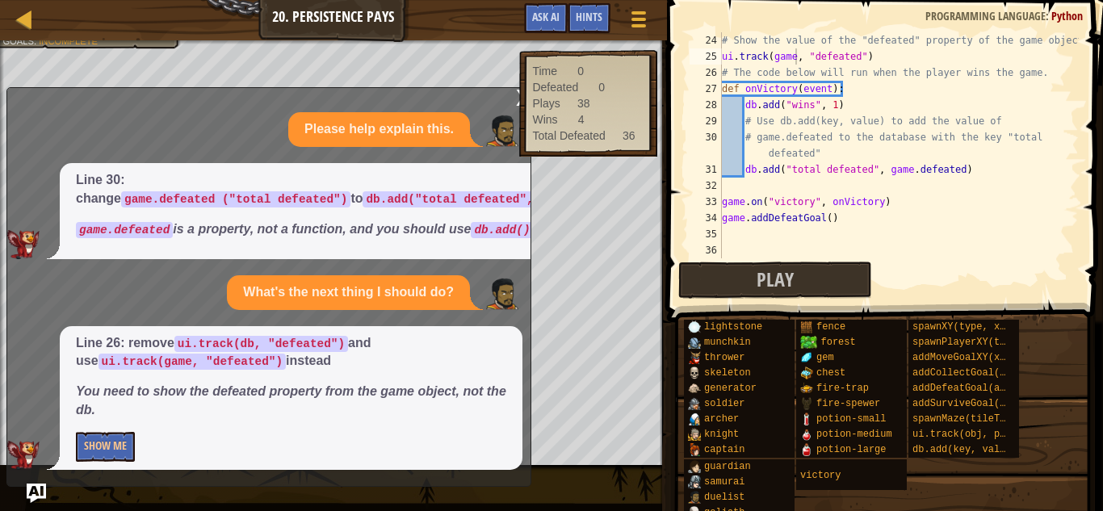
click at [743, 300] on span at bounding box center [886, 138] width 449 height 370
click at [725, 254] on div "# Show the value of the "defeated" property of the game object ui . track ( gam…" at bounding box center [899, 161] width 360 height 258
click at [728, 270] on button "Play" at bounding box center [775, 280] width 194 height 37
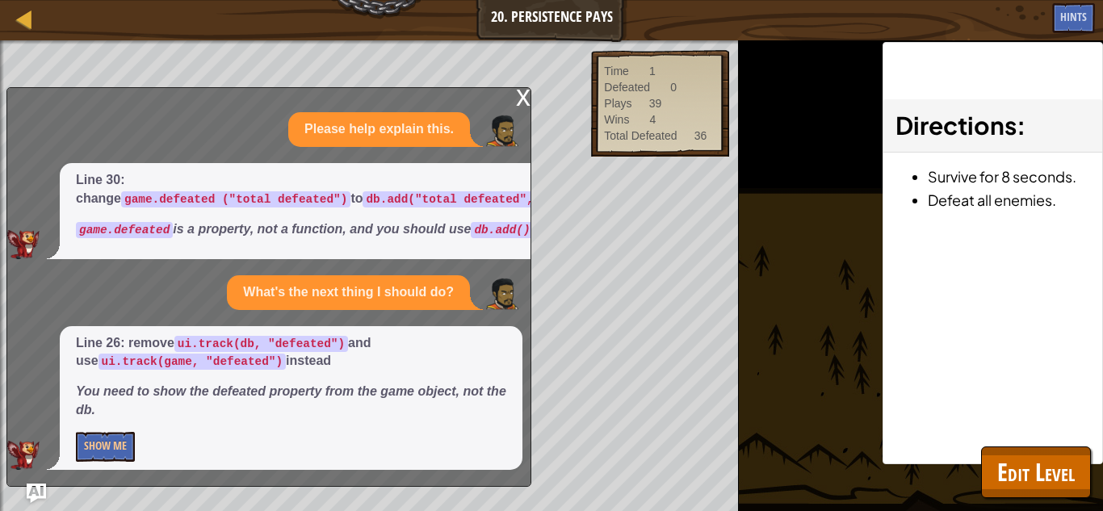
click at [522, 88] on div "x" at bounding box center [523, 96] width 15 height 16
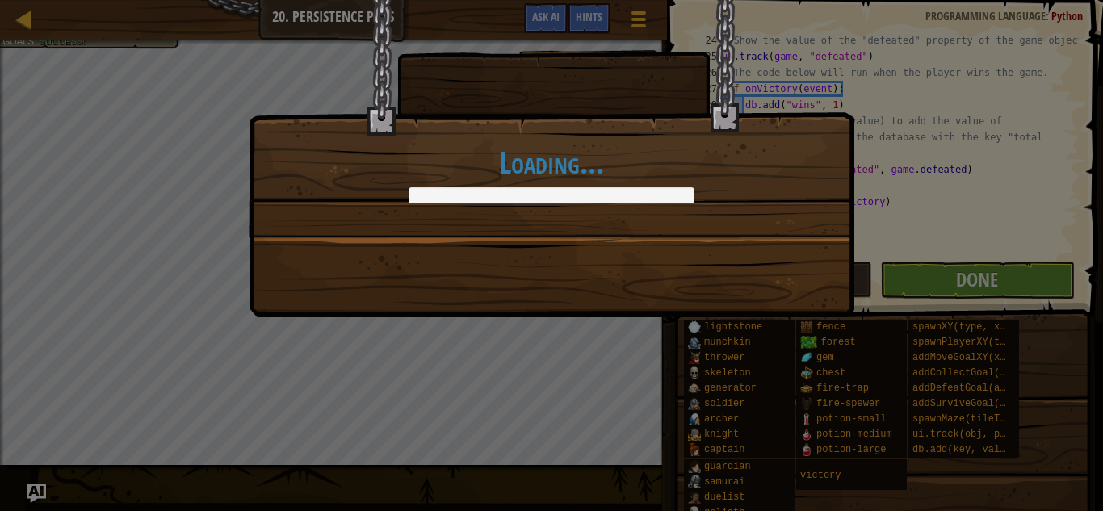
click at [1005, 293] on div "Loading..." at bounding box center [551, 255] width 1103 height 511
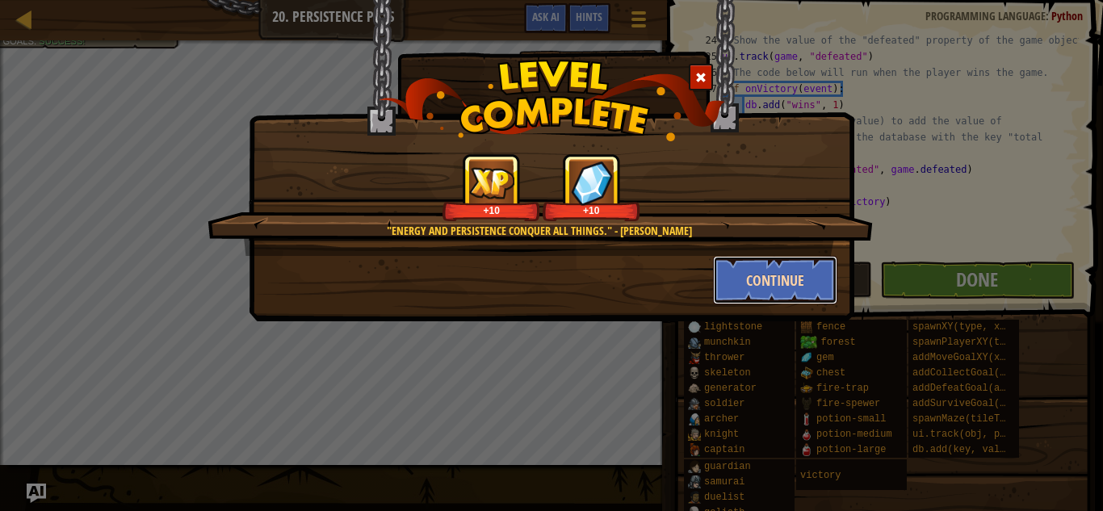
click at [745, 272] on button "Continue" at bounding box center [775, 280] width 125 height 48
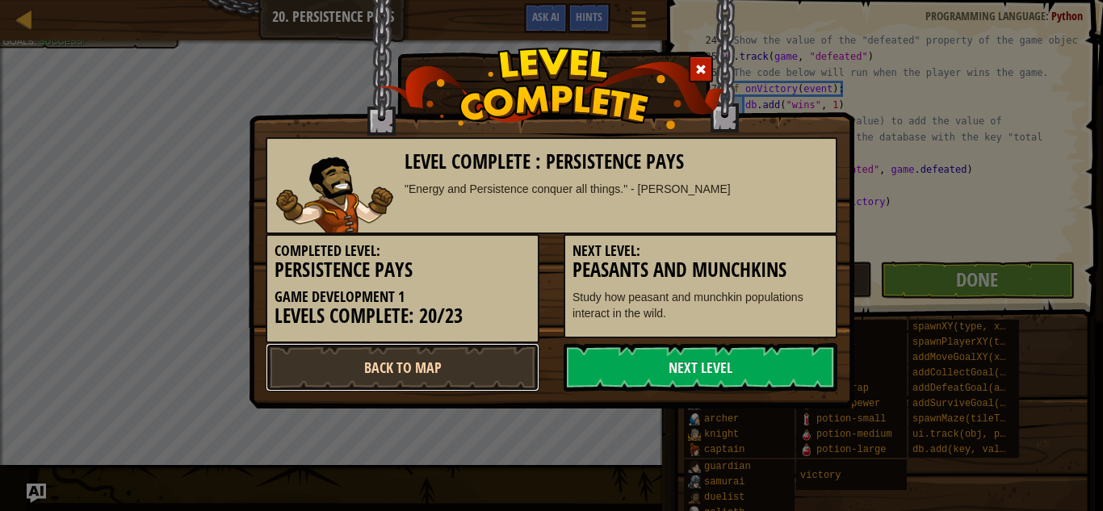
click at [322, 363] on link "Back to Map" at bounding box center [403, 367] width 274 height 48
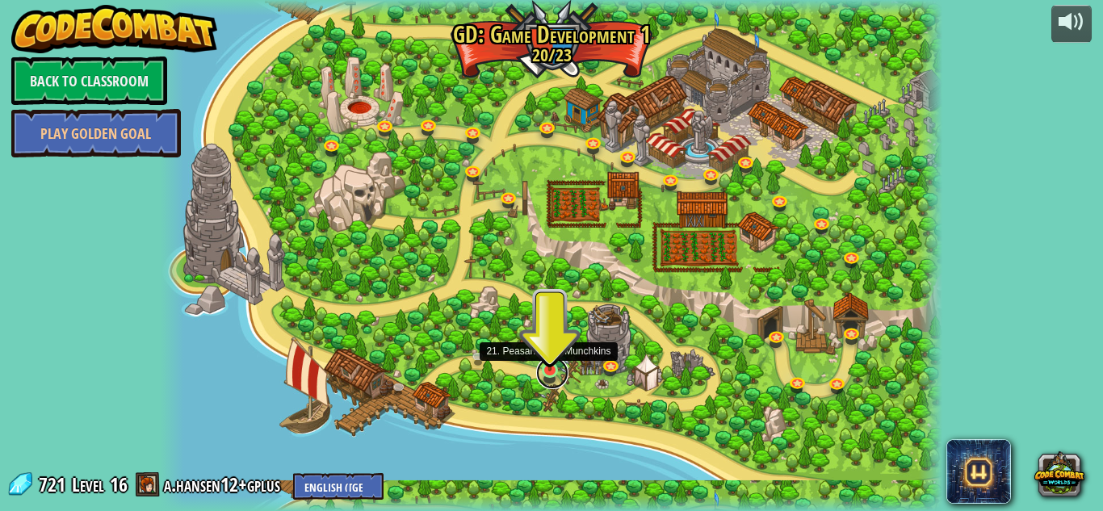
click at [544, 381] on link at bounding box center [552, 373] width 32 height 32
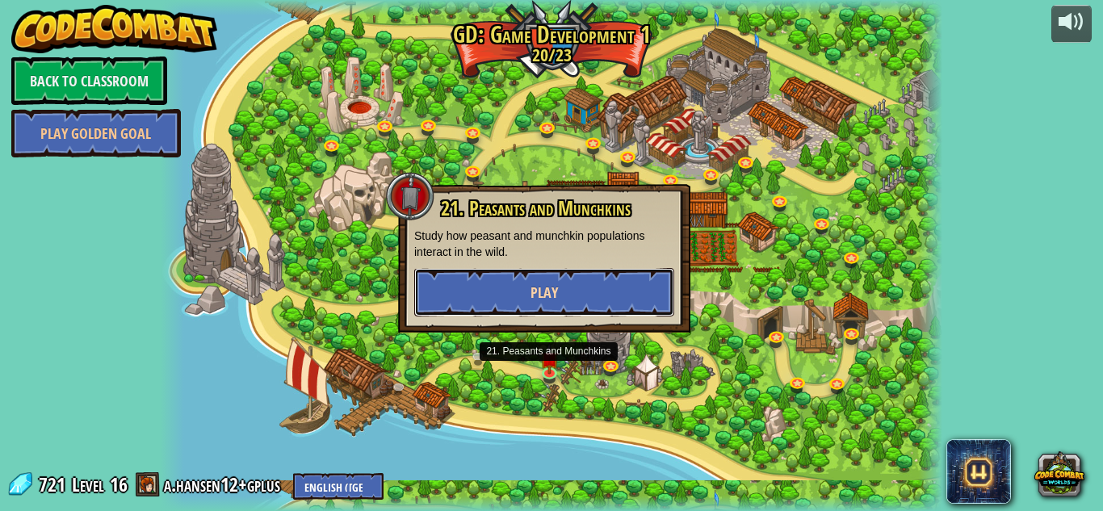
click at [545, 287] on span "Play" at bounding box center [544, 293] width 27 height 20
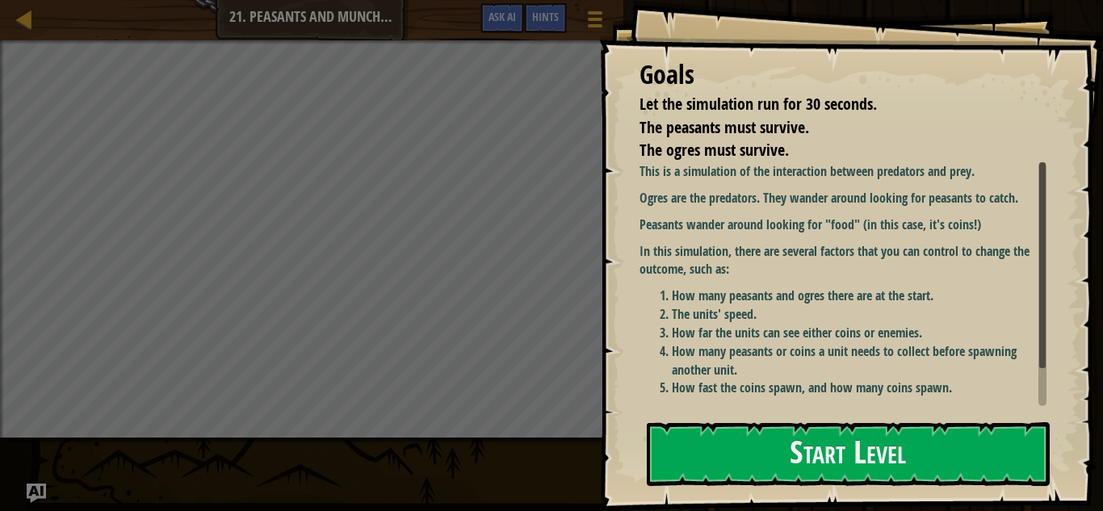
scroll to position [44, 0]
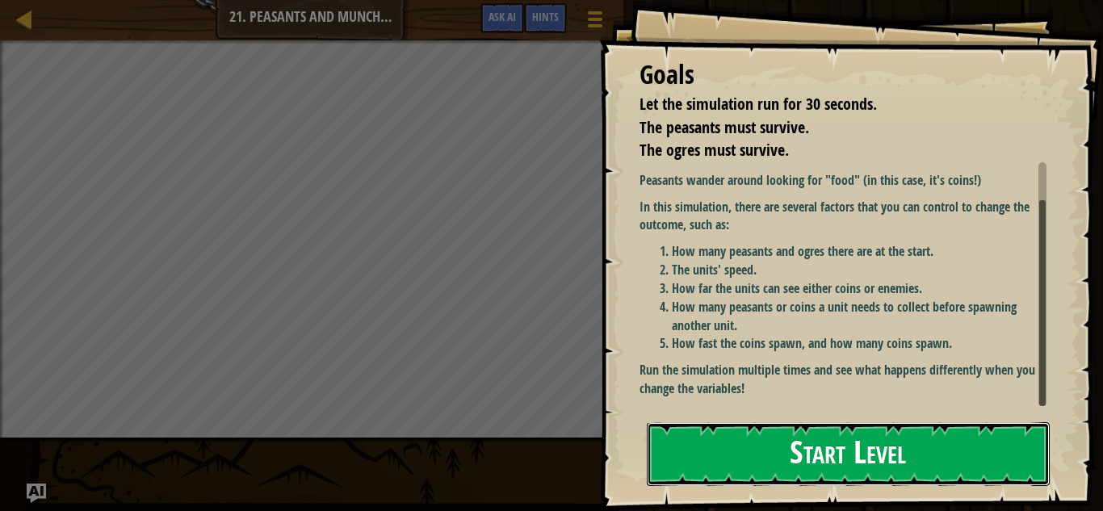
click at [765, 432] on button "Start Level" at bounding box center [848, 454] width 403 height 64
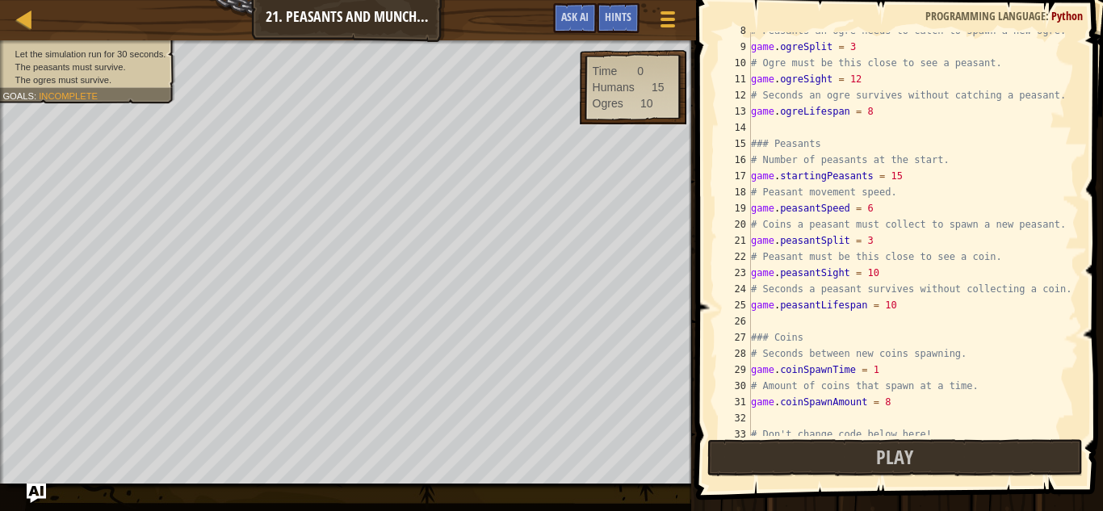
scroll to position [194, 0]
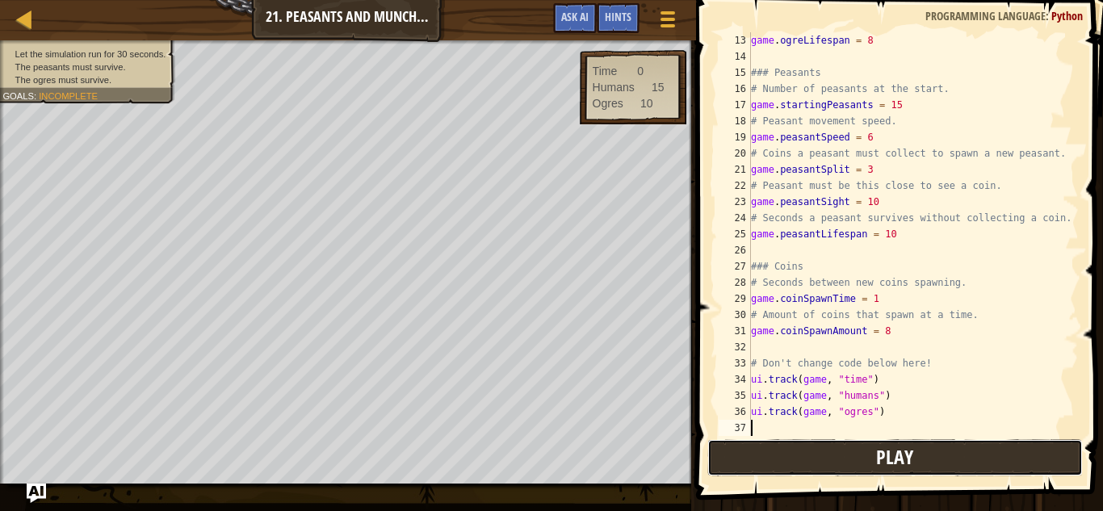
click at [819, 459] on button "Play" at bounding box center [895, 457] width 376 height 37
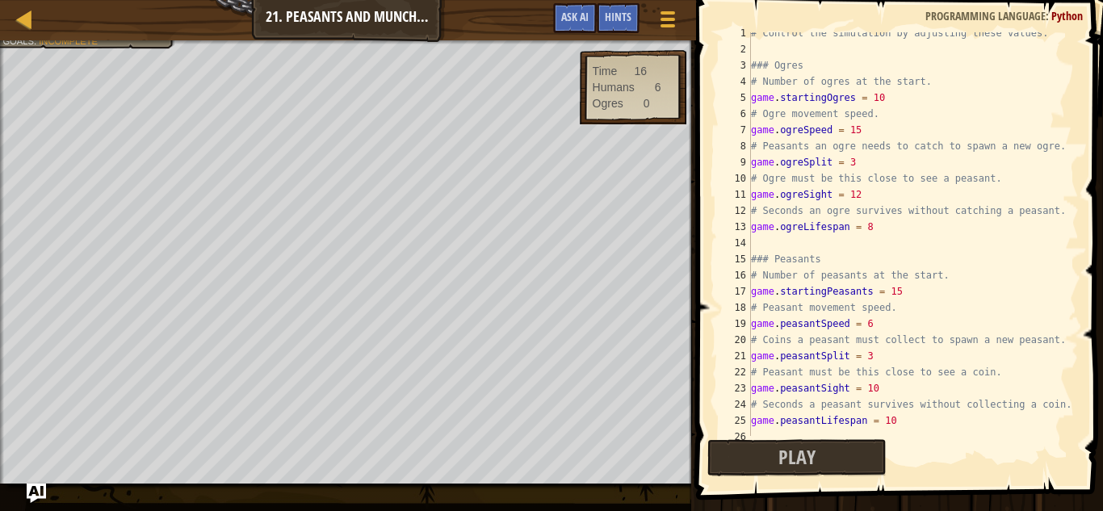
scroll to position [8, 0]
click at [881, 99] on div "# Control the simulation by adjusting these values: ### Ogres # Number of ogres…" at bounding box center [913, 243] width 331 height 436
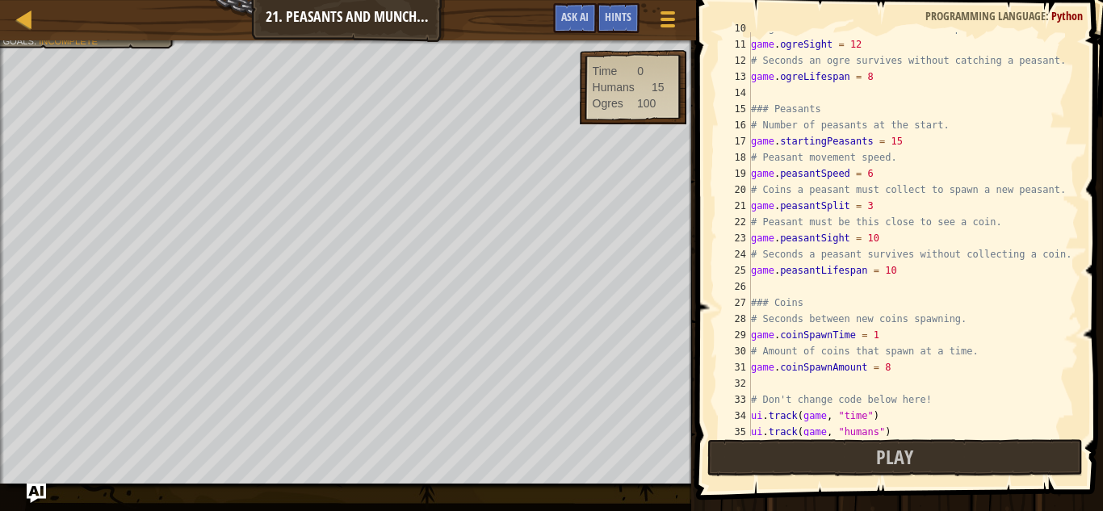
scroll to position [194, 0]
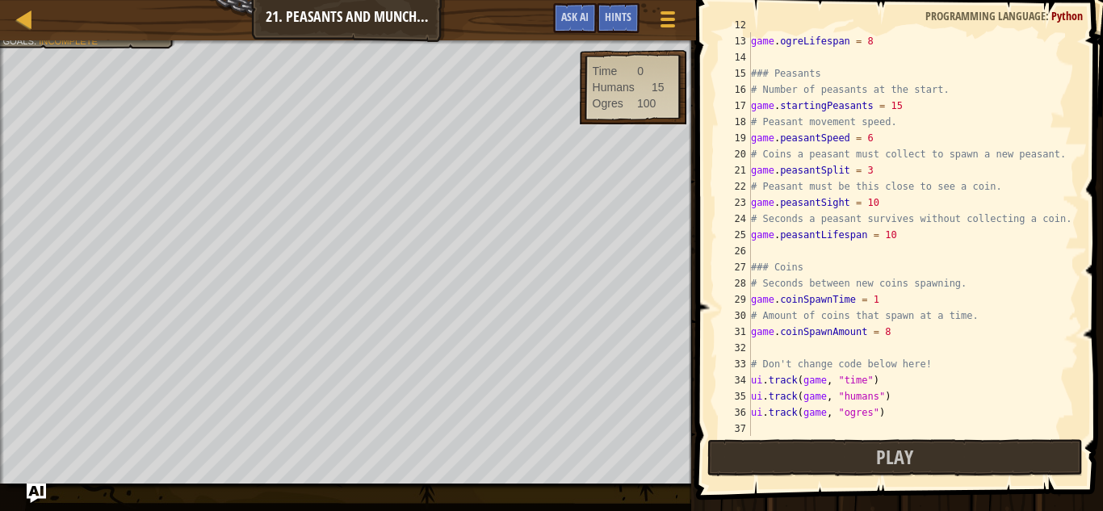
click at [894, 236] on div "# Seconds an ogre survives without catching a peasant. game . ogreLifespan = 8 …" at bounding box center [913, 235] width 331 height 436
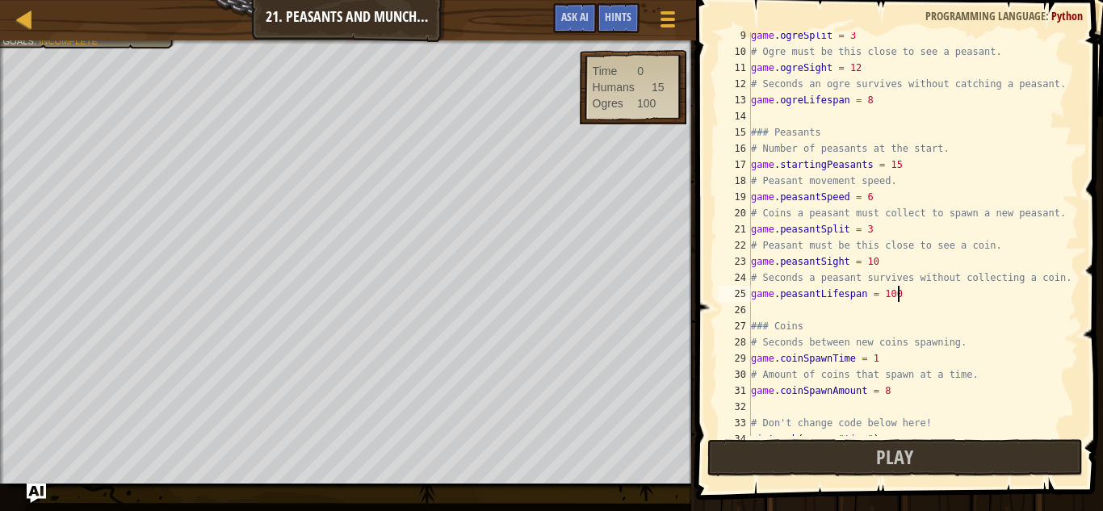
scroll to position [115, 0]
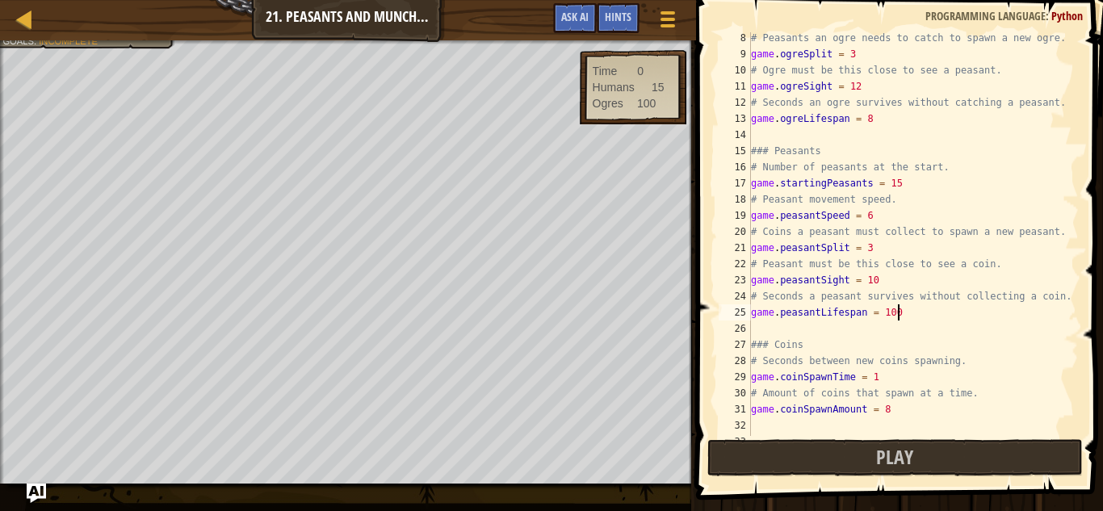
click at [901, 178] on div "# Peasants an ogre needs to catch to spawn a new ogre. game . ogreSplit = 3 # O…" at bounding box center [913, 248] width 331 height 436
type textarea "game.startingPeasants = 100"
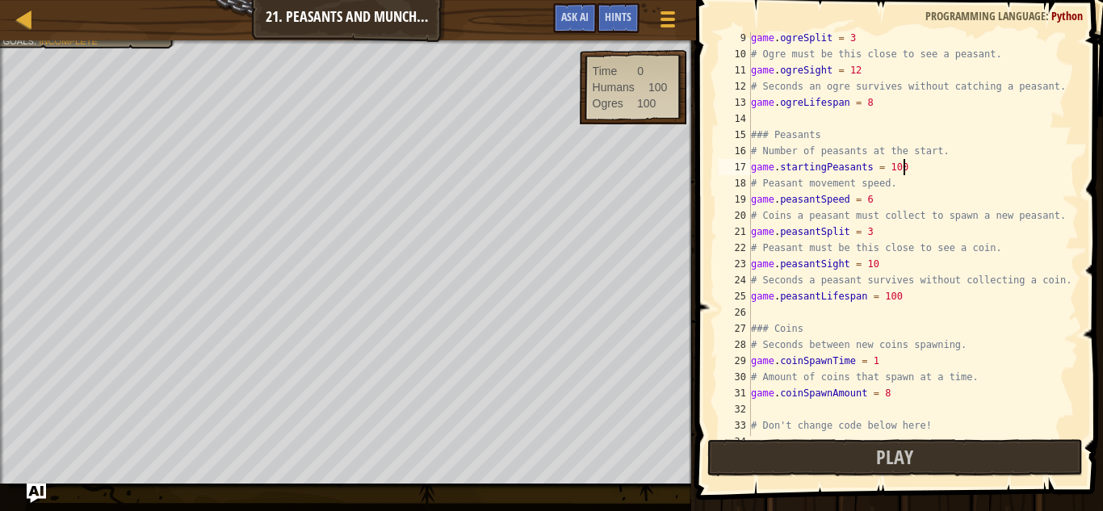
scroll to position [194, 0]
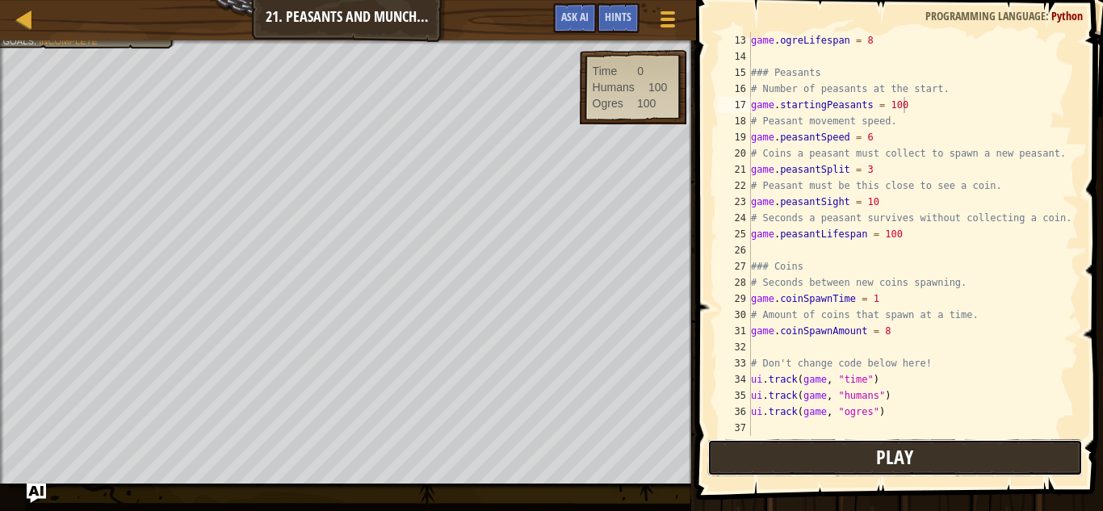
click at [888, 468] on span "Play" at bounding box center [894, 457] width 37 height 26
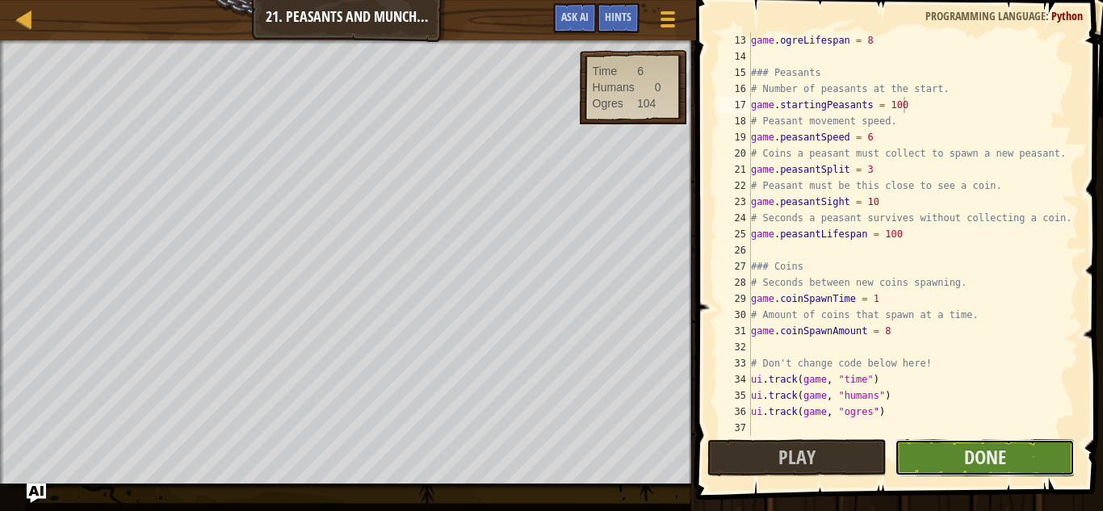
click at [930, 453] on button "Done" at bounding box center [985, 457] width 180 height 37
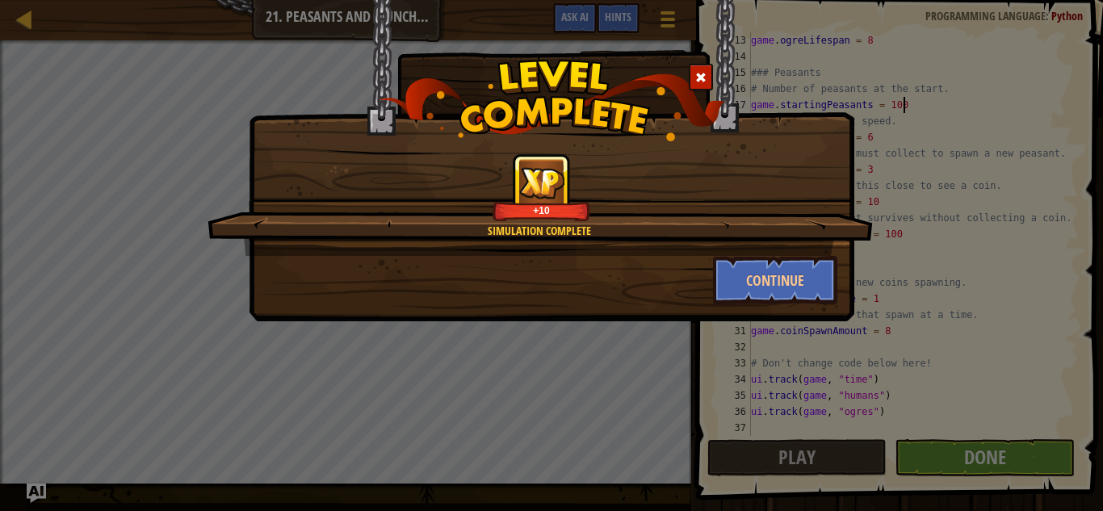
click at [692, 86] on div at bounding box center [701, 77] width 24 height 27
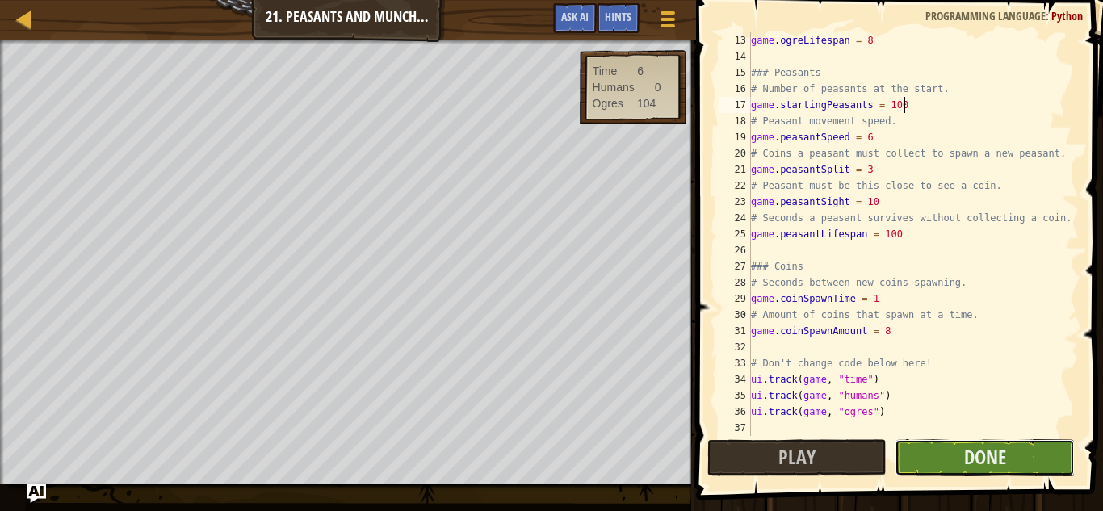
click at [936, 450] on button "Done" at bounding box center [985, 457] width 180 height 37
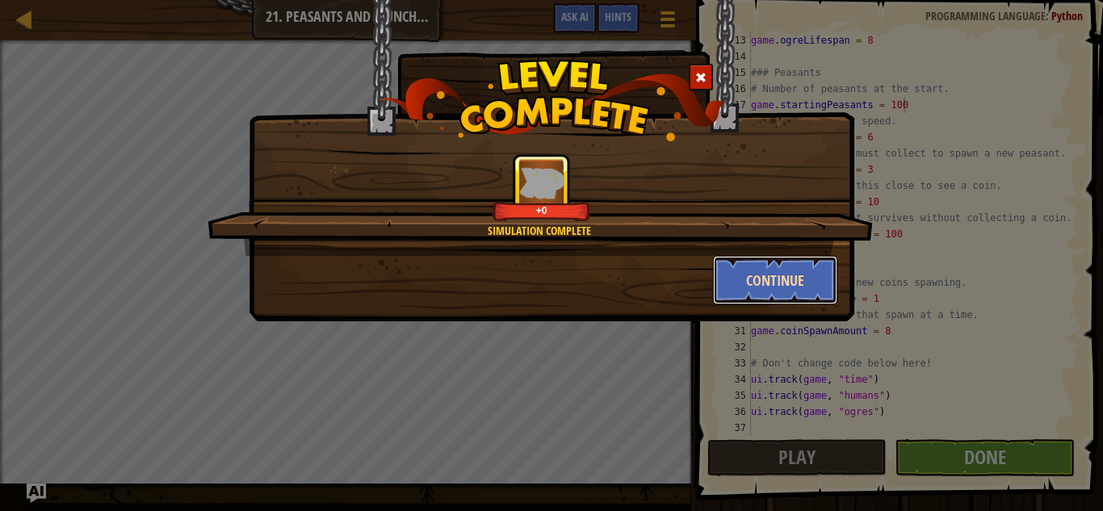
click at [767, 289] on button "Continue" at bounding box center [775, 280] width 125 height 48
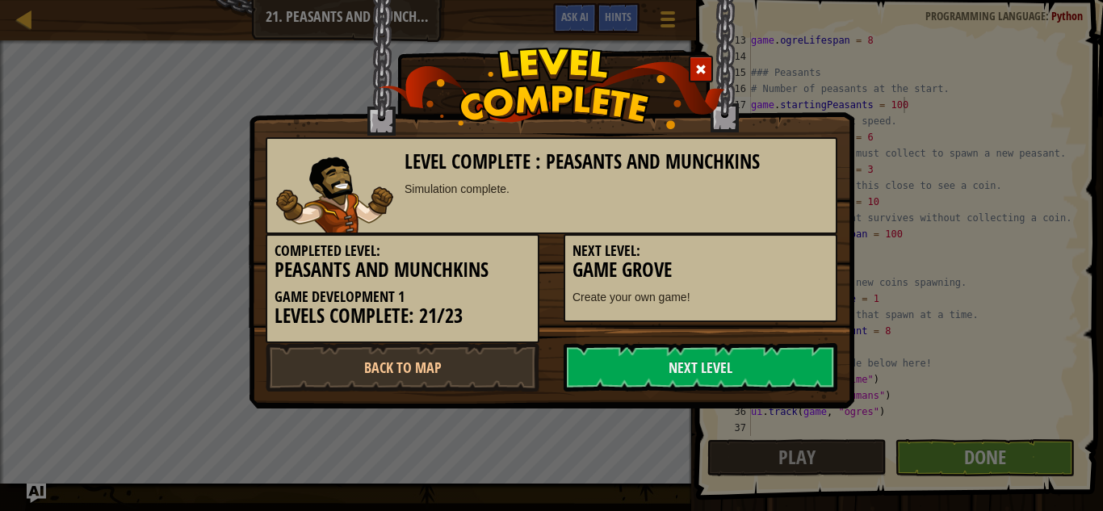
click at [767, 289] on p "Create your own game!" at bounding box center [701, 297] width 256 height 16
click at [680, 356] on link "Next Level" at bounding box center [701, 367] width 274 height 48
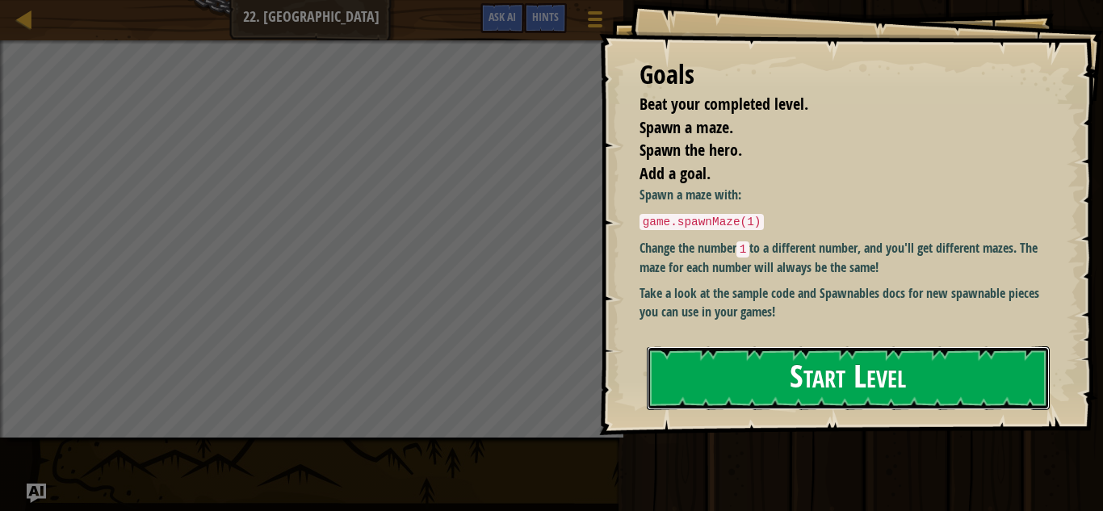
click at [718, 389] on button "Start Level" at bounding box center [848, 378] width 403 height 64
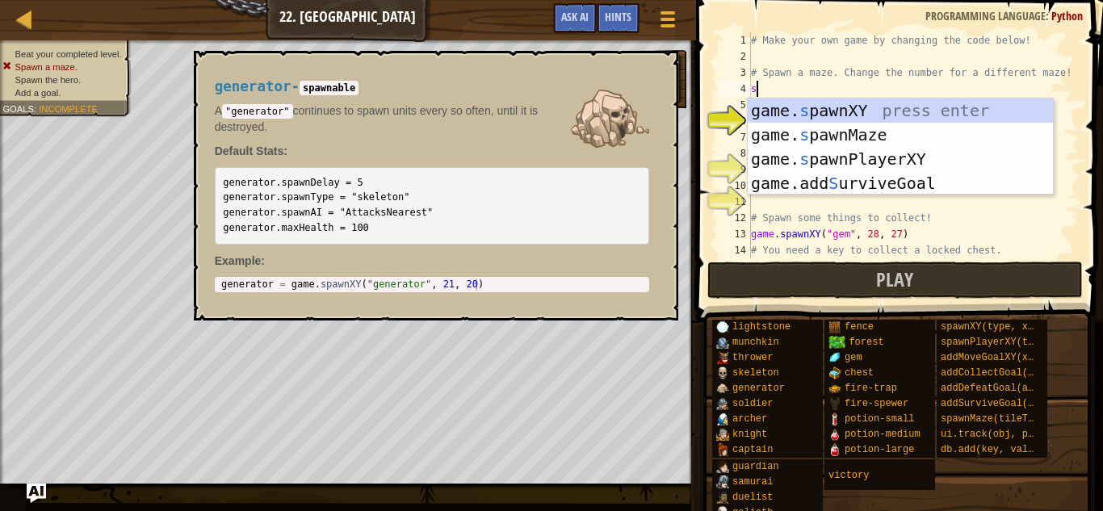
scroll to position [7, 2]
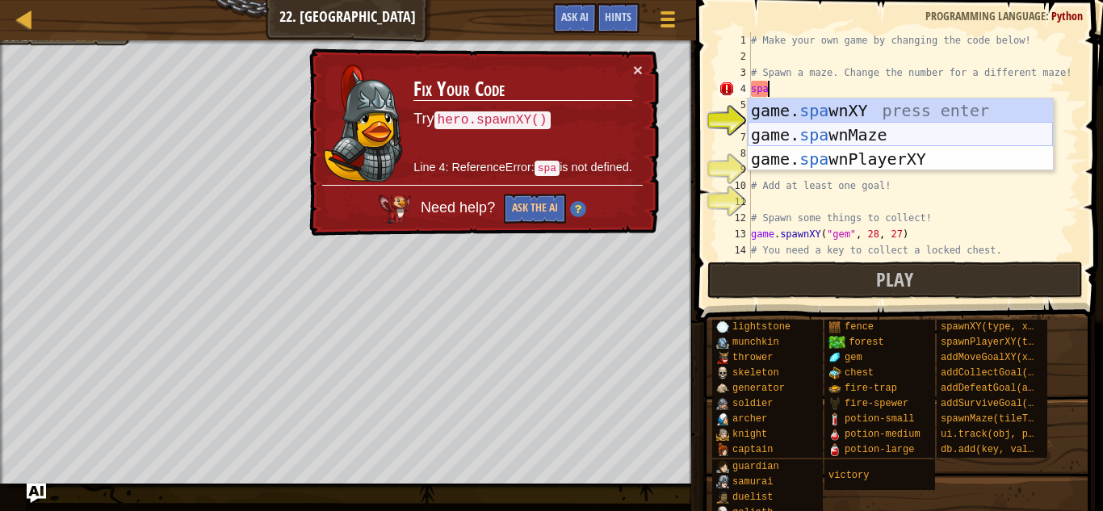
click at [823, 143] on div "game. spa wnXY press enter game. spa wnMaze press enter game. spa wnPlayerXY pr…" at bounding box center [900, 159] width 305 height 121
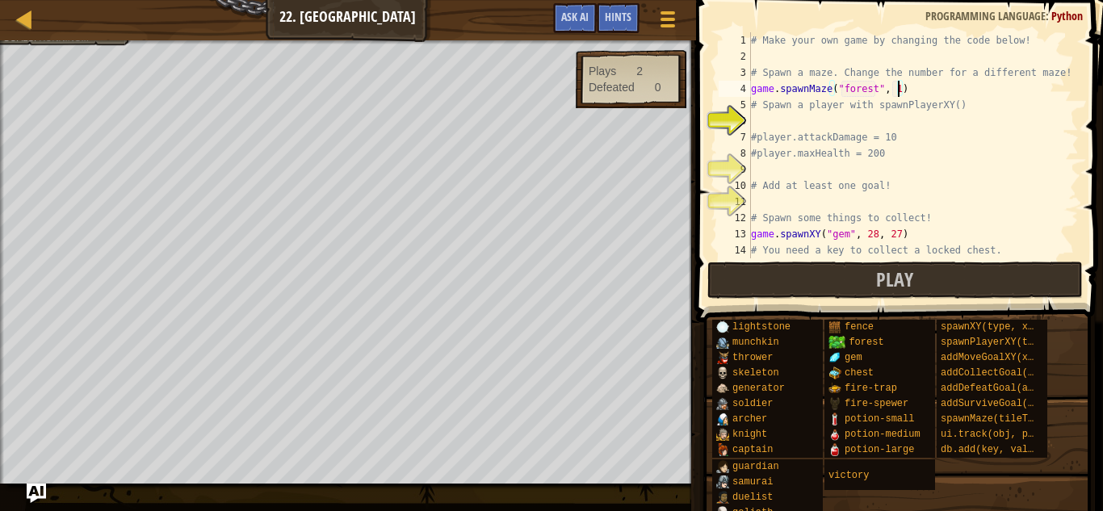
scroll to position [7, 22]
click at [841, 129] on div "# Make your own game by changing the code below! # Spawn a maze. Change the num…" at bounding box center [913, 161] width 331 height 258
type textarea "#player.attackDamage = 10"
click at [815, 121] on div "# Make your own game by changing the code below! # Spawn a maze. Change the num…" at bounding box center [913, 161] width 331 height 258
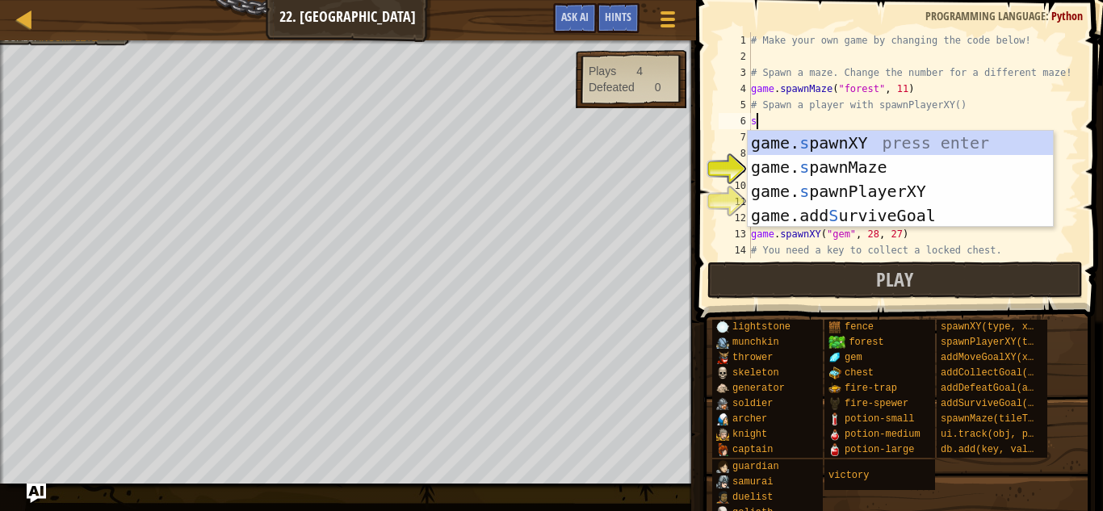
scroll to position [7, 1]
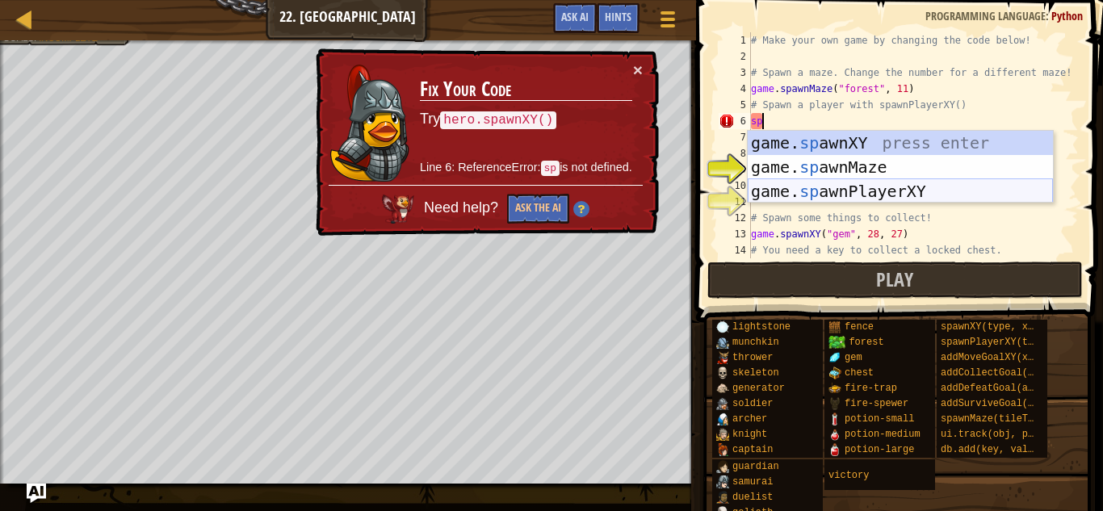
click at [894, 193] on div "game. sp awnXY press enter game. sp awnMaze press enter game. sp awnPlayerXY pr…" at bounding box center [900, 191] width 305 height 121
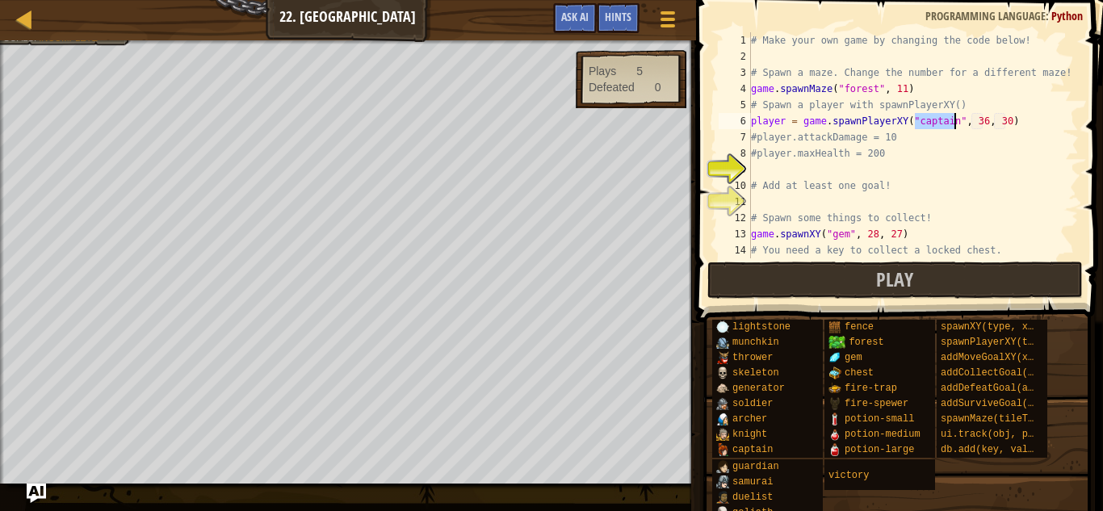
click at [896, 145] on div "# Make your own game by changing the code below! # Spawn a maze. Change the num…" at bounding box center [913, 161] width 331 height 258
type textarea "#player.attackDamage = 10"
click at [852, 170] on div "# Make your own game by changing the code below! # Spawn a maze. Change the num…" at bounding box center [913, 161] width 331 height 258
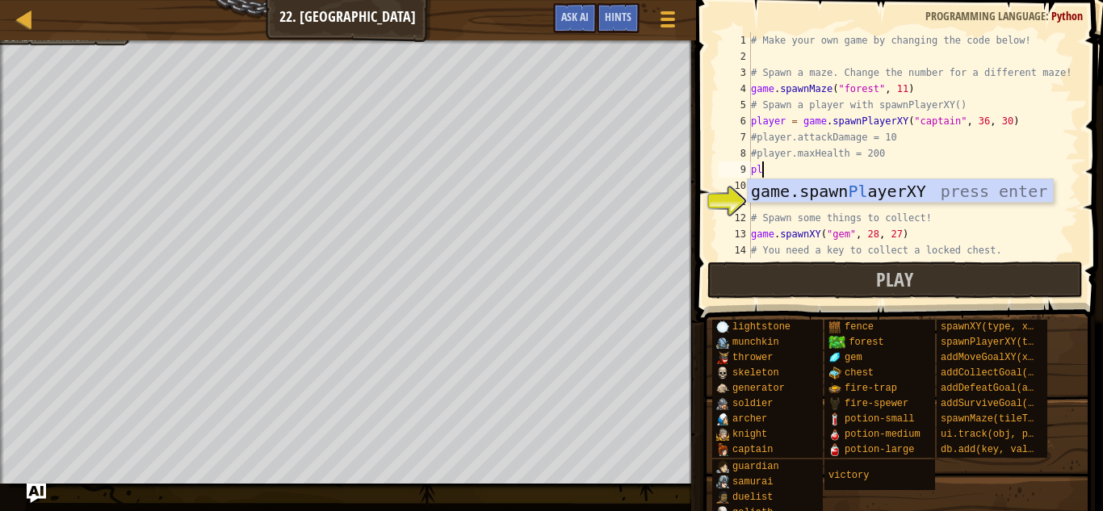
type textarea "p"
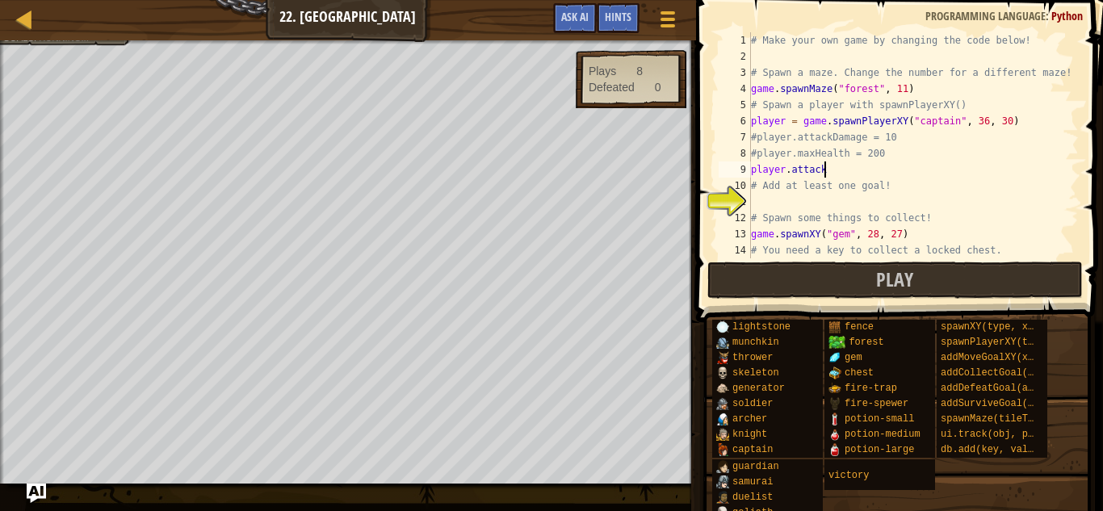
scroll to position [7, 10]
click at [888, 138] on div "# Make your own game by changing the code below! # Spawn a maze. Change the num…" at bounding box center [913, 161] width 331 height 258
click at [894, 140] on div "# Make your own game by changing the code below! # Spawn a maze. Change the num…" at bounding box center [913, 161] width 331 height 258
click at [824, 178] on div "# Make your own game by changing the code below! # Spawn a maze. Change the num…" at bounding box center [913, 161] width 331 height 258
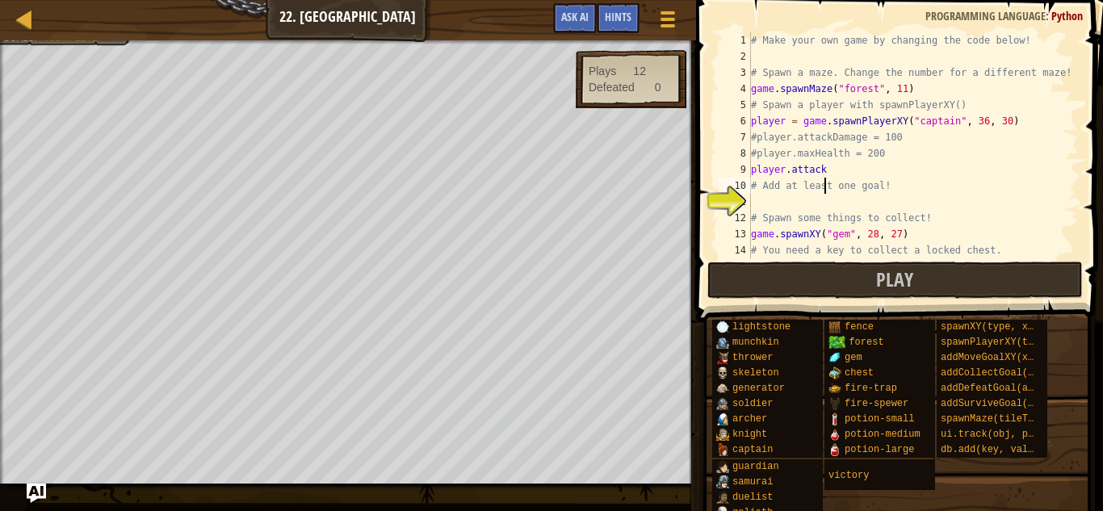
click at [825, 172] on div "# Make your own game by changing the code below! # Spawn a maze. Change the num…" at bounding box center [913, 161] width 331 height 258
type textarea "player.attackDamage = 100"
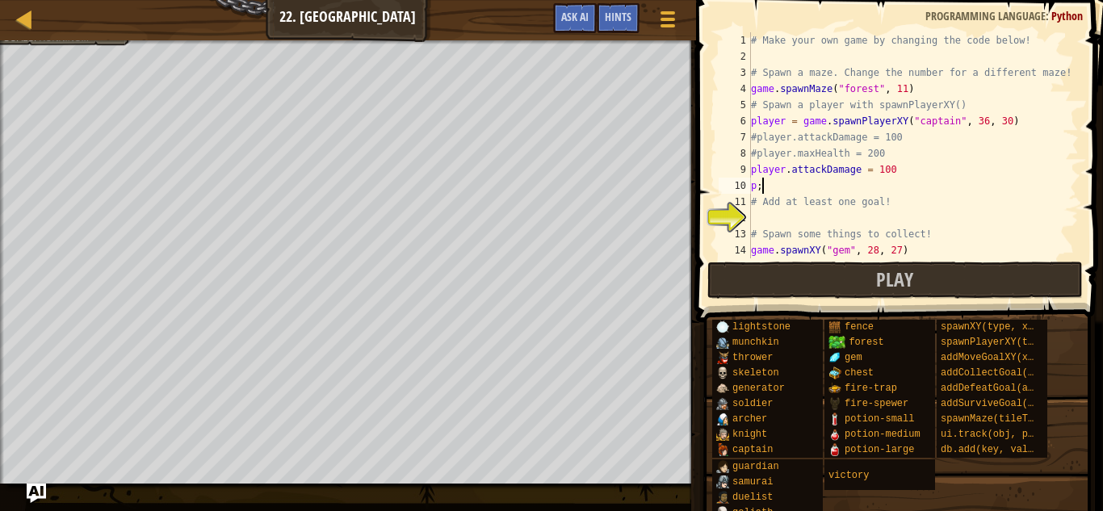
scroll to position [7, 1]
type textarea "p"
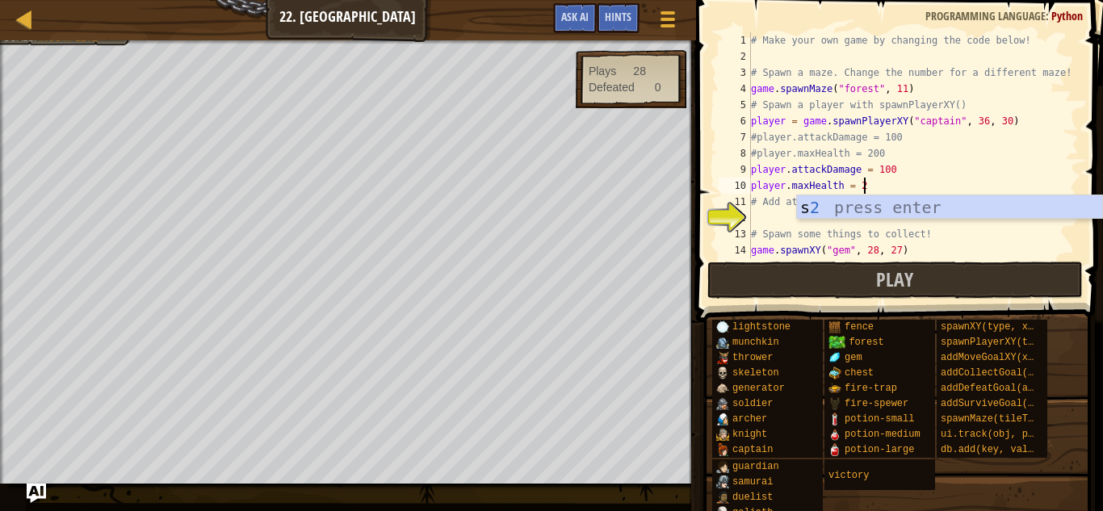
scroll to position [7, 17]
type textarea "player.maxHealth = 200"
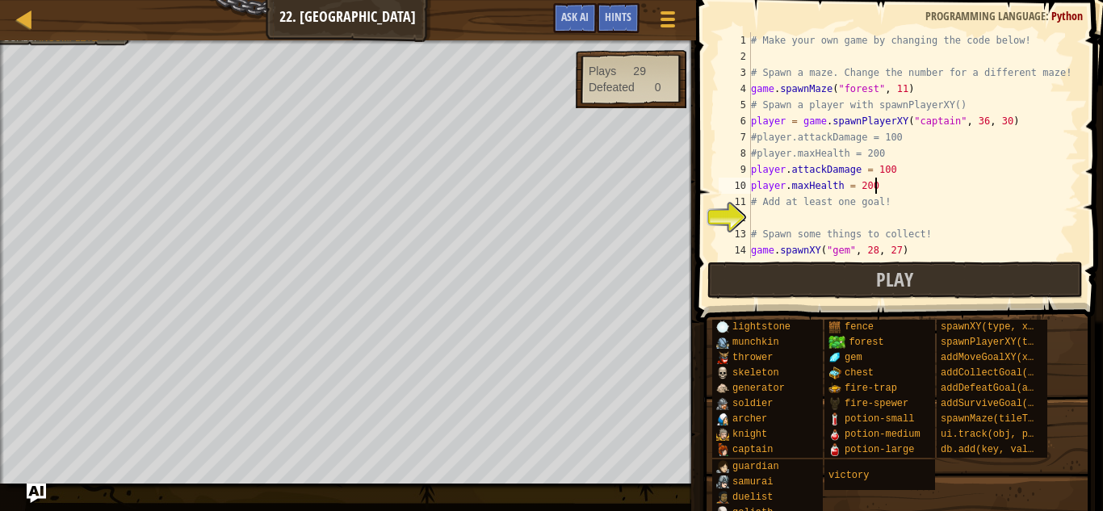
click at [889, 217] on div "# Make your own game by changing the code below! # Spawn a maze. Change the num…" at bounding box center [913, 161] width 331 height 258
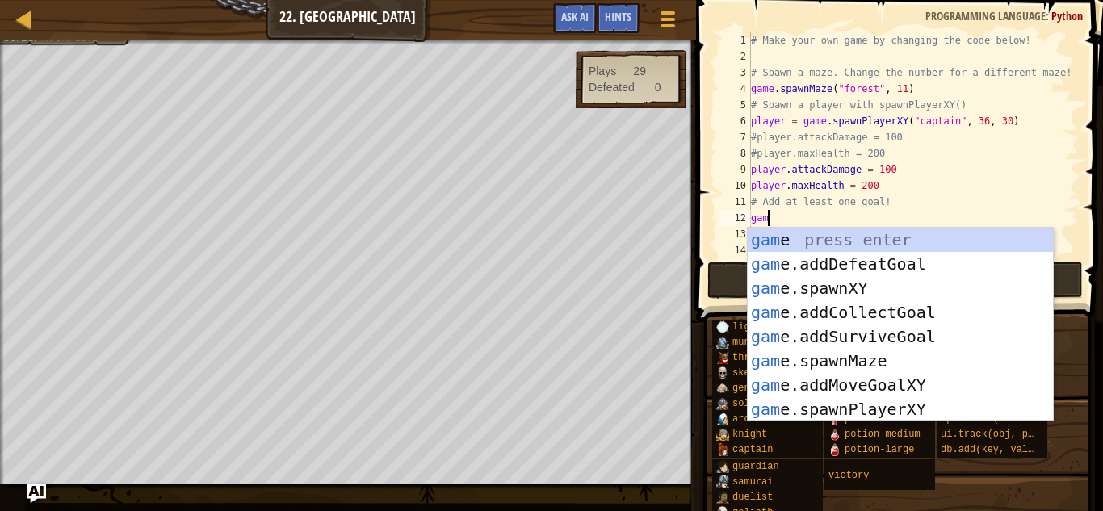
type textarea "game"
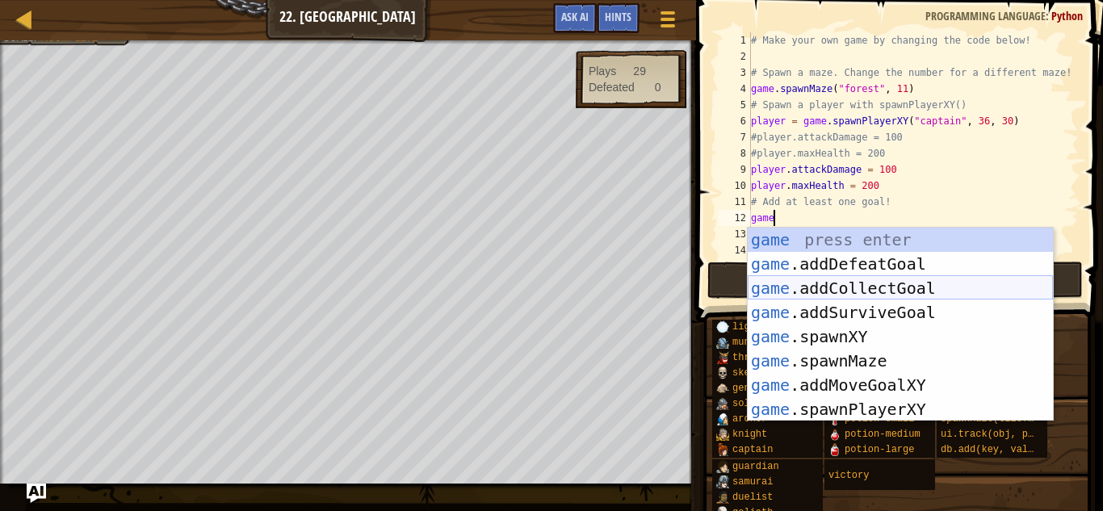
click at [869, 291] on div "game press enter game .addDefeatGoal press enter game .addCollectGoal press ent…" at bounding box center [900, 349] width 305 height 242
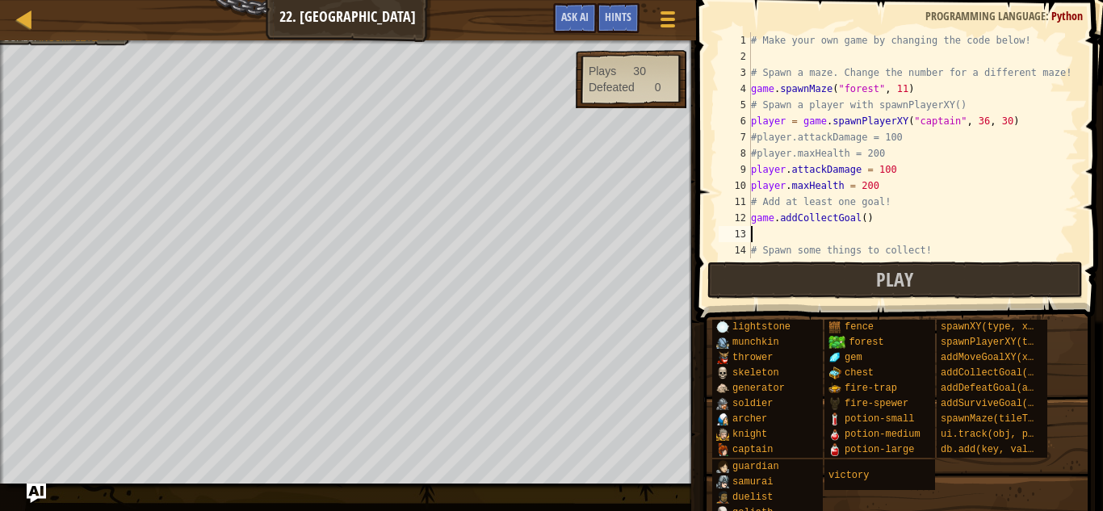
type textarea "1"
click at [863, 224] on div "# Make your own game by changing the code below! # Spawn a maze. Change the num…" at bounding box center [913, 161] width 331 height 258
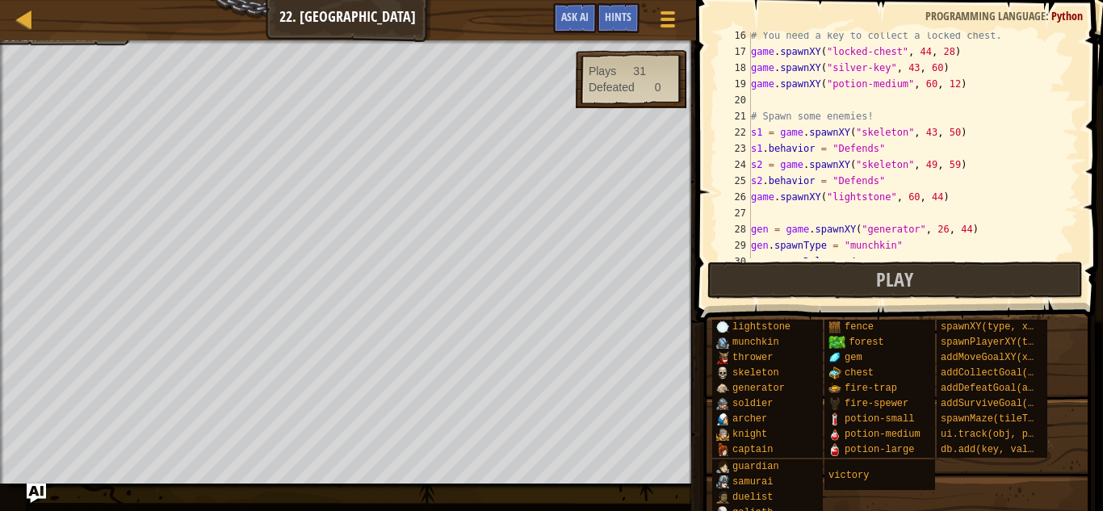
scroll to position [302, 0]
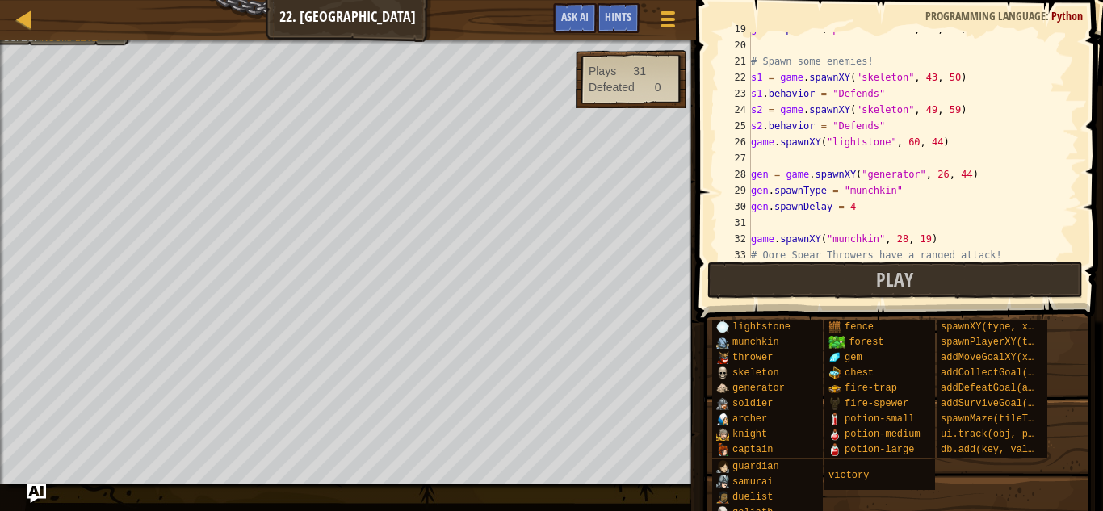
click at [905, 157] on div "game . spawnXY ( "potion-medium" , 60 , 12 ) # Spawn some enemies! s1 = game . …" at bounding box center [913, 150] width 331 height 258
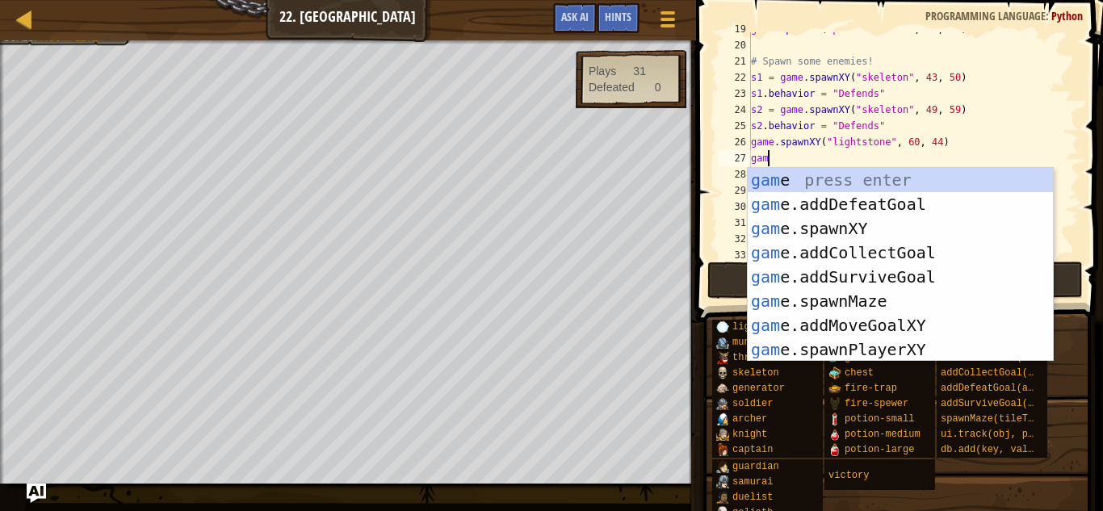
scroll to position [7, 2]
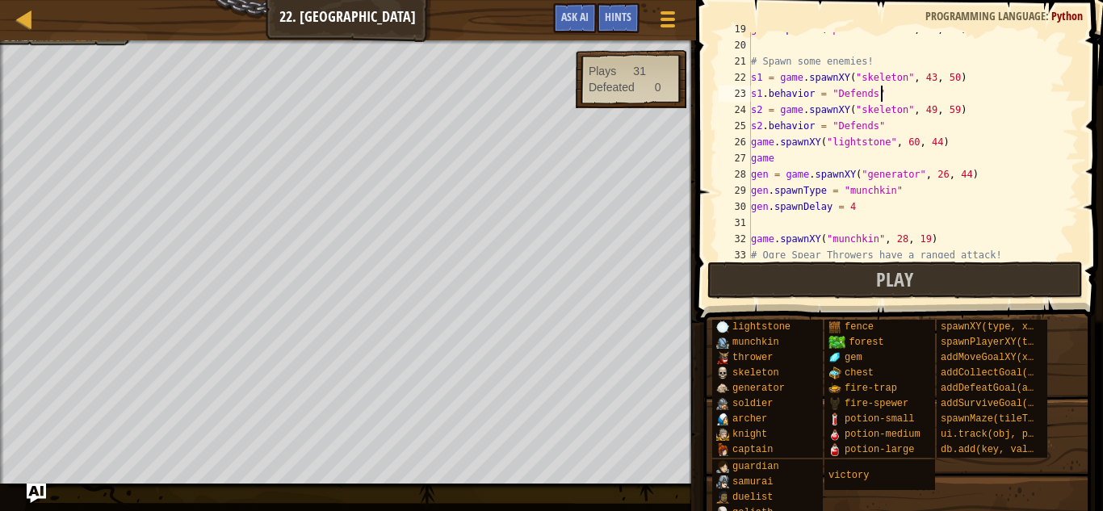
click at [1046, 99] on div "game . spawnXY ( "potion-medium" , 60 , 12 ) # Spawn some enemies! s1 = game . …" at bounding box center [913, 150] width 331 height 258
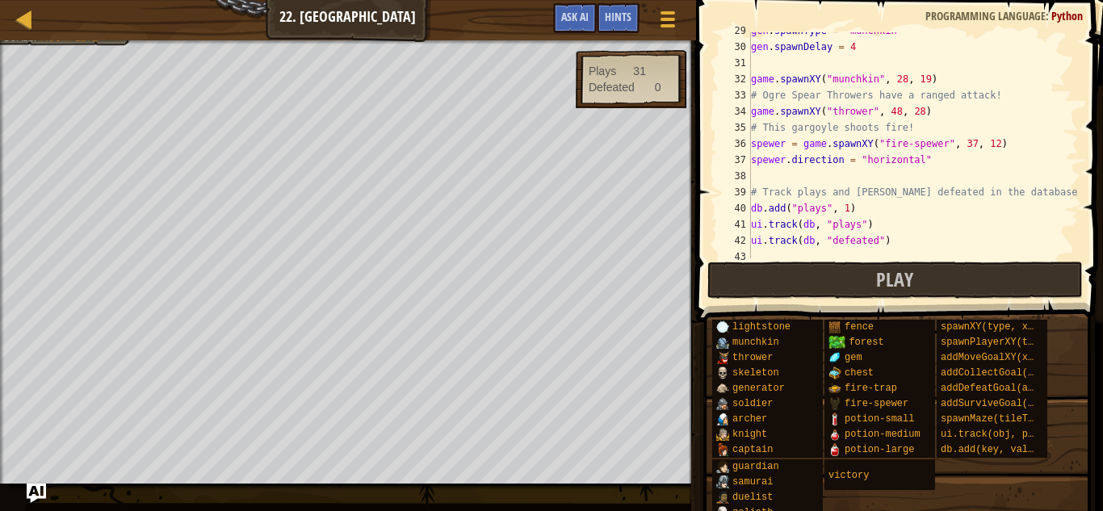
scroll to position [549, 0]
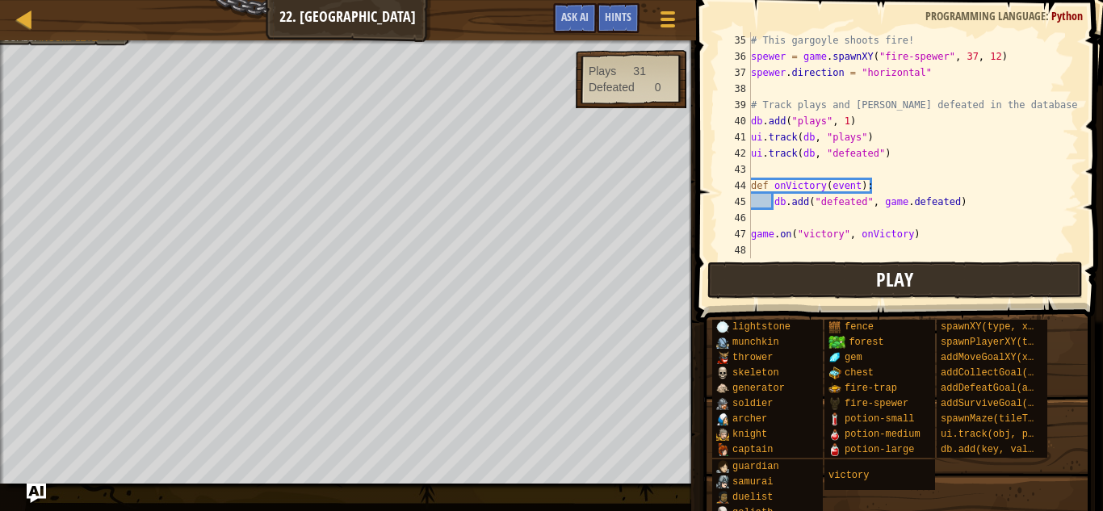
type textarea "s1.behavior = "Defends""
click at [850, 267] on button "Play" at bounding box center [895, 280] width 376 height 37
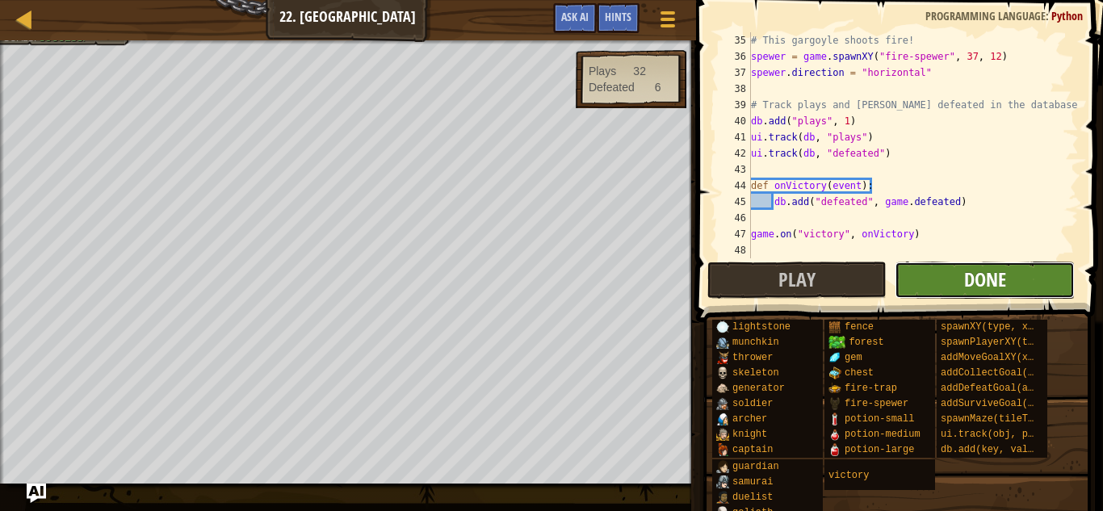
click at [997, 278] on span "Done" at bounding box center [985, 280] width 42 height 26
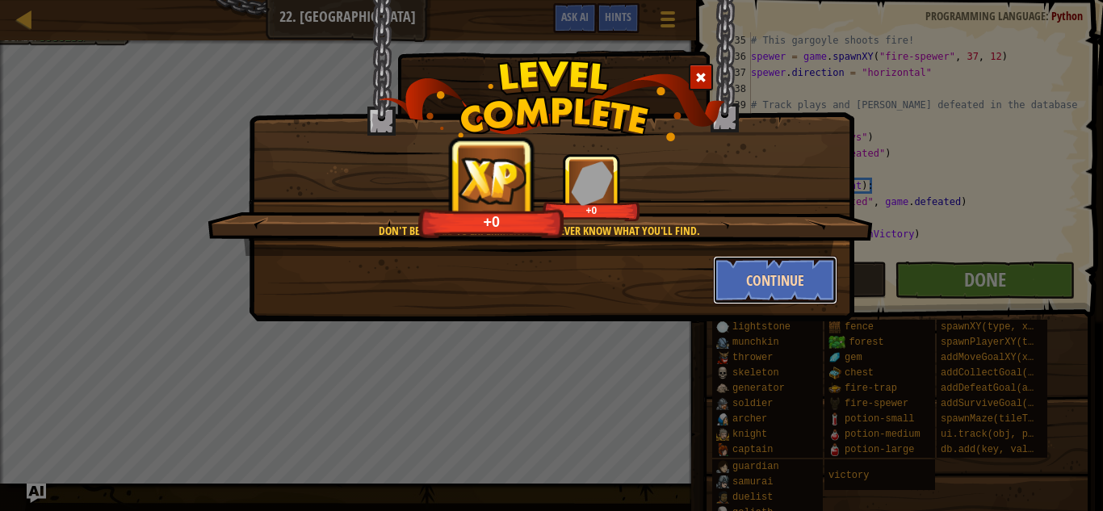
click at [793, 277] on button "Continue" at bounding box center [775, 280] width 125 height 48
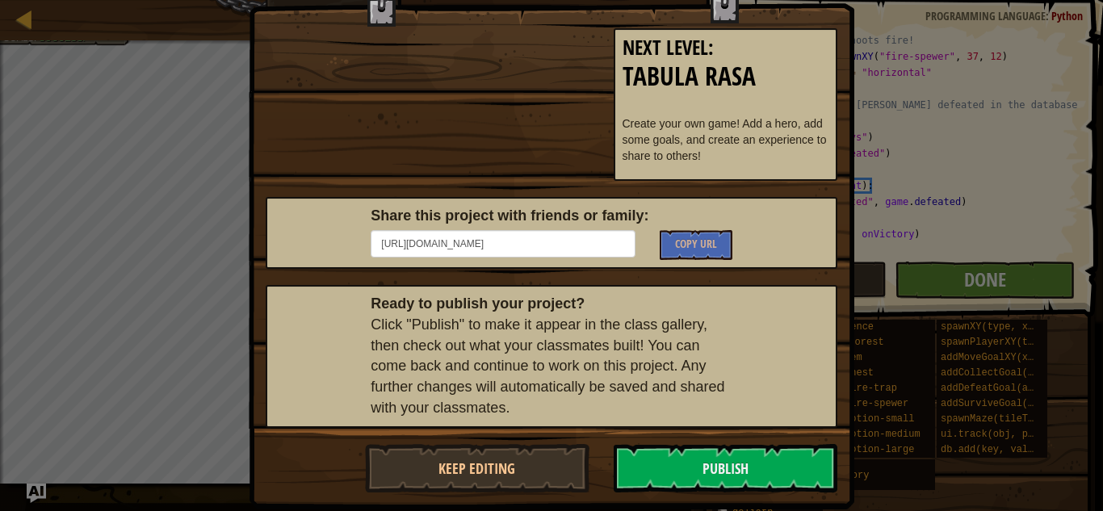
scroll to position [110, 0]
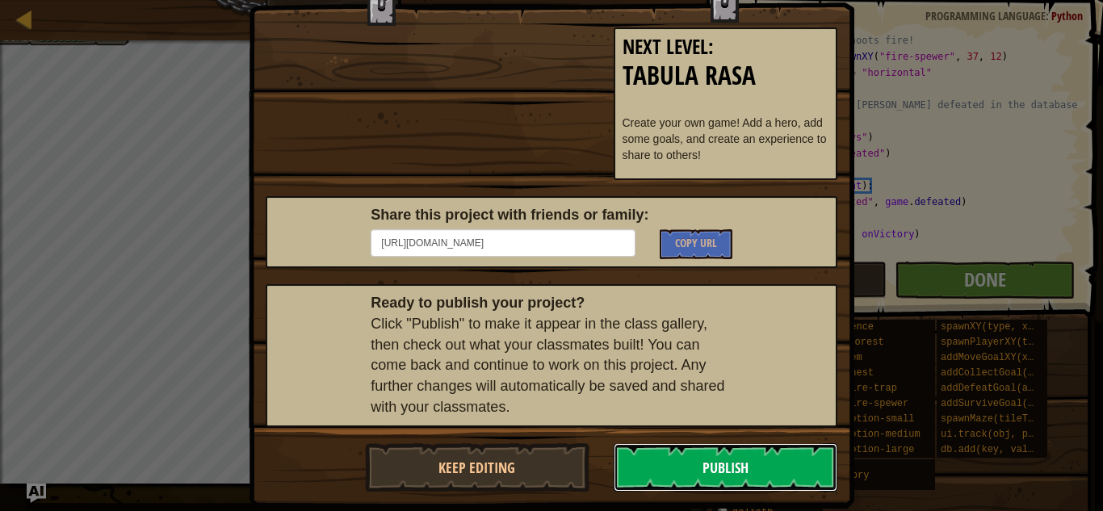
click at [657, 460] on button "Publish" at bounding box center [726, 467] width 225 height 48
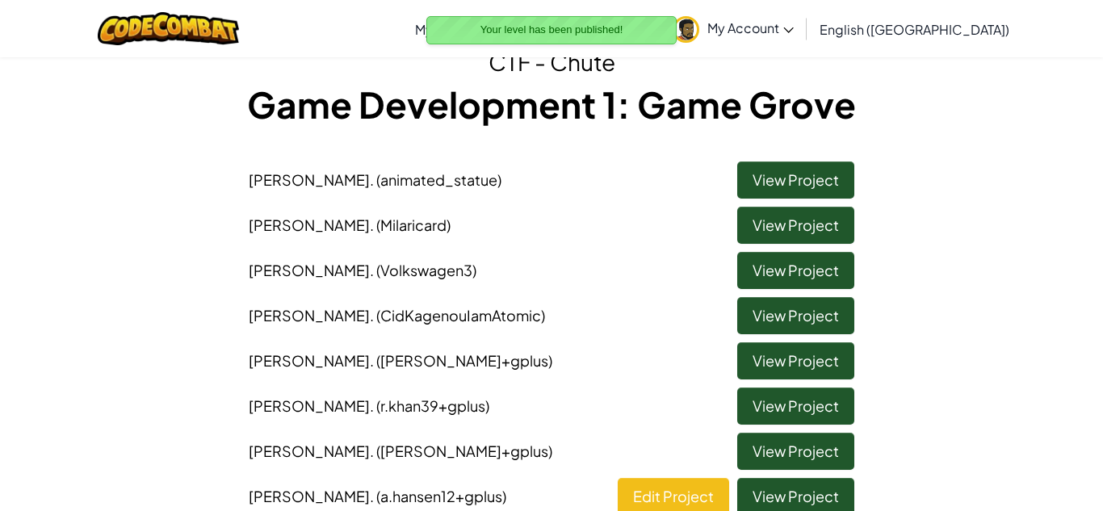
scroll to position [73, 0]
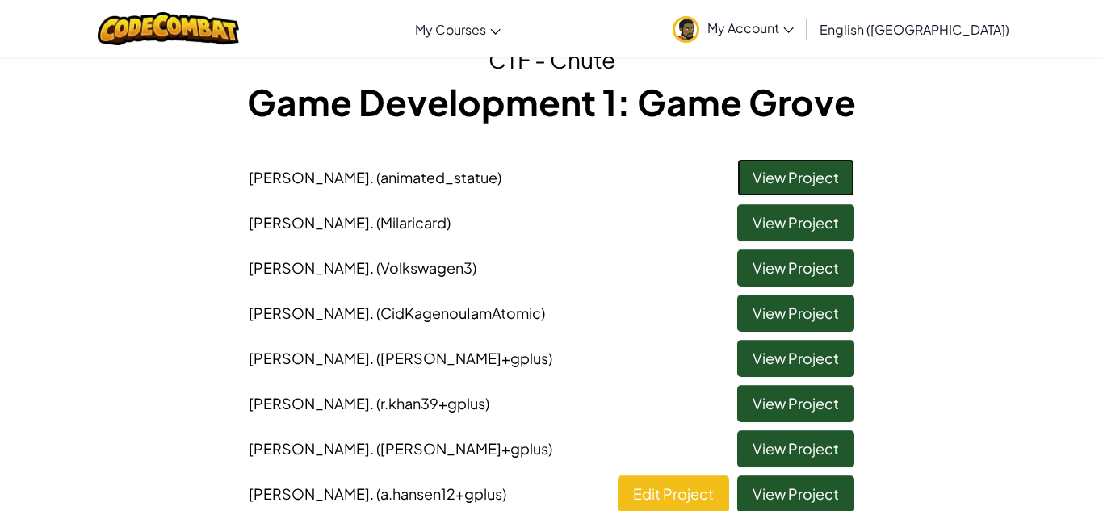
click at [777, 188] on link "View Project" at bounding box center [795, 177] width 117 height 37
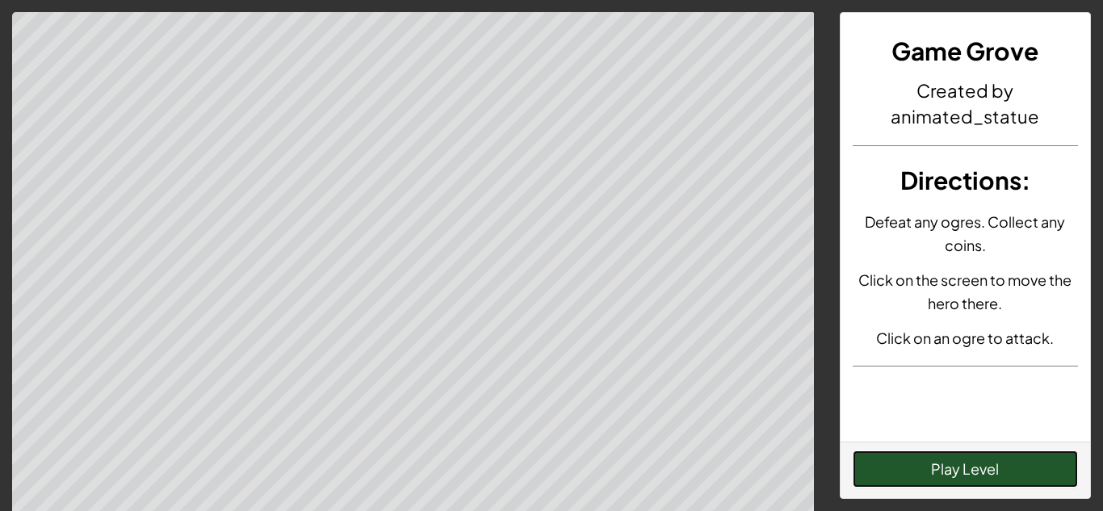
click at [1013, 460] on button "Play Level" at bounding box center [966, 469] width 226 height 37
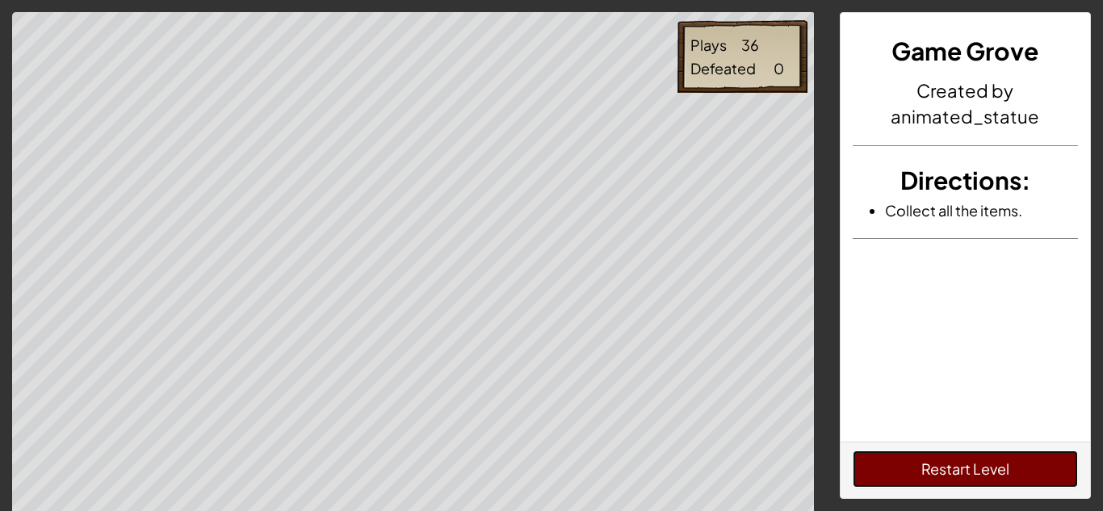
click at [1017, 468] on button "Restart Level" at bounding box center [966, 469] width 226 height 37
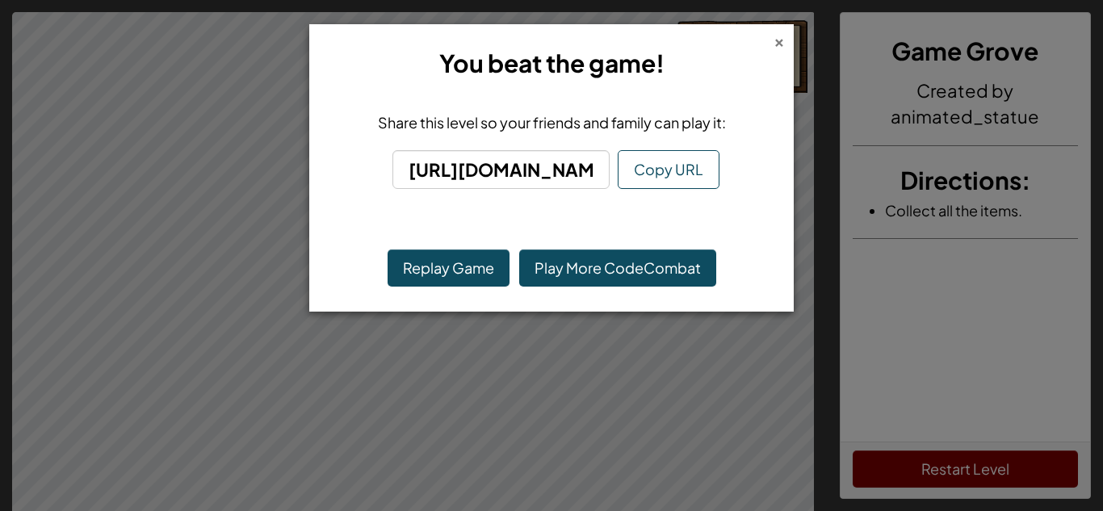
click at [778, 40] on div "×" at bounding box center [779, 39] width 11 height 17
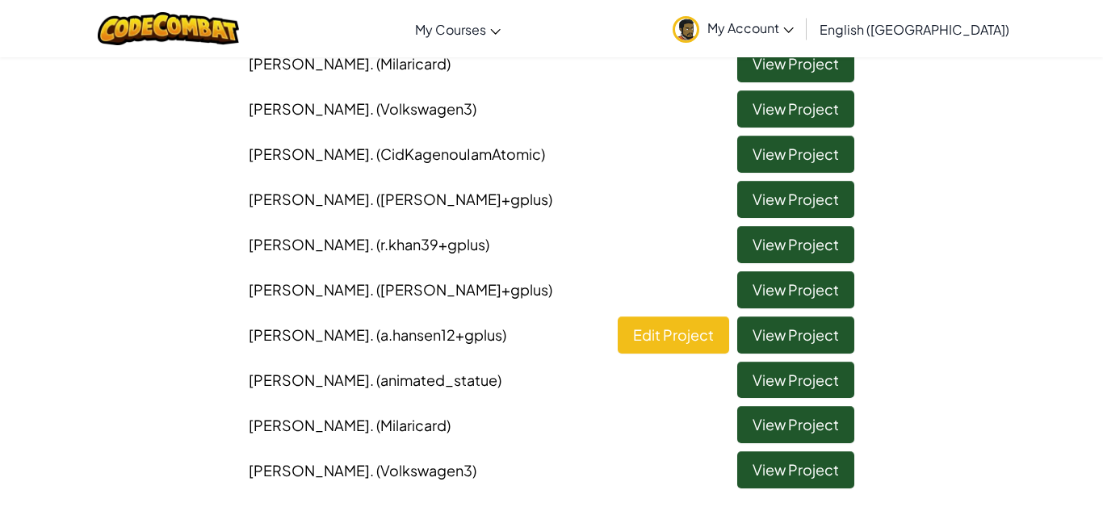
scroll to position [262, 0]
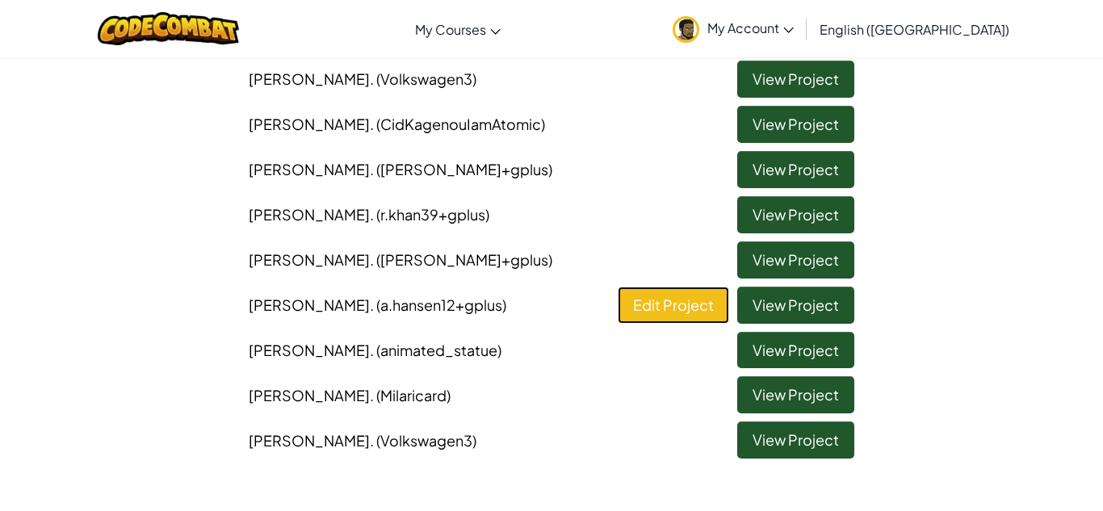
click at [689, 307] on link "Edit Project" at bounding box center [673, 305] width 111 height 37
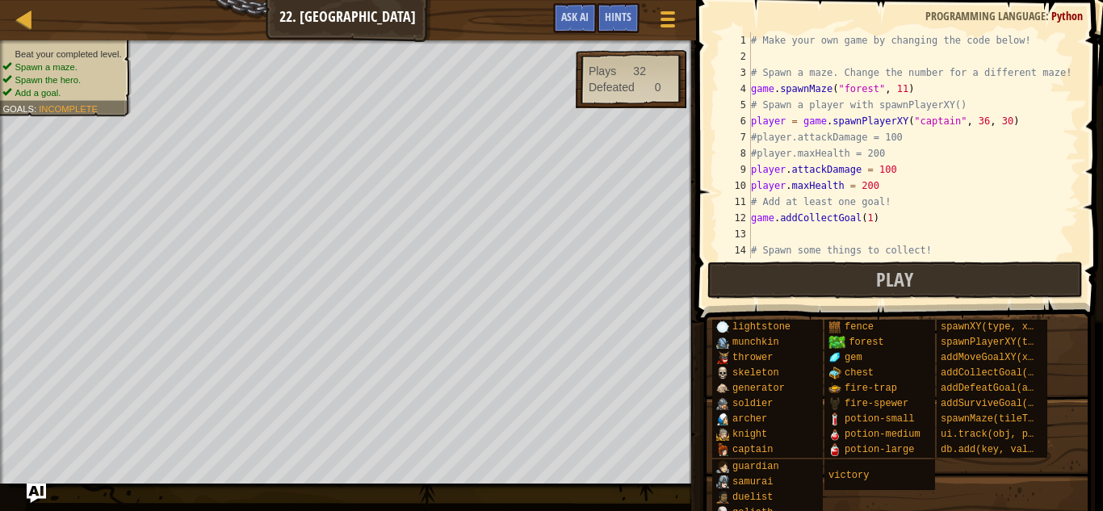
click at [870, 219] on div "# Make your own game by changing the code below! # Spawn a maze. Change the num…" at bounding box center [913, 161] width 331 height 258
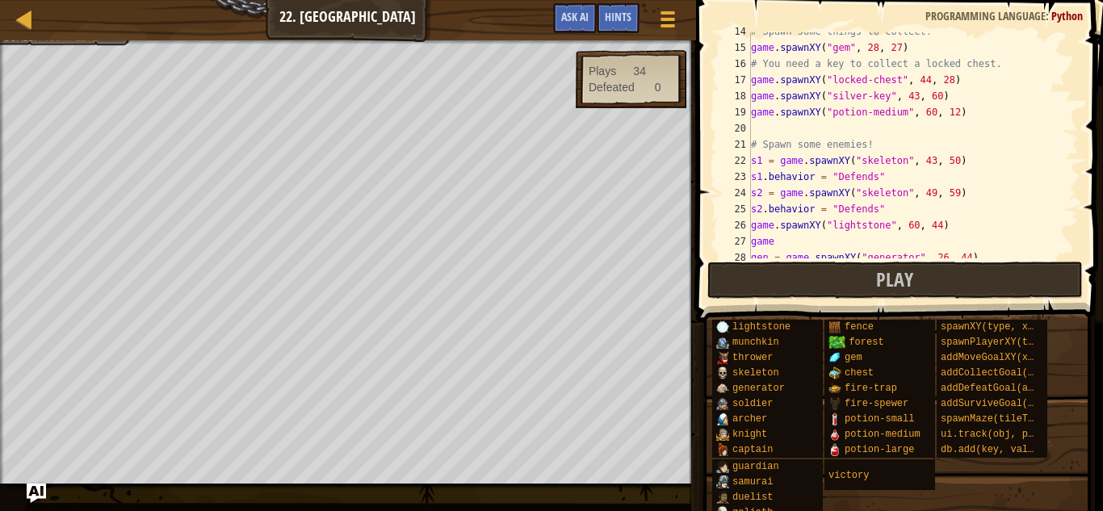
scroll to position [11, 0]
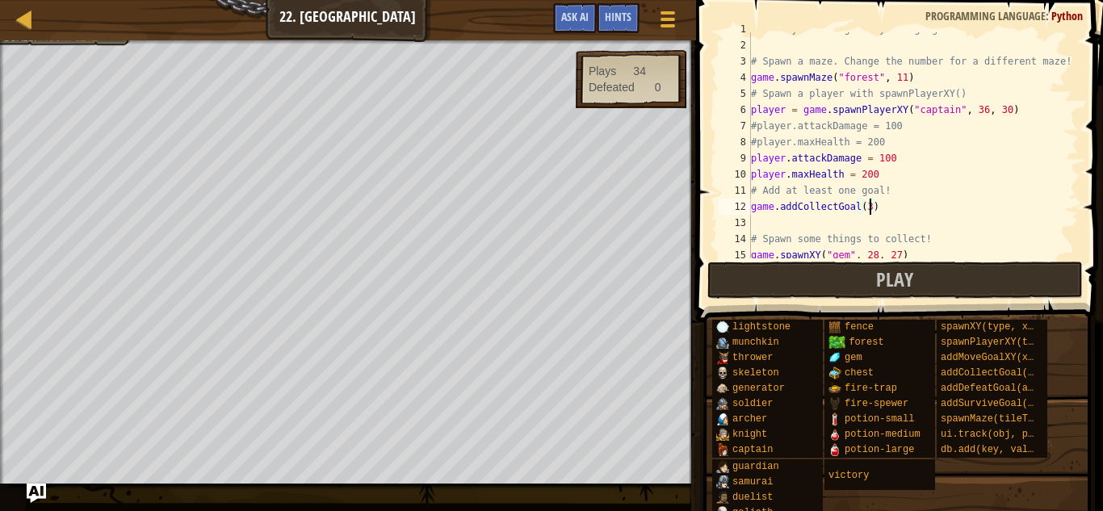
click at [904, 76] on div "# Make your own game by changing the code below! # Spawn a maze. Change the num…" at bounding box center [913, 150] width 331 height 258
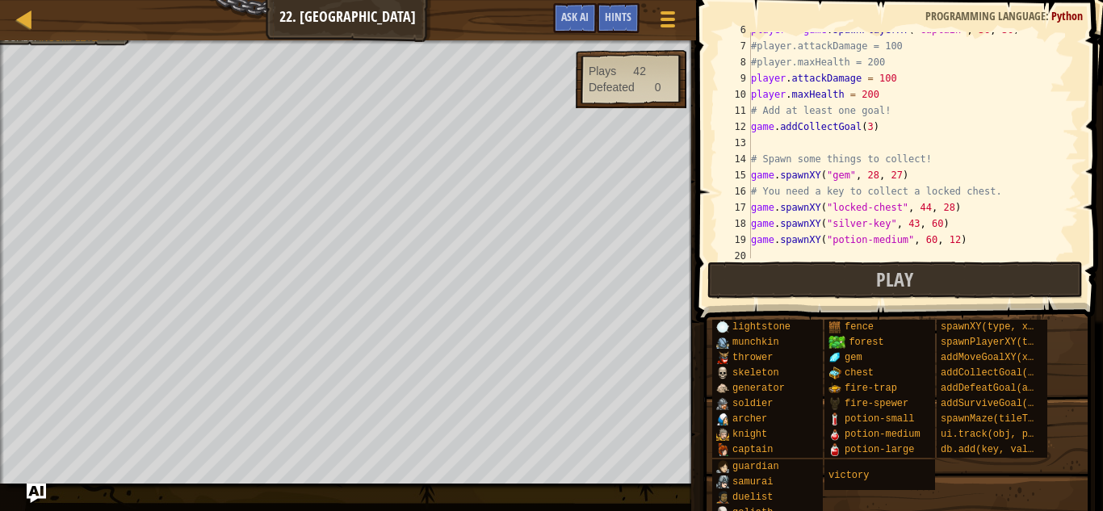
scroll to position [0, 0]
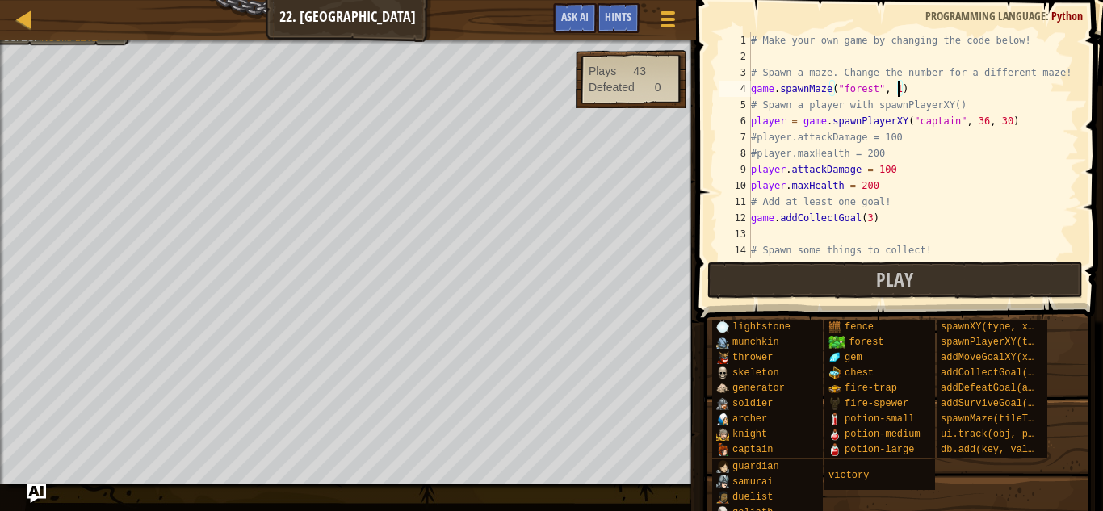
type textarea "game.spawnMaze("forest", 15)"
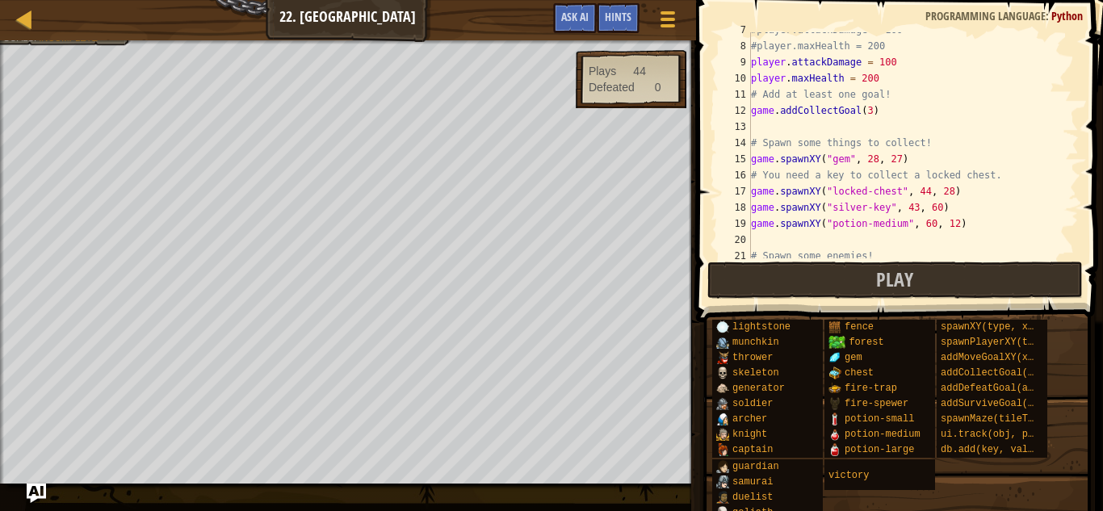
scroll to position [108, 0]
click at [913, 281] on button "Play" at bounding box center [895, 280] width 376 height 37
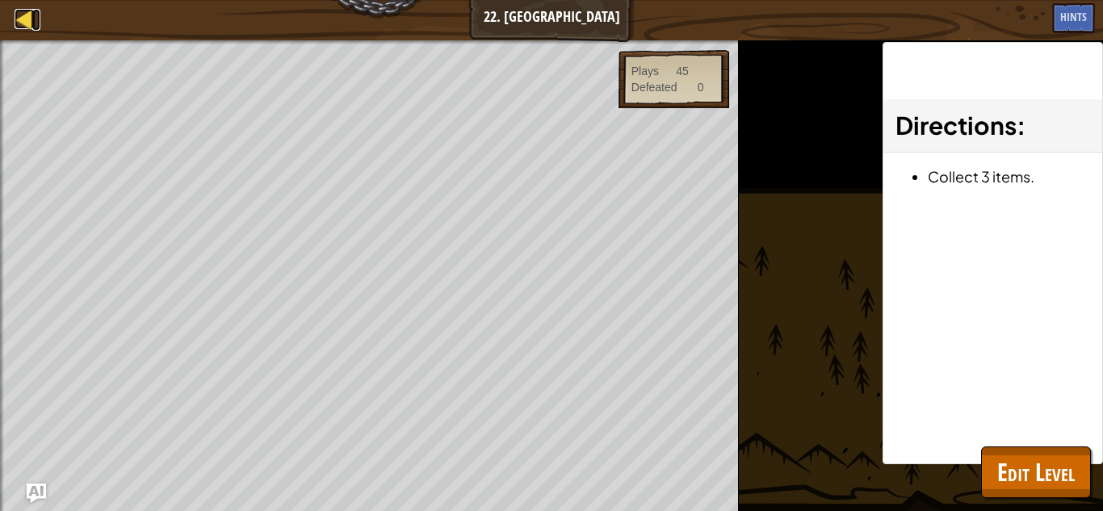
click at [29, 16] on div at bounding box center [25, 19] width 20 height 20
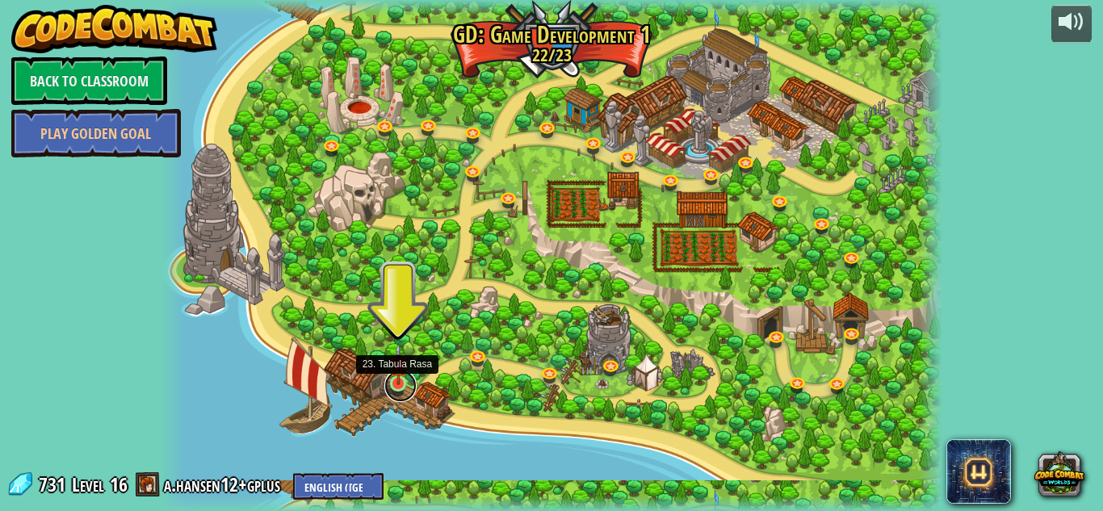
click at [407, 386] on link at bounding box center [400, 386] width 32 height 32
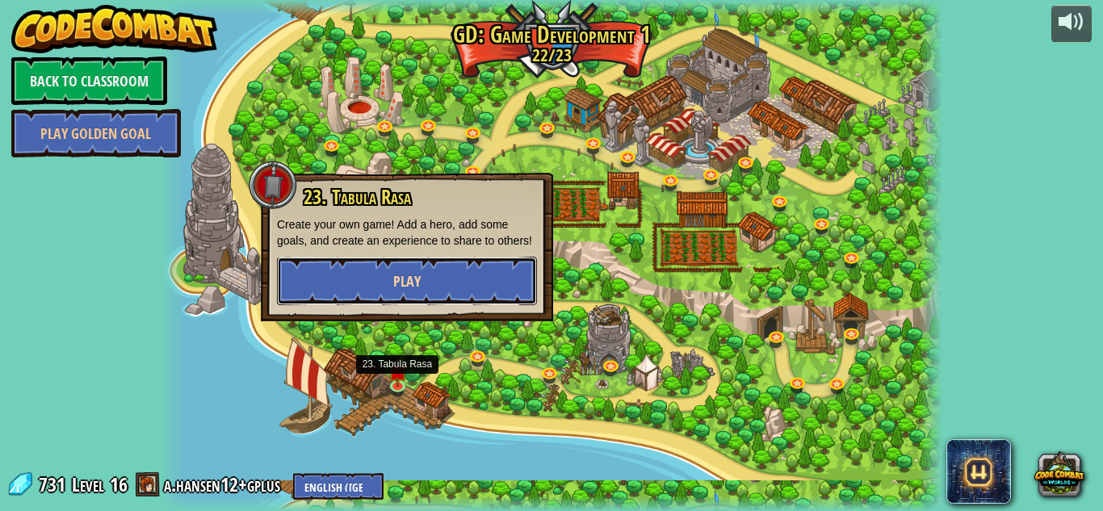
click at [374, 297] on button "Play" at bounding box center [407, 281] width 260 height 48
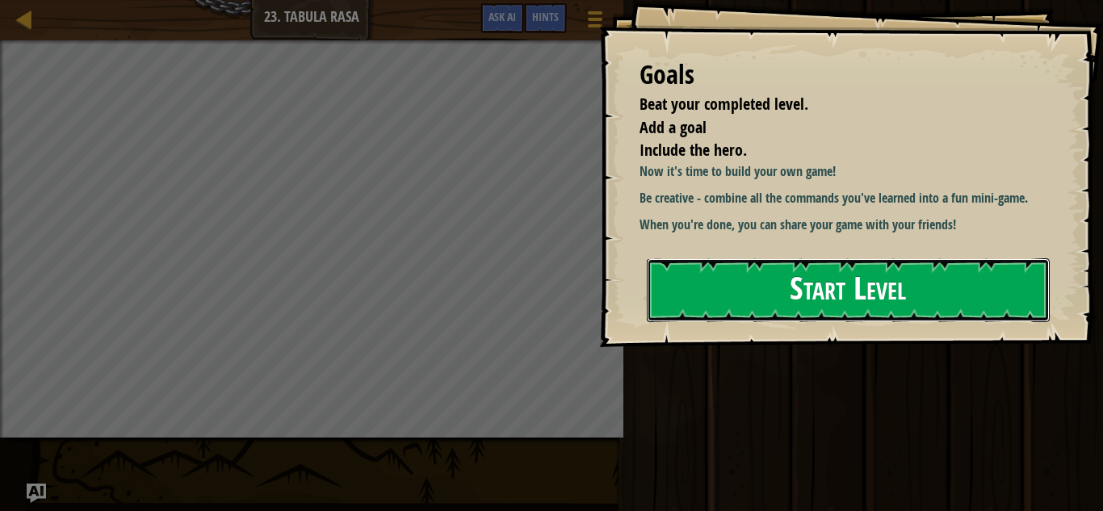
click at [673, 304] on button "Start Level" at bounding box center [848, 290] width 403 height 64
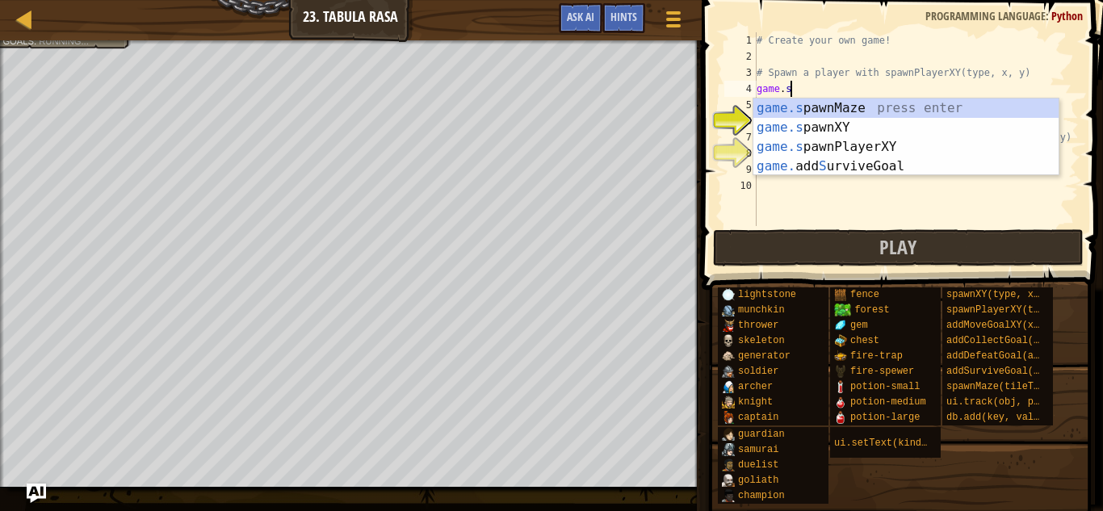
scroll to position [7, 4]
click at [864, 142] on div "game.s pawnMaze press enter game.s pawnXY press enter game.s pawnPlayerXY press…" at bounding box center [906, 157] width 305 height 116
type textarea "player = game.spawnPlayerXY("captain", 36, 30)"
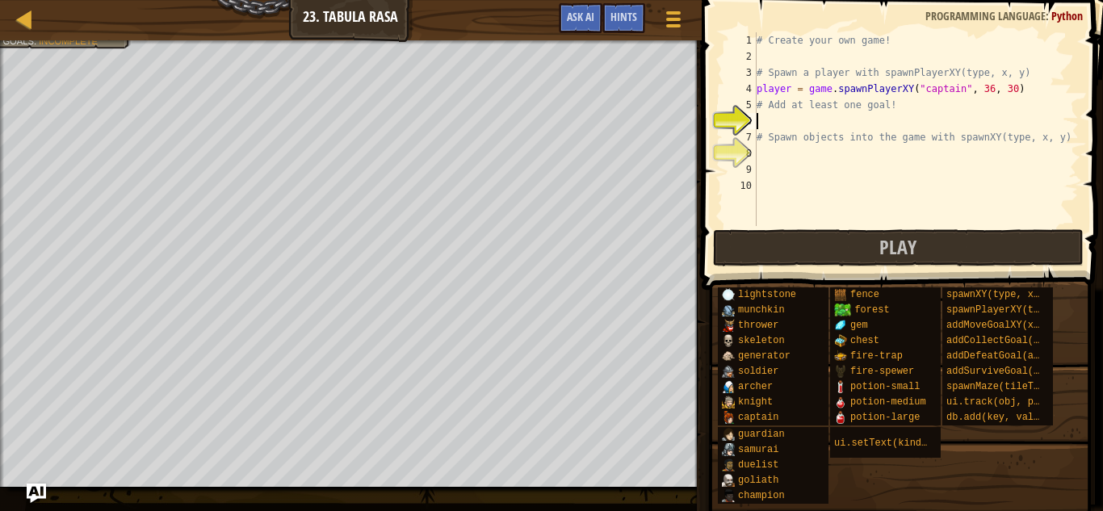
click at [867, 124] on div "# Create your own game! # Spawn a player with spawnPlayerXY(type, x, y) player …" at bounding box center [916, 145] width 325 height 226
type textarea "g"
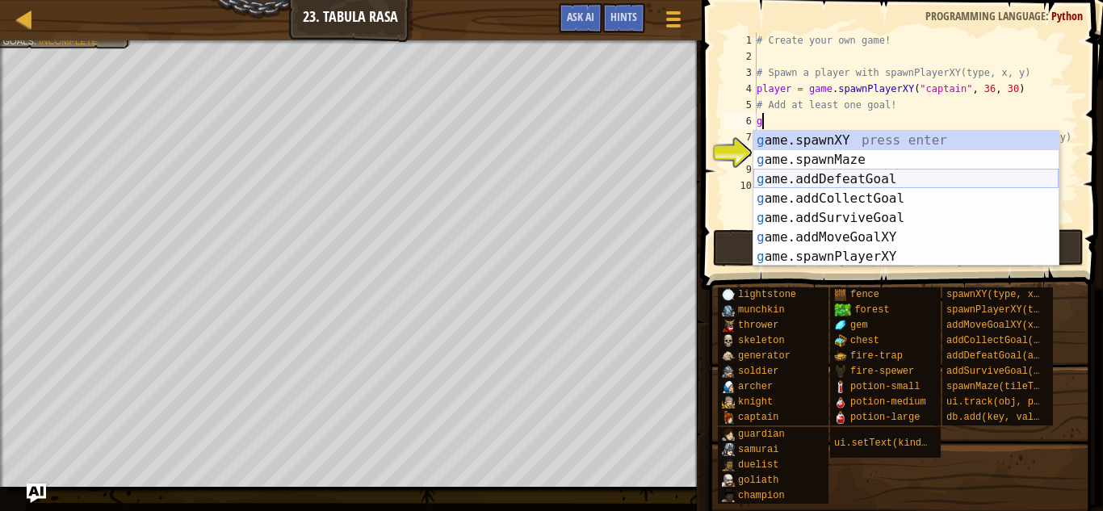
click at [896, 182] on div "g ame.spawnXY press enter g ame.spawnMaze press enter g ame.addDefeatGoal press…" at bounding box center [906, 218] width 305 height 174
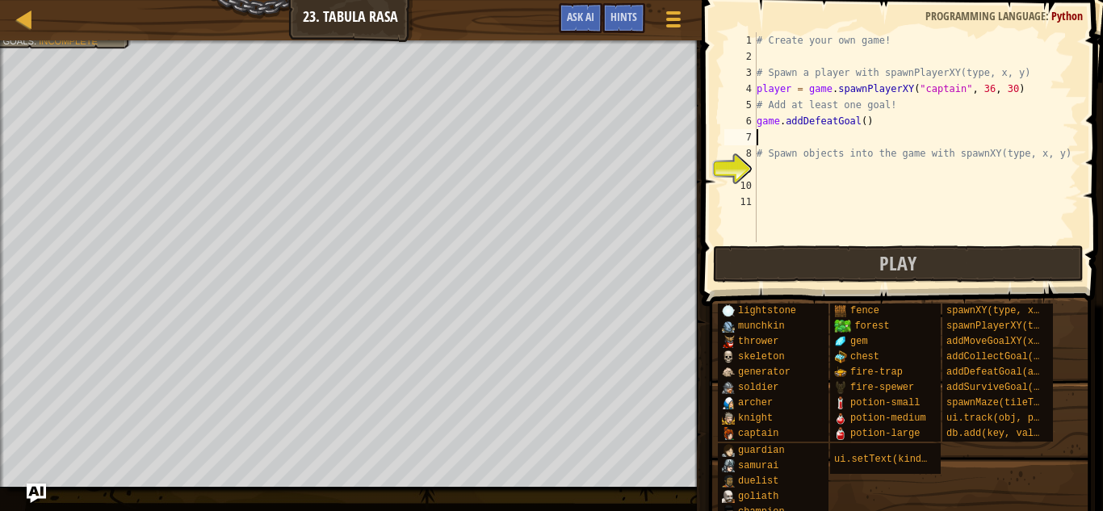
click at [844, 162] on div "# Create your own game! # Spawn a player with spawnPlayerXY(type, x, y) player …" at bounding box center [916, 153] width 325 height 242
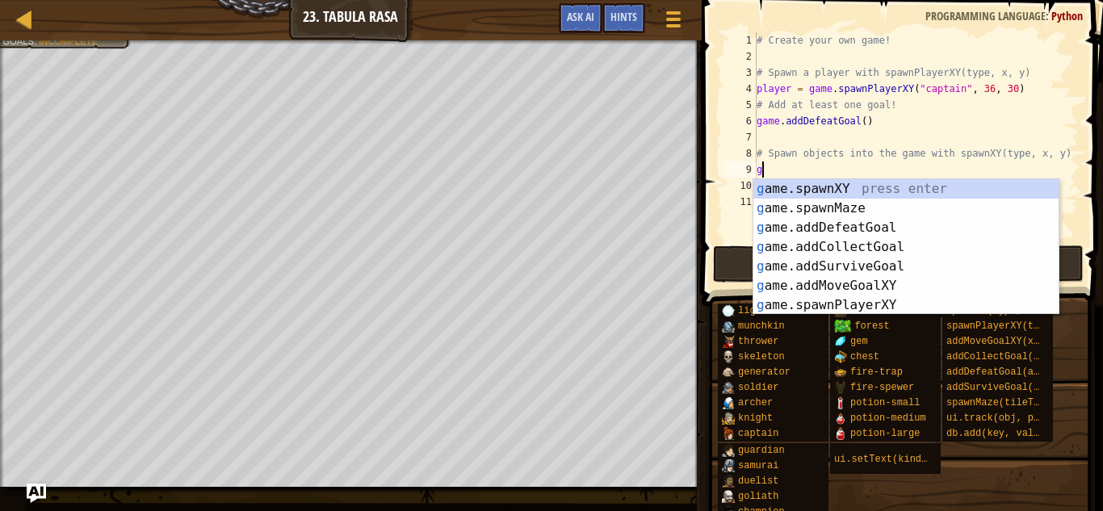
scroll to position [7, 2]
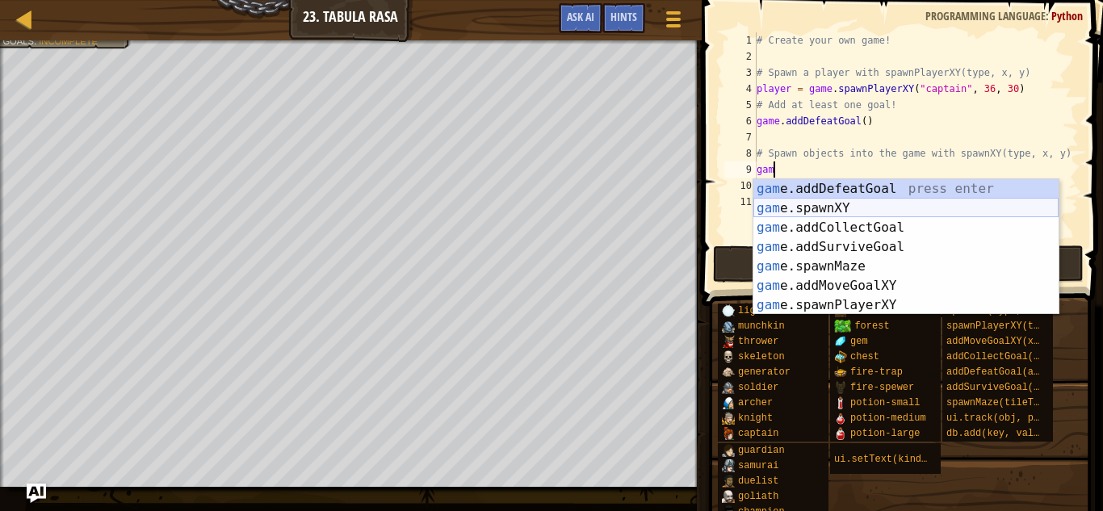
click at [890, 201] on div "gam e.addDefeatGoal press enter gam e.spawnXY press enter gam e.addCollectGoal …" at bounding box center [906, 266] width 305 height 174
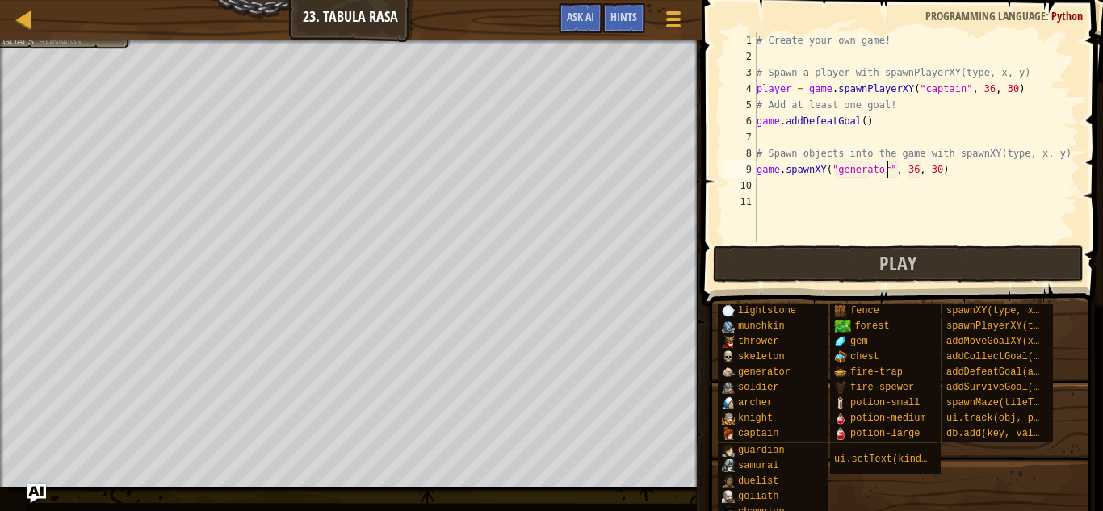
scroll to position [7, 19]
click at [917, 174] on div "# Create your own game! # Spawn a player with spawnPlayerXY(type, x, y) player …" at bounding box center [916, 153] width 325 height 242
click at [934, 172] on div "# Create your own game! # Spawn a player with spawnPlayerXY(type, x, y) player …" at bounding box center [916, 153] width 325 height 242
click at [938, 172] on div "# Create your own game! # Spawn a player with spawnPlayerXY(type, x, y) player …" at bounding box center [916, 153] width 325 height 242
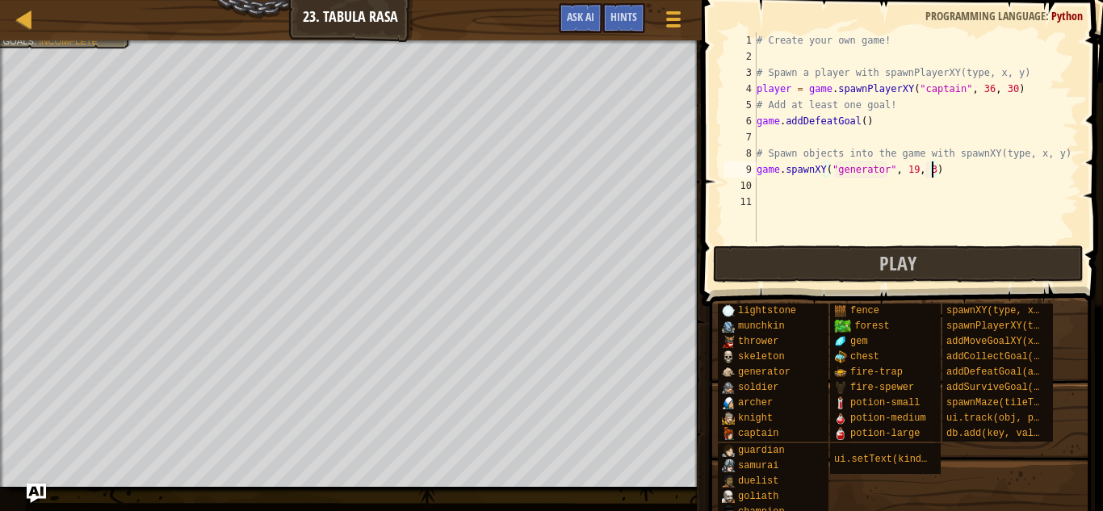
scroll to position [7, 26]
click at [767, 46] on div "# Create your own game! # Spawn a player with spawnPlayerXY(type, x, y) player …" at bounding box center [916, 153] width 325 height 242
type textarea "# Create your own game!"
click at [767, 52] on div "# Create your own game! # Spawn a player with spawnPlayerXY(type, x, y) player …" at bounding box center [916, 153] width 325 height 242
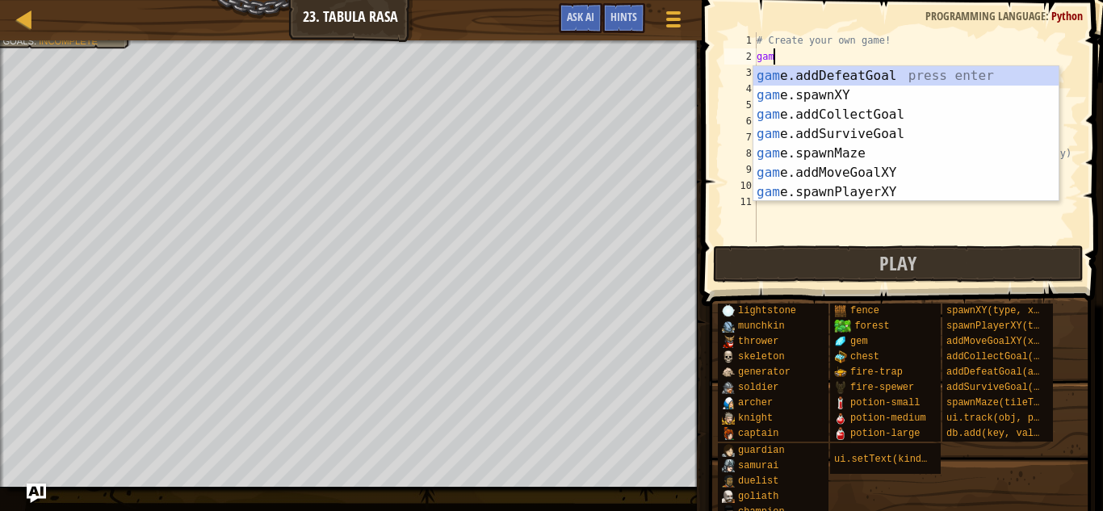
scroll to position [7, 2]
click at [819, 151] on div "game .addDefeatGoal press enter game .addCollectGoal press enter game .addSurvi…" at bounding box center [906, 153] width 305 height 174
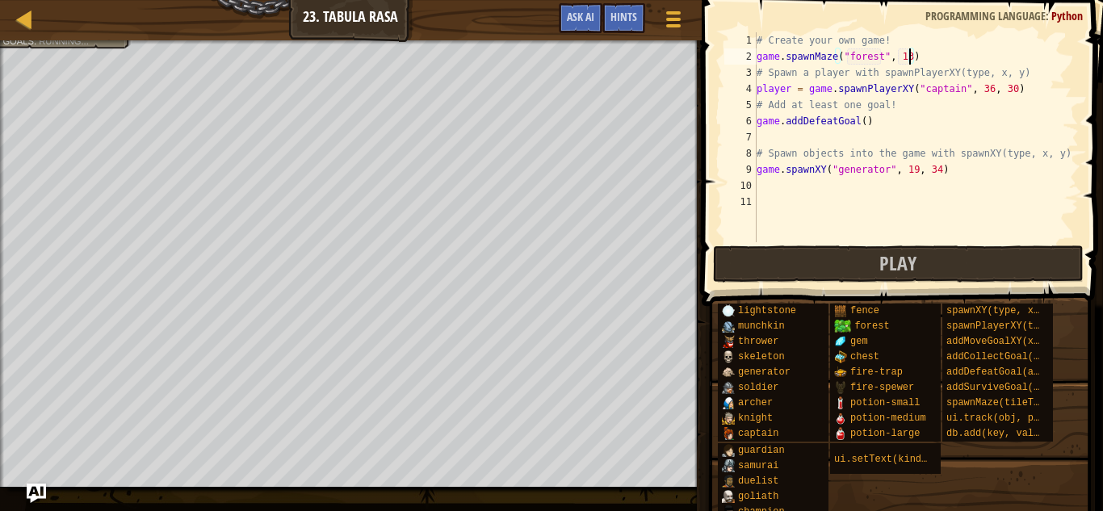
scroll to position [7, 22]
click at [914, 170] on div "# Create your own game! game . spawnMaze ( "forest" , 13 ) # Spawn a player wit…" at bounding box center [916, 153] width 325 height 242
click at [941, 174] on div "# Create your own game! game . spawnMaze ( "forest" , 13 ) # Spawn a player wit…" at bounding box center [916, 153] width 325 height 242
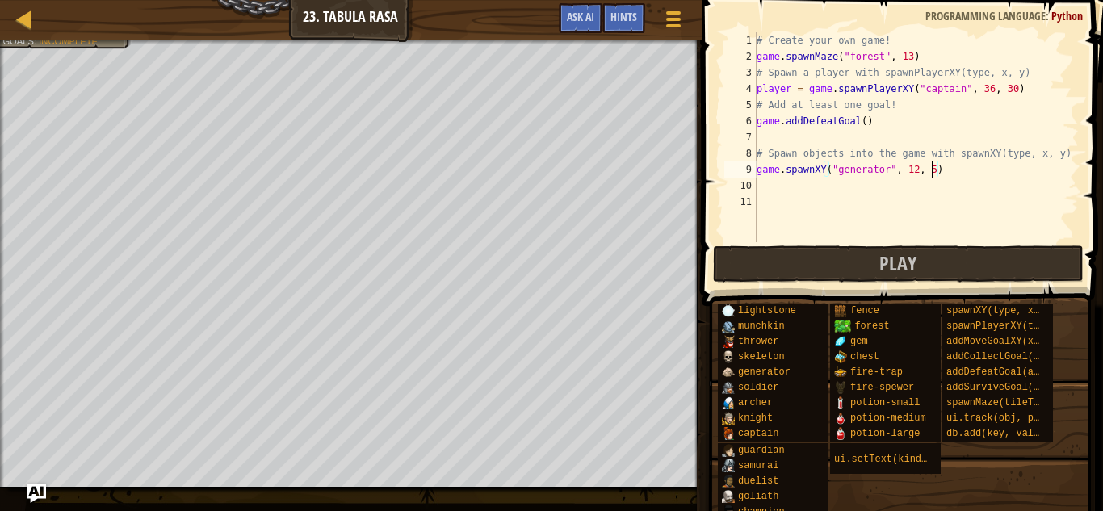
type textarea "game.spawnXY("generator", 12, 56)"
click at [780, 186] on div "# Create your own game! game . spawnMaze ( "forest" , 13 ) # Spawn a player wit…" at bounding box center [916, 153] width 325 height 242
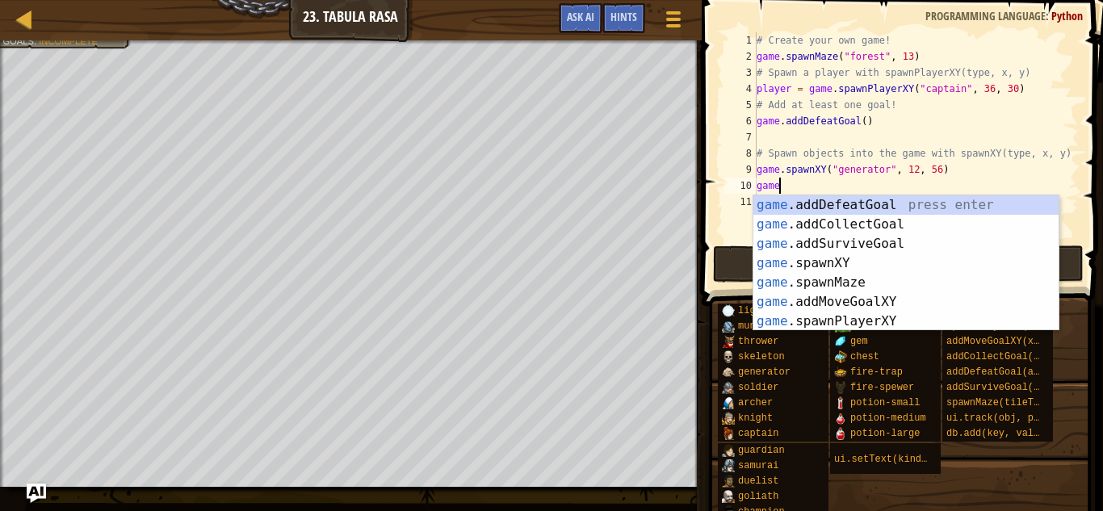
scroll to position [7, 2]
click at [844, 266] on div "game .addDefeatGoal press enter game .addCollectGoal press enter game .addSurvi…" at bounding box center [906, 282] width 305 height 174
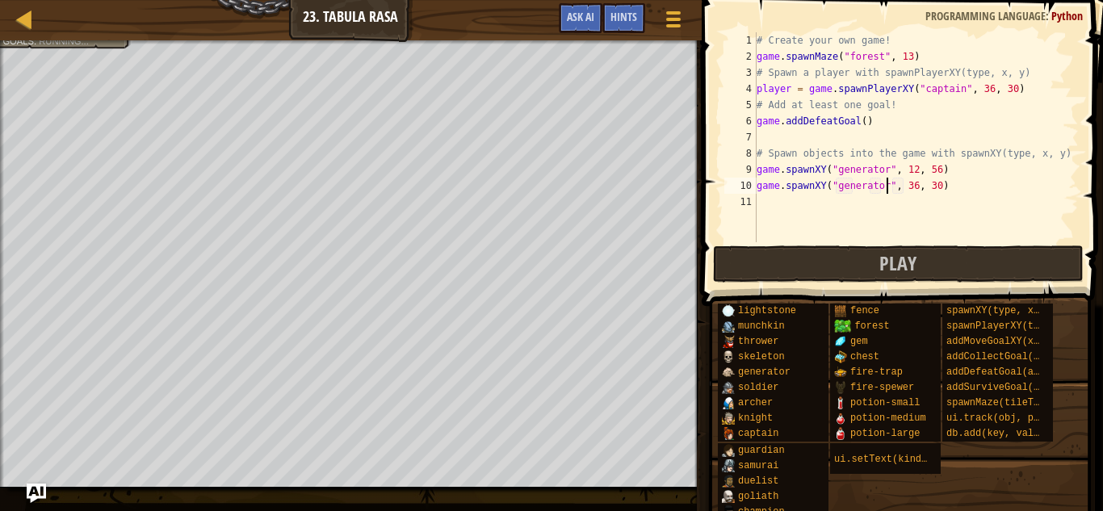
scroll to position [7, 19]
click at [941, 188] on div "# Create your own game! game . spawnMaze ( "forest" , 13 ) # Spawn a player wit…" at bounding box center [916, 153] width 325 height 242
type textarea "game.spawnXY("generator", 60, 60)"
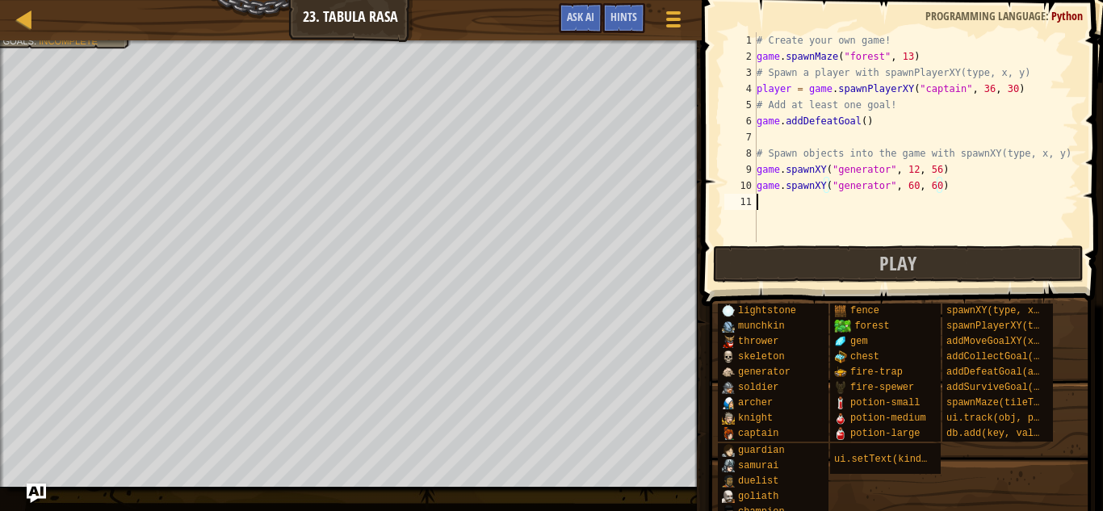
click at [773, 207] on div "# Create your own game! game . spawnMaze ( "forest" , 13 ) # Spawn a player wit…" at bounding box center [916, 153] width 325 height 242
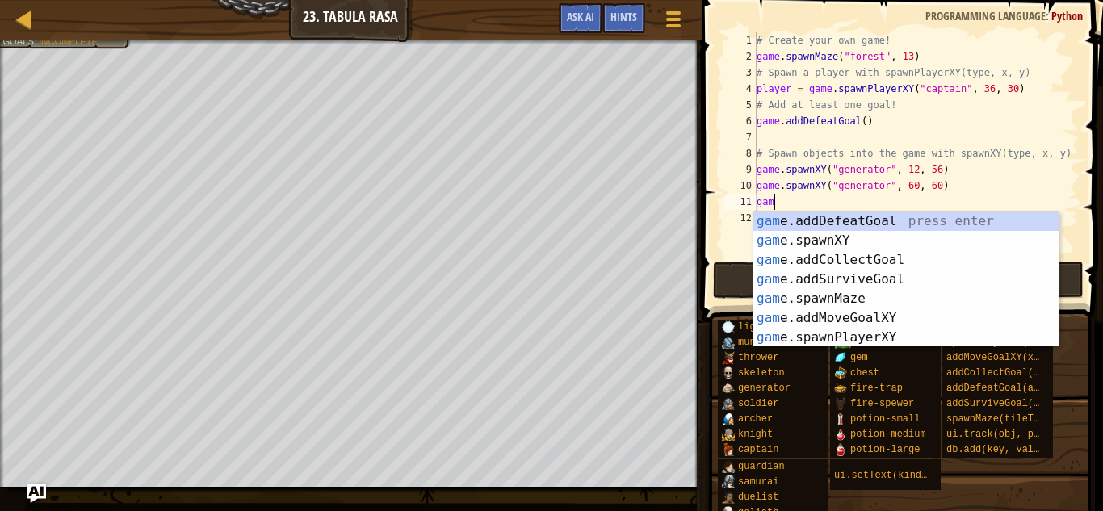
scroll to position [7, 2]
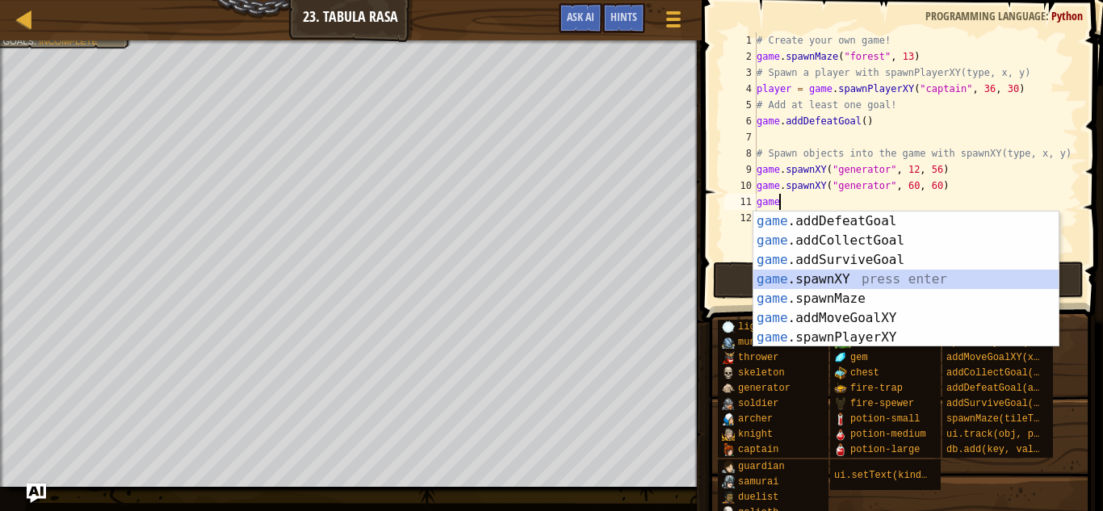
click at [854, 275] on div "game .addDefeatGoal press enter game .addCollectGoal press enter game .addSurvi…" at bounding box center [906, 299] width 305 height 174
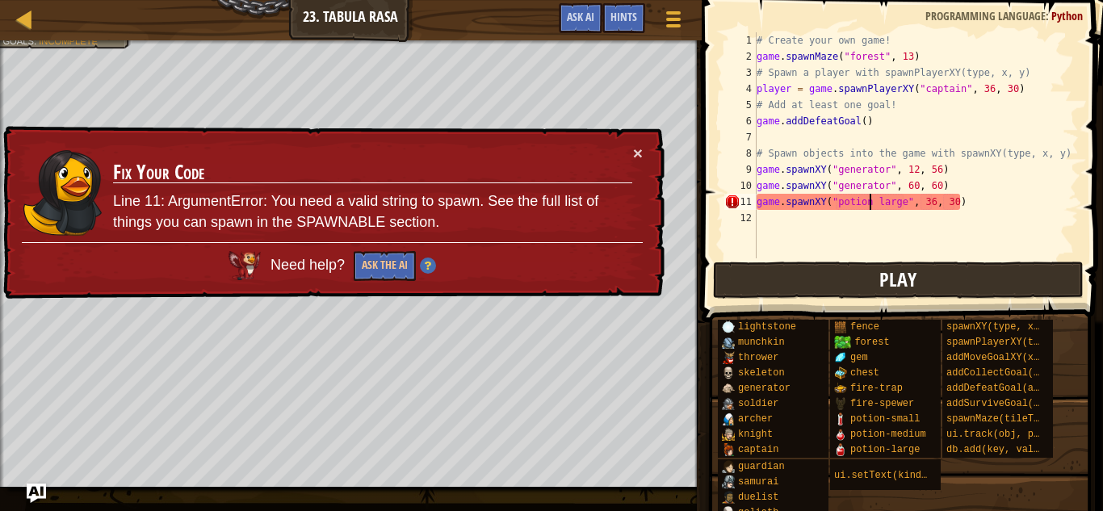
scroll to position [7, 17]
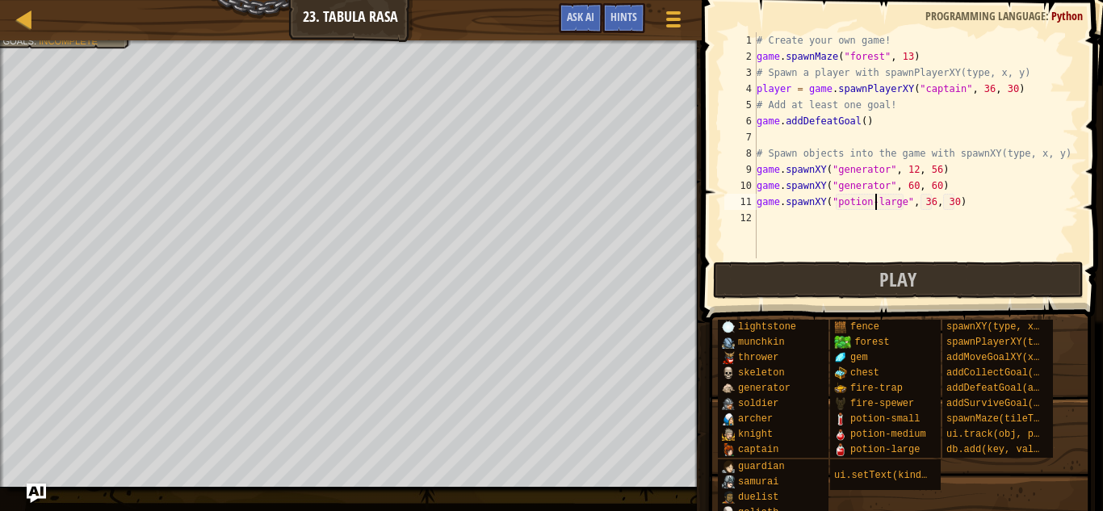
click at [931, 204] on div "# Create your own game! game . spawnMaze ( "forest" , 13 ) # Spawn a player wit…" at bounding box center [916, 161] width 325 height 258
click at [957, 202] on div "# Create your own game! game . spawnMaze ( "forest" , 13 ) # Spawn a player wit…" at bounding box center [916, 161] width 325 height 258
click at [952, 203] on div "# Create your own game! game . spawnMaze ( "forest" , 13 ) # Spawn a player wit…" at bounding box center [916, 161] width 325 height 258
click at [955, 204] on div "# Create your own game! game . spawnMaze ( "forest" , 13 ) # Spawn a player wit…" at bounding box center [916, 161] width 325 height 258
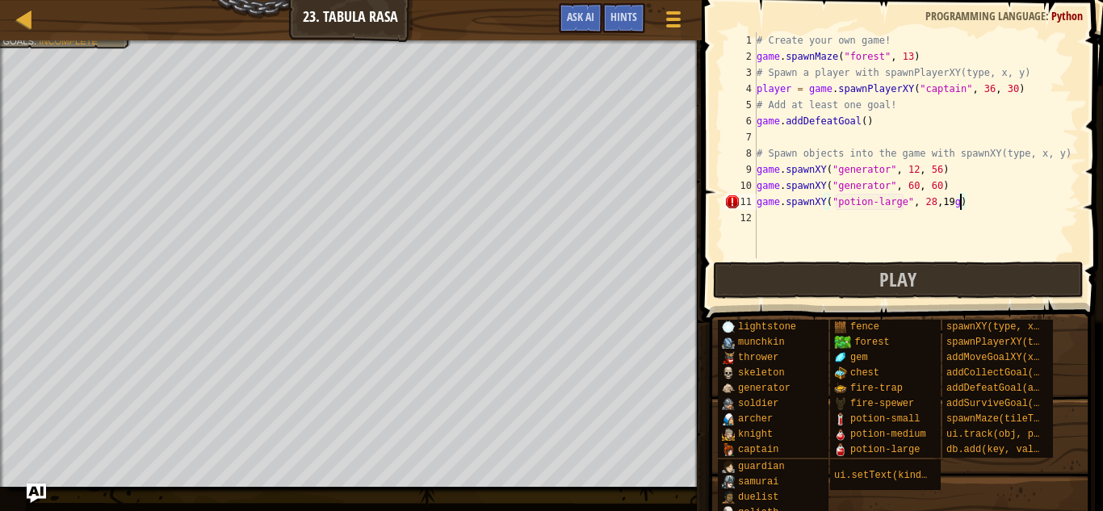
scroll to position [7, 28]
type textarea "game.spawnXY("potion-large", 28, 19)"
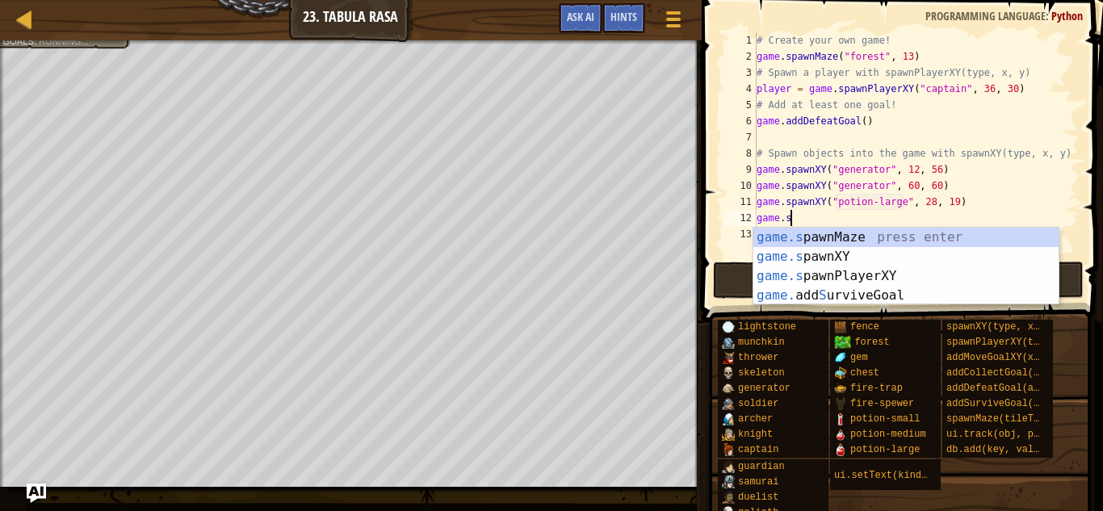
scroll to position [7, 2]
type textarea "g"
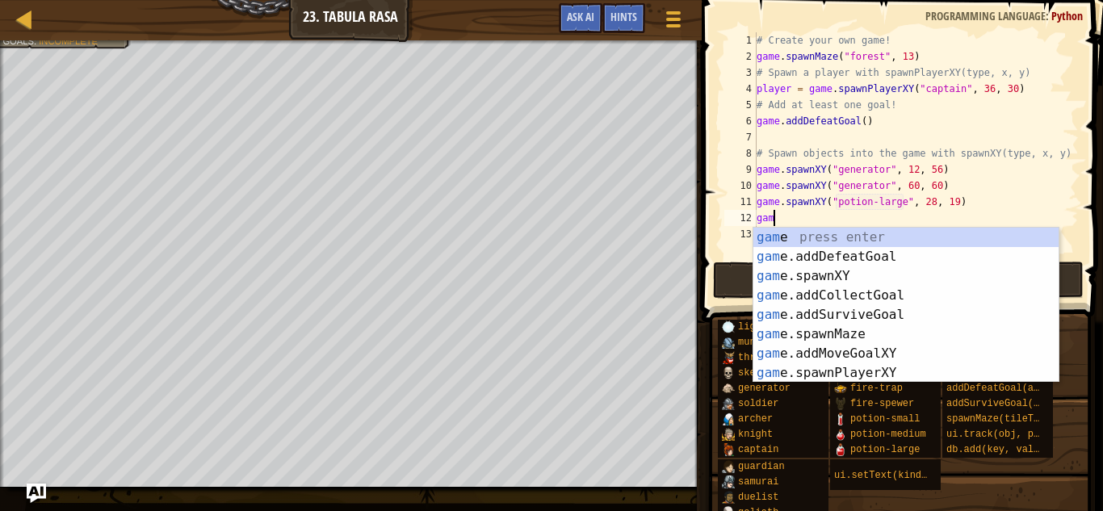
scroll to position [7, 2]
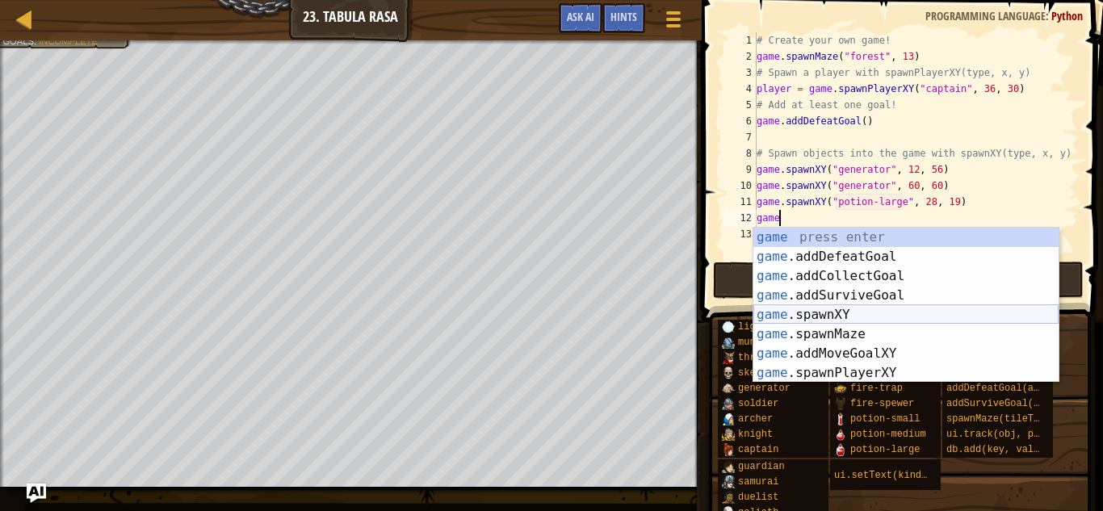
click at [871, 309] on div "game press enter game .addDefeatGoal press enter game .addCollectGoal press ent…" at bounding box center [906, 325] width 305 height 194
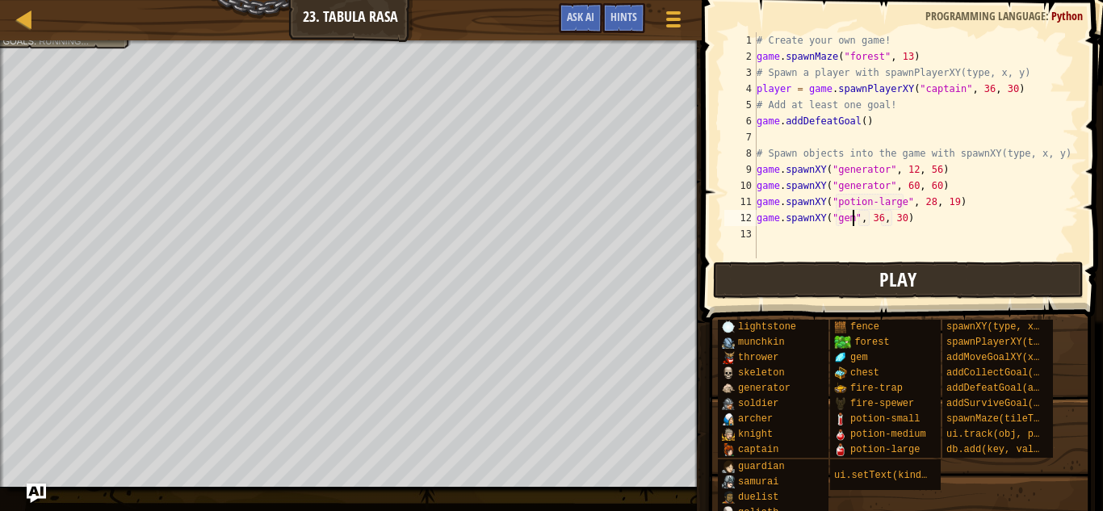
scroll to position [7, 14]
click at [879, 218] on div "# Create your own game! game . spawnMaze ( "forest" , 13 ) # Spawn a player wit…" at bounding box center [916, 161] width 325 height 258
click at [904, 219] on div "# Create your own game! game . spawnMaze ( "forest" , 13 ) # Spawn a player wit…" at bounding box center [916, 161] width 325 height 258
type textarea "game.spawnXY("gem", 28, 45)"
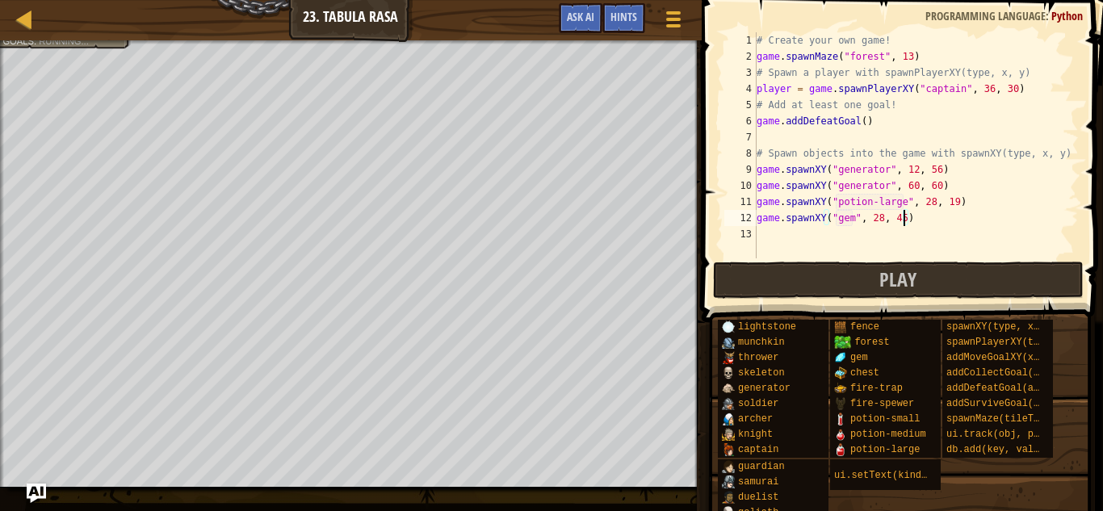
scroll to position [7, 21]
click at [814, 240] on div "# Create your own game! game . spawnMaze ( "forest" , 13 ) # Spawn a player wit…" at bounding box center [916, 161] width 325 height 258
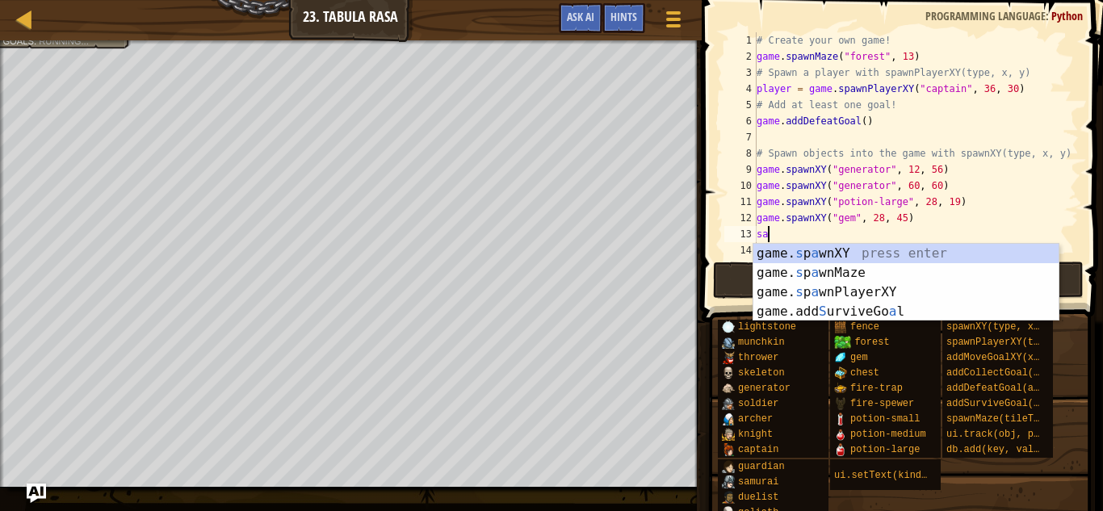
scroll to position [7, 1]
type textarea "s"
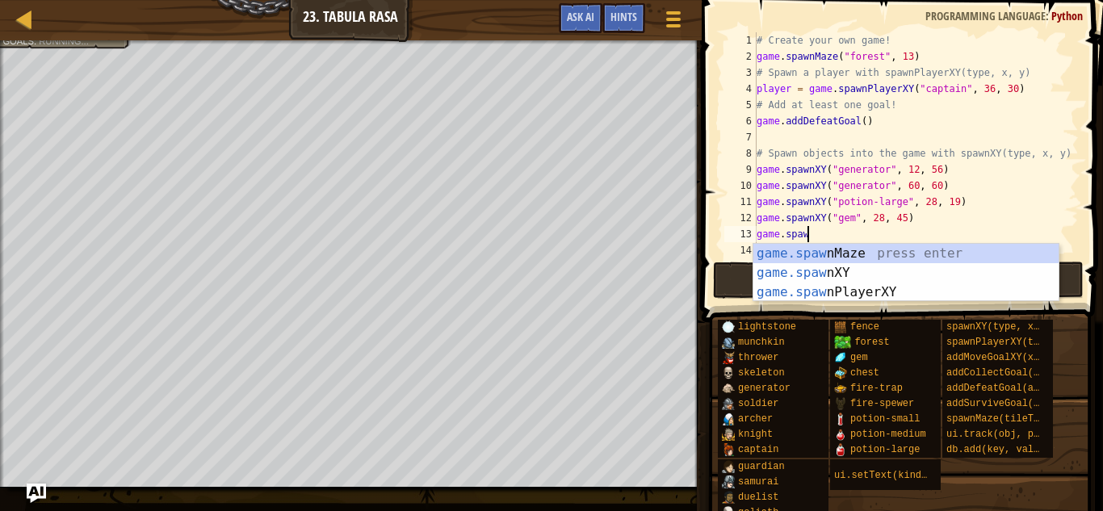
scroll to position [7, 7]
click at [854, 275] on div "game.spawn Maze press enter game.spawn XY press enter game.spawn PlayerXY press…" at bounding box center [906, 292] width 305 height 97
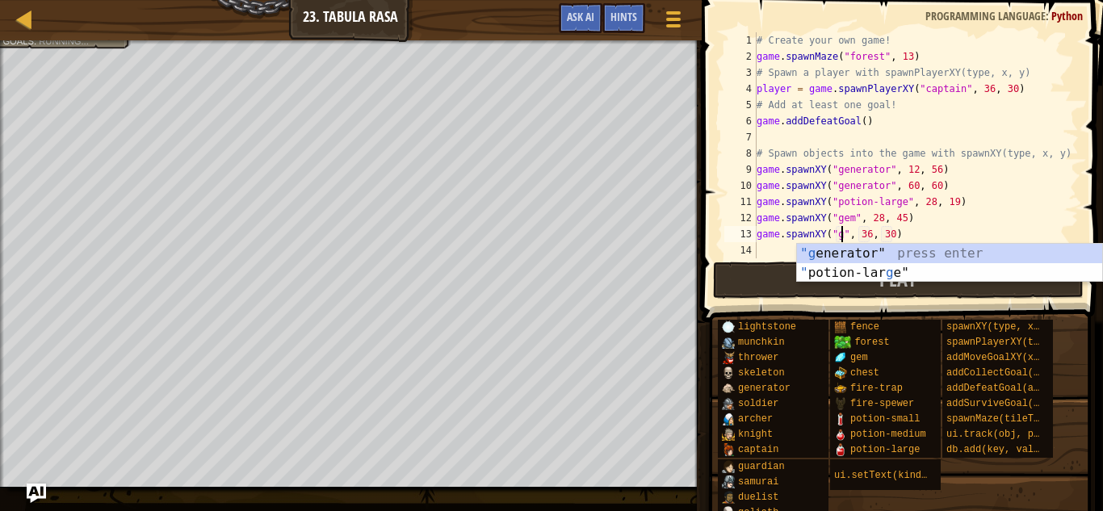
scroll to position [7, 14]
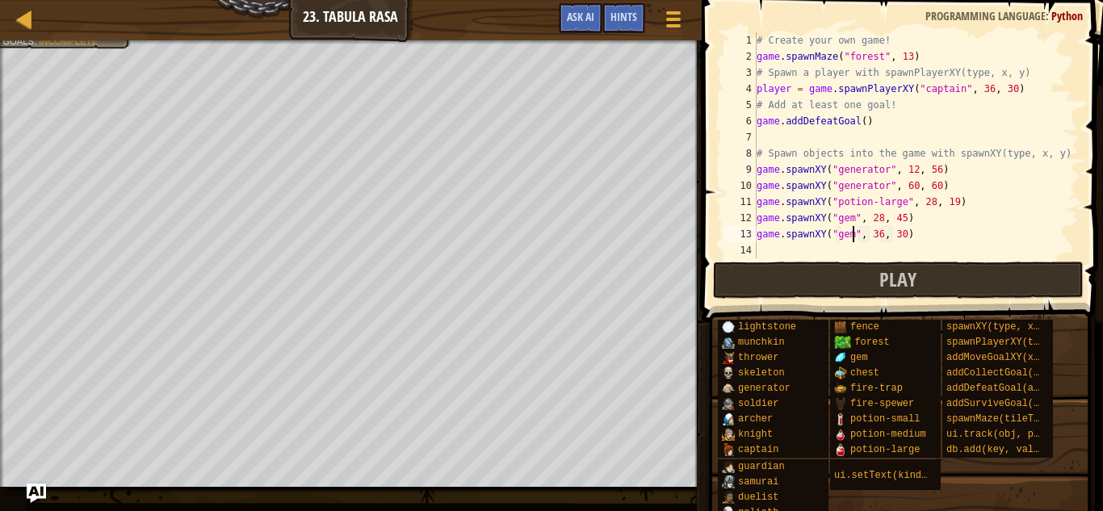
click at [880, 238] on div "# Create your own game! game . spawnMaze ( "forest" , 13 ) # Spawn a player wit…" at bounding box center [916, 161] width 325 height 258
click at [904, 233] on div "# Create your own game! game . spawnMaze ( "forest" , 13 ) # Spawn a player wit…" at bounding box center [916, 161] width 325 height 258
type textarea "game.spawnXY("gem", 60, 45)"
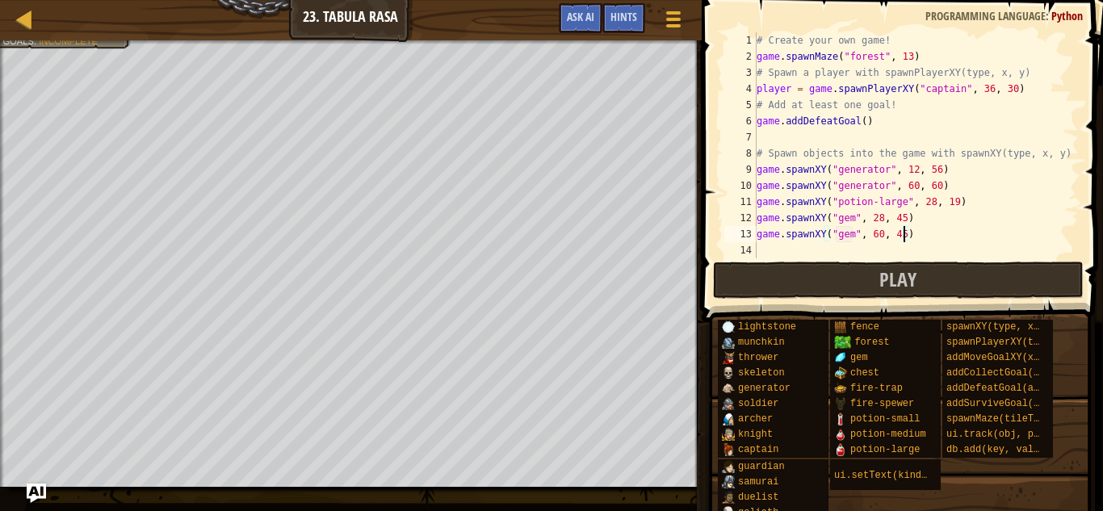
click at [775, 253] on div "# Create your own game! game . spawnMaze ( "forest" , 13 ) # Spawn a player wit…" at bounding box center [916, 161] width 325 height 258
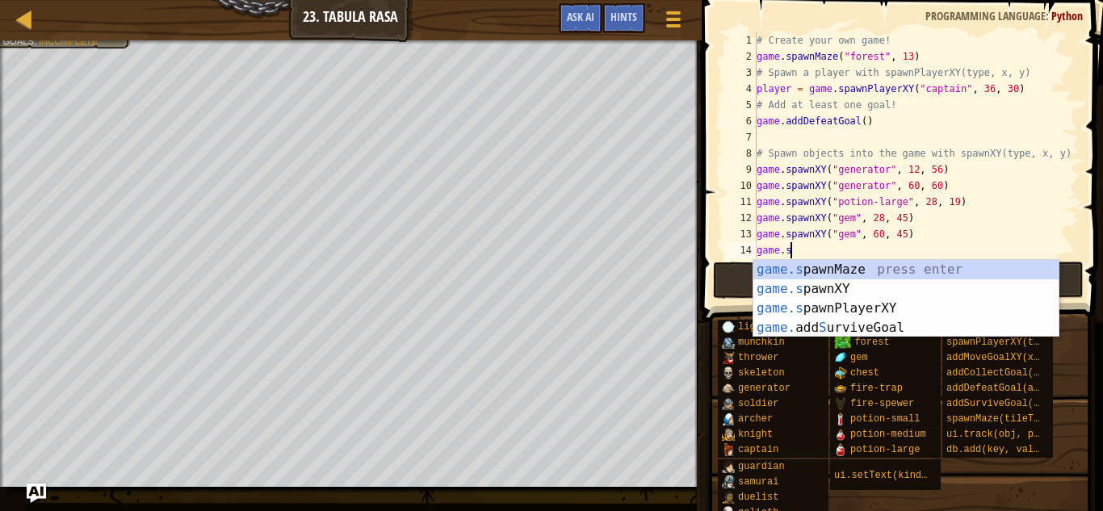
scroll to position [7, 6]
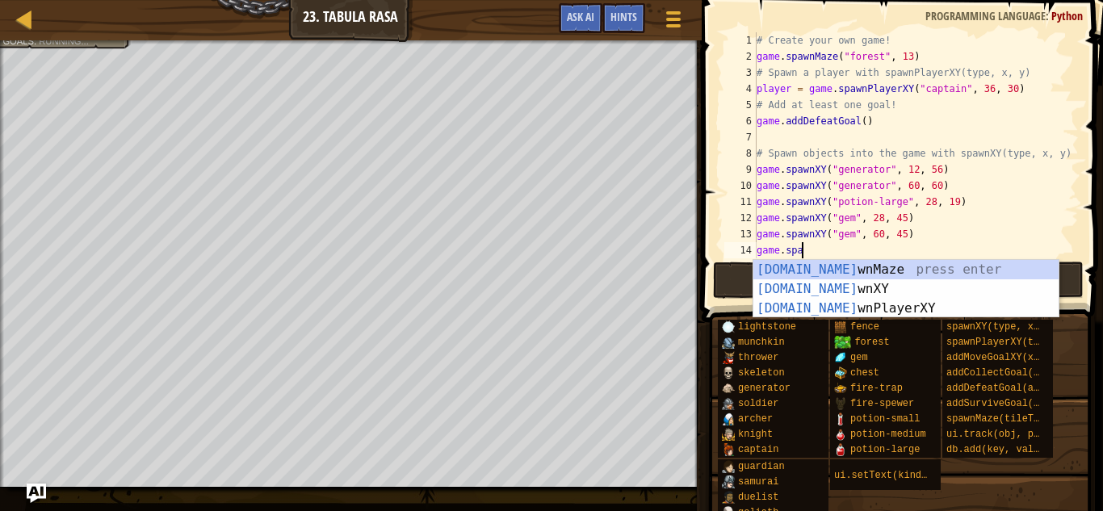
click at [817, 293] on div "[DOMAIN_NAME] wnMaze press enter [DOMAIN_NAME] wnXY press enter [DOMAIN_NAME] w…" at bounding box center [906, 308] width 305 height 97
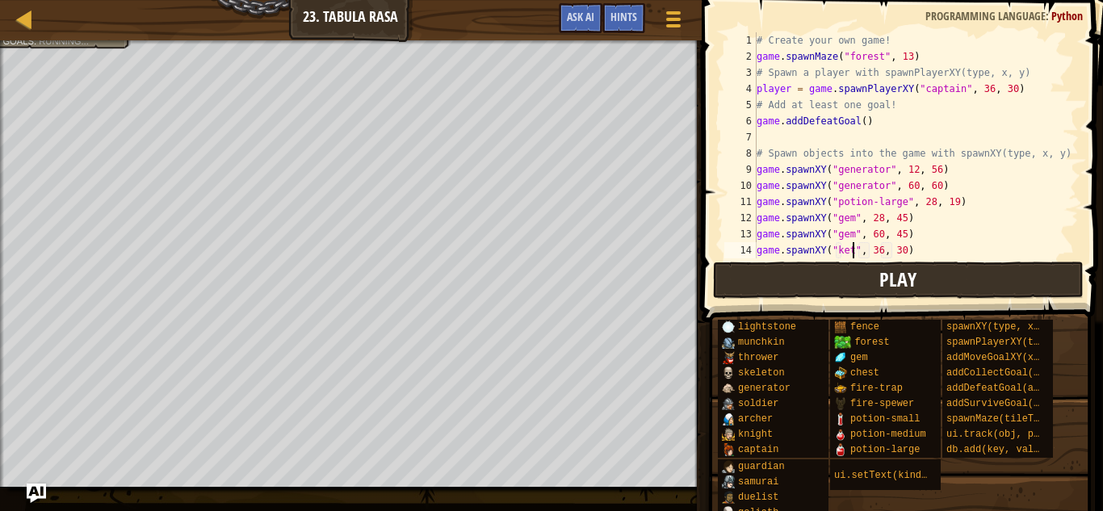
scroll to position [7, 14]
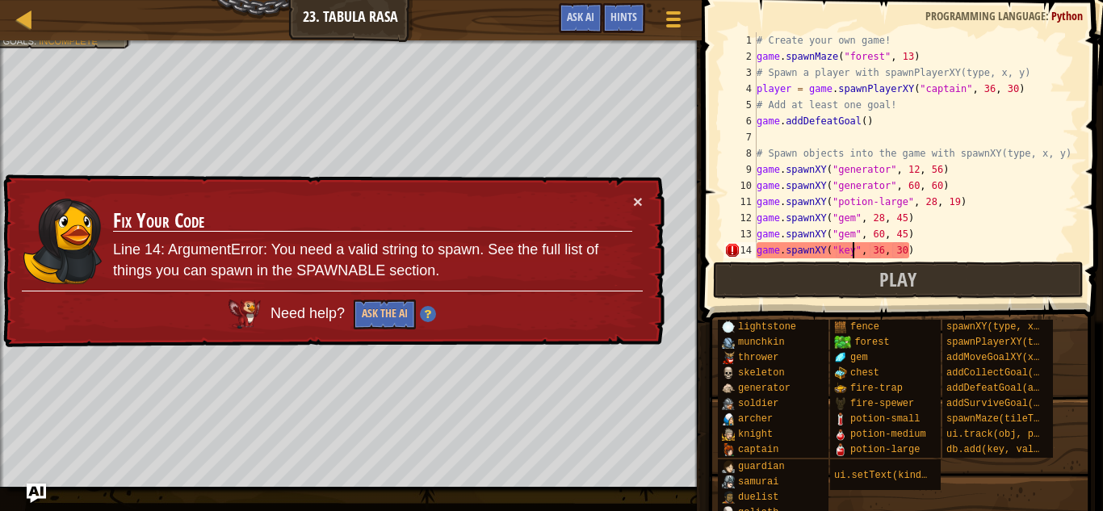
click at [909, 254] on div "# Create your own game! game . spawnMaze ( "forest" , 13 ) # Spawn a player wit…" at bounding box center [916, 161] width 325 height 258
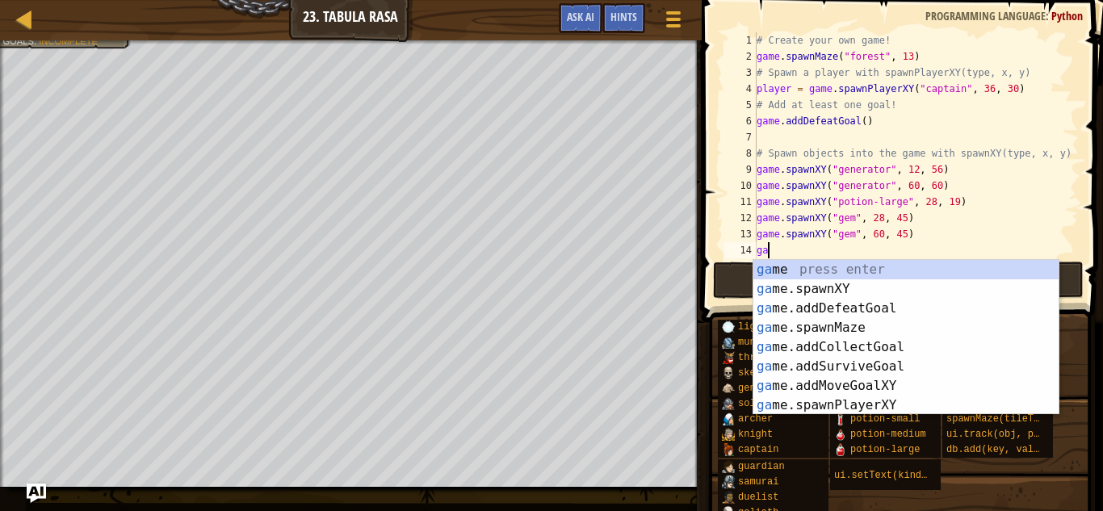
scroll to position [7, 1]
type textarea "g"
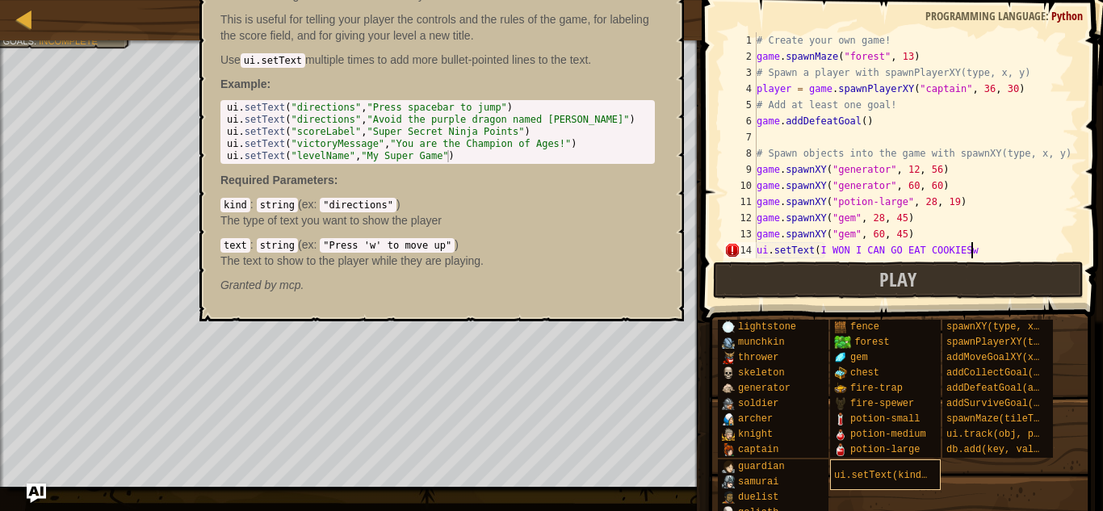
scroll to position [7, 29]
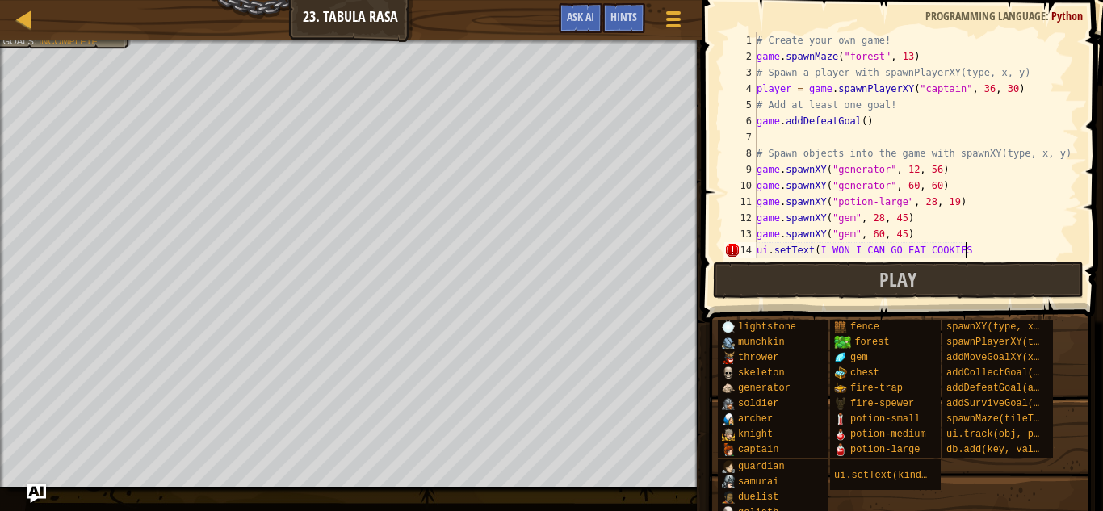
click at [821, 251] on div "# Create your own game! game . spawnMaze ( "forest" , 13 ) # Spawn a player wit…" at bounding box center [916, 161] width 325 height 258
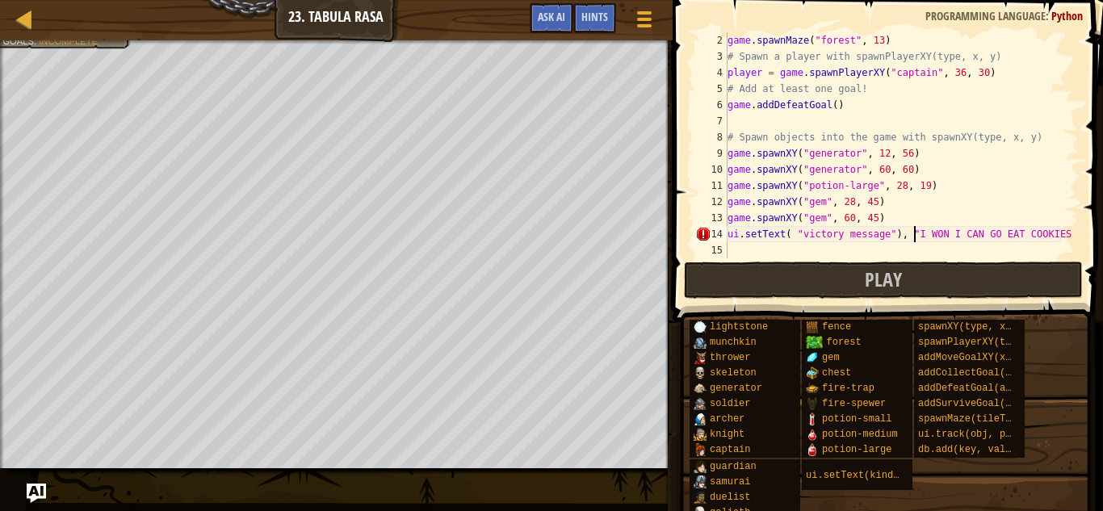
scroll to position [16, 0]
click at [1061, 236] on div "game . spawnMaze ( "forest" , 13 ) # Spawn a player with spawnPlayerXY(type, x,…" at bounding box center [901, 161] width 355 height 258
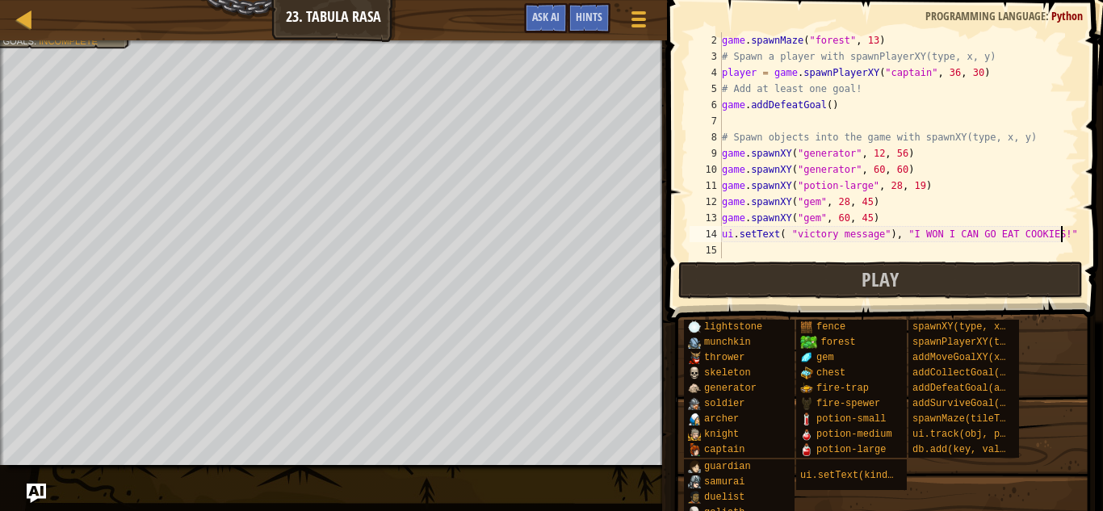
scroll to position [7, 48]
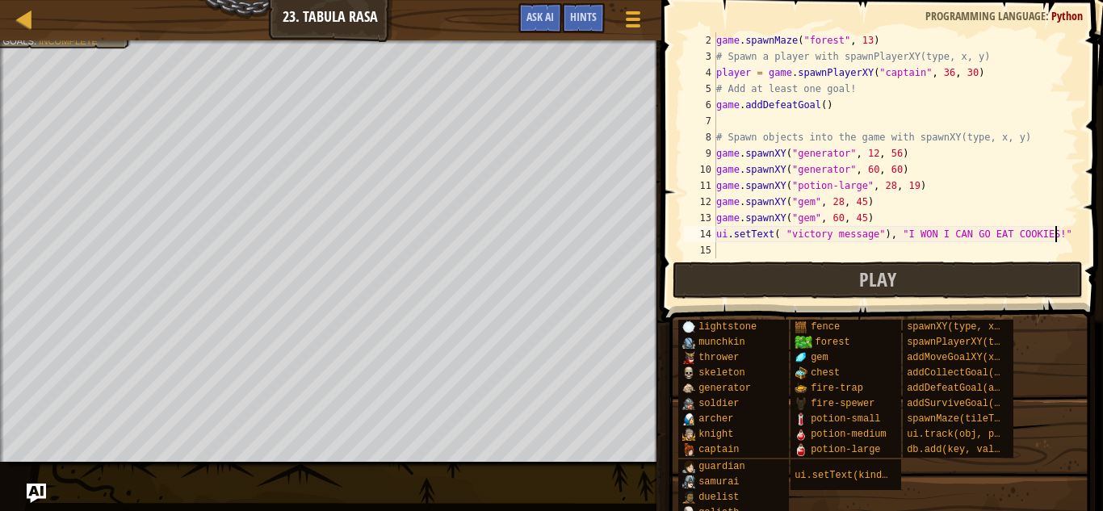
click at [1069, 232] on div at bounding box center [1071, 137] width 16 height 242
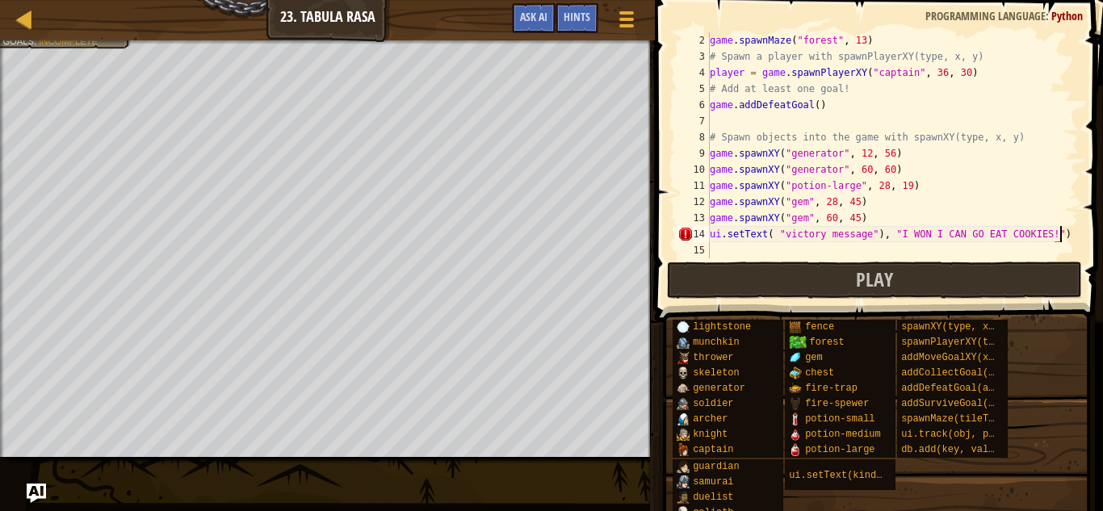
click at [775, 235] on div "game . spawnMaze ( "forest" , 13 ) # Spawn a player with spawnPlayerXY(type, x,…" at bounding box center [893, 161] width 372 height 258
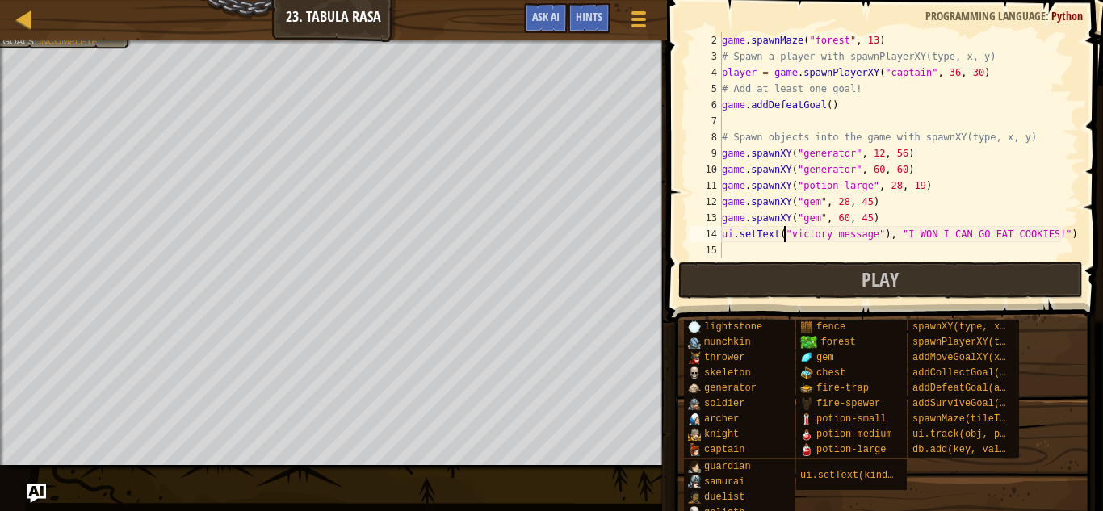
scroll to position [7, 9]
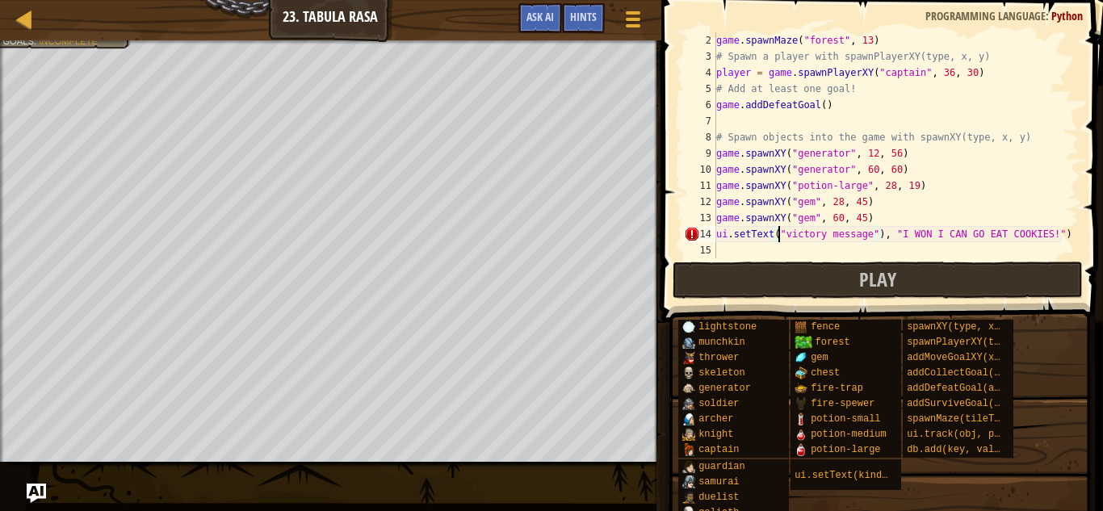
click at [878, 240] on div "game . spawnMaze ( "forest" , 13 ) # Spawn a player with spawnPlayerXY(type, x,…" at bounding box center [896, 161] width 366 height 258
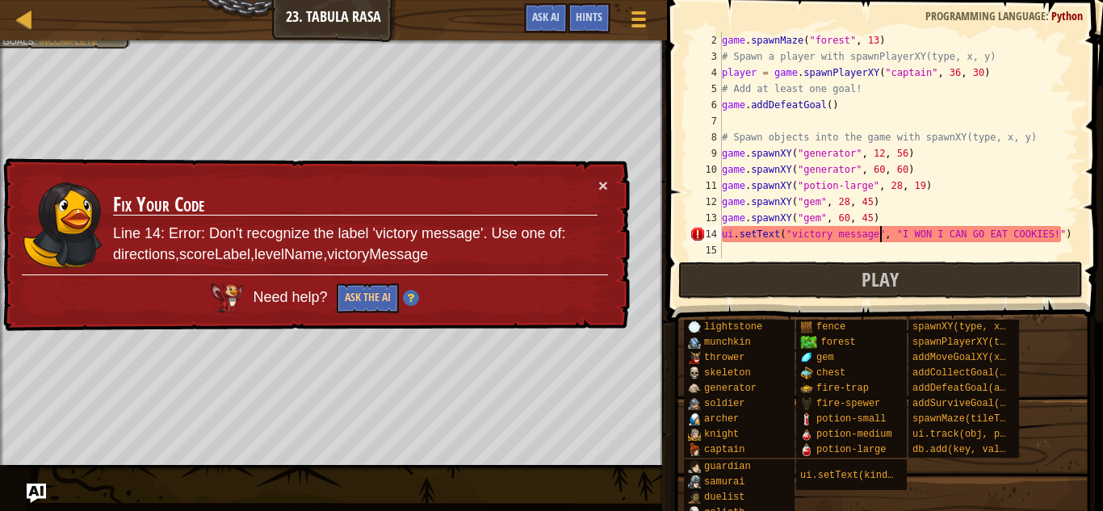
click at [892, 237] on div "game . spawnMaze ( "forest" , 13 ) # Spawn a player with spawnPlayerXY(type, x,…" at bounding box center [899, 161] width 360 height 258
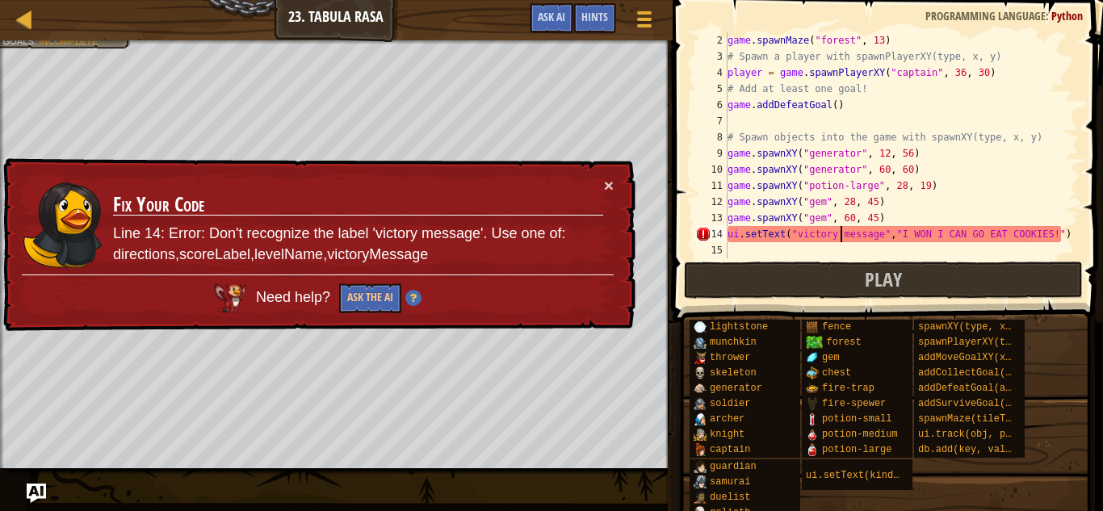
click at [838, 232] on div "game . spawnMaze ( "forest" , 13 ) # Spawn a player with spawnPlayerXY(type, x,…" at bounding box center [901, 161] width 355 height 258
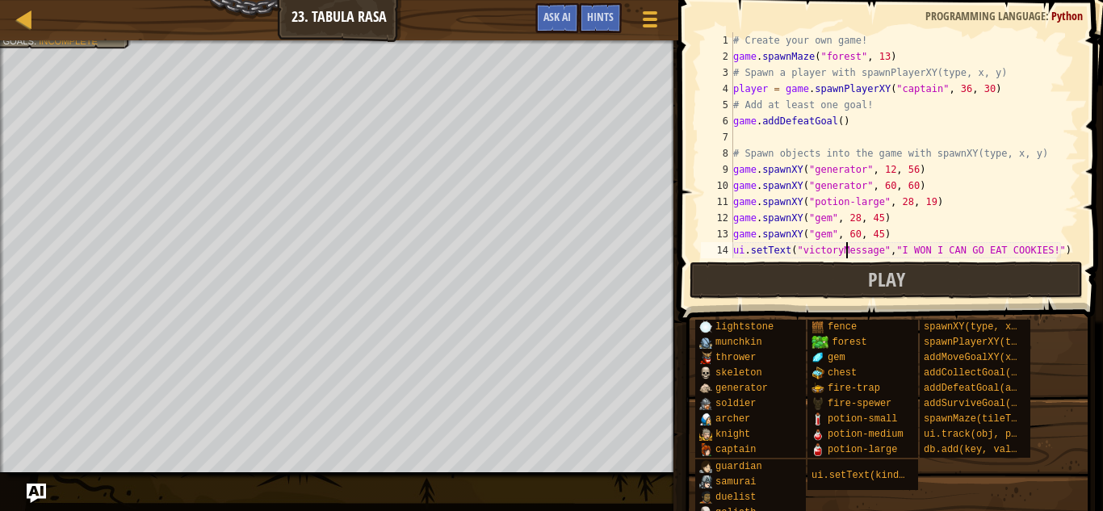
scroll to position [0, 0]
click at [832, 122] on div "# Create your own game! game . spawnMaze ( "forest" , 13 ) # Spawn a player wit…" at bounding box center [904, 161] width 349 height 258
click at [835, 124] on div "# Create your own game! game . spawnMaze ( "forest" , 13 ) # Spawn a player wit…" at bounding box center [904, 161] width 349 height 258
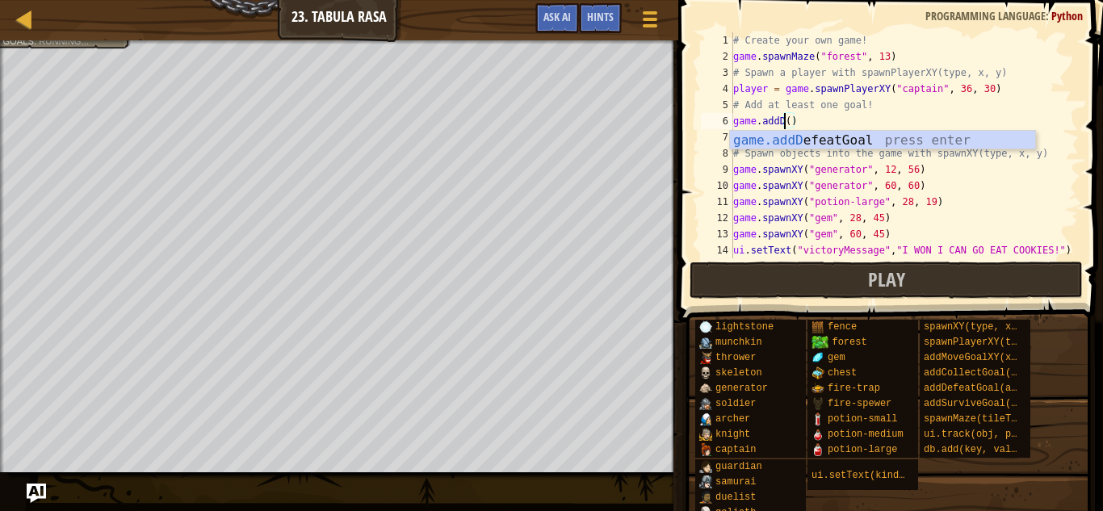
scroll to position [7, 7]
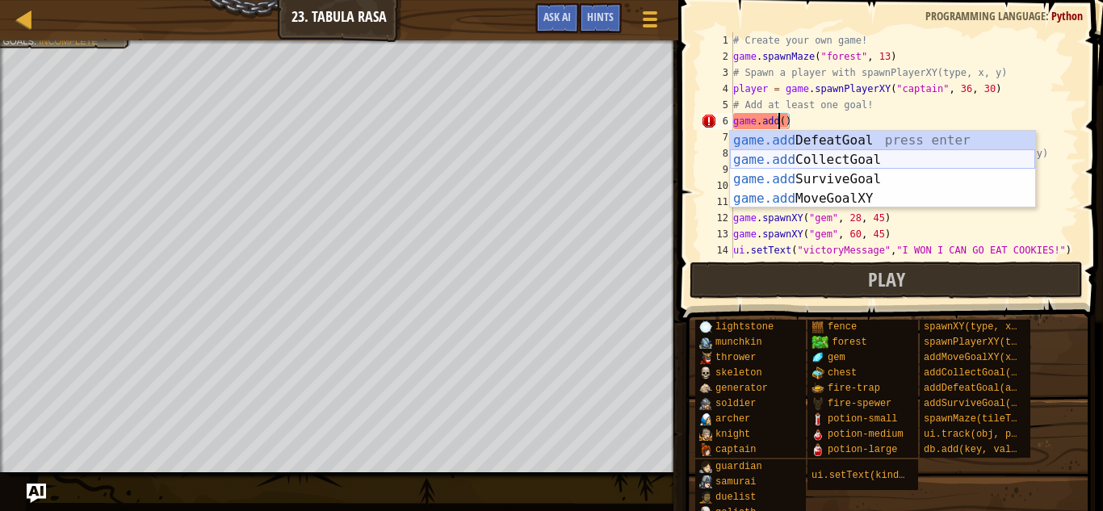
click at [857, 160] on div "game.add DefeatGoal press enter game.add CollectGoal press enter game.add Survi…" at bounding box center [882, 189] width 305 height 116
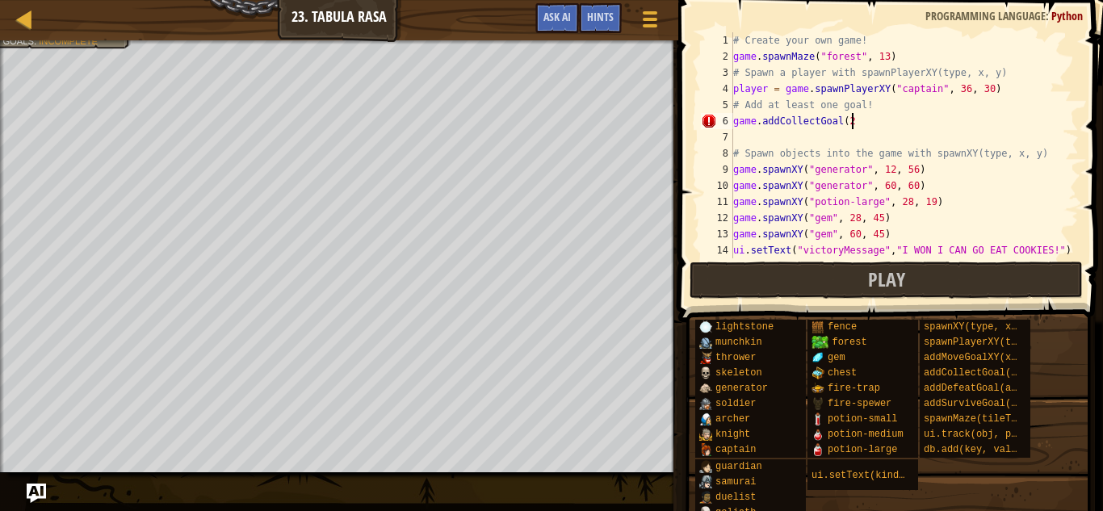
type textarea "game.addCollectGoal(2)"
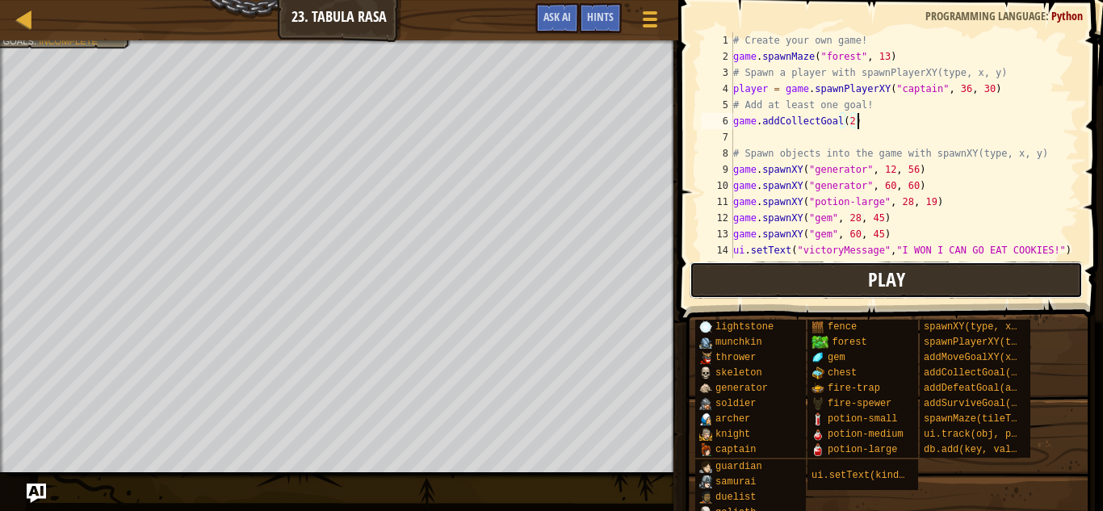
click at [778, 293] on button "Play" at bounding box center [886, 280] width 393 height 37
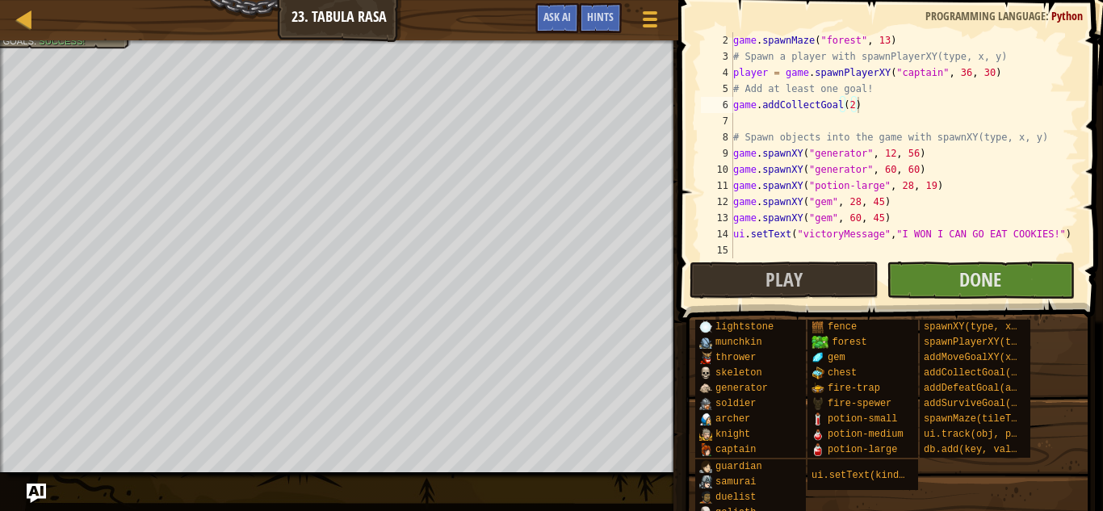
scroll to position [16, 0]
click at [974, 266] on button "Done" at bounding box center [981, 280] width 188 height 37
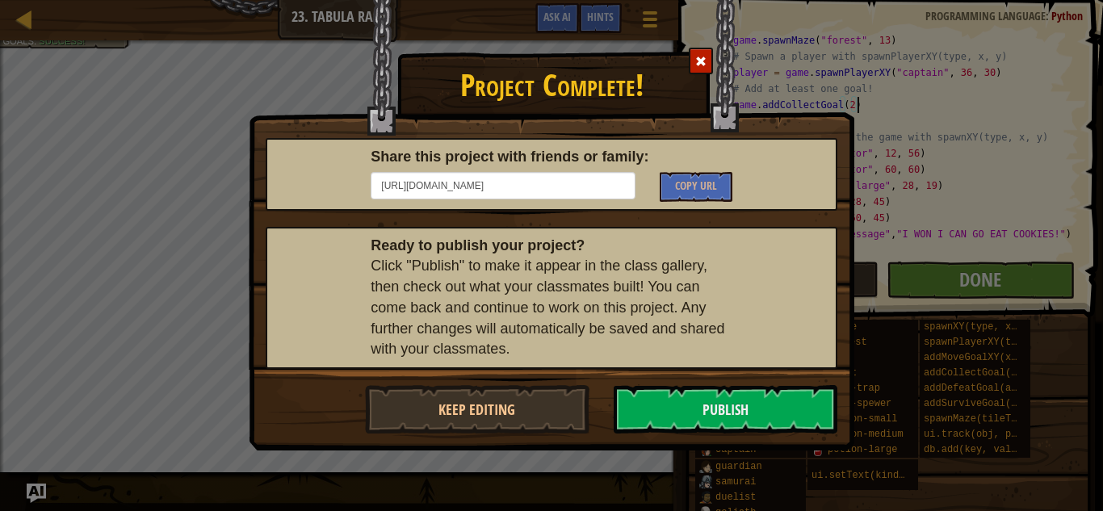
click at [697, 66] on span at bounding box center [700, 61] width 11 height 11
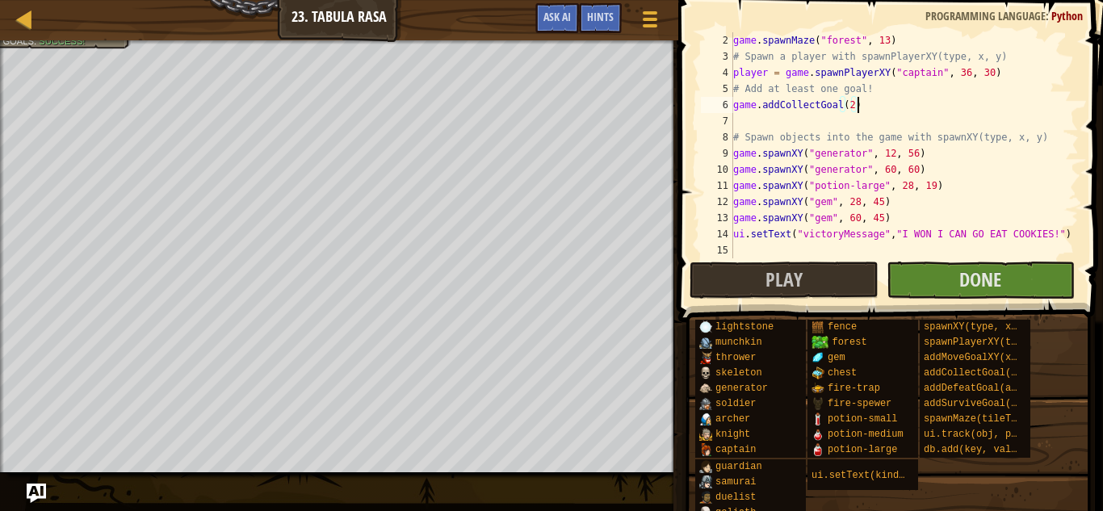
click at [749, 121] on div "game . spawnMaze ( "forest" , 13 ) # Spawn a player with spawnPlayerXY(type, x,…" at bounding box center [904, 161] width 349 height 258
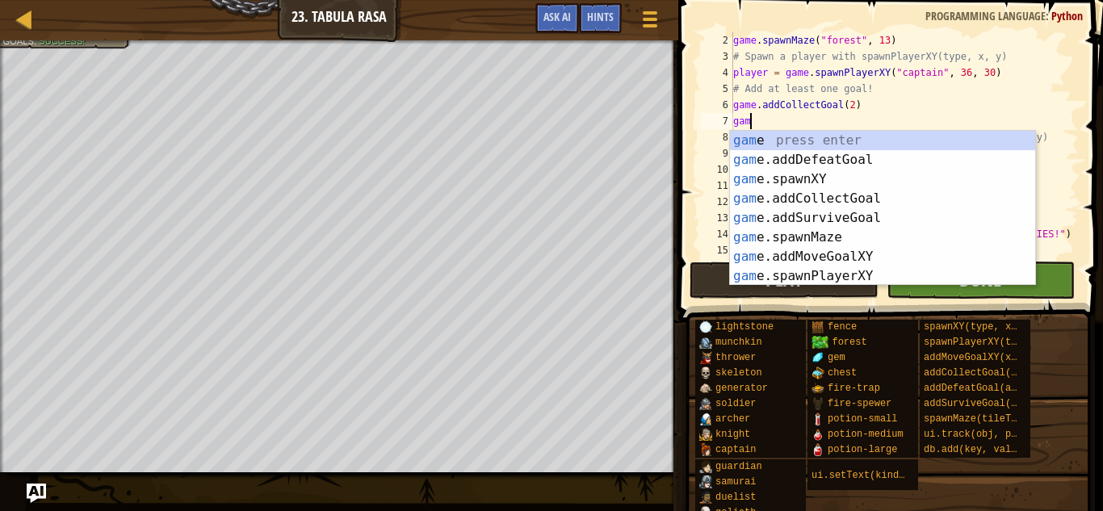
type textarea "game"
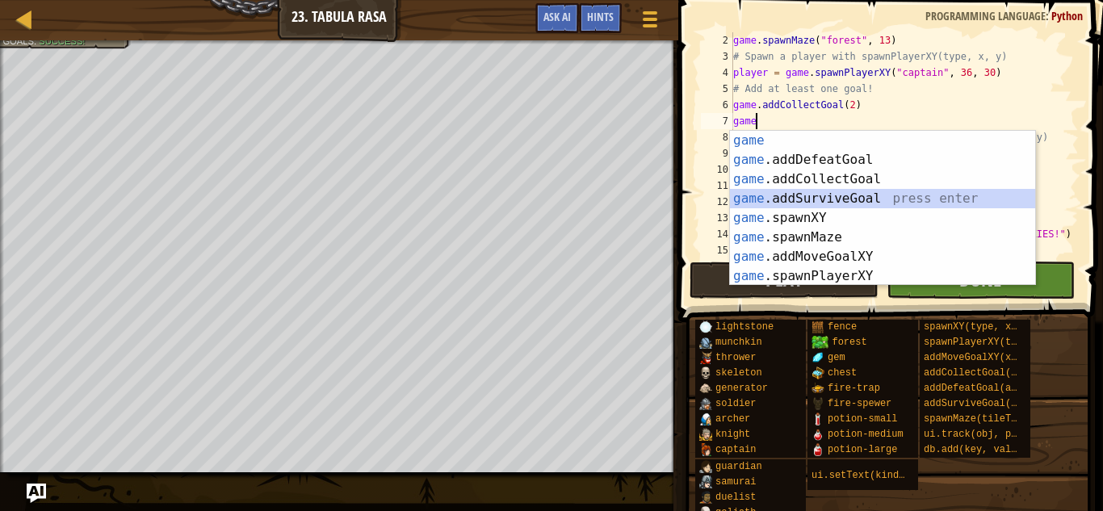
click at [803, 193] on div "game press enter game .addDefeatGoal press enter game .addCollectGoal press ent…" at bounding box center [882, 228] width 305 height 194
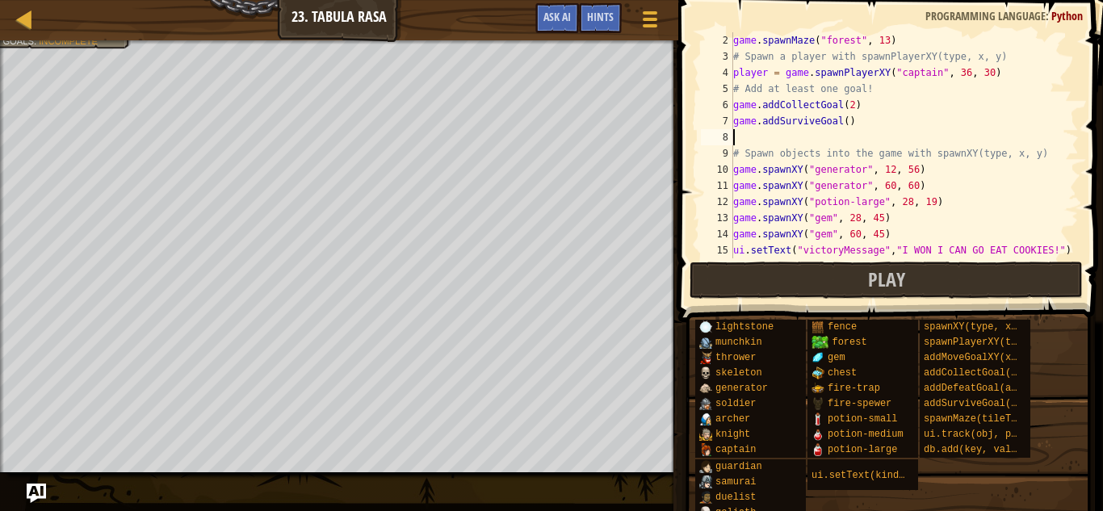
click at [848, 124] on div "game . spawnMaze ( "forest" , 13 ) # Spawn a player with spawnPlayerXY(type, x,…" at bounding box center [904, 161] width 349 height 258
type textarea "game.addSurviveGoal(20)"
click at [787, 142] on div "game . spawnMaze ( "forest" , 13 ) # Spawn a player with spawnPlayerXY(type, x,…" at bounding box center [904, 161] width 349 height 258
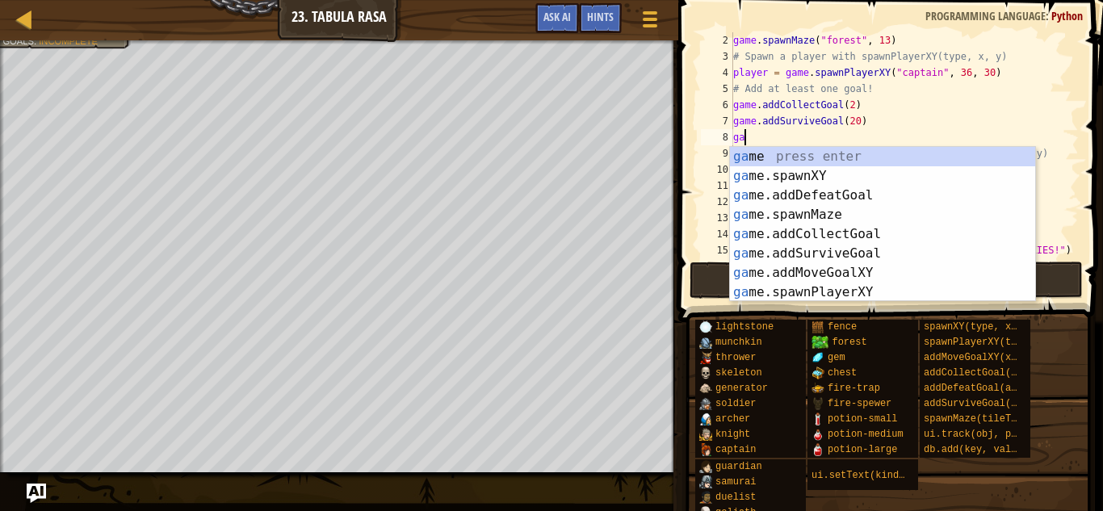
type textarea "gam"
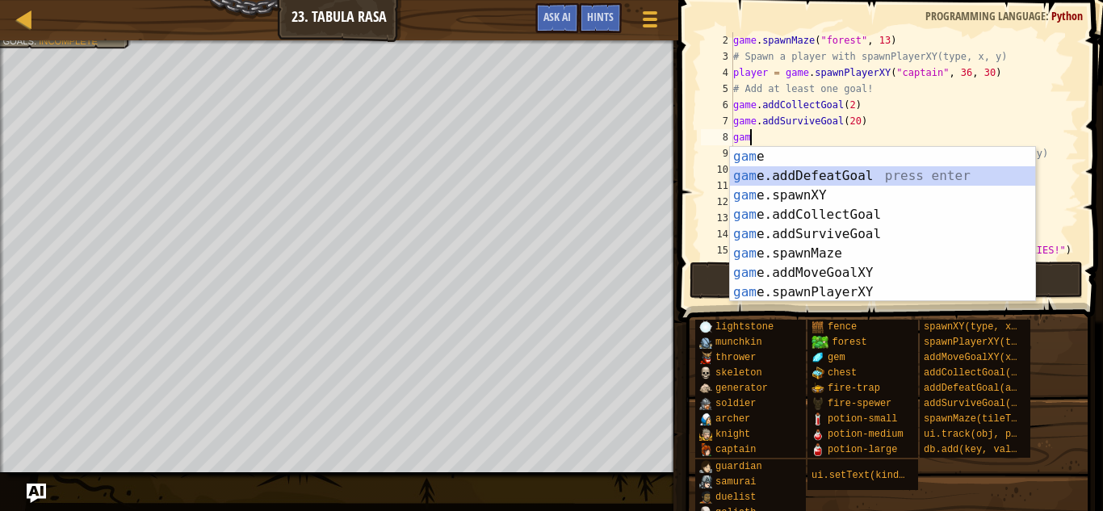
click at [806, 182] on div "gam e press enter gam e.addDefeatGoal press enter gam e.spawnXY press enter gam…" at bounding box center [882, 244] width 305 height 194
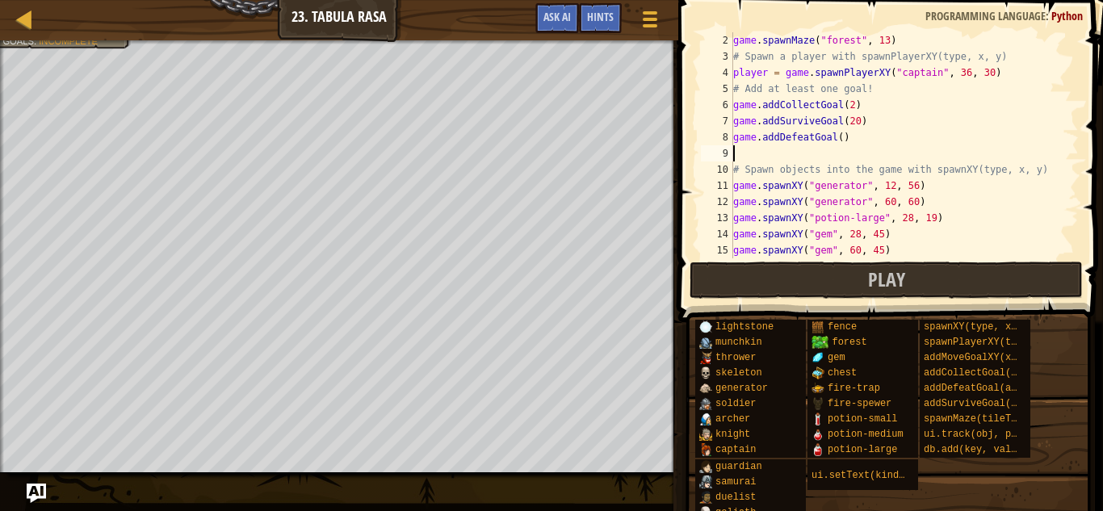
scroll to position [7, 0]
click at [840, 140] on div "game . spawnMaze ( "forest" , 13 ) # Spawn a player with spawnPlayerXY(type, x,…" at bounding box center [904, 161] width 349 height 258
type textarea "game.addDefeatGoal(2)"
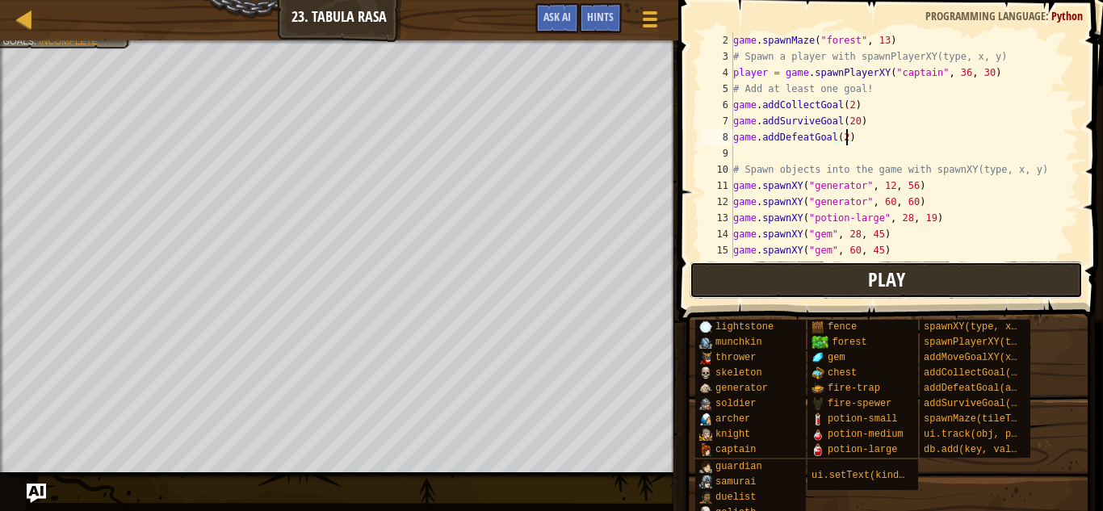
click at [824, 283] on button "Play" at bounding box center [886, 280] width 393 height 37
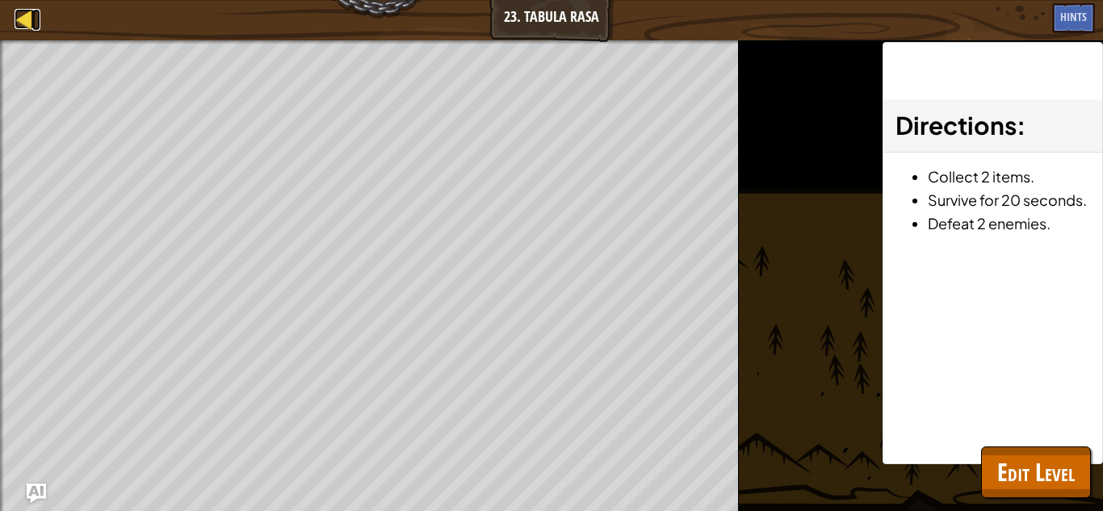
click at [31, 13] on div at bounding box center [25, 19] width 20 height 20
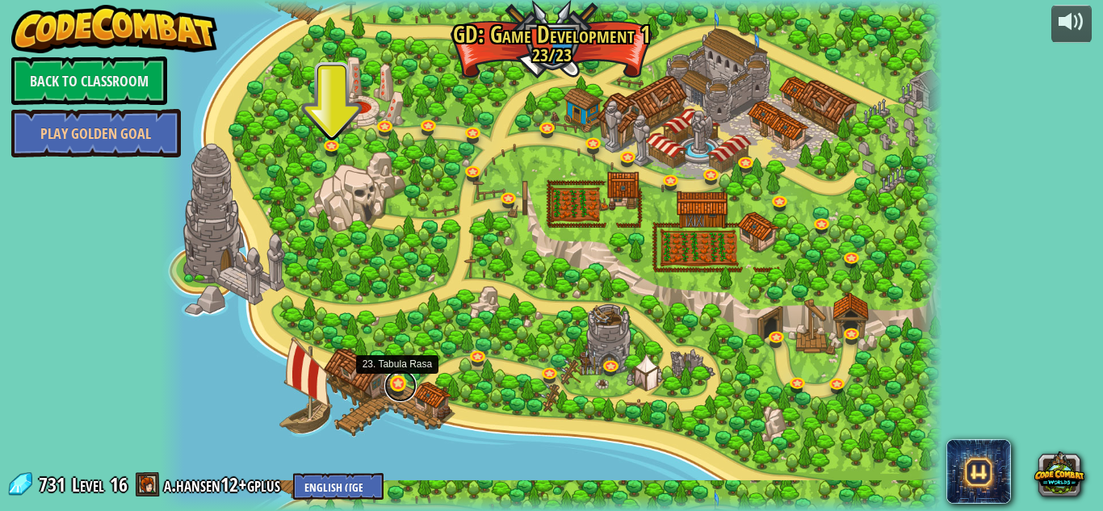
click at [399, 387] on link at bounding box center [400, 386] width 32 height 32
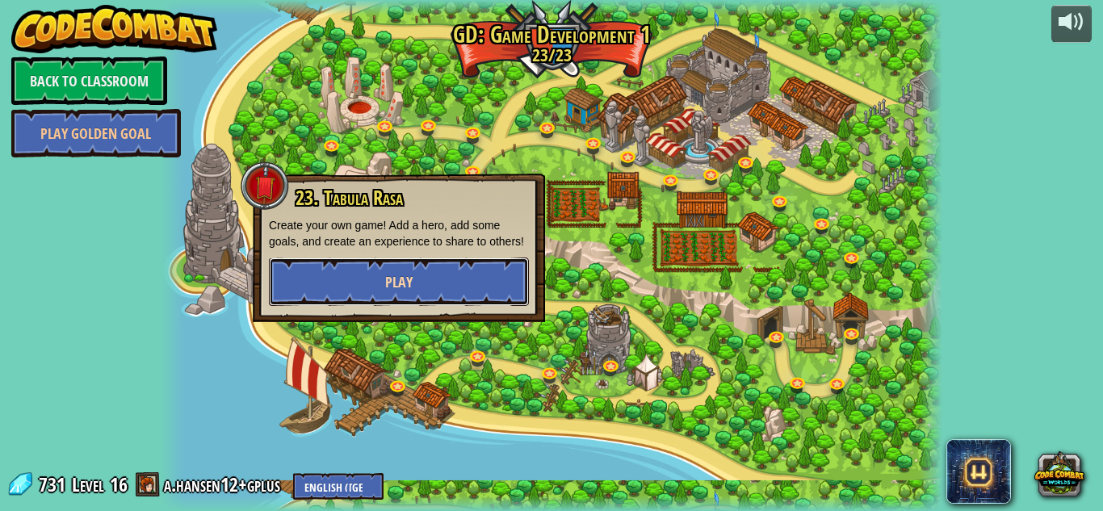
click at [376, 306] on button "Play" at bounding box center [399, 282] width 260 height 48
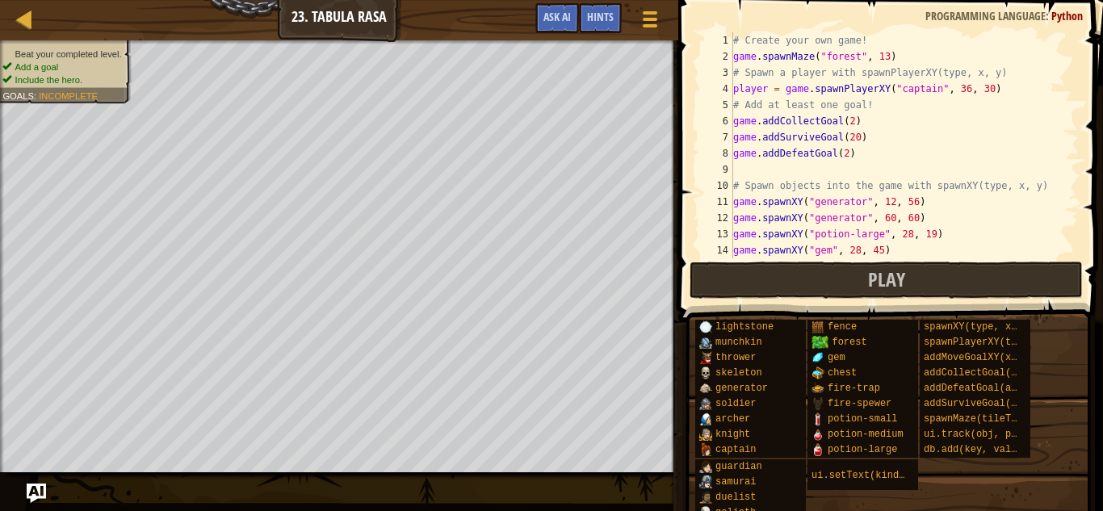
scroll to position [48, 0]
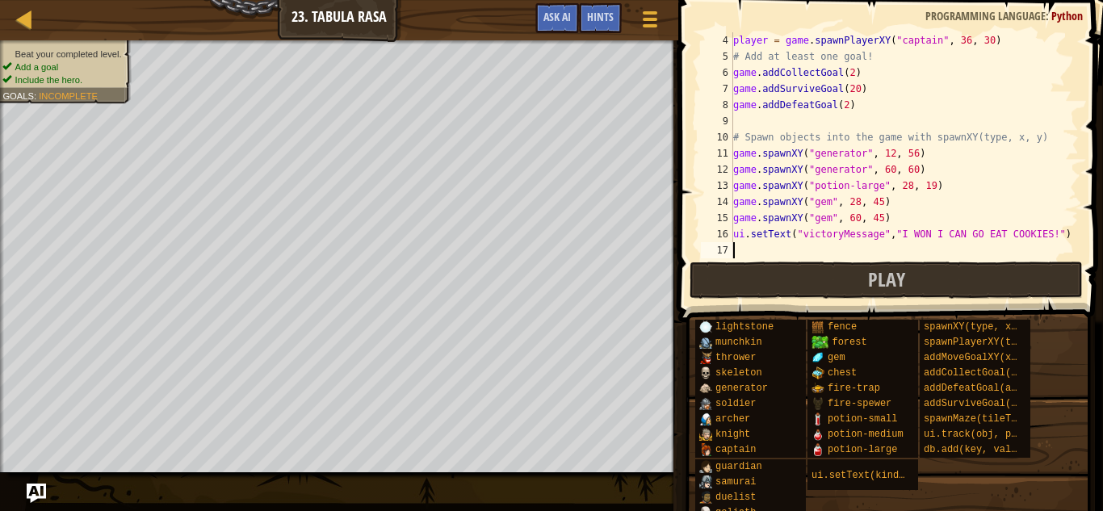
click at [817, 124] on div "player = game . spawnPlayerXY ( "captain" , 36 , 30 ) # Add at least one goal! …" at bounding box center [904, 161] width 349 height 258
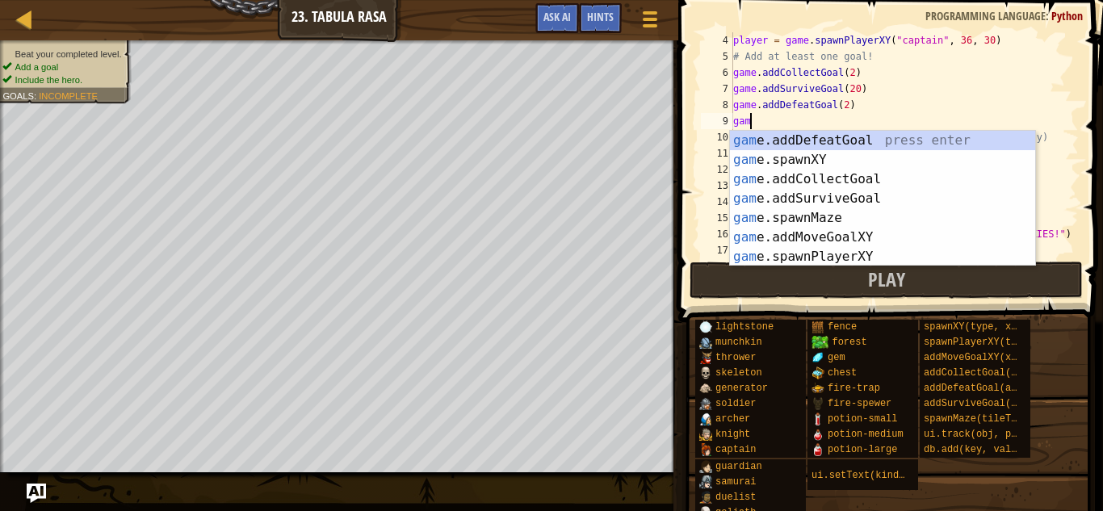
scroll to position [7, 1]
type textarea "g"
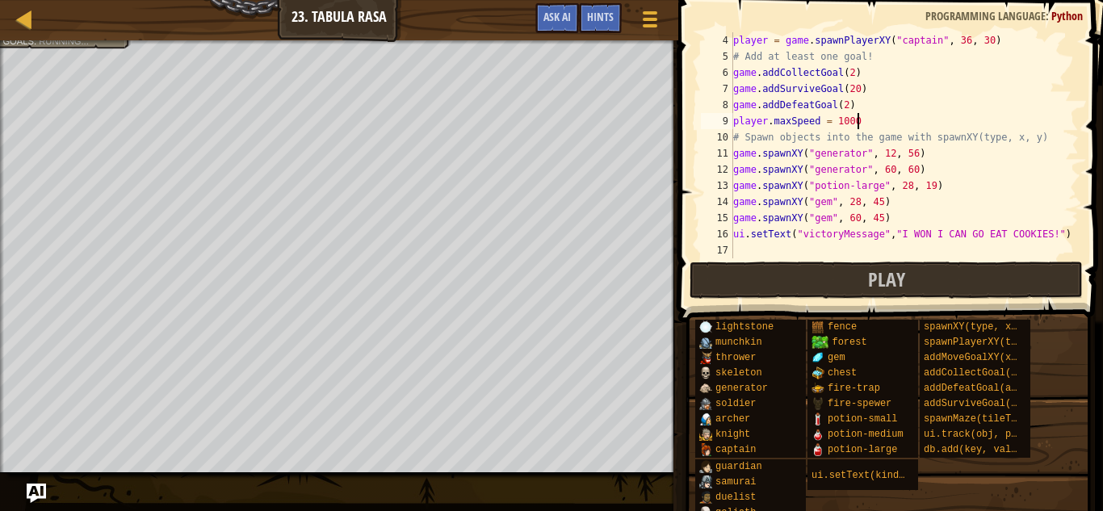
scroll to position [7, 17]
type textarea "player.maxSpeed = 1000"
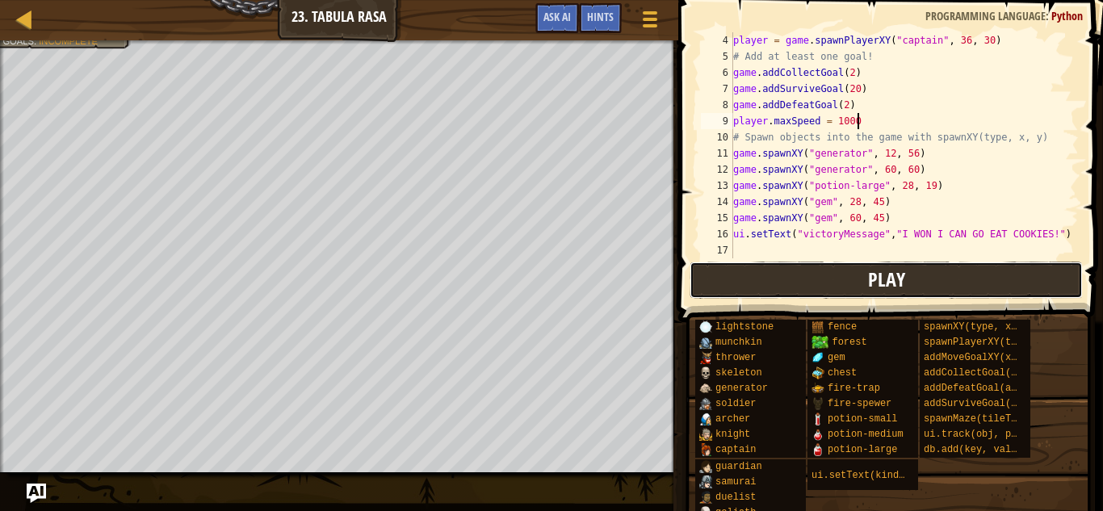
click at [806, 294] on button "Play" at bounding box center [886, 280] width 393 height 37
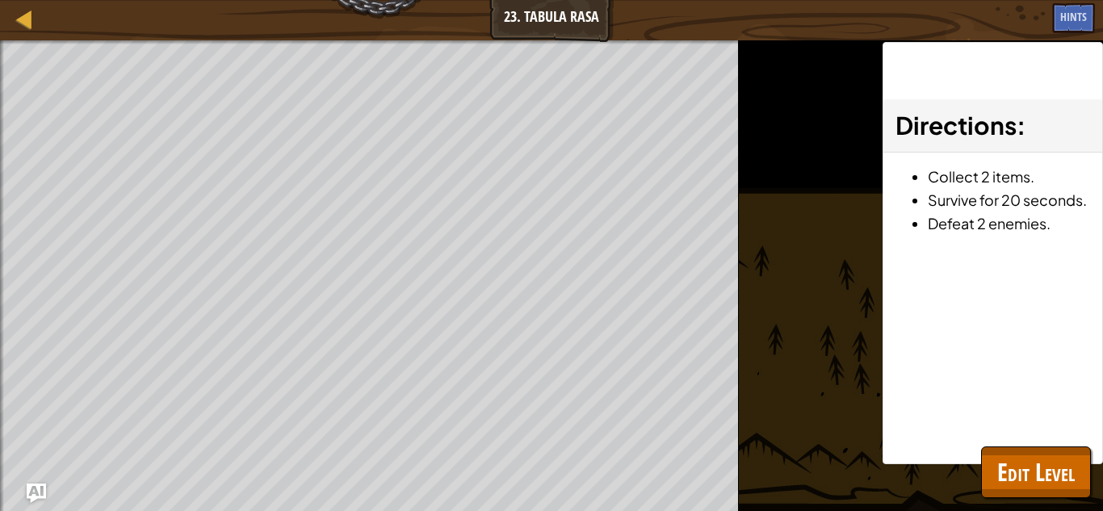
click at [276, 38] on div "Map Game Development 1 23. Tabula Rasa Game Menu Done Hints Ask AI" at bounding box center [551, 20] width 1103 height 40
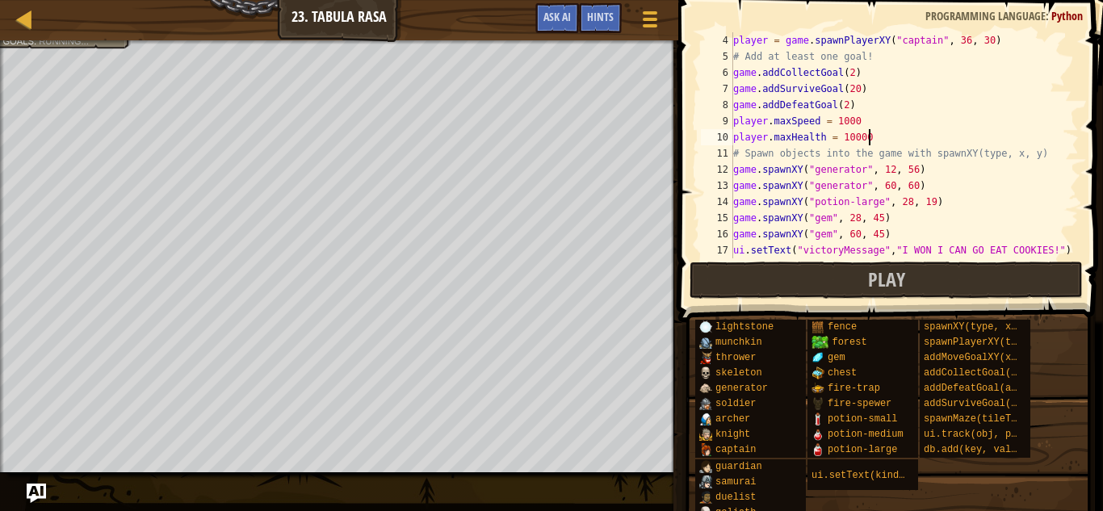
scroll to position [7, 19]
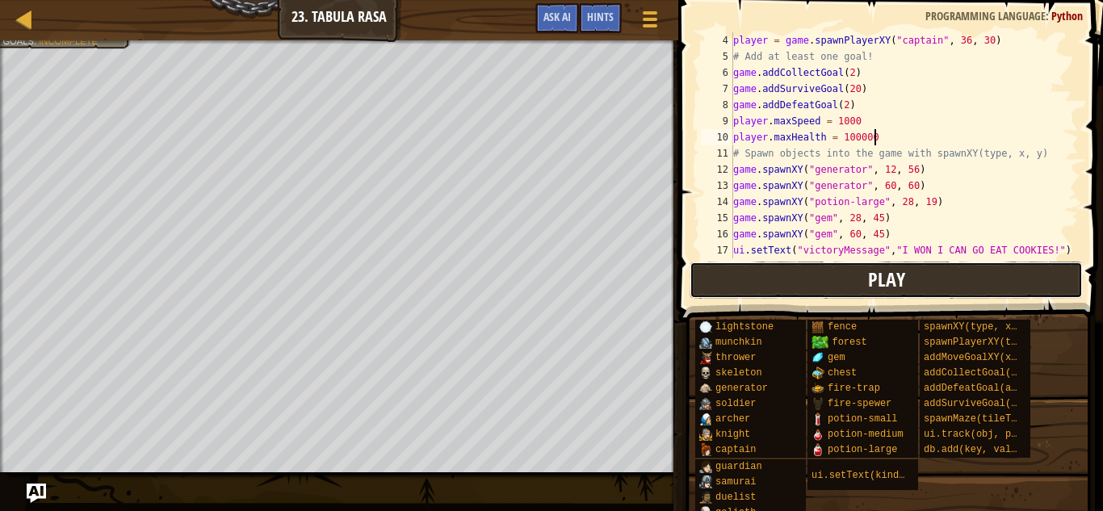
click at [885, 270] on span "Play" at bounding box center [886, 280] width 37 height 26
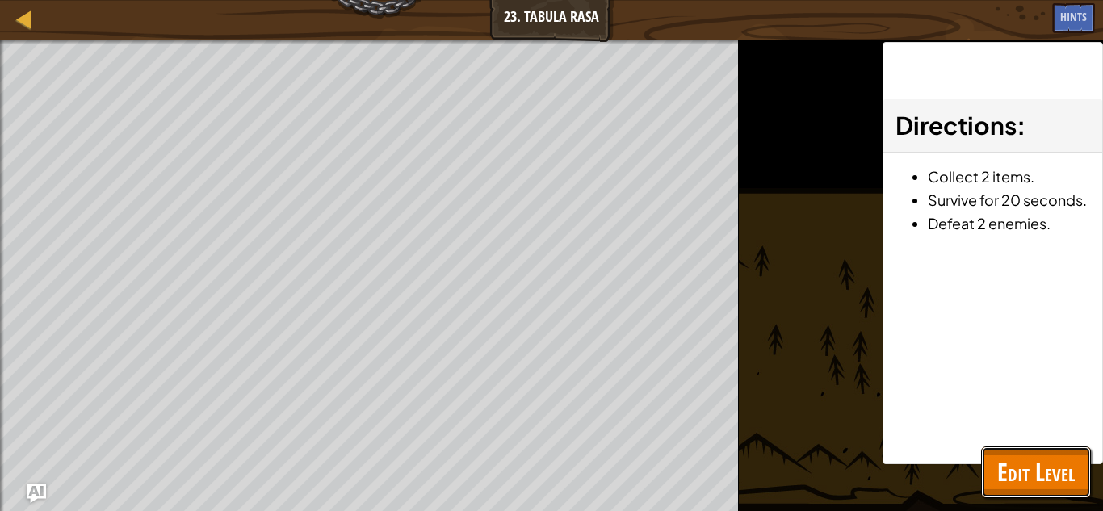
click at [1000, 459] on span "Edit Level" at bounding box center [1036, 472] width 78 height 33
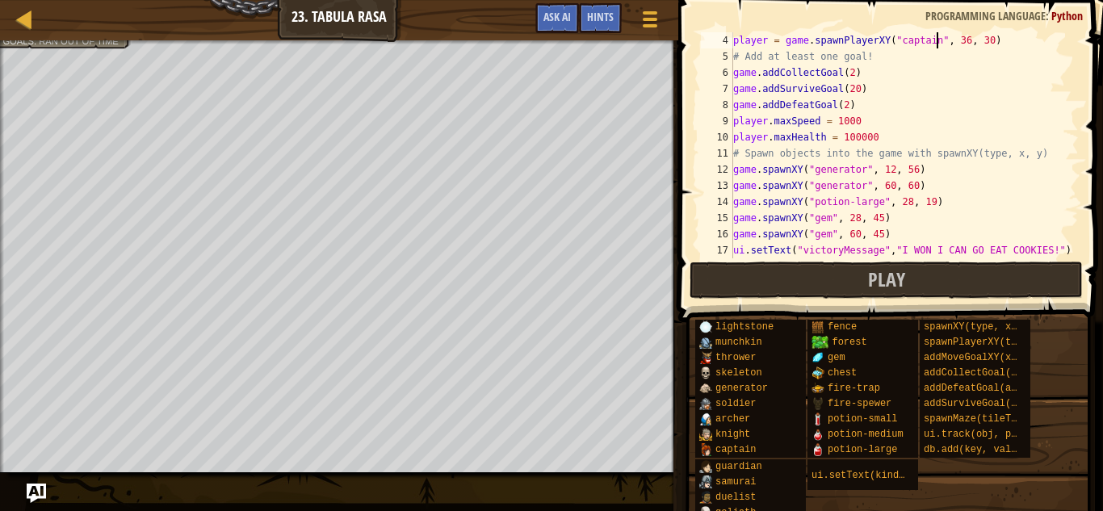
click at [938, 46] on div "player = game . spawnPlayerXY ( "captain" , 36 , 30 ) # Add at least one goal! …" at bounding box center [904, 161] width 349 height 258
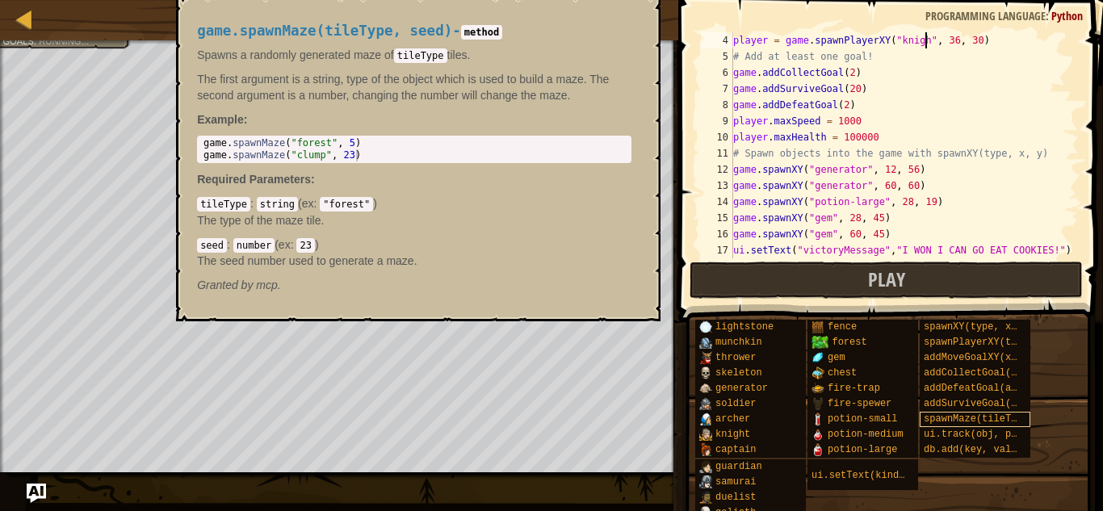
scroll to position [7, 29]
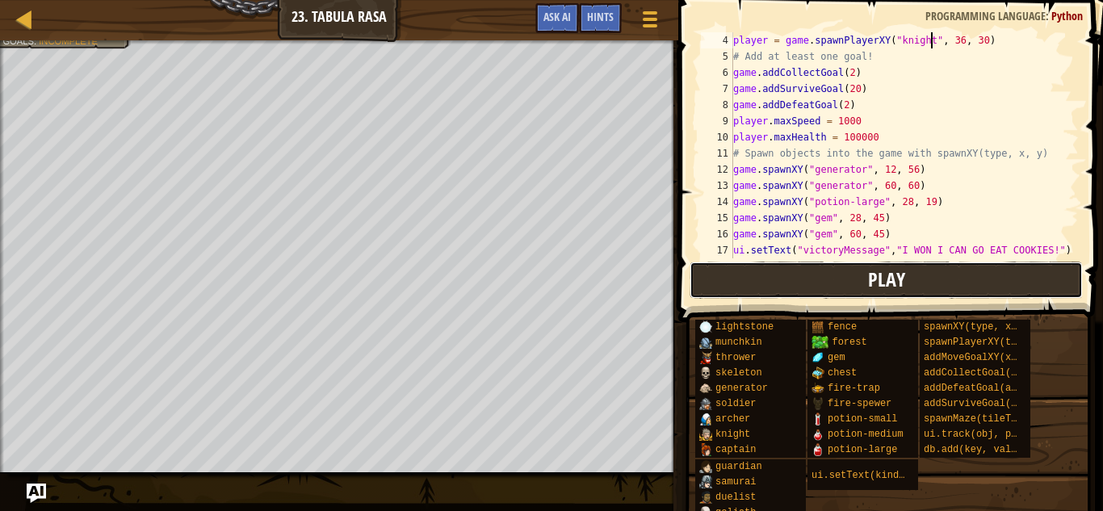
click at [834, 283] on button "Play" at bounding box center [886, 280] width 393 height 37
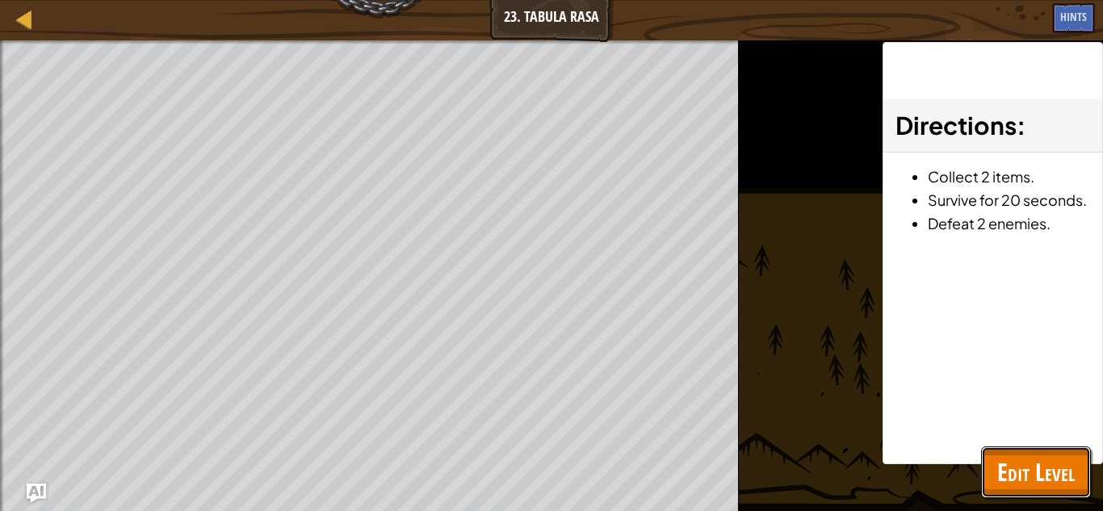
click at [1042, 459] on span "Edit Level" at bounding box center [1036, 472] width 78 height 33
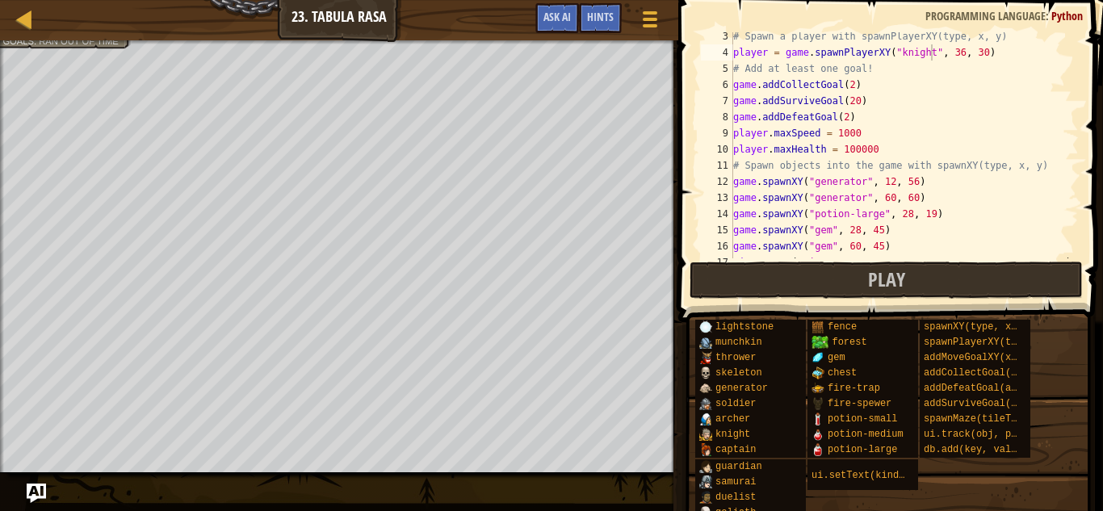
scroll to position [0, 0]
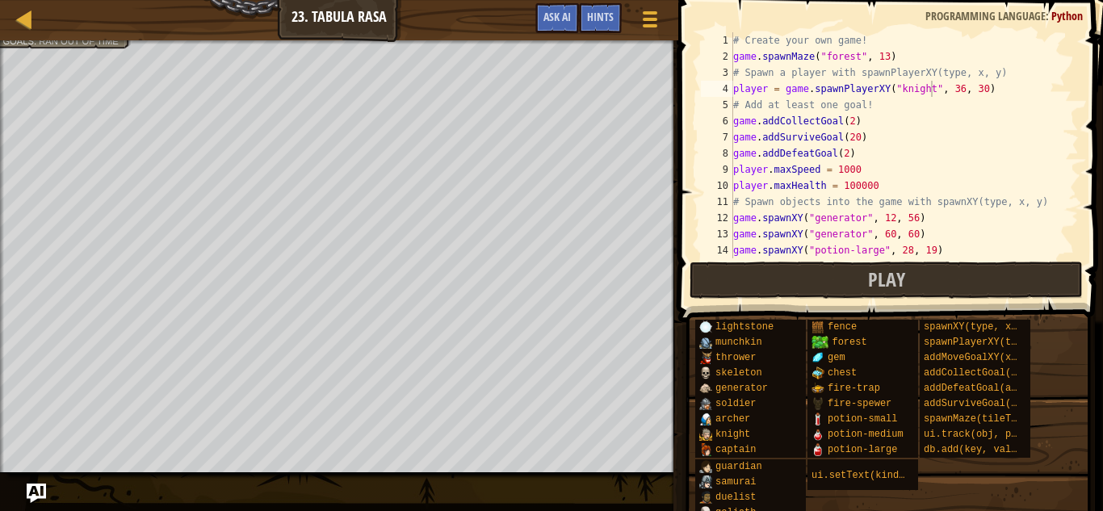
click at [851, 124] on div "# Create your own game! game . spawnMaze ( "forest" , 13 ) # Spawn a player wit…" at bounding box center [904, 161] width 349 height 258
drag, startPoint x: 863, startPoint y: 125, endPoint x: 825, endPoint y: 124, distance: 38.0
click at [825, 124] on div "# Create your own game! game . spawnMaze ( "forest" , 13 ) # Spawn a player wit…" at bounding box center [904, 161] width 349 height 258
click at [862, 126] on div "# Create your own game! game . spawnMaze ( "forest" , 13 ) # Spawn a player wit…" at bounding box center [904, 145] width 349 height 226
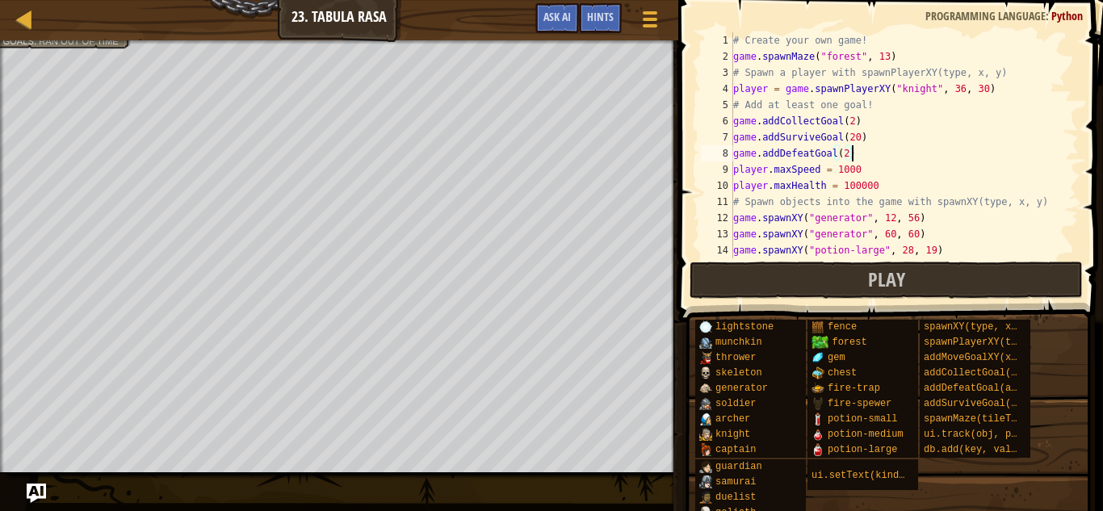
click at [851, 157] on div "# Create your own game! game . spawnMaze ( "forest" , 13 ) # Spawn a player wit…" at bounding box center [904, 161] width 349 height 258
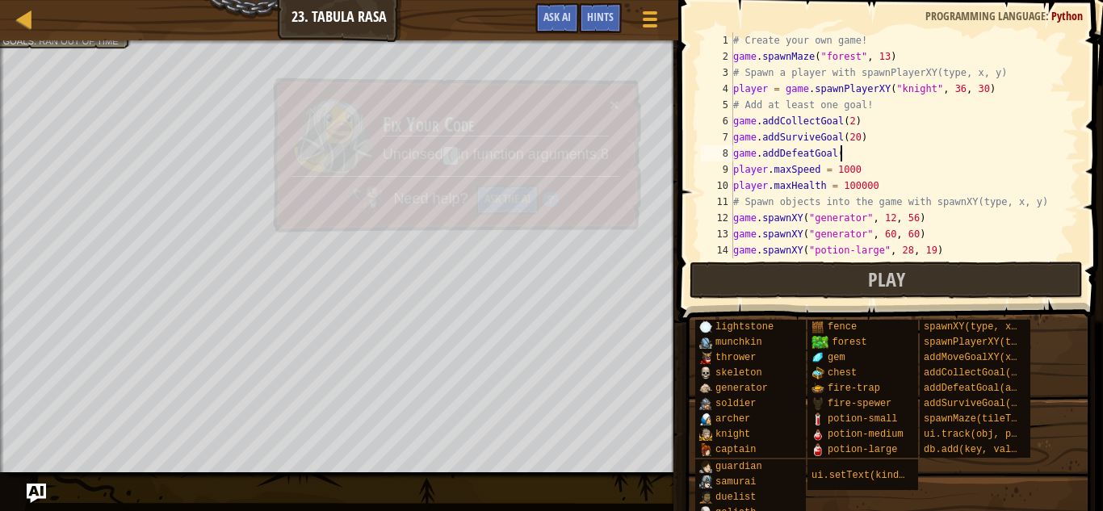
type textarea "game.addDefeatGoal"
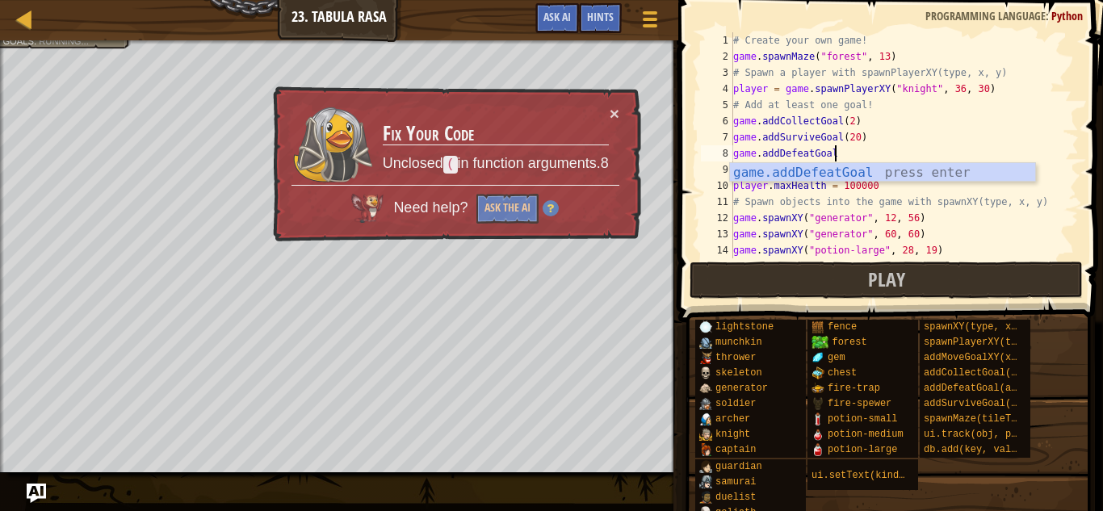
scroll to position [7, 14]
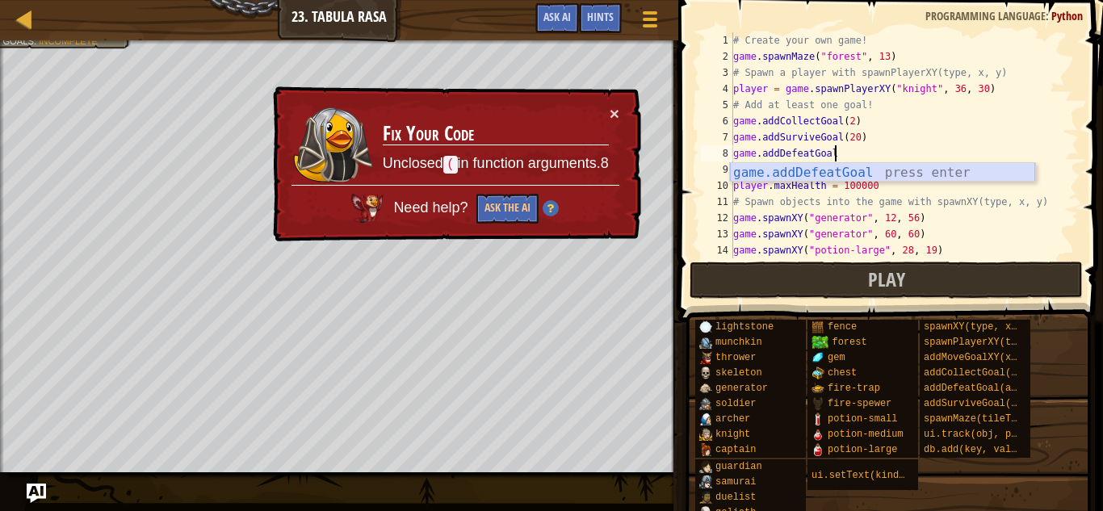
click at [805, 178] on div "game.addDefeatGoal press enter" at bounding box center [882, 192] width 305 height 58
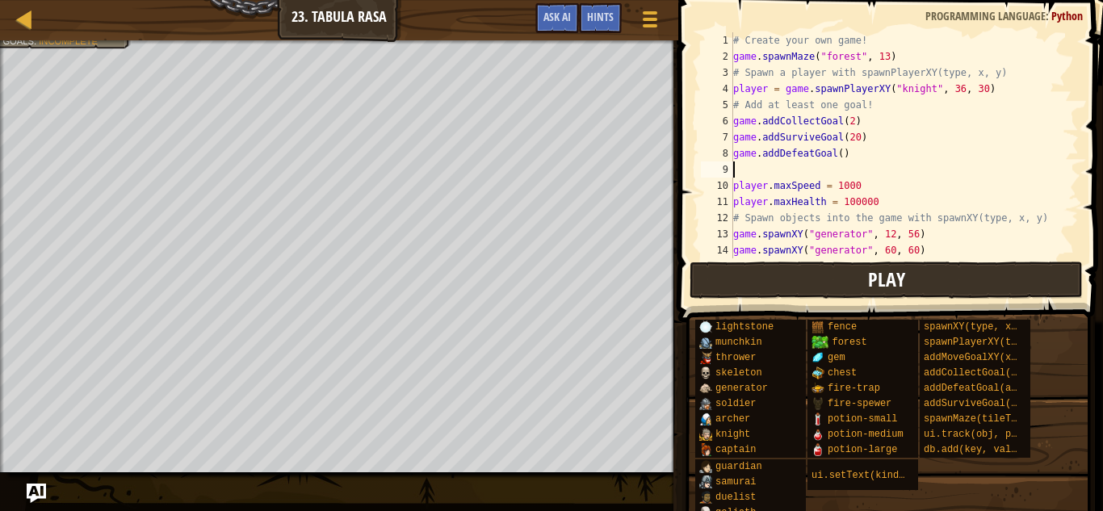
type textarea "\"
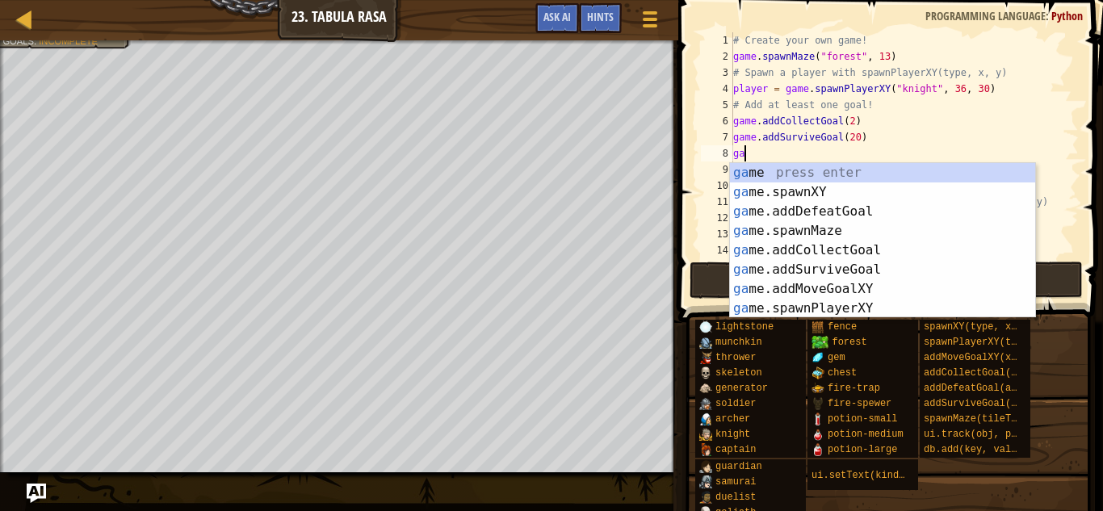
type textarea "g"
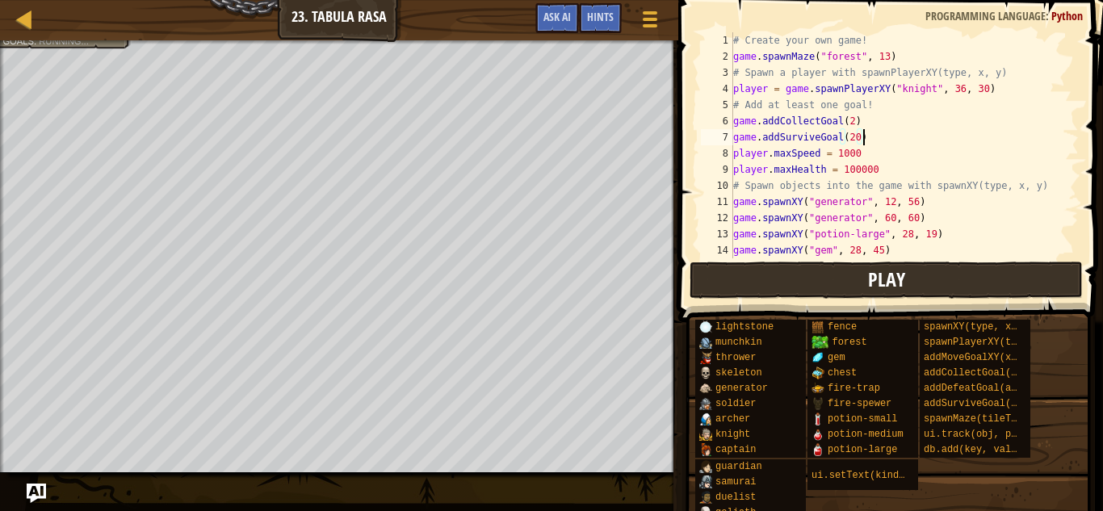
type textarea "game.addSurviveGoal(20)"
click at [819, 282] on button "Play" at bounding box center [886, 280] width 393 height 37
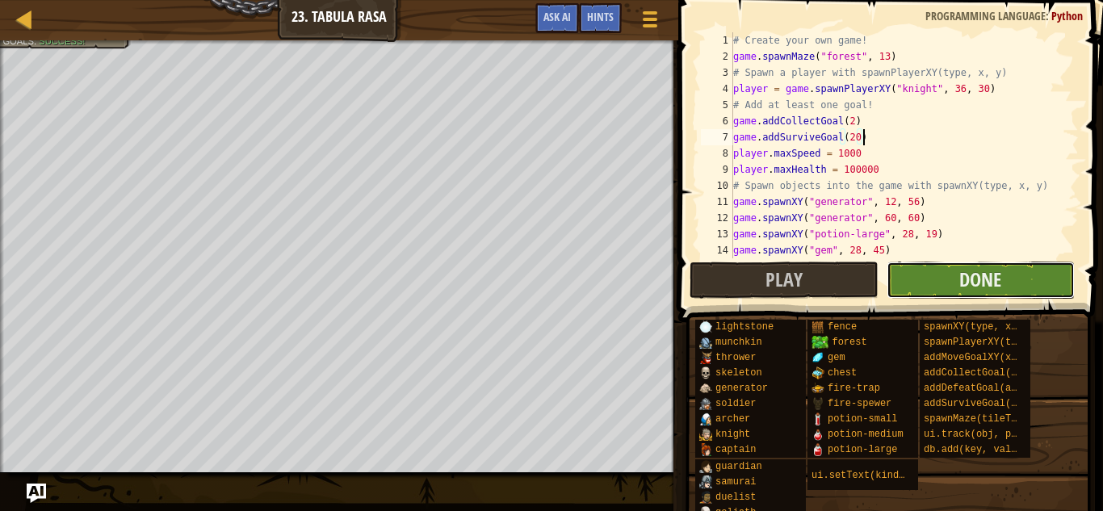
click at [916, 279] on button "Done" at bounding box center [981, 280] width 188 height 37
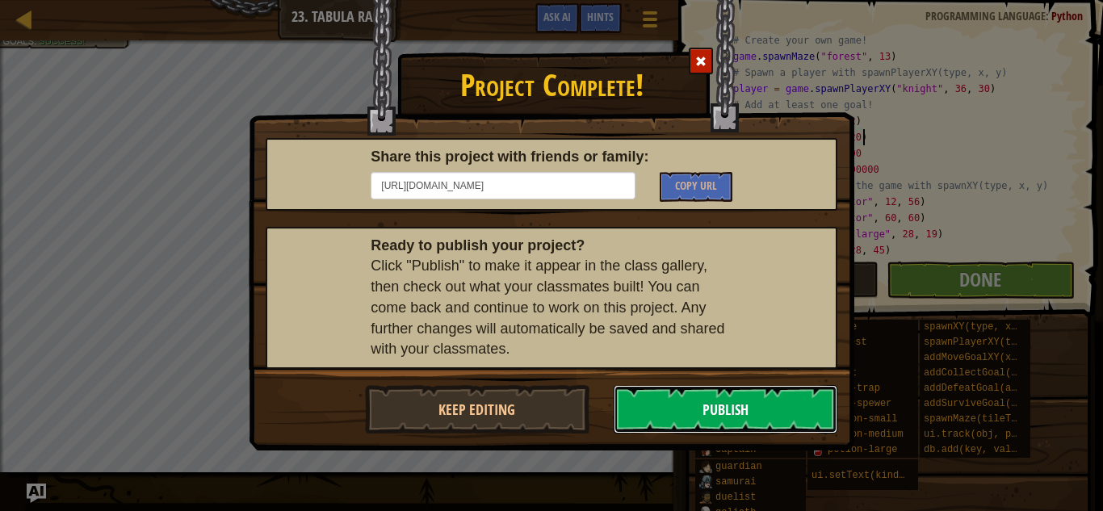
click at [739, 395] on button "Publish" at bounding box center [726, 409] width 225 height 48
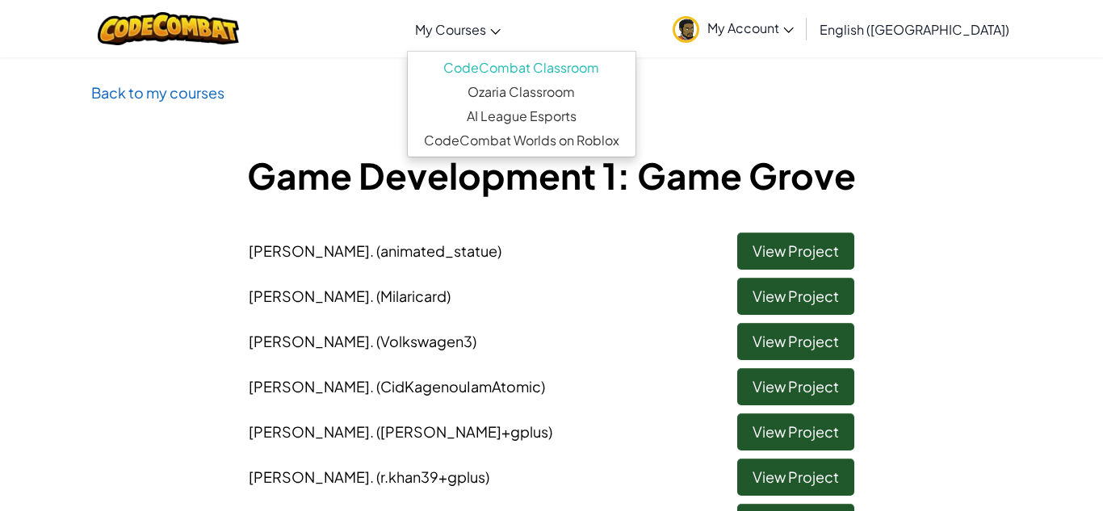
click at [477, 34] on span "My Courses" at bounding box center [450, 29] width 71 height 17
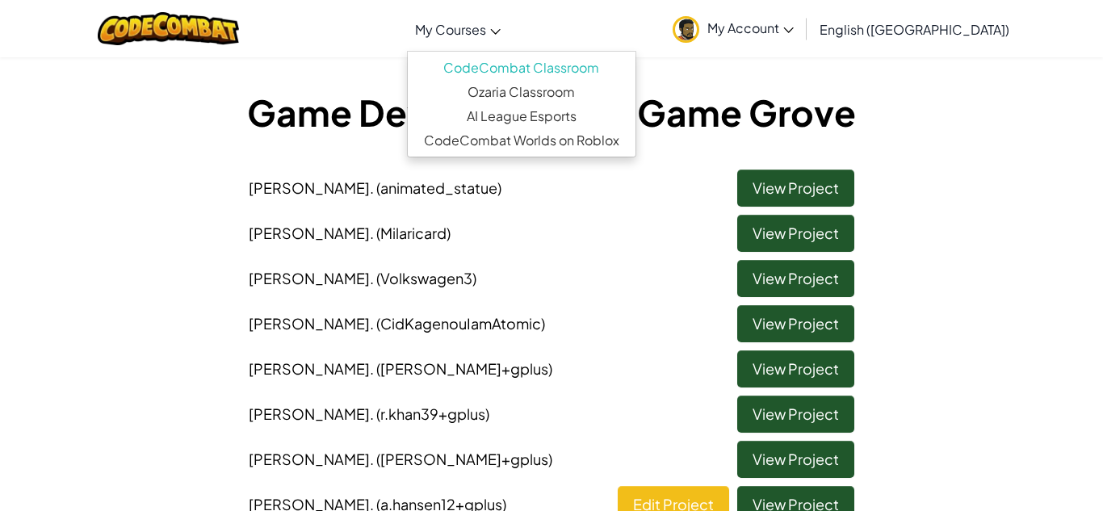
scroll to position [54, 0]
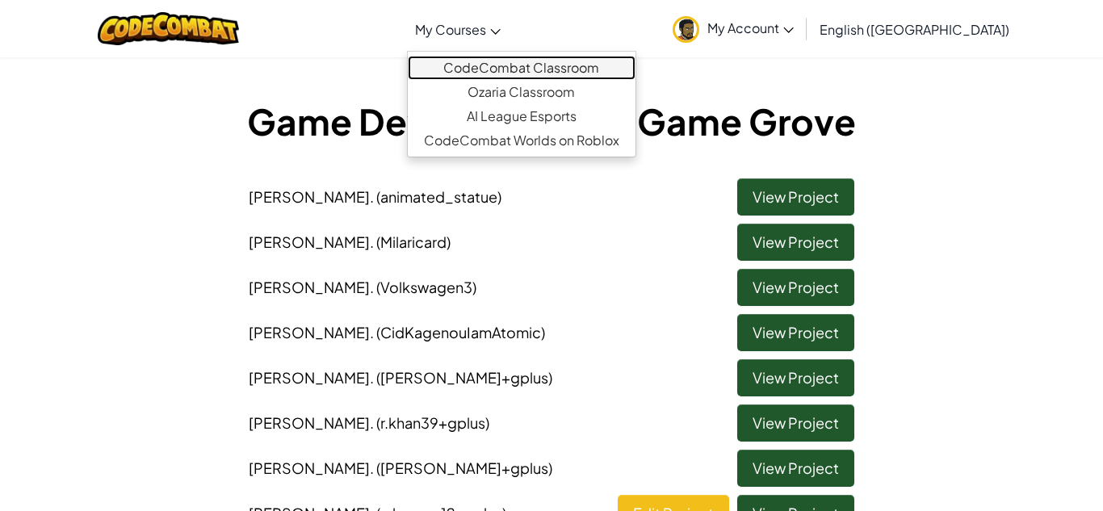
click at [553, 68] on link "CodeCombat Classroom" at bounding box center [522, 68] width 228 height 24
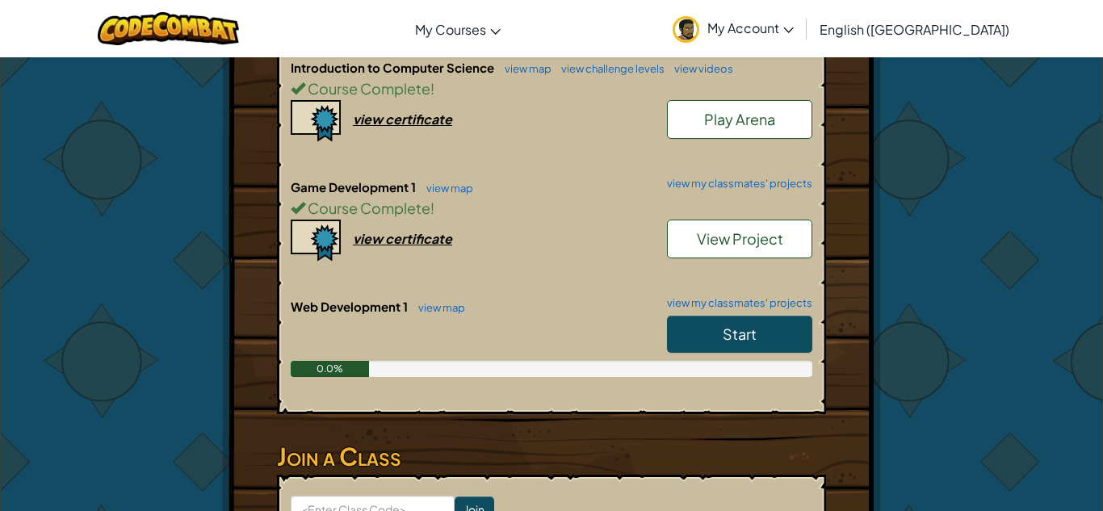
scroll to position [409, 0]
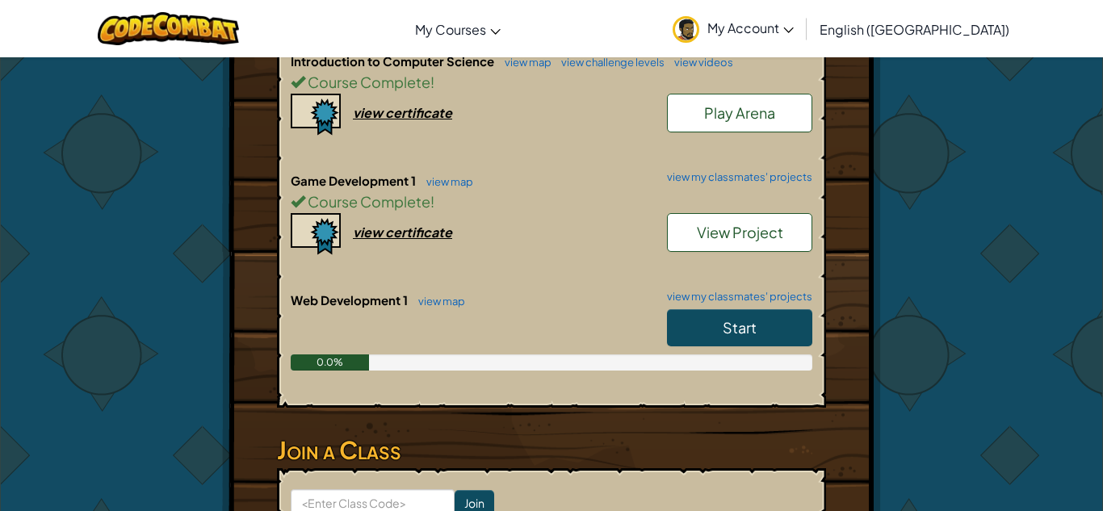
click at [711, 309] on link "Start" at bounding box center [739, 327] width 145 height 37
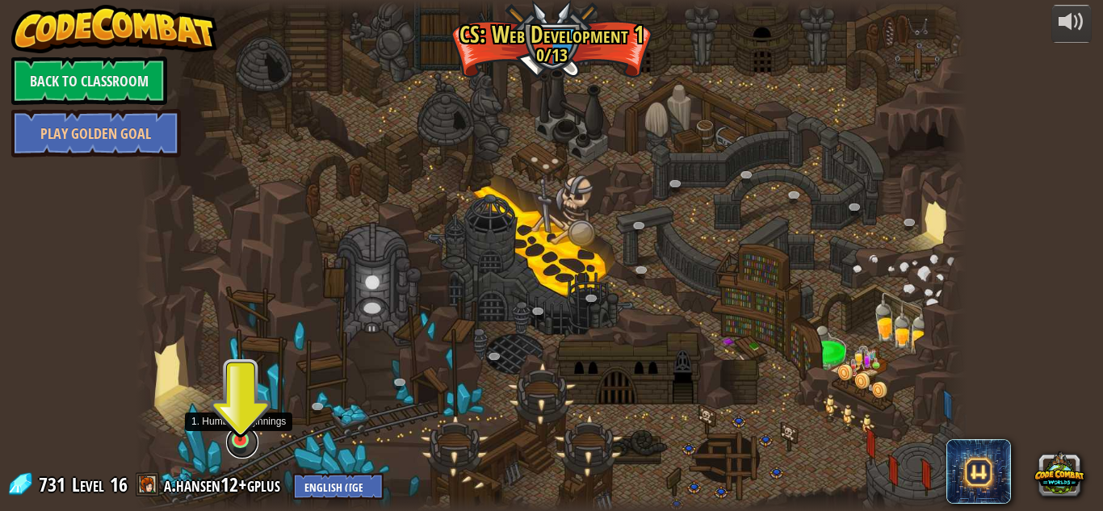
click at [234, 447] on link at bounding box center [242, 442] width 32 height 32
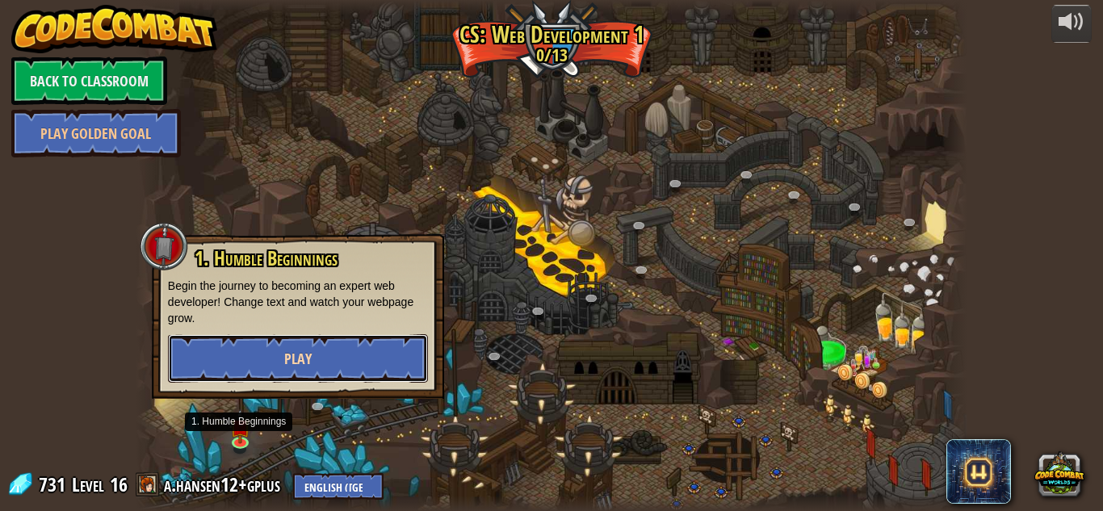
click at [210, 380] on button "Play" at bounding box center [298, 358] width 260 height 48
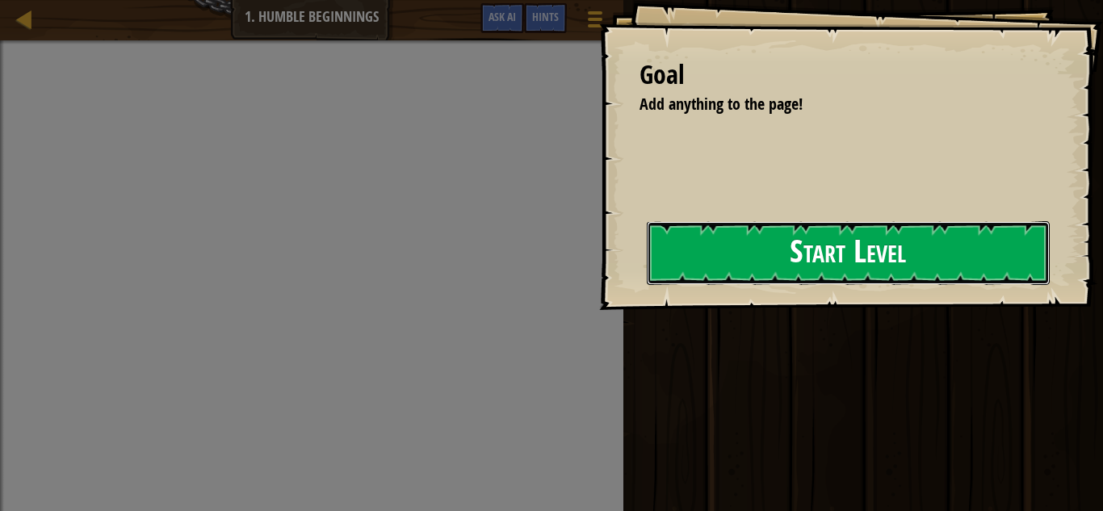
click at [745, 241] on button "Start Level" at bounding box center [848, 253] width 403 height 64
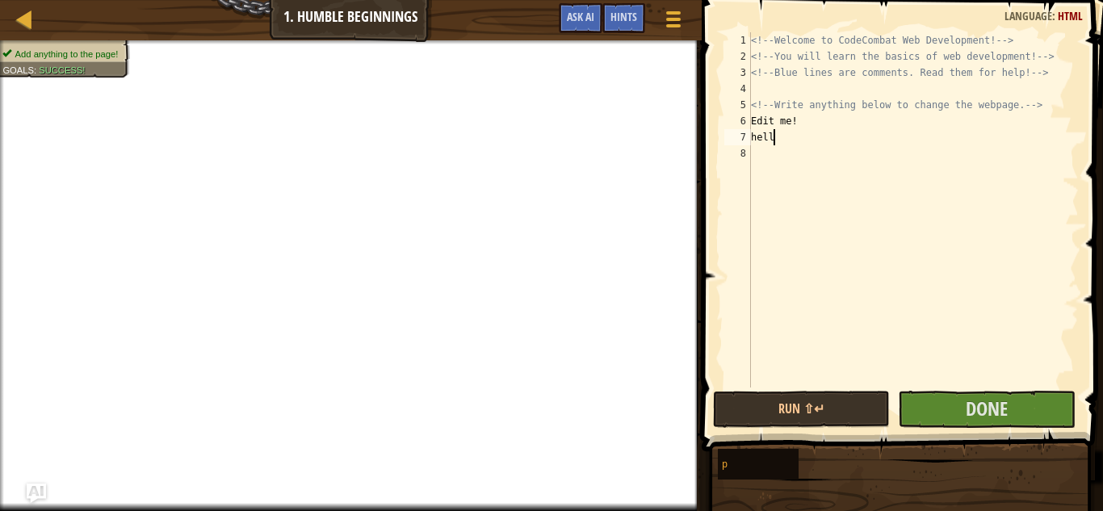
scroll to position [7, 3]
type textarea "hello"
click at [978, 406] on span "Done" at bounding box center [987, 409] width 42 height 26
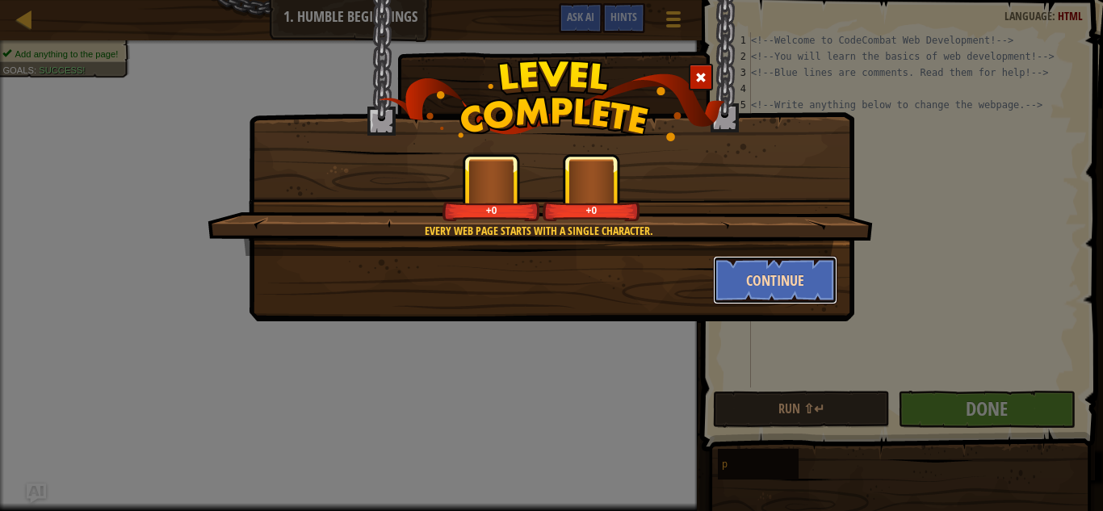
click at [752, 275] on button "Continue" at bounding box center [775, 280] width 125 height 48
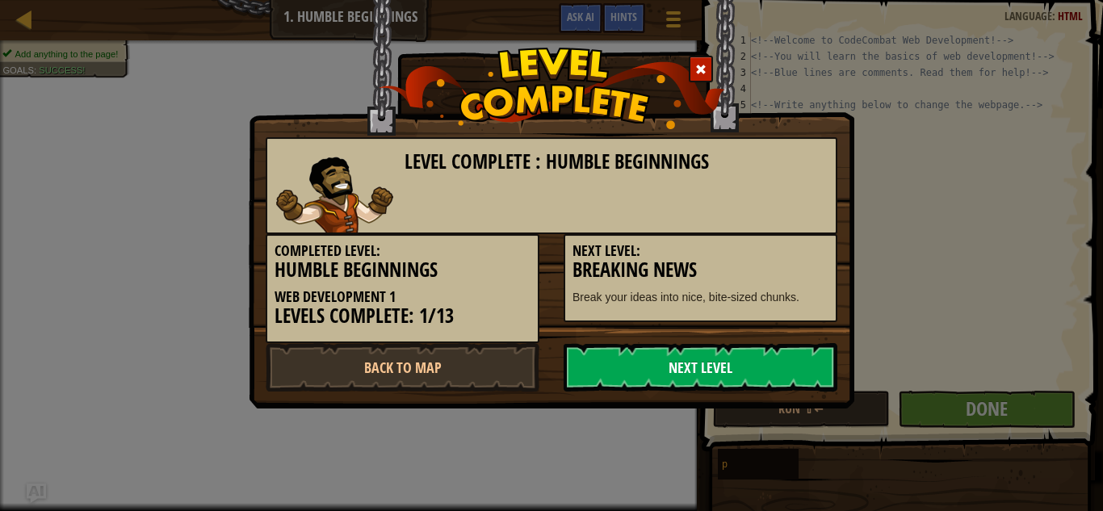
click at [644, 365] on link "Next Level" at bounding box center [701, 367] width 274 height 48
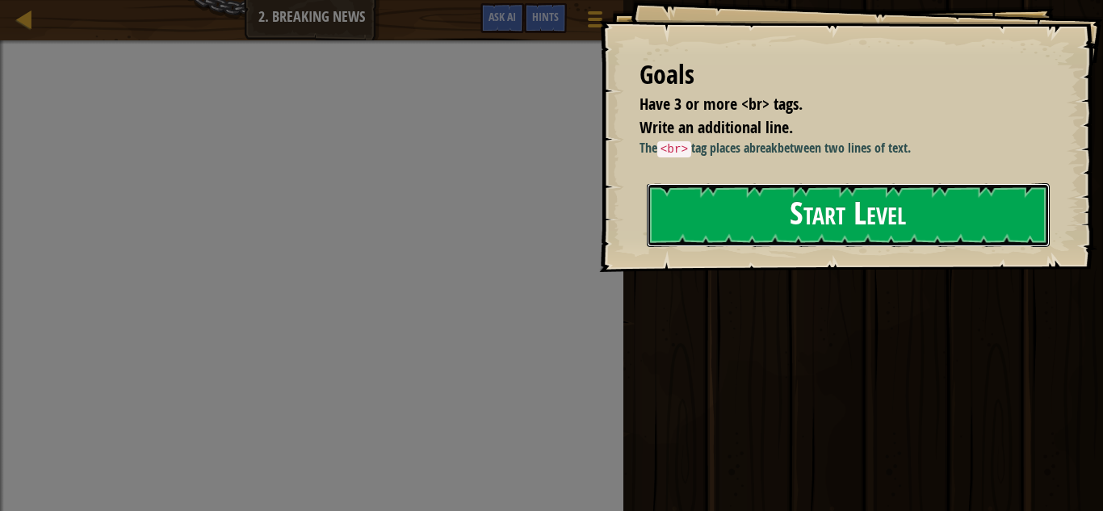
click at [695, 239] on button "Start Level" at bounding box center [848, 215] width 403 height 64
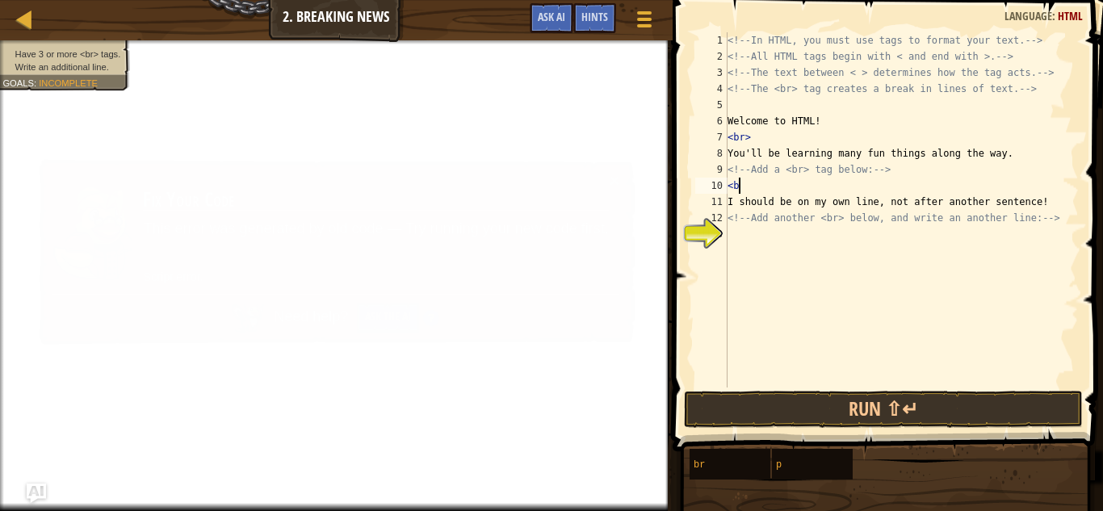
scroll to position [7, 2]
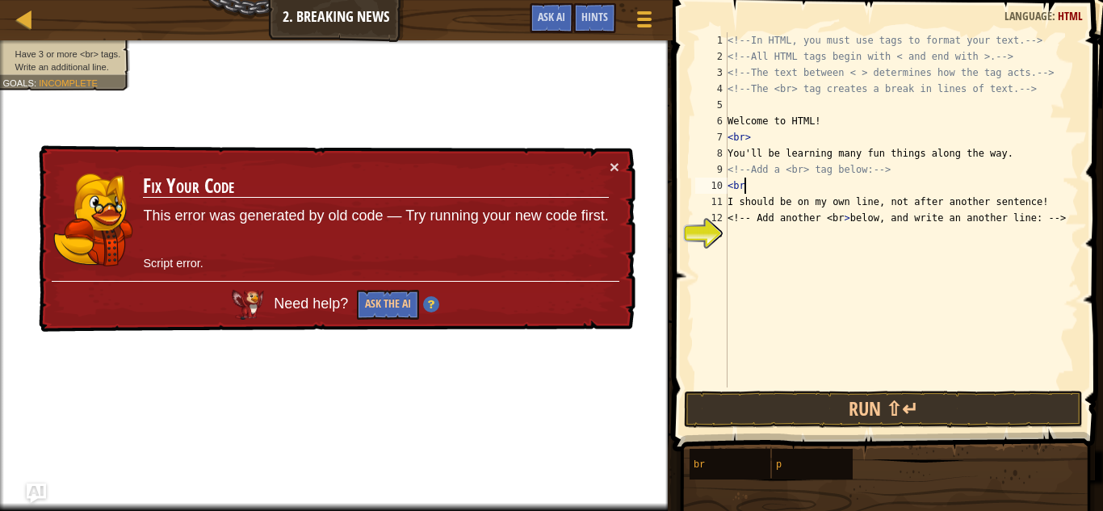
type textarea "<br>"
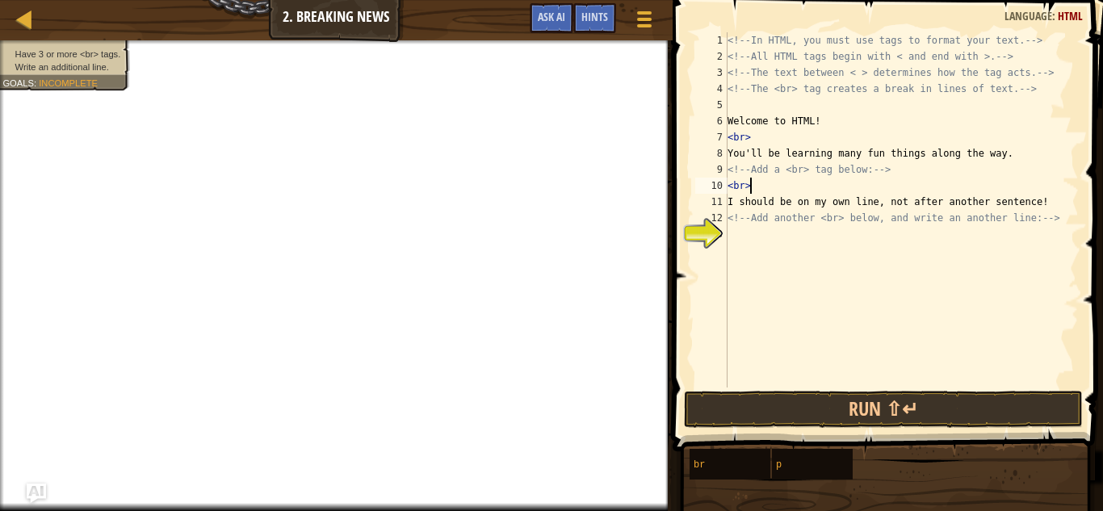
click at [871, 236] on div "<!-- In HTML, you must use tags to format your text. --> <!-- All HTML tags beg…" at bounding box center [901, 226] width 355 height 388
type textarea "<br>"
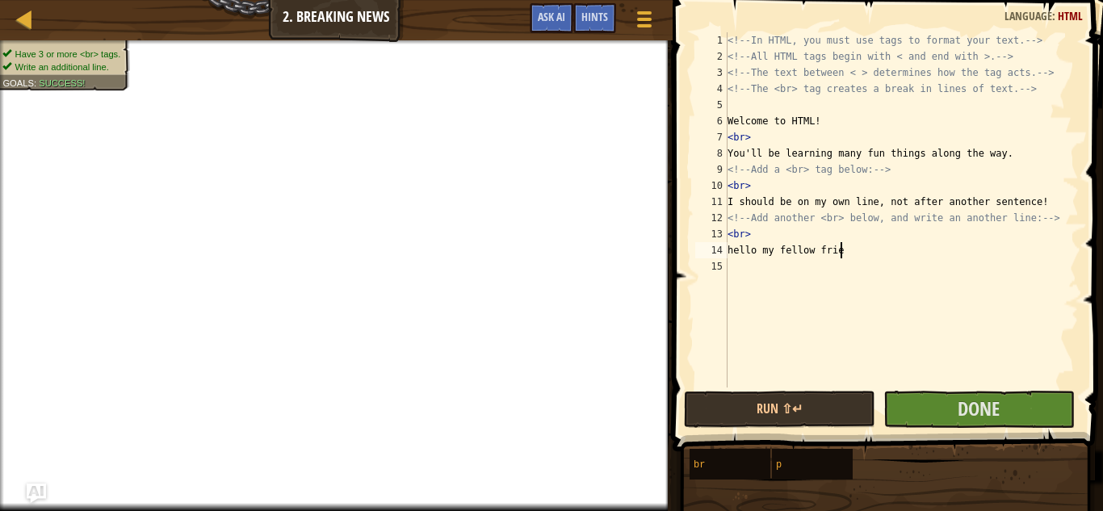
scroll to position [7, 15]
type textarea "hello my fellow friiends"
